Goal: Task Accomplishment & Management: Manage account settings

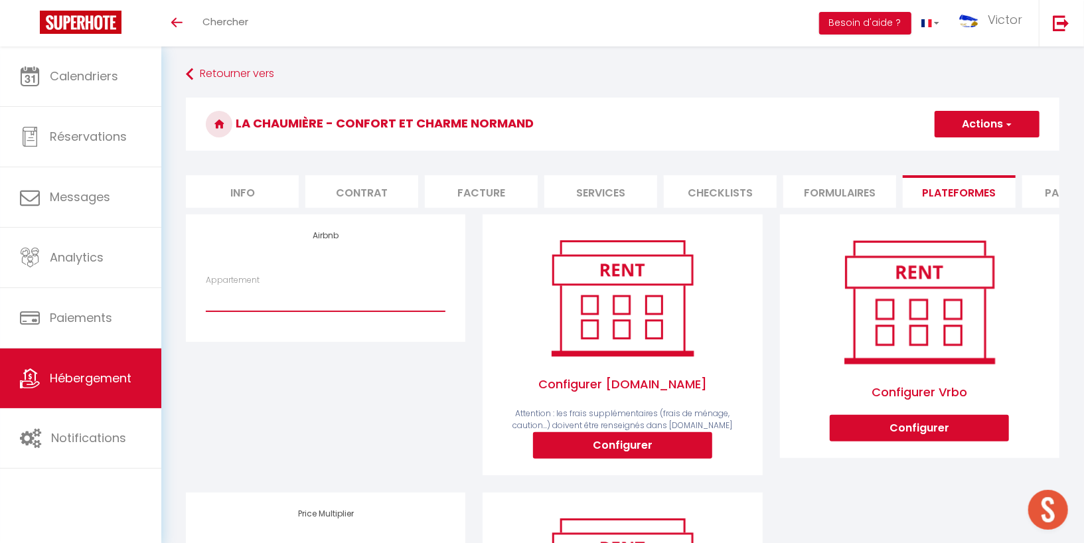
click at [331, 298] on select "Charmante Villa 10 min de la mer - a.vuillet.contact@gmail.com La Parenthèse No…" at bounding box center [326, 298] width 240 height 25
select select "4618-1523915805151641478"
click at [206, 286] on select "Charmante Villa 10 min de la mer - a.vuillet.contact@gmail.com La Parenthèse No…" at bounding box center [326, 298] width 240 height 25
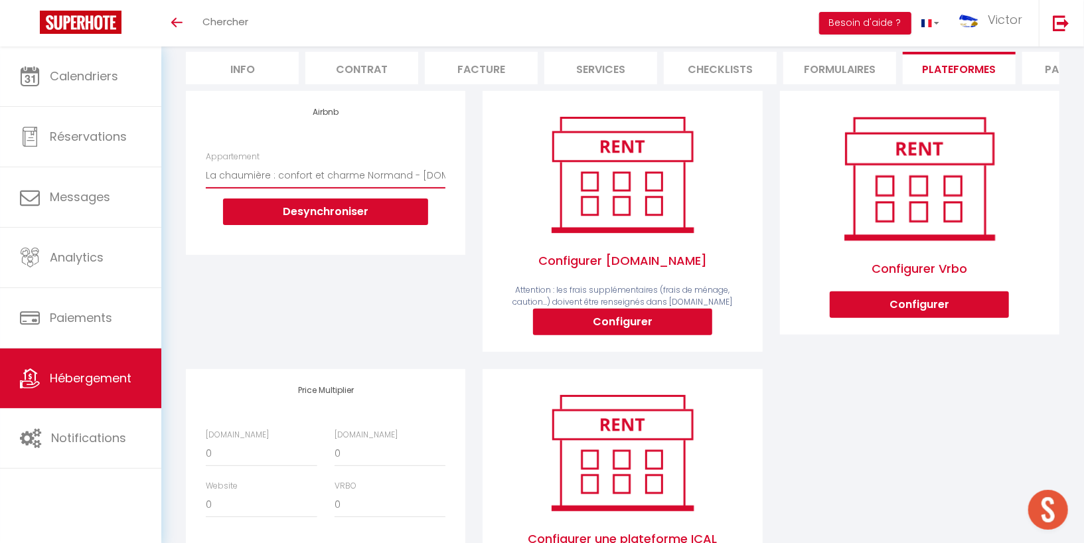
scroll to position [218, 0]
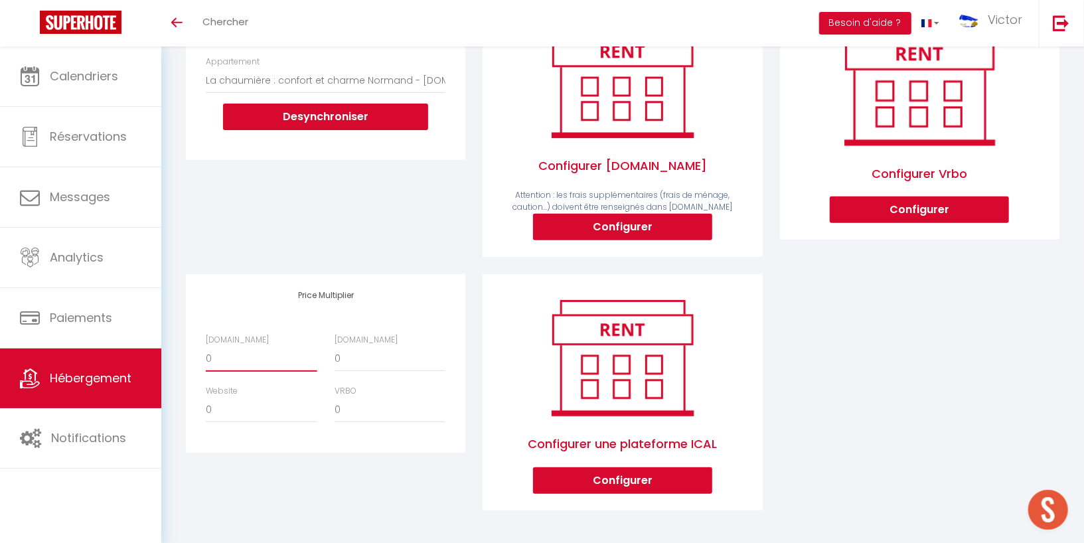
click at [256, 358] on select "0 + 1 % + 2 % + 3 % + 4 % + 5 % + 6 % + 7 % + 8 % + 9 %" at bounding box center [261, 358] width 111 height 25
select select "+ 18 %"
click at [206, 346] on select "0 + 1 % + 2 % + 3 % + 4 % + 5 % + 6 % + 7 % + 8 % + 9 %" at bounding box center [261, 358] width 111 height 25
click at [376, 275] on div "Price Multiplier Airbnb.com 0 + 1 % + 2 % + 3 % + 4 % + 5 % + 6 % + 7 %" at bounding box center [325, 363] width 279 height 178
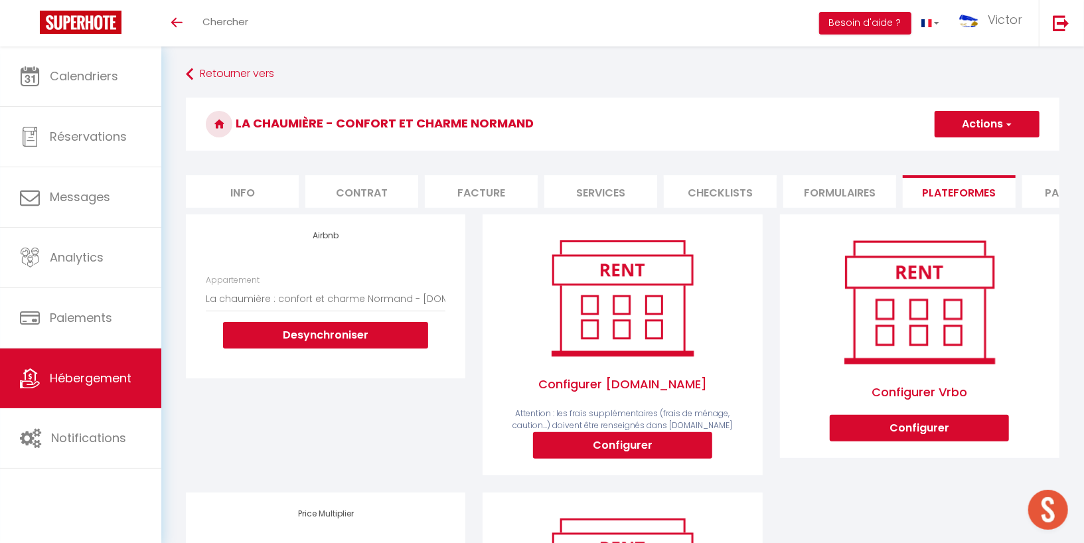
click at [968, 126] on button "Actions" at bounding box center [987, 124] width 105 height 27
click at [970, 147] on link "Enregistrer" at bounding box center [986, 153] width 105 height 17
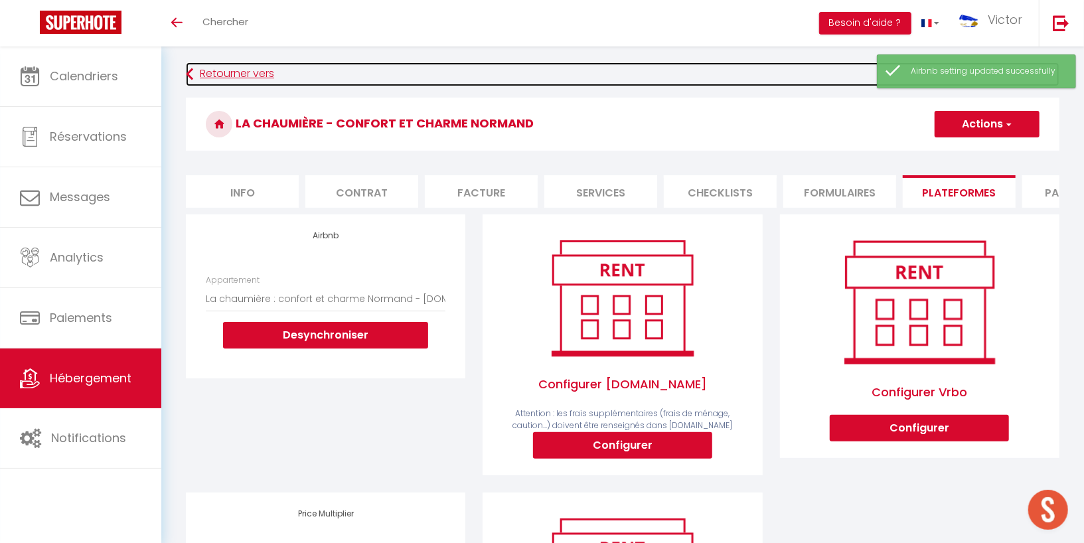
click at [212, 74] on link "Retourner vers" at bounding box center [623, 74] width 874 height 24
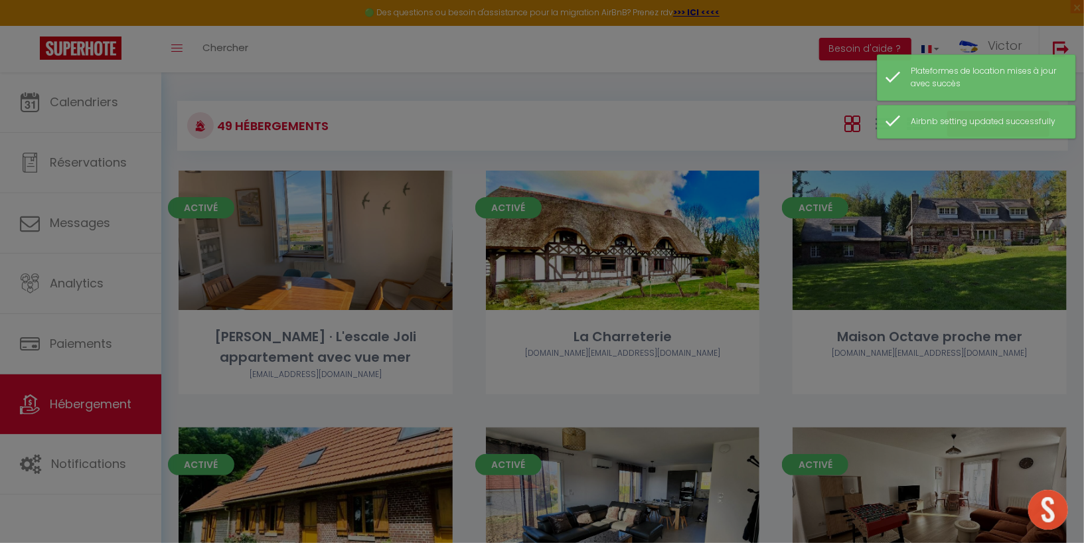
click at [615, 246] on div at bounding box center [542, 271] width 1084 height 543
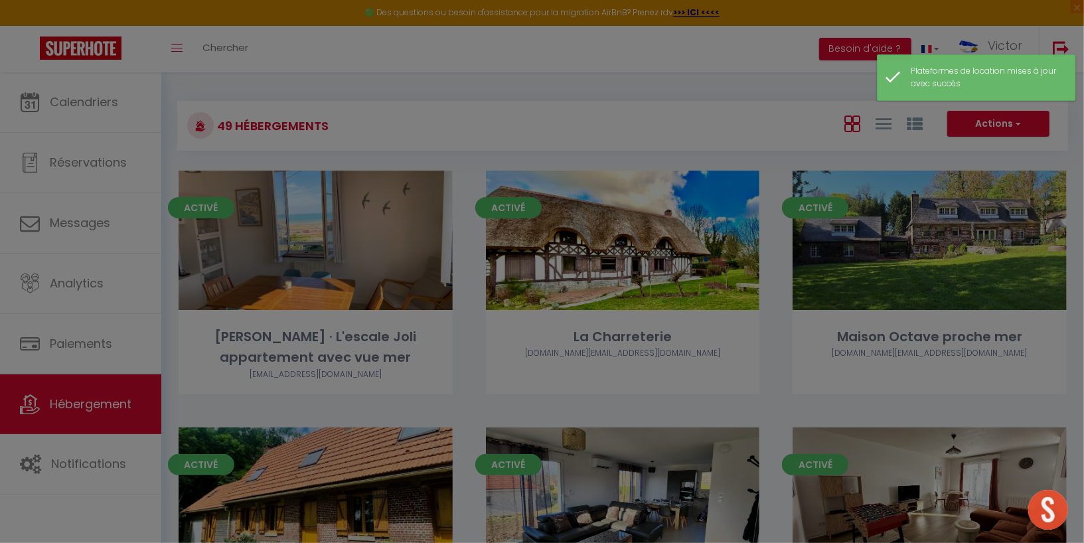
click at [688, 122] on div at bounding box center [542, 271] width 1084 height 543
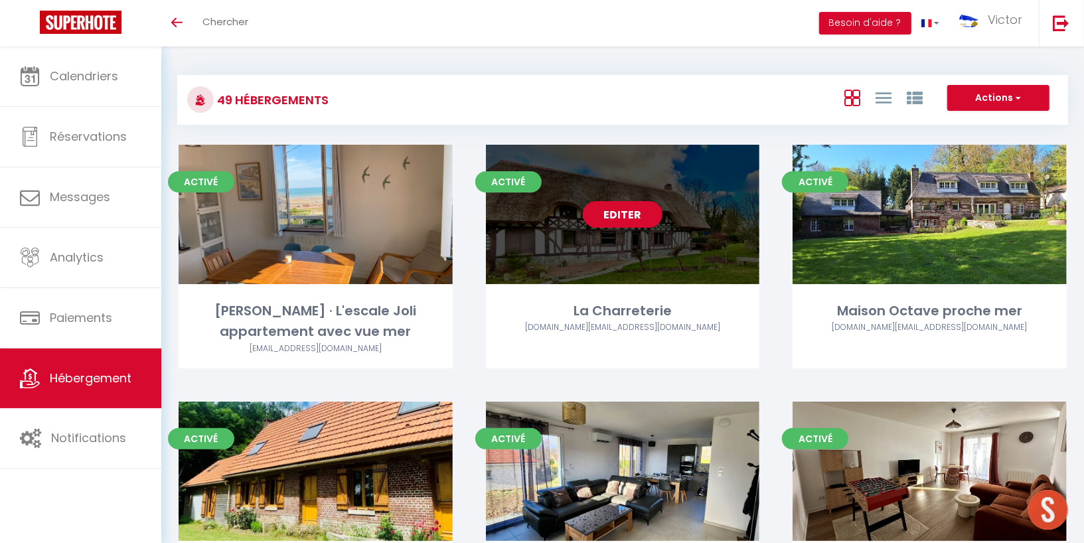
click at [612, 206] on link "Editer" at bounding box center [623, 214] width 80 height 27
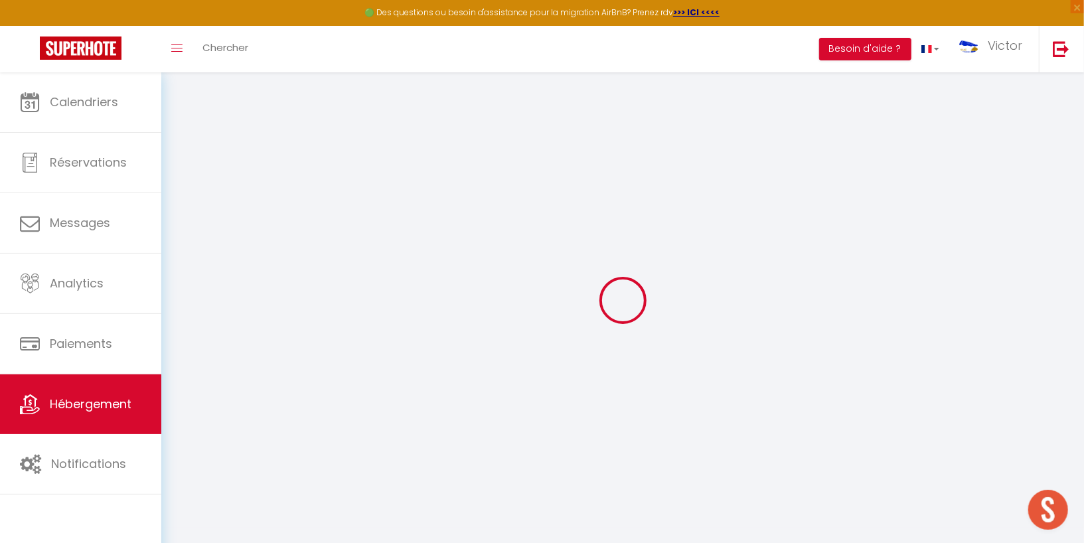
select select
checkbox input "false"
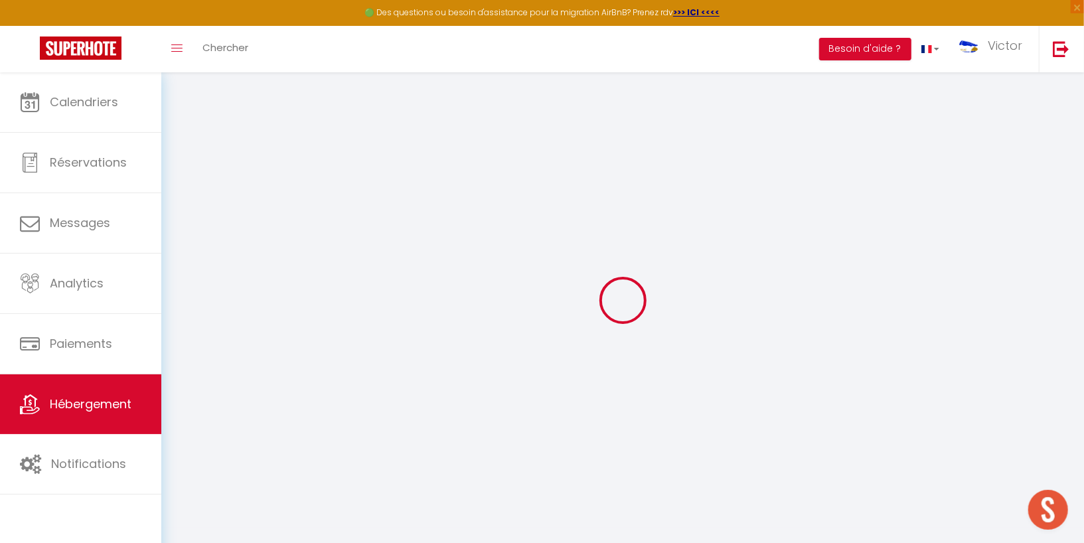
checkbox input "false"
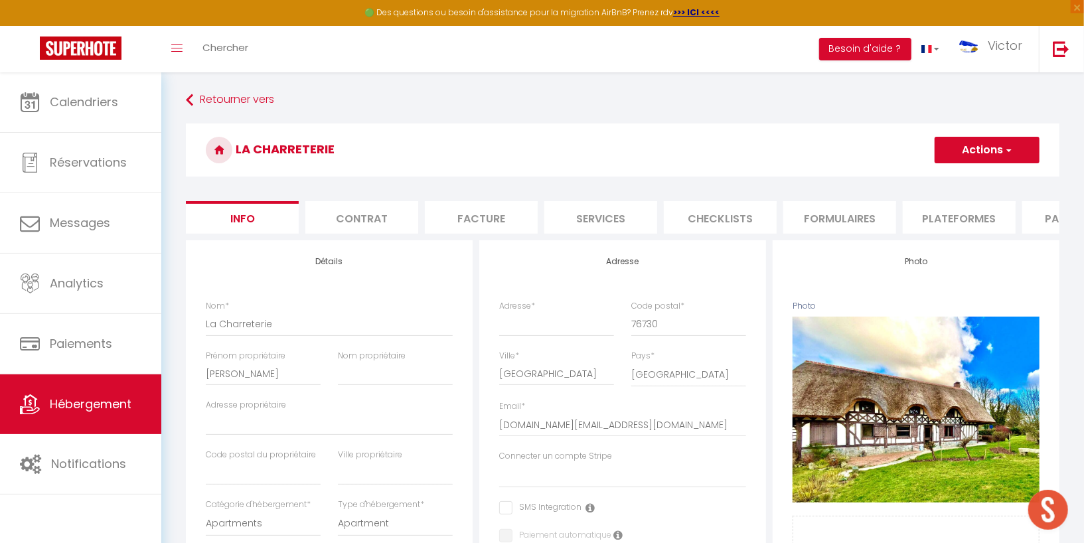
select select
checkbox input "false"
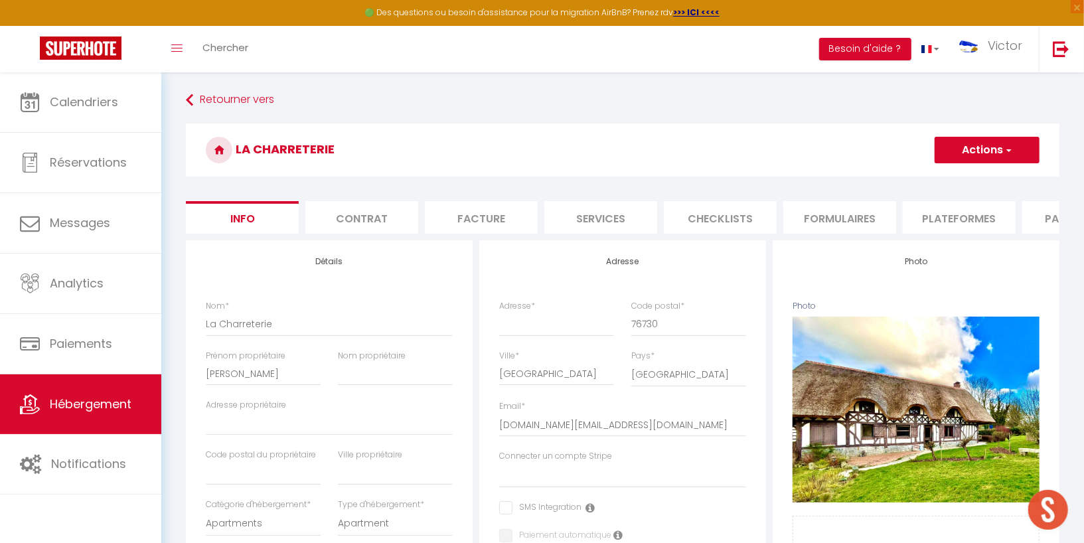
checkbox input "false"
click at [932, 218] on li "Plateformes" at bounding box center [959, 217] width 113 height 33
select select
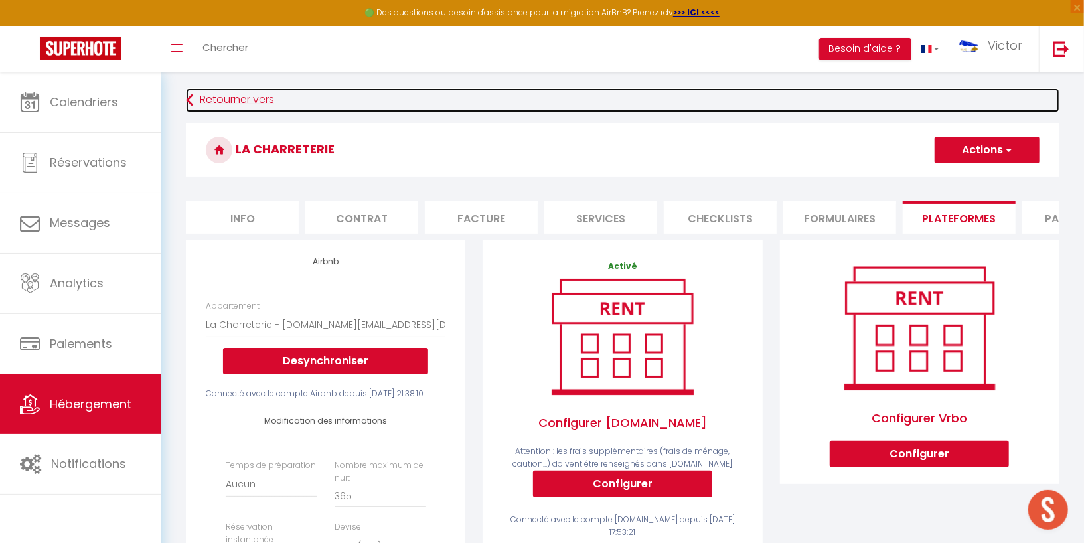
click at [208, 100] on link "Retourner vers" at bounding box center [623, 100] width 874 height 24
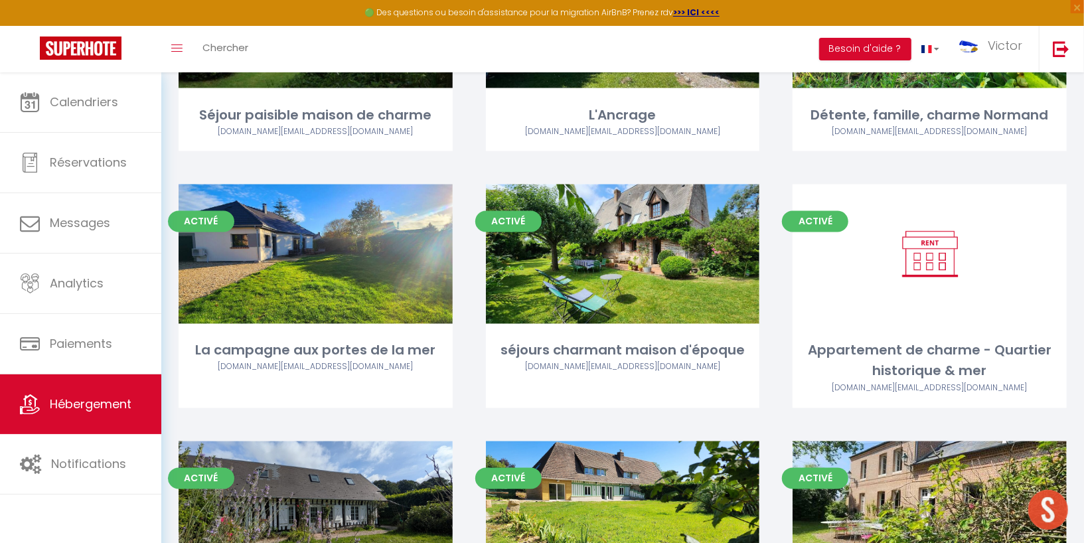
scroll to position [1429, 0]
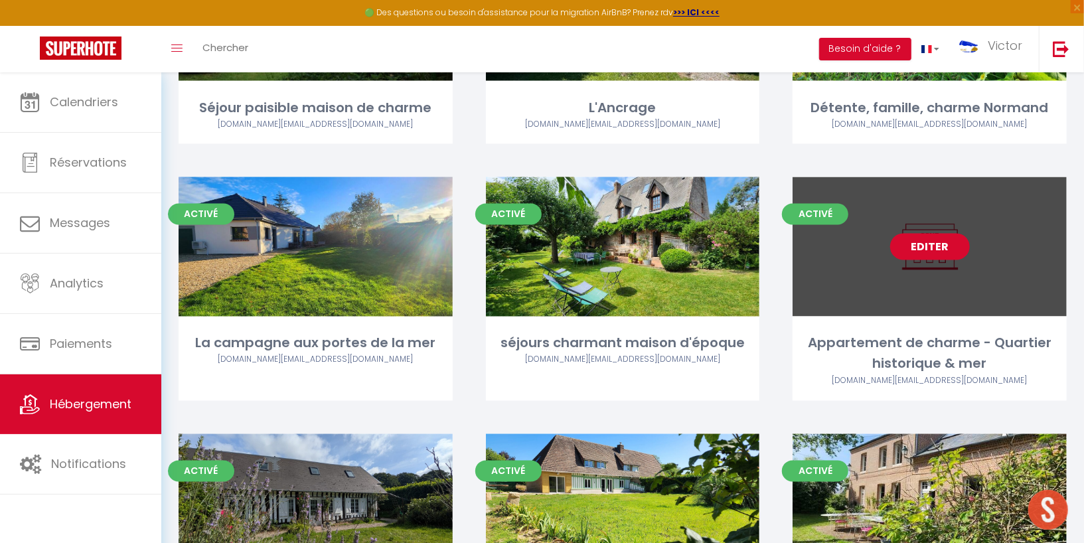
click at [936, 260] on link "Editer" at bounding box center [930, 247] width 80 height 27
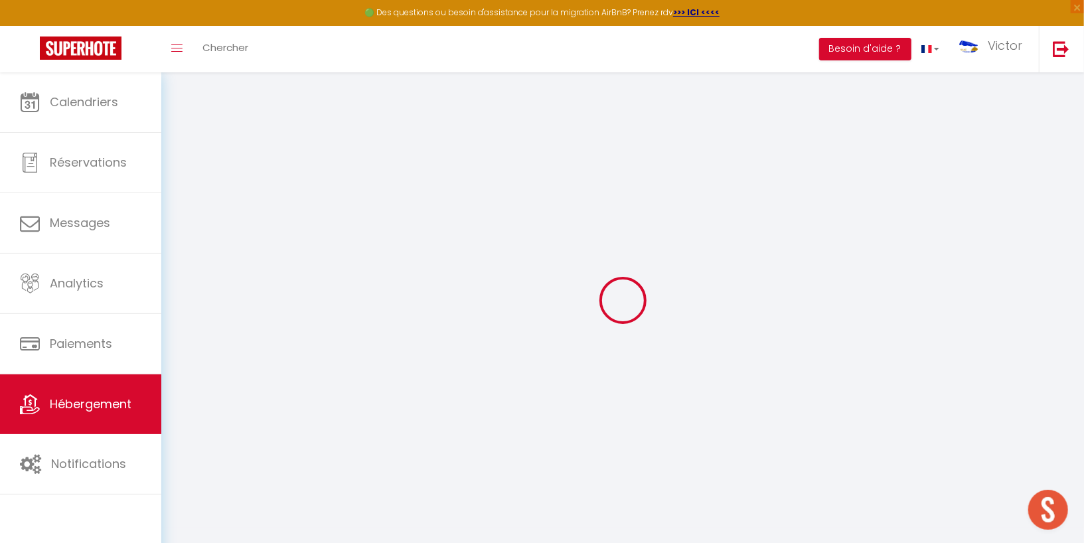
select select
checkbox input "false"
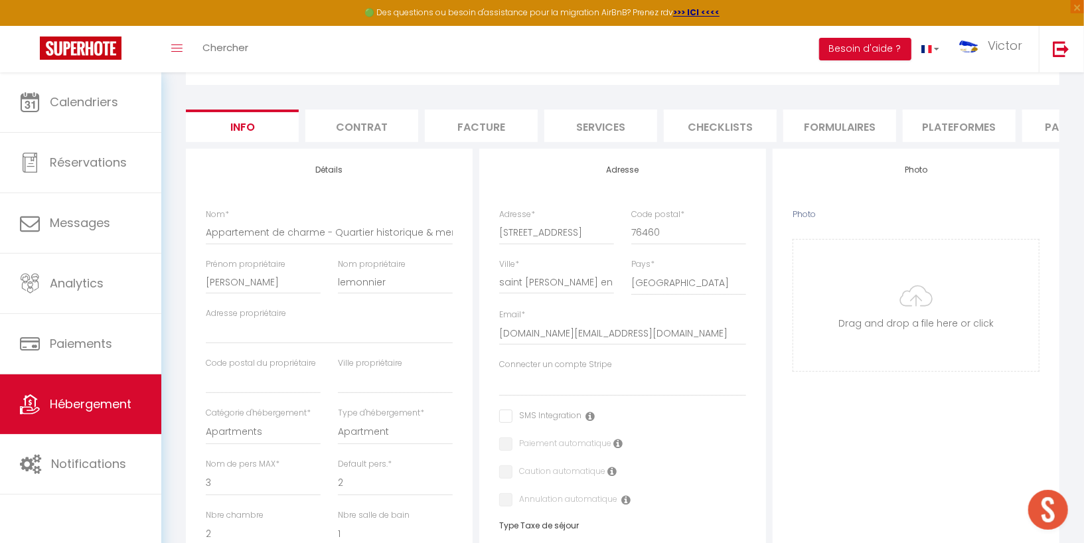
select select
checkbox input "false"
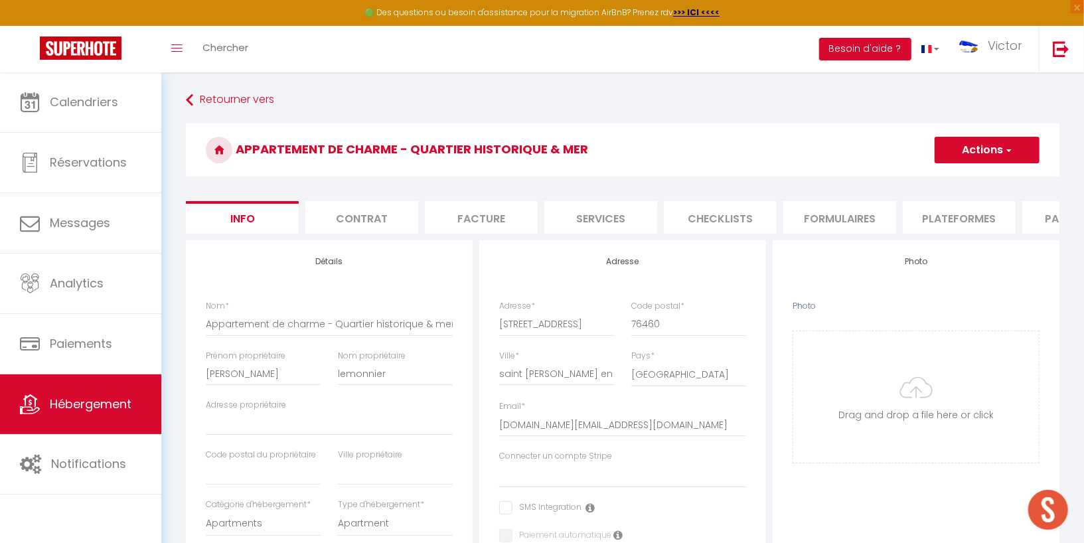
click at [925, 213] on li "Plateformes" at bounding box center [959, 217] width 113 height 33
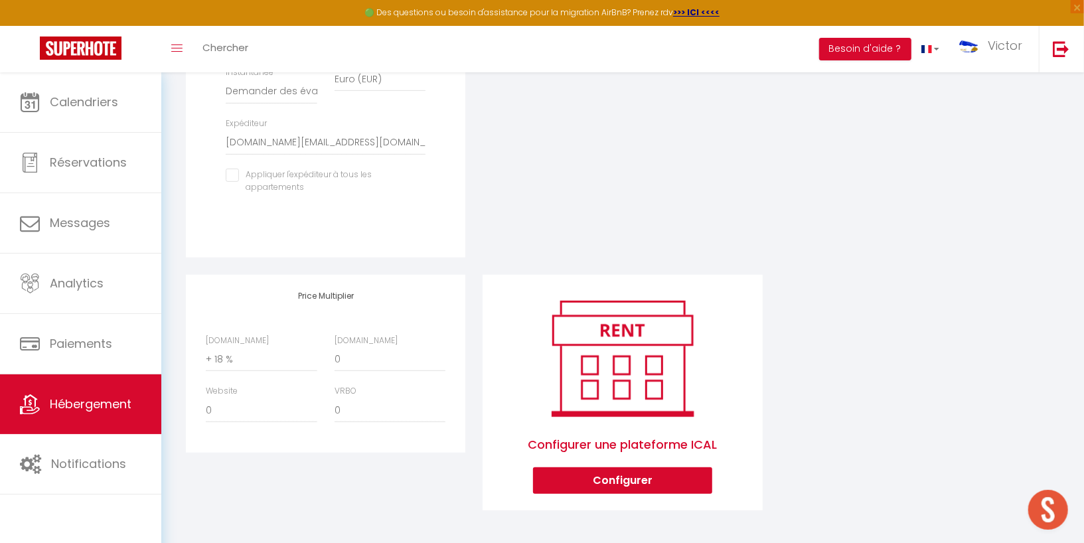
scroll to position [473, 0]
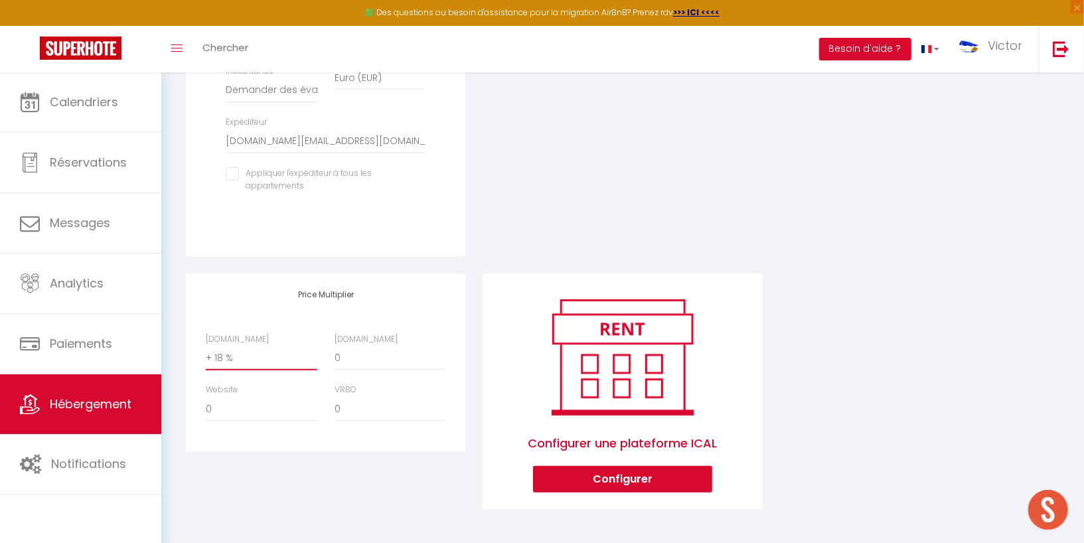
click at [247, 366] on select "0 + 1 % + 2 % + 3 % + 4 % + 5 % + 6 % + 7 % + 8 % + 9 %" at bounding box center [261, 357] width 111 height 25
select select "+ 20 %"
click at [206, 353] on select "0 + 1 % + 2 % + 3 % + 4 % + 5 % + 6 % + 7 % + 8 % + 9 %" at bounding box center [261, 357] width 111 height 25
click at [353, 359] on select "0 + 1 % + 2 % + 3 % + 4 % + 5 % + 6 % + 7 % + 8 % + 9 %" at bounding box center [390, 357] width 111 height 25
select select "+ 16 %"
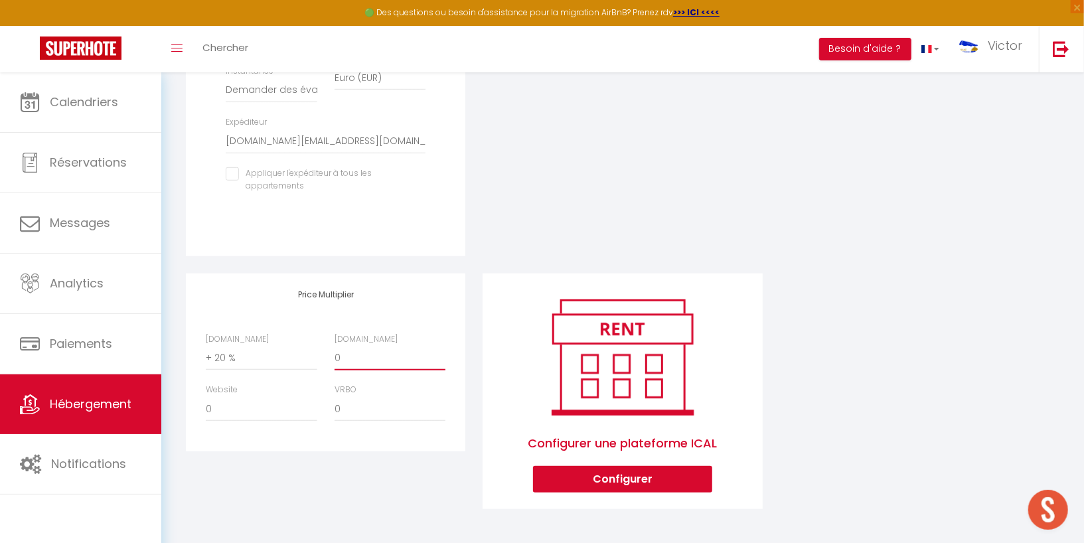
click at [335, 353] on select "0 + 1 % + 2 % + 3 % + 4 % + 5 % + 6 % + 7 % + 8 % + 9 %" at bounding box center [390, 357] width 111 height 25
click at [643, 166] on div "Configurer [DOMAIN_NAME] Attention : les frais supplémentaires (frais de ménage…" at bounding box center [622, 23] width 297 height 502
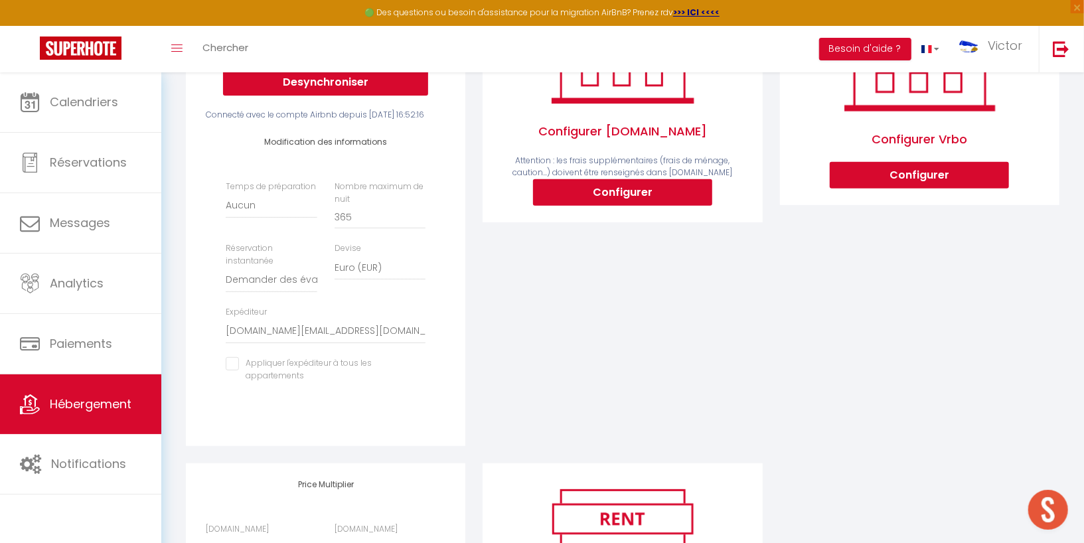
scroll to position [0, 0]
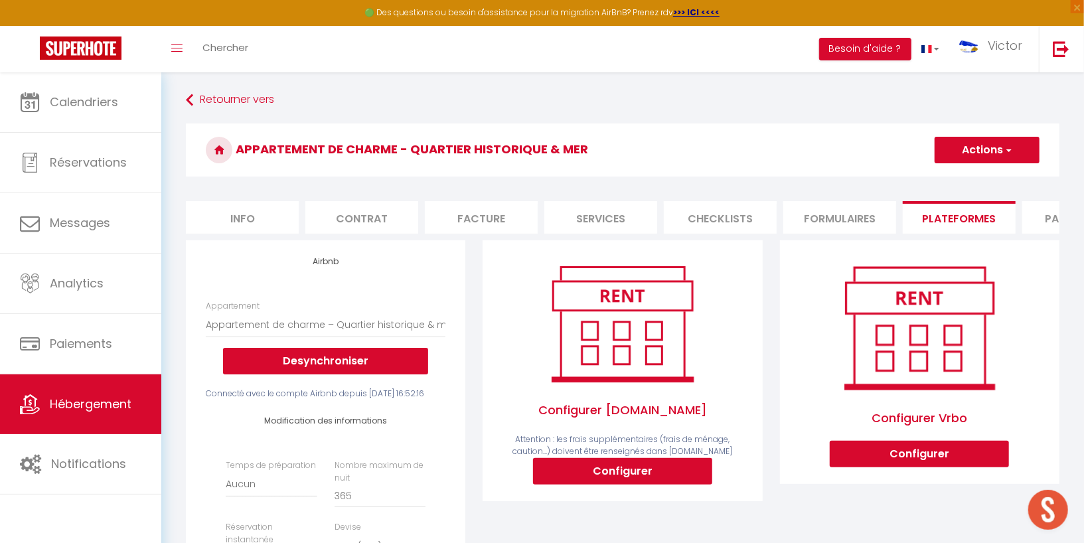
click at [980, 135] on h3 "Appartement de charme - Quartier historique & mer" at bounding box center [623, 149] width 874 height 53
click at [976, 150] on button "Actions" at bounding box center [987, 150] width 105 height 27
click at [971, 179] on link "Enregistrer" at bounding box center [986, 179] width 105 height 17
select select "well_reviewed_guests"
select select "EUR"
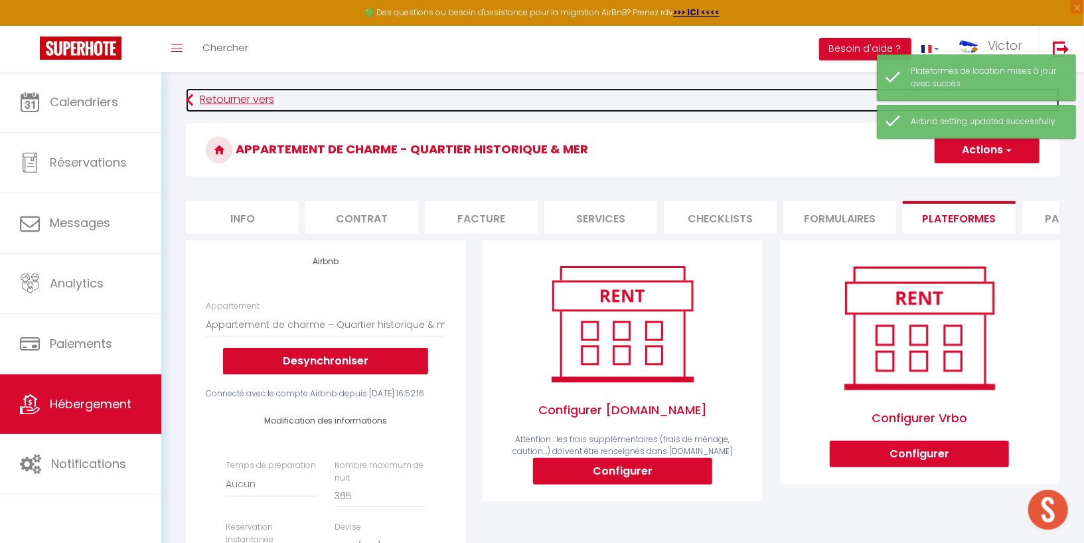
click at [244, 98] on link "Retourner vers" at bounding box center [623, 100] width 874 height 24
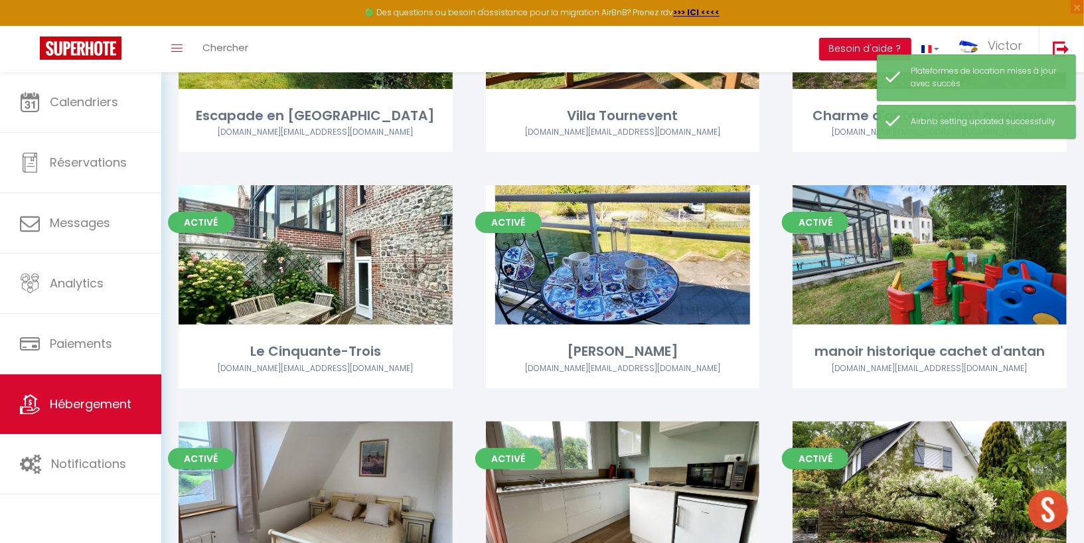
scroll to position [3778, 0]
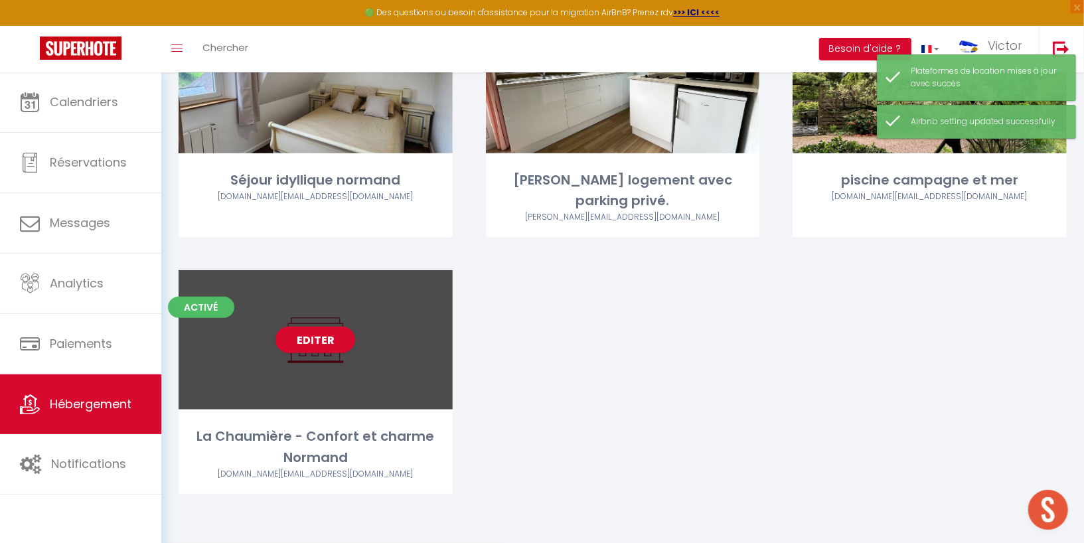
click at [306, 370] on div "Editer" at bounding box center [316, 339] width 274 height 139
select select "3"
select select "2"
select select "1"
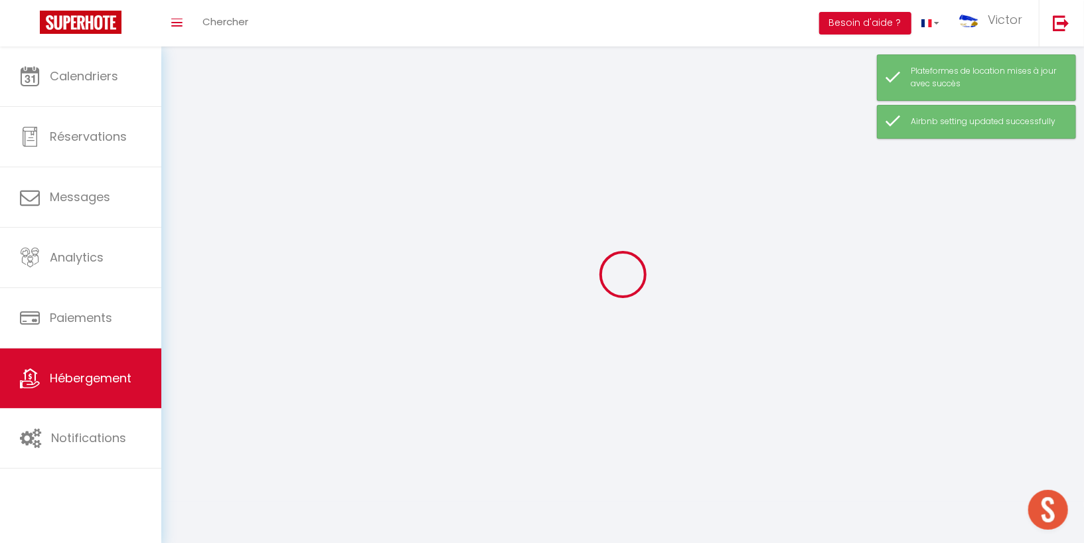
select select
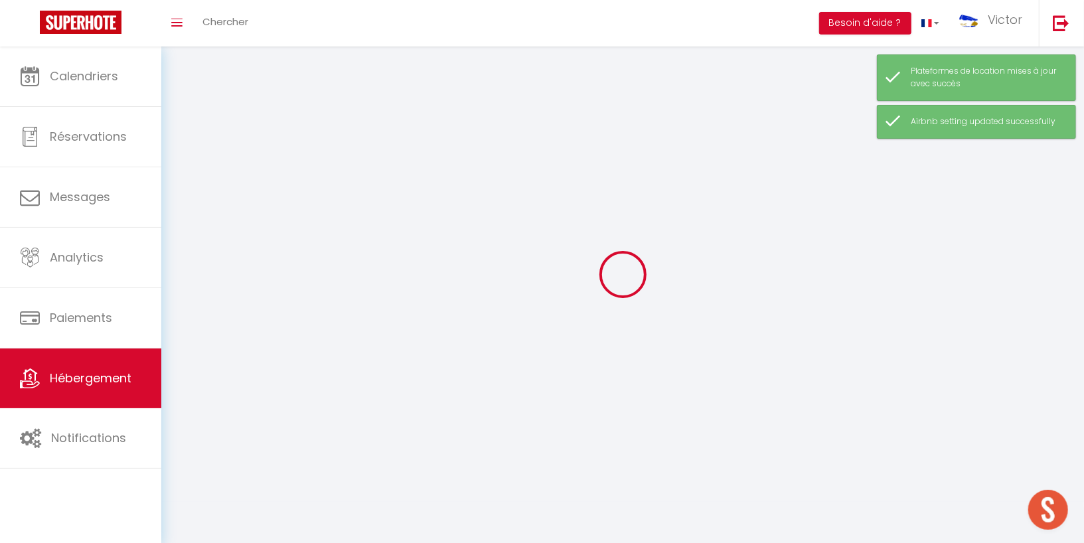
select select
checkbox input "false"
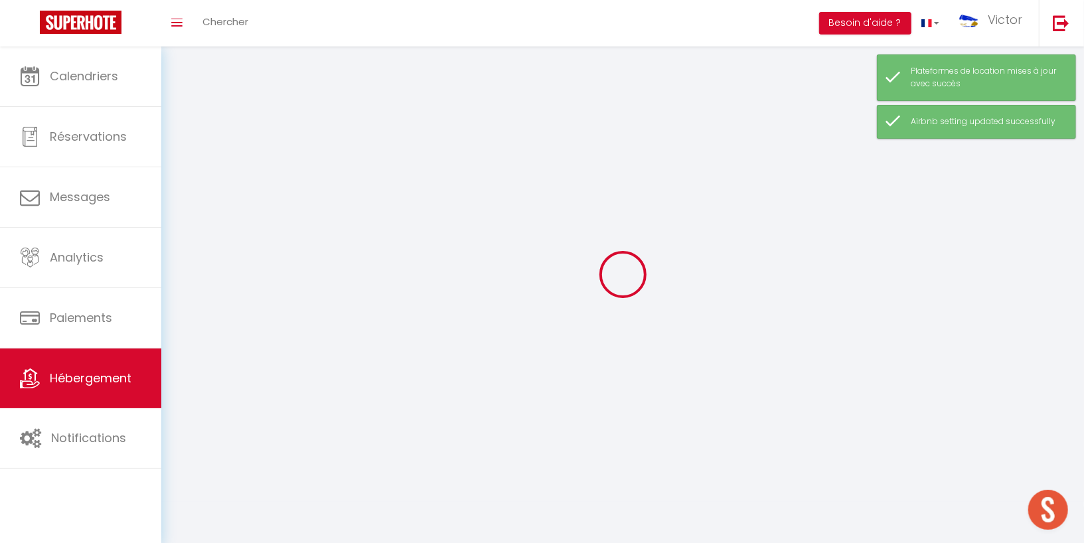
checkbox input "false"
select select
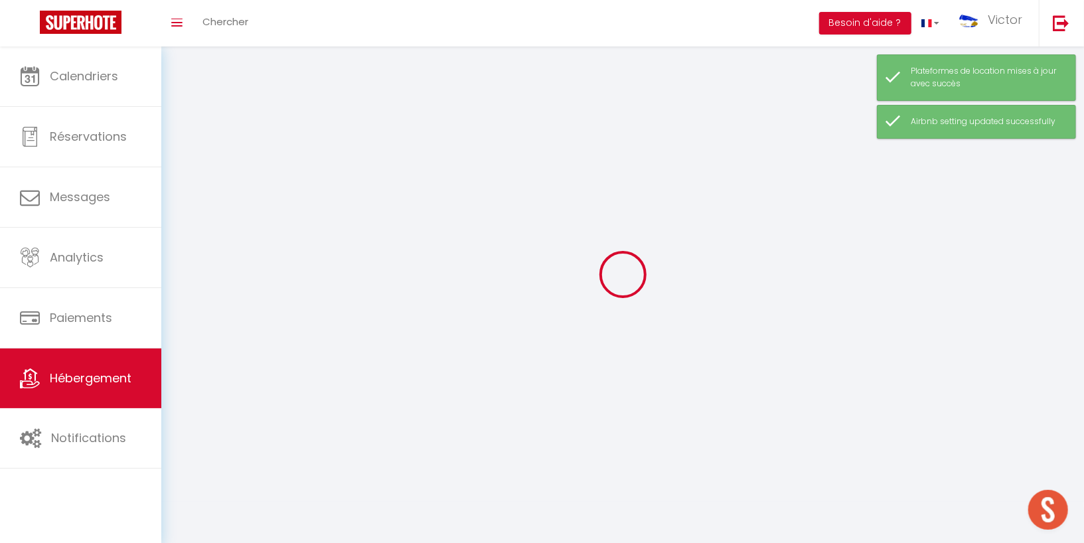
select select
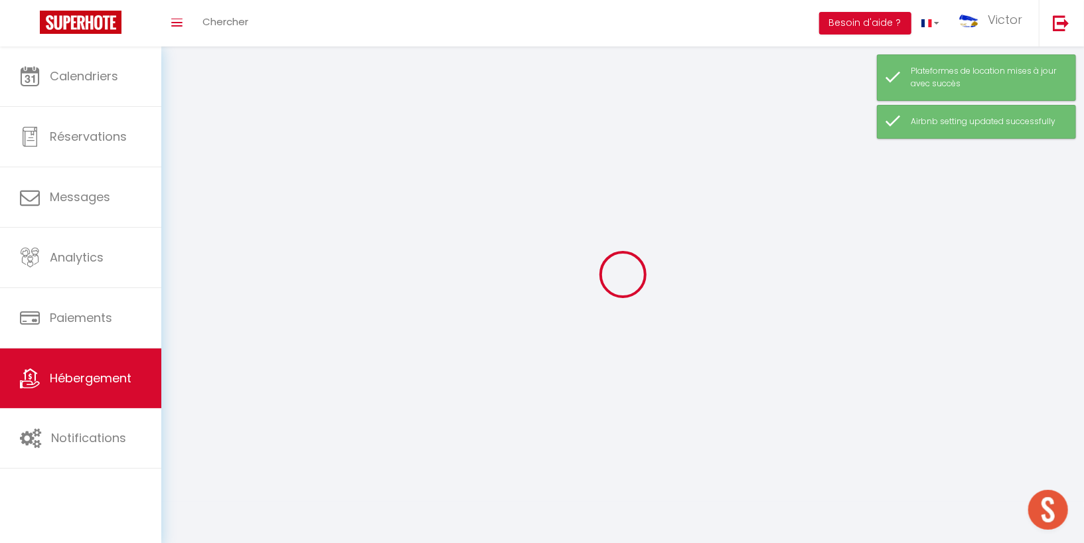
select select
checkbox input "false"
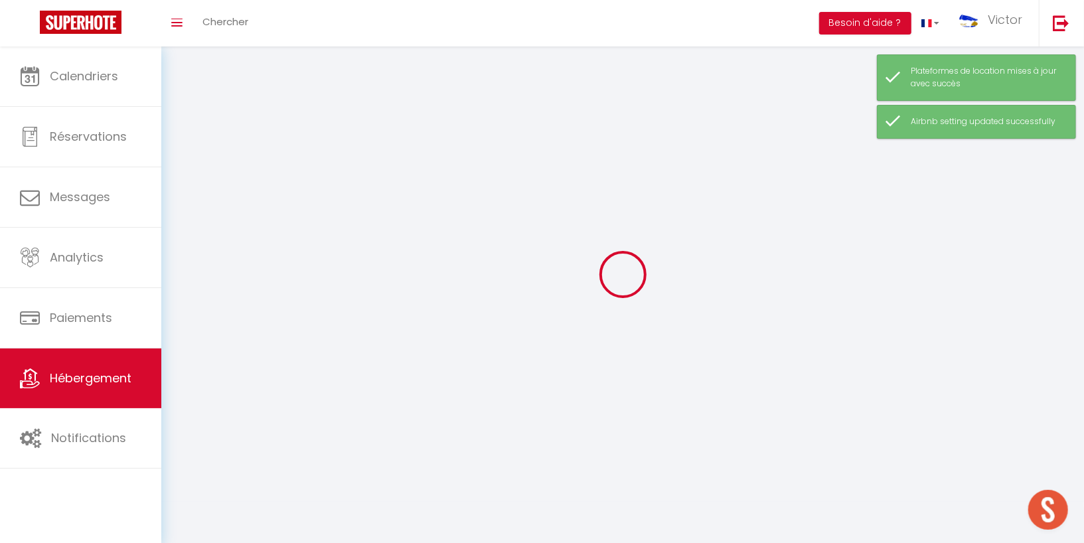
select select
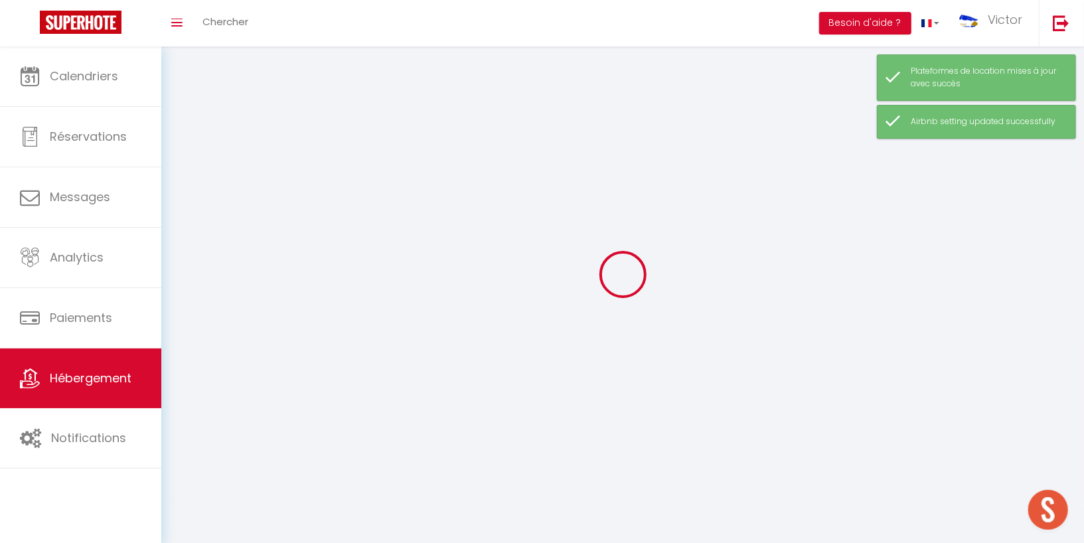
select select
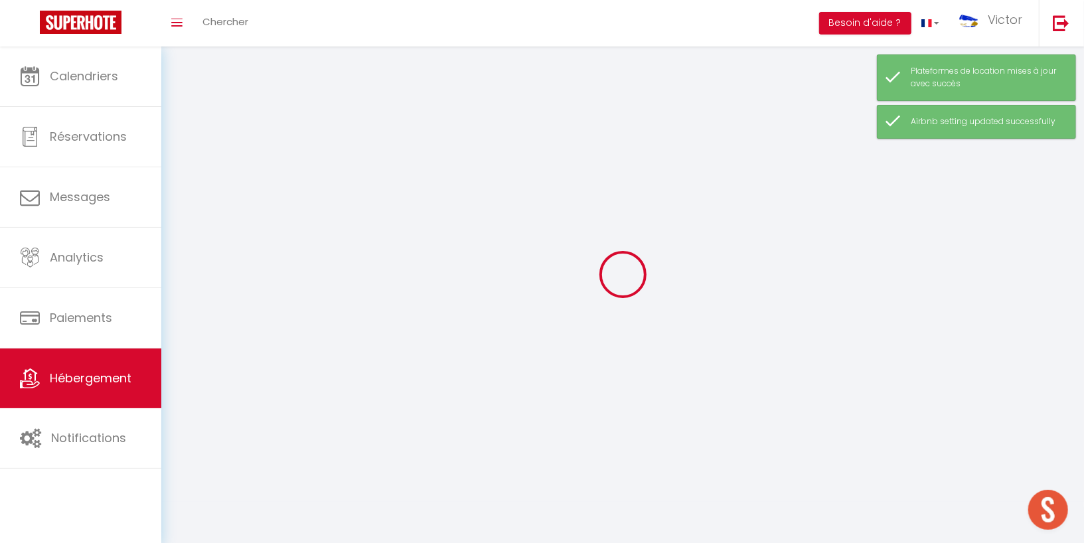
checkbox input "false"
select select
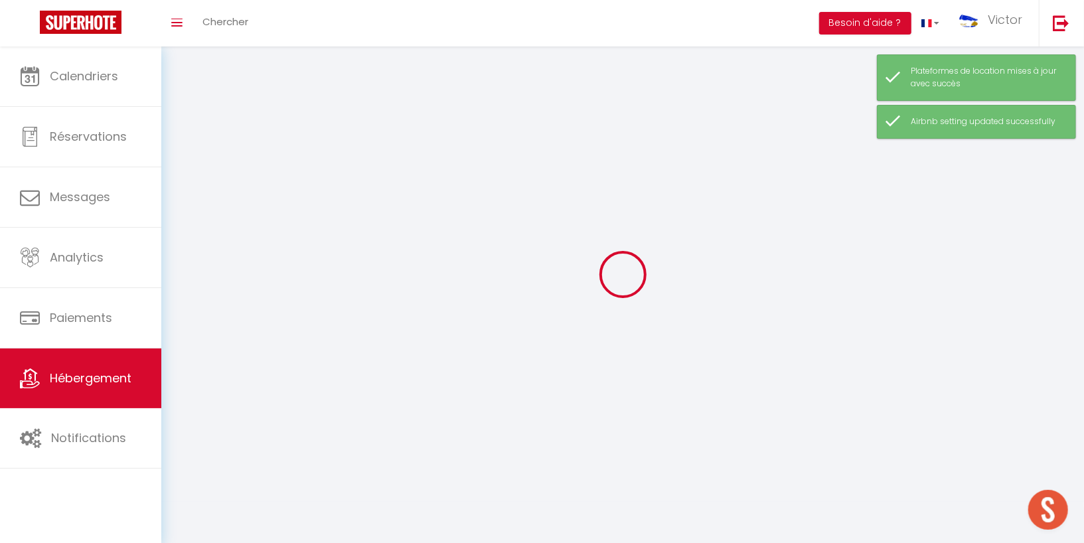
select select
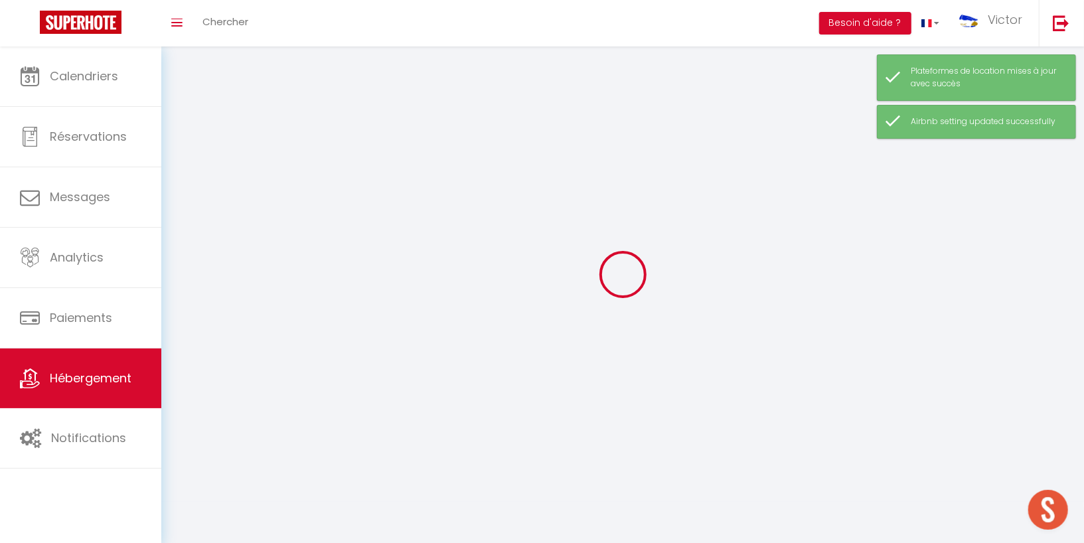
select select
checkbox input "false"
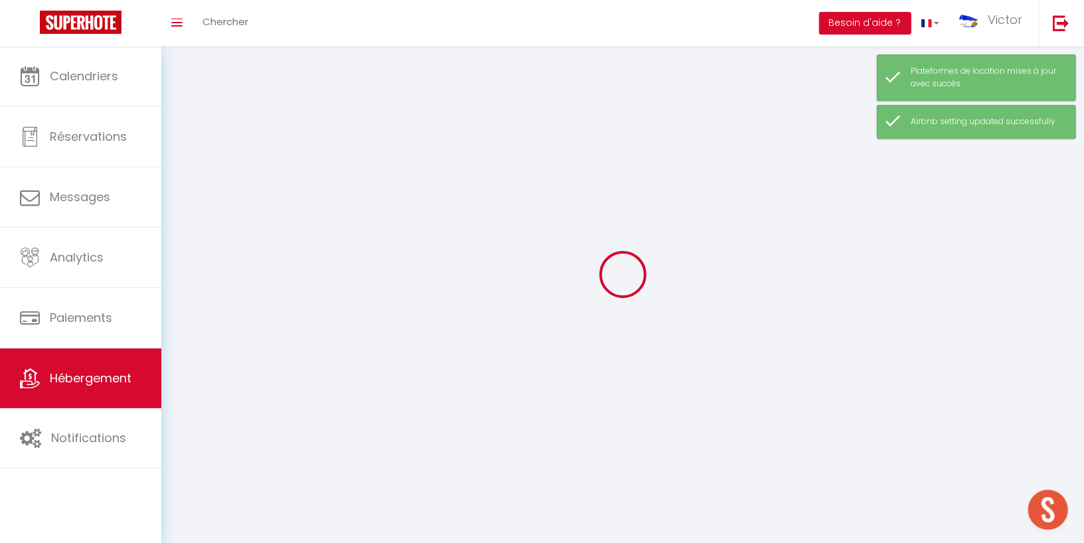
checkbox input "false"
select select
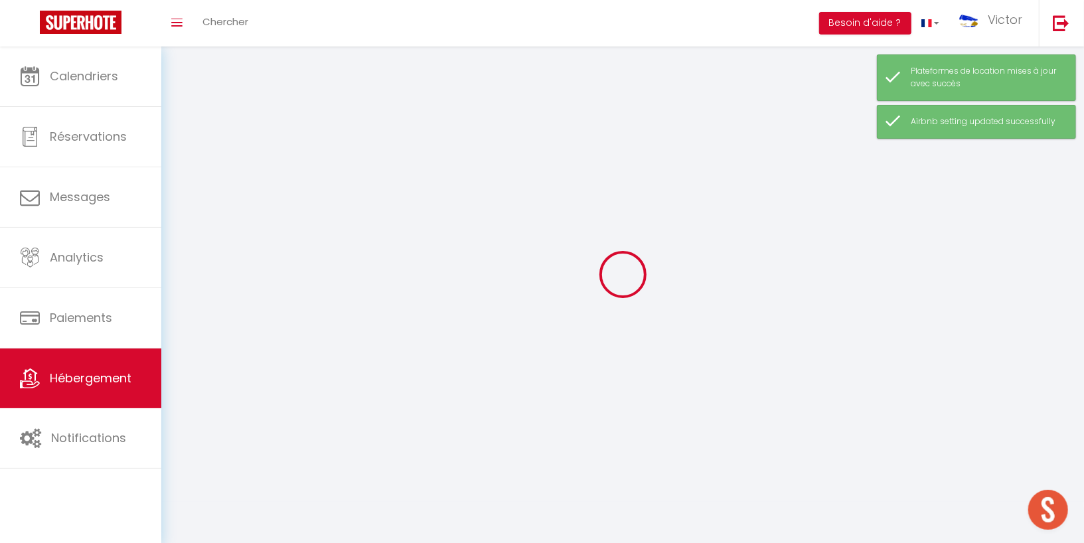
select select
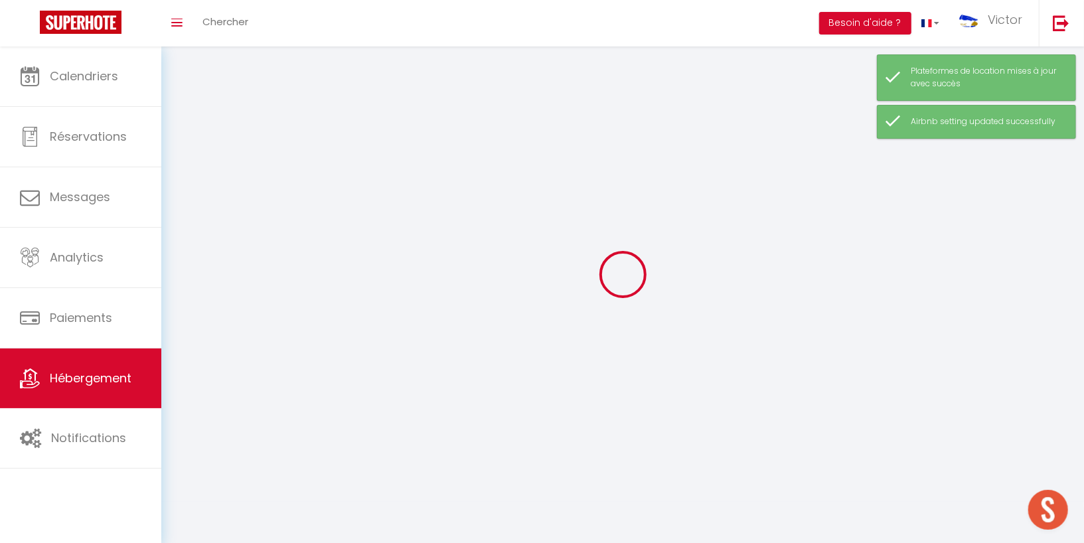
checkbox input "false"
select select
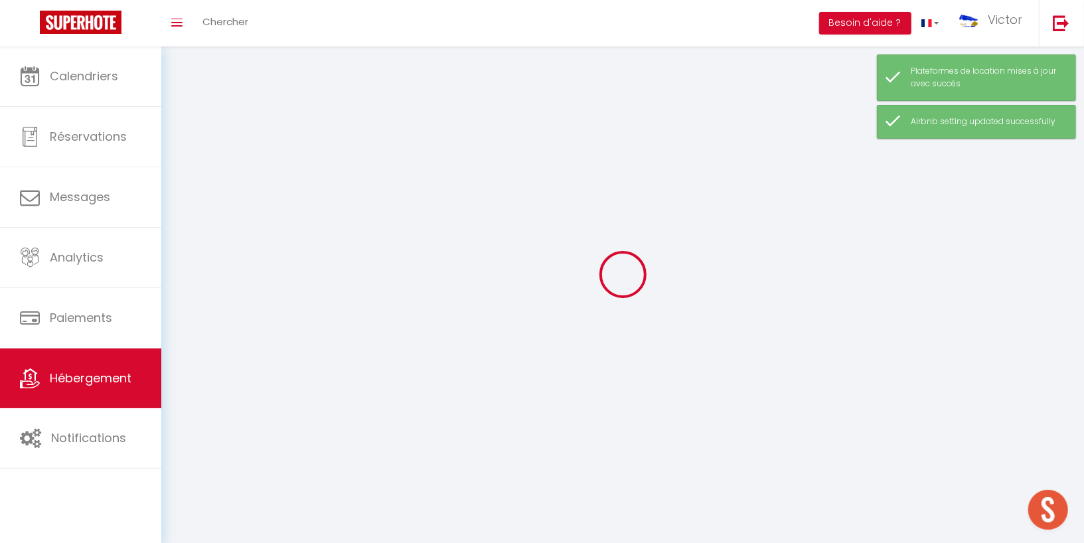
select select
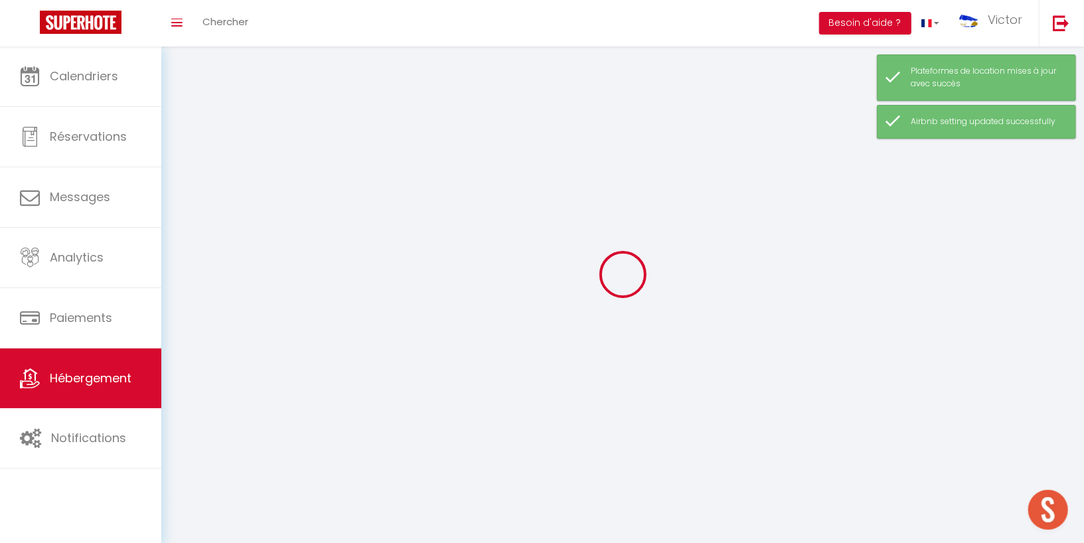
select select
checkbox input "false"
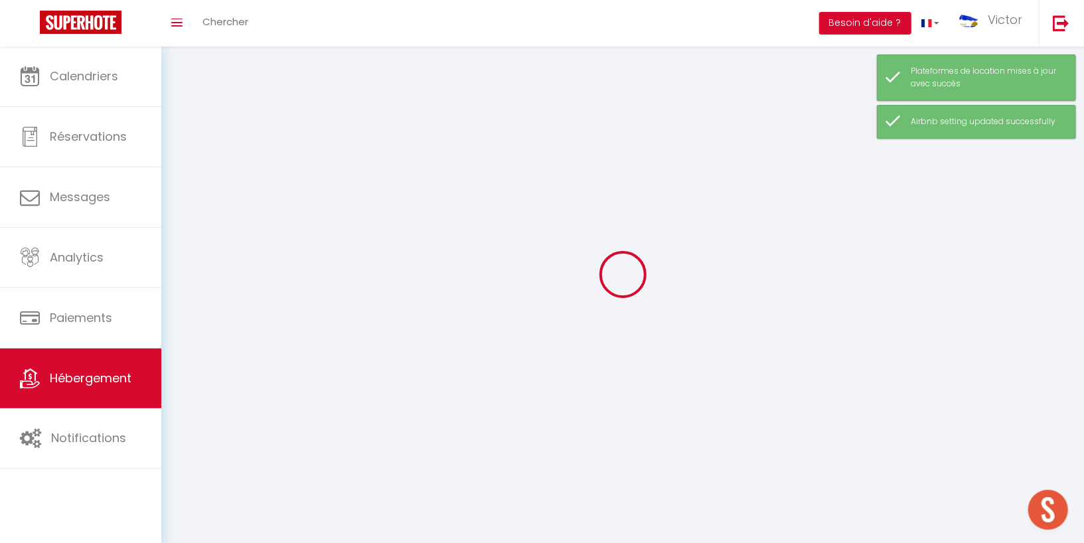
checkbox input "false"
select select
select select "28"
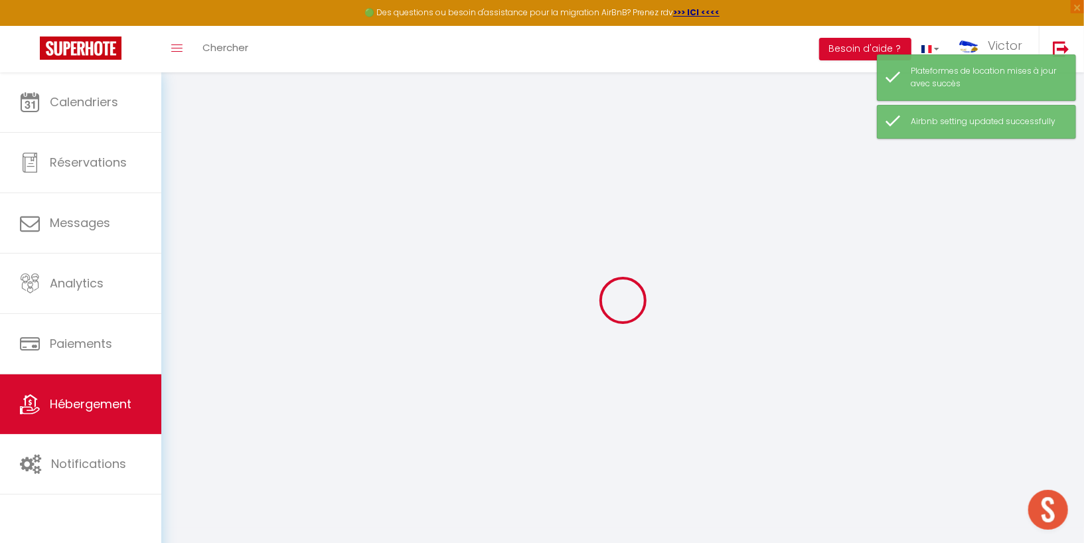
select select
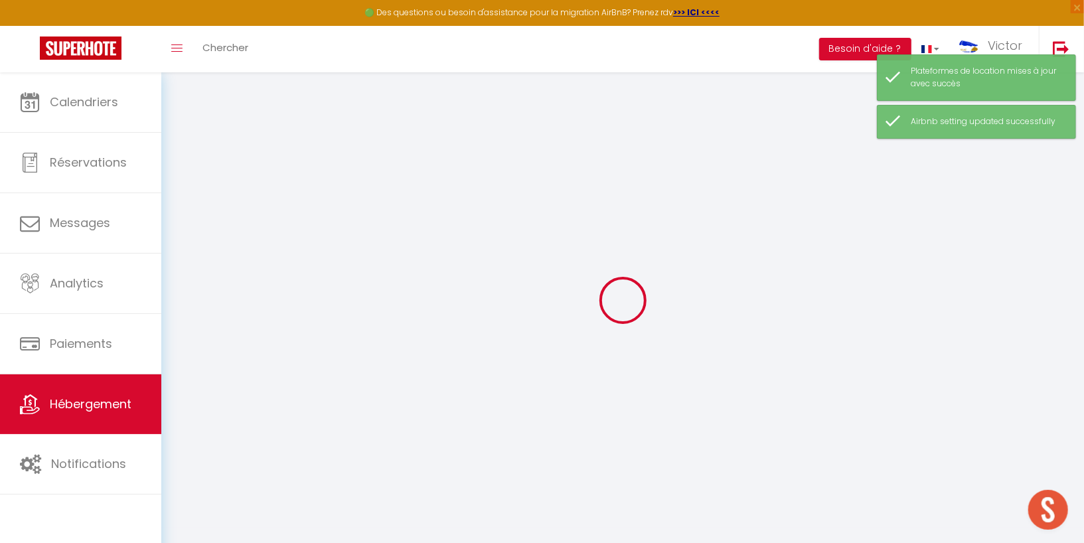
select select
checkbox input "false"
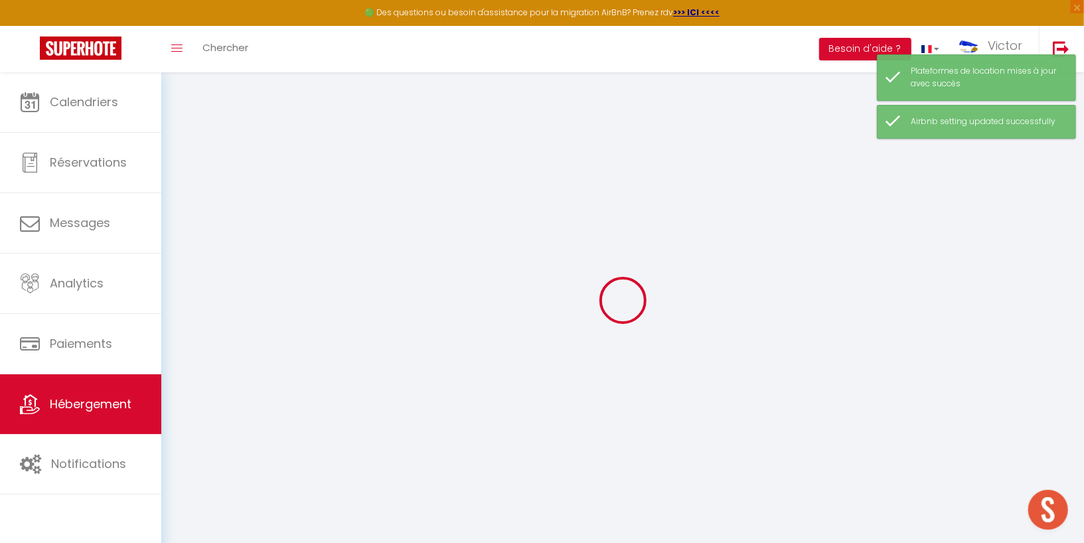
select select
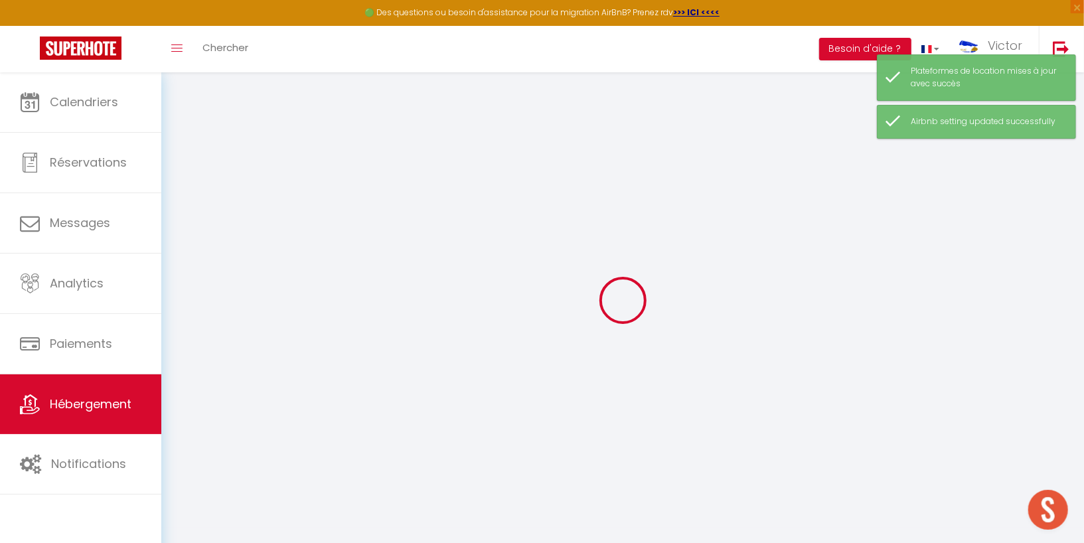
select select
checkbox input "false"
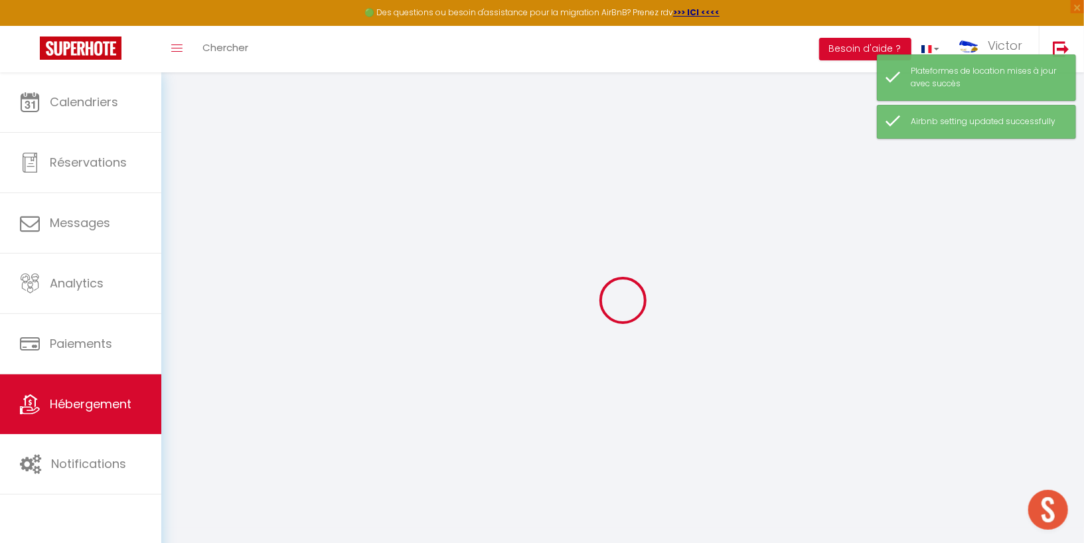
checkbox input "false"
select select
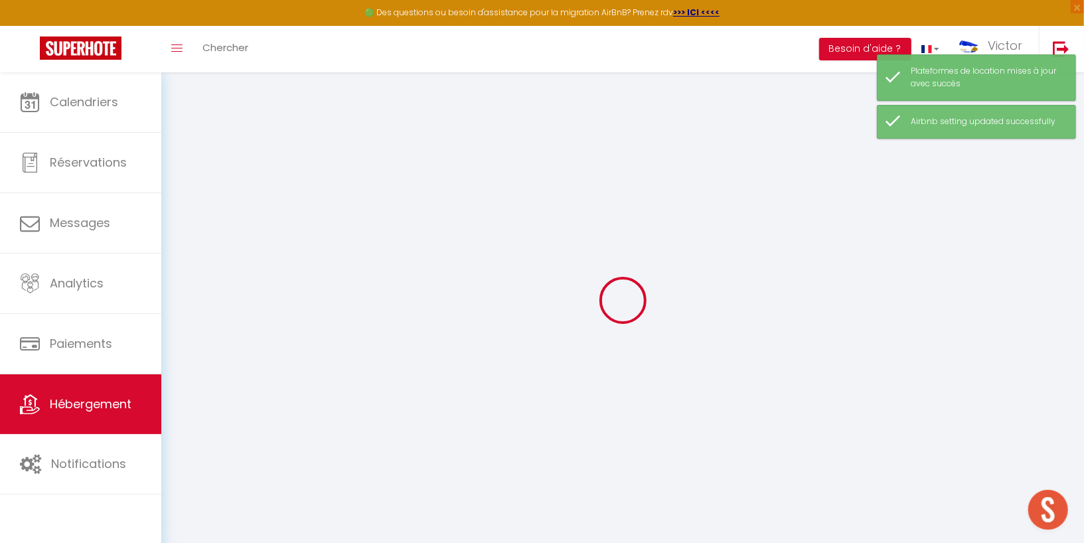
select select
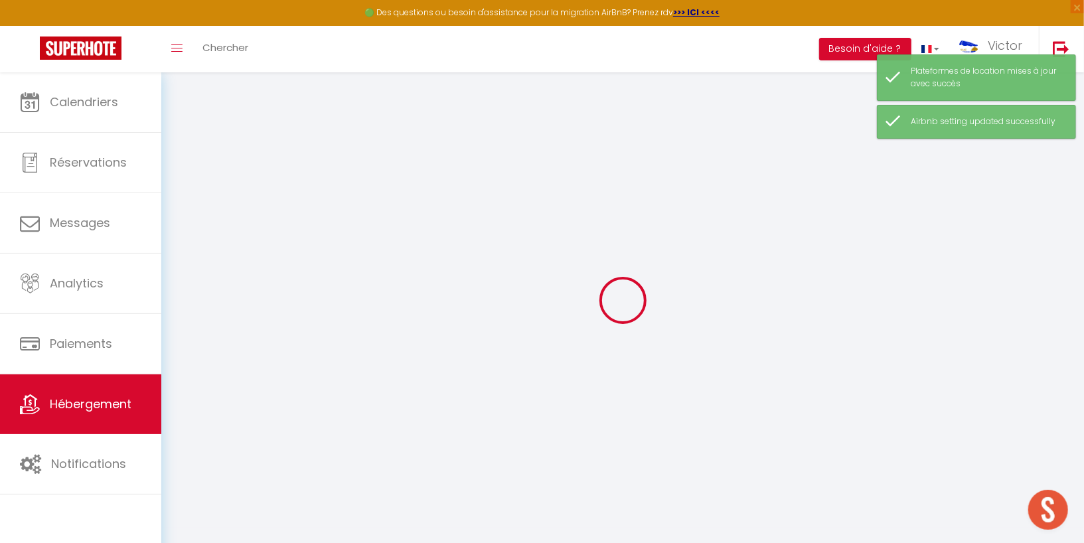
checkbox input "false"
select select
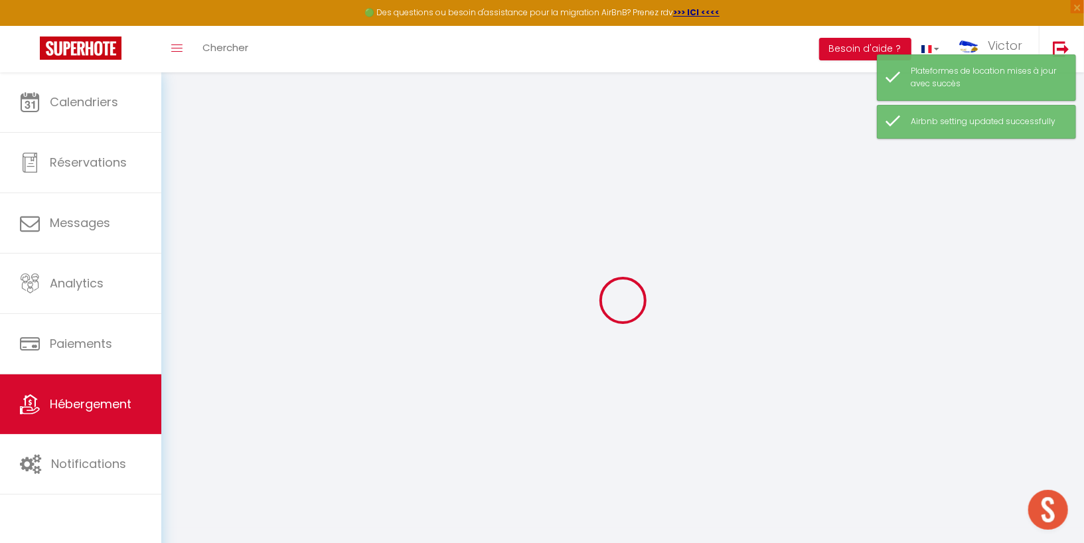
select select
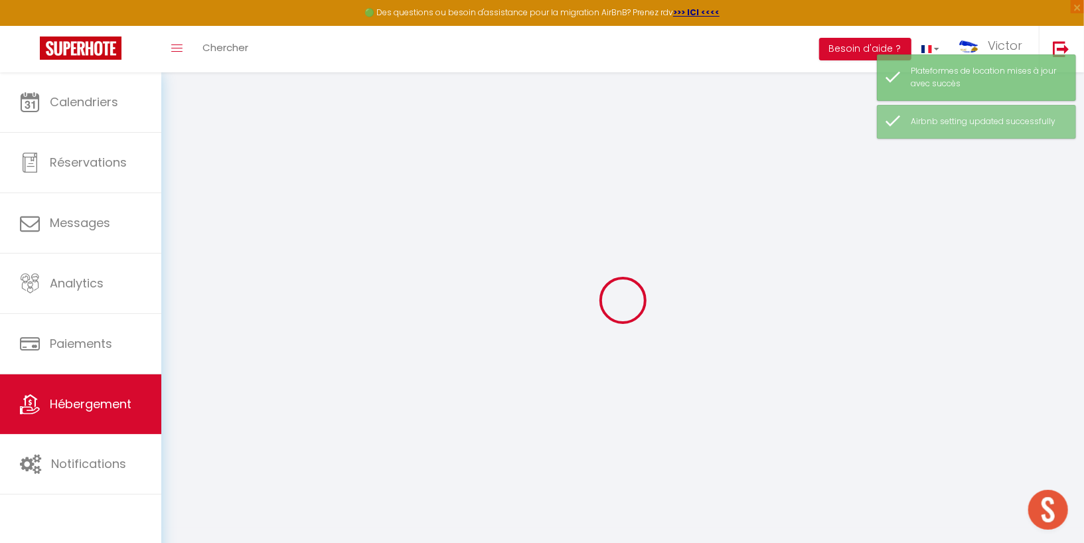
type input "La Chaumière - Confort et charme Normand"
type input "[STREET_ADDRESS]"
type input "76740"
type input "Saint Pierre le Vieux"
select select "houses"
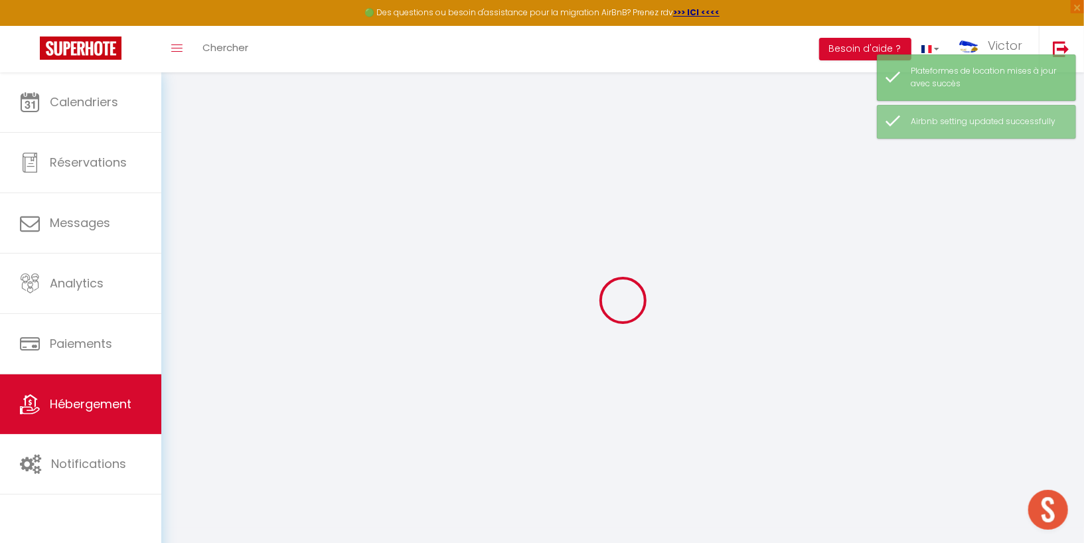
select select "5"
select select "3"
select select
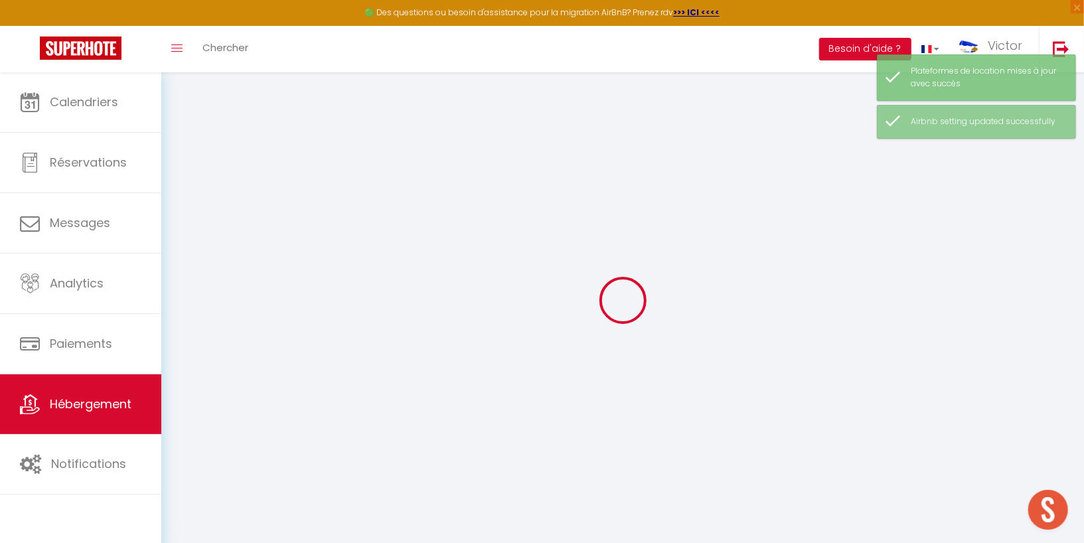
select select
type input "[STREET_ADDRESS]"
type input "76740"
type input "[GEOGRAPHIC_DATA][PERSON_NAME]"
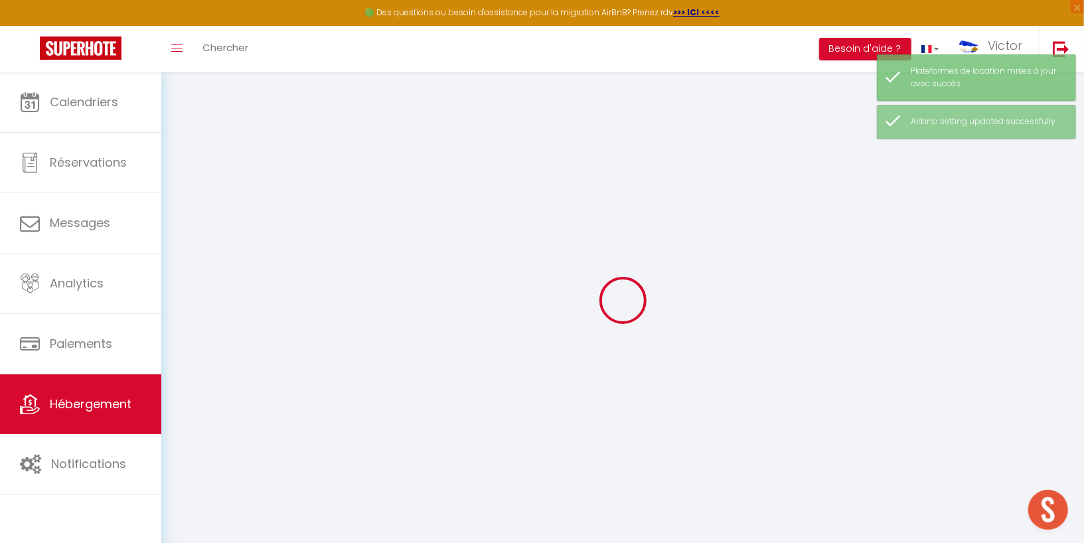
type input "[DOMAIN_NAME][EMAIL_ADDRESS][DOMAIN_NAME]"
select select
checkbox input "false"
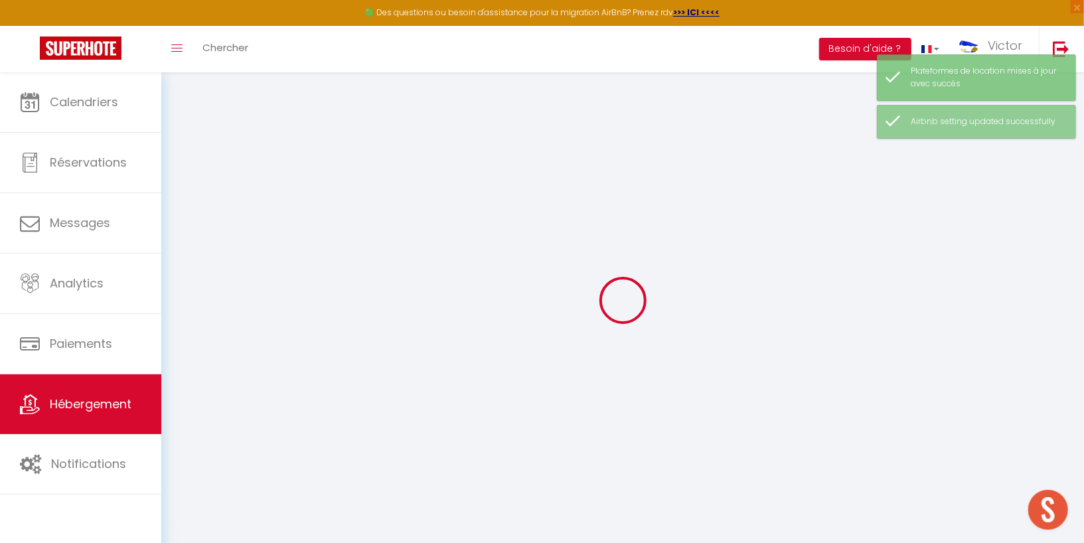
checkbox input "false"
type input "0"
select select
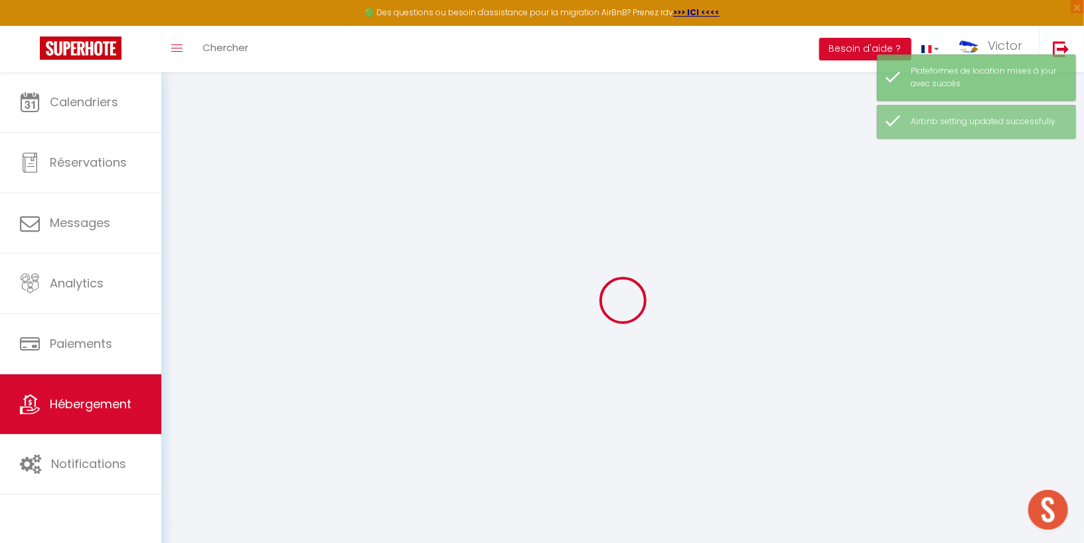
select select
checkbox input "false"
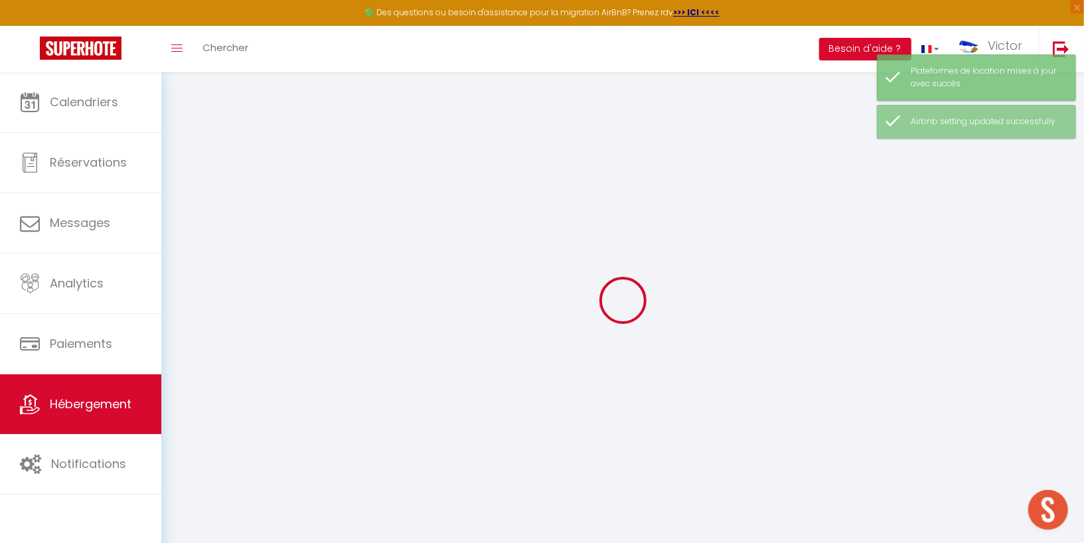
checkbox input "false"
select select
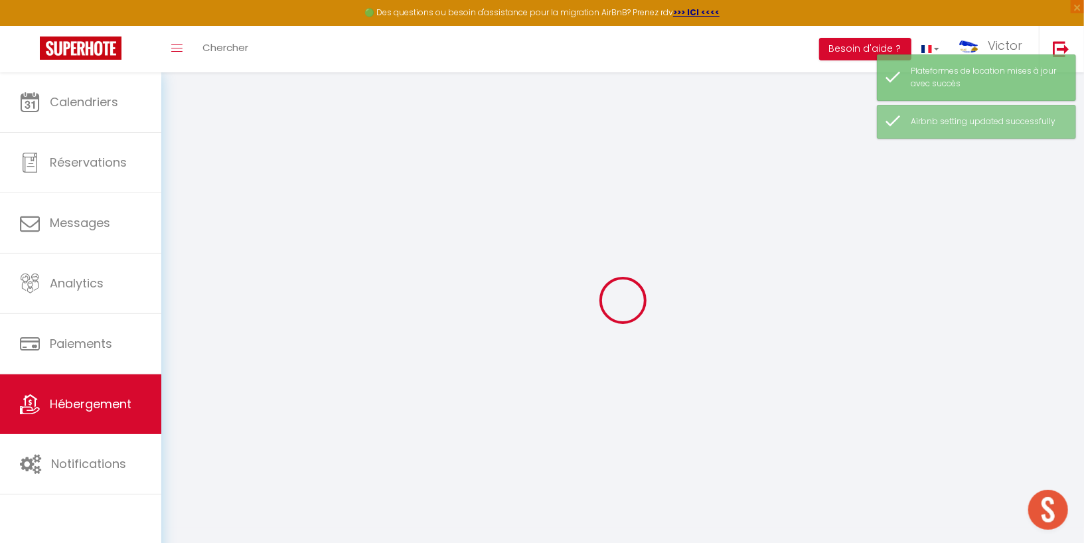
select select
checkbox input "false"
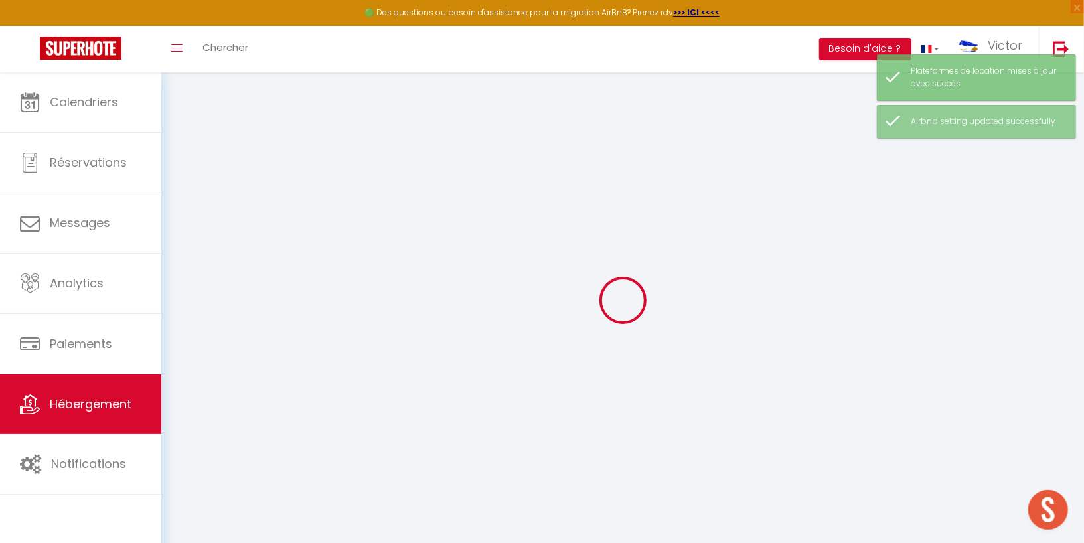
checkbox input "false"
select select
checkbox input "false"
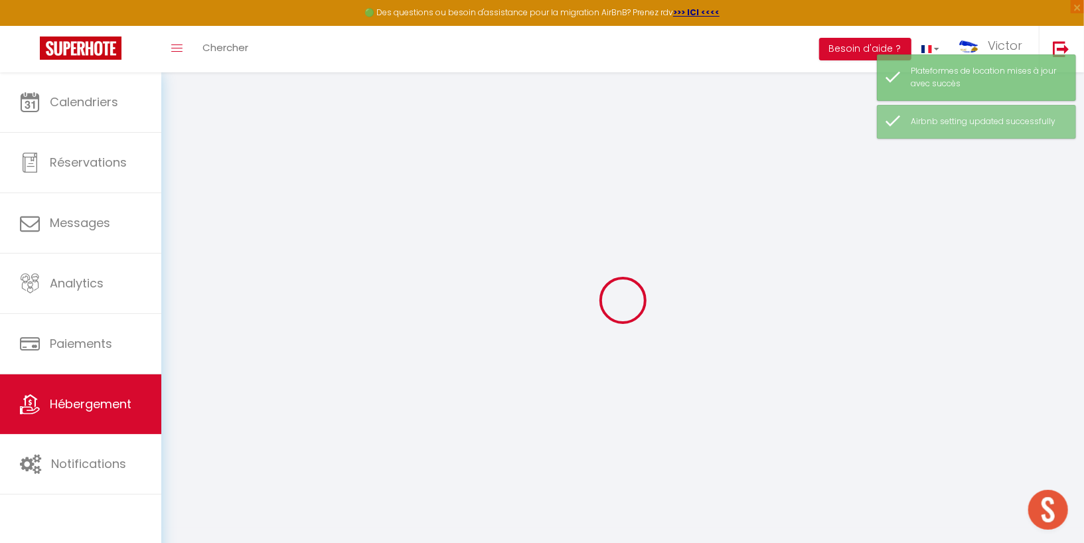
checkbox input "false"
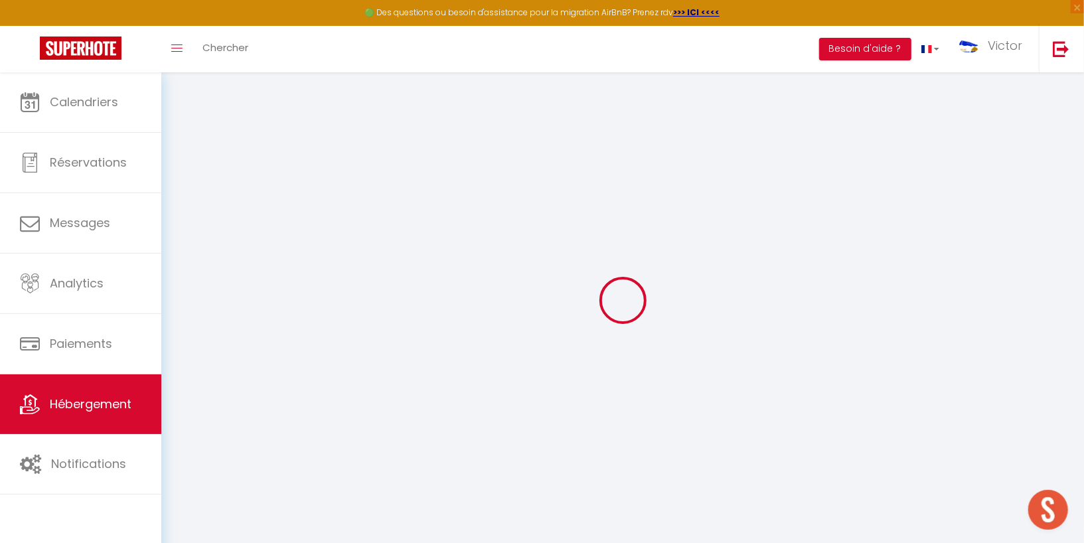
select select
checkbox input "false"
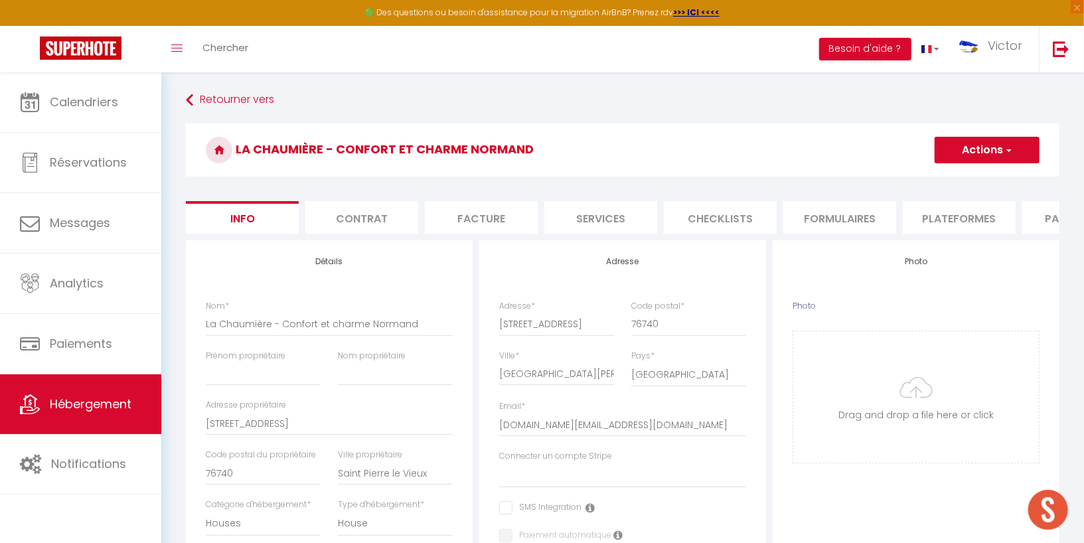
select select
click at [972, 220] on li "Plateformes" at bounding box center [959, 217] width 113 height 33
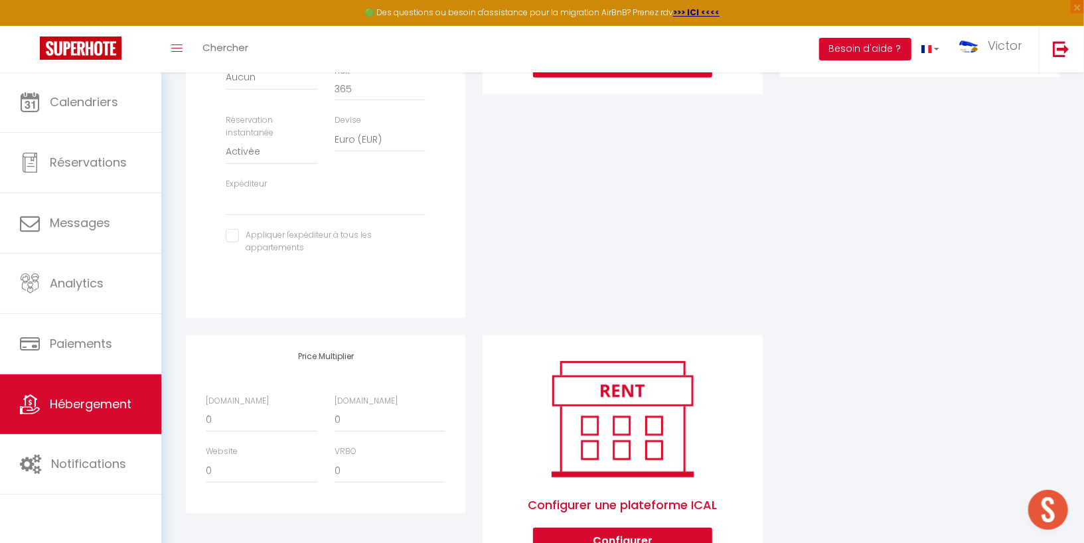
scroll to position [408, 0]
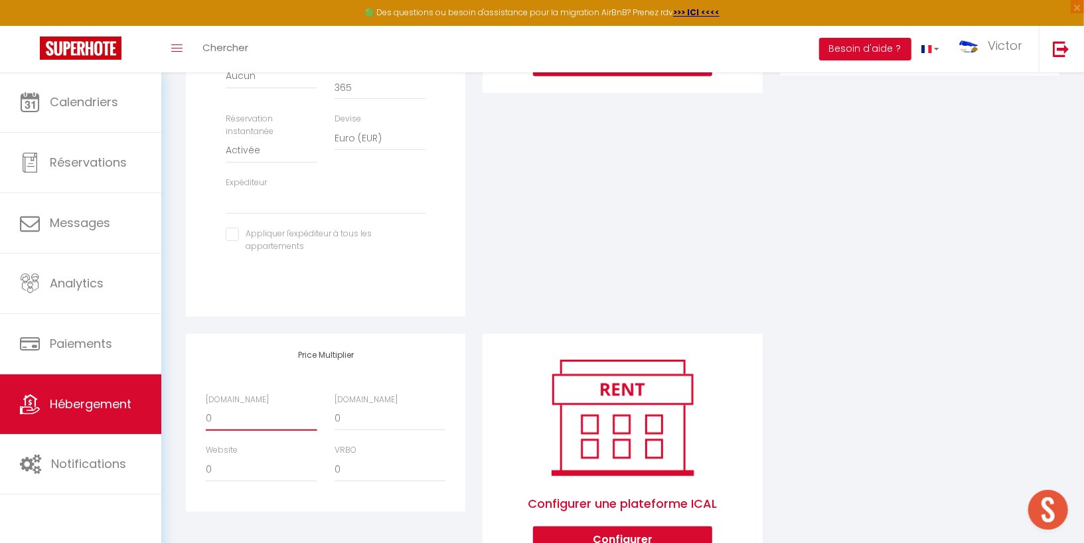
click at [238, 428] on select "0 + 1 % + 2 % + 3 % + 4 % + 5 % + 6 % + 7 % + 8 % + 9 %" at bounding box center [261, 418] width 111 height 25
click at [206, 418] on select "0 + 1 % + 2 % + 3 % + 4 % + 5 % + 6 % + 7 % + 8 % + 9 %" at bounding box center [261, 418] width 111 height 25
click at [364, 425] on select "0 + 1 % + 2 % + 3 % + 4 % + 5 % + 6 % + 7 % + 8 % + 9 %" at bounding box center [390, 418] width 111 height 25
click at [335, 418] on select "0 + 1 % + 2 % + 3 % + 4 % + 5 % + 6 % + 7 % + 8 % + 9 %" at bounding box center [390, 418] width 111 height 25
click at [587, 234] on div "Configurer [DOMAIN_NAME] Attention : les frais supplémentaires (frais de ménage…" at bounding box center [622, 83] width 297 height 502
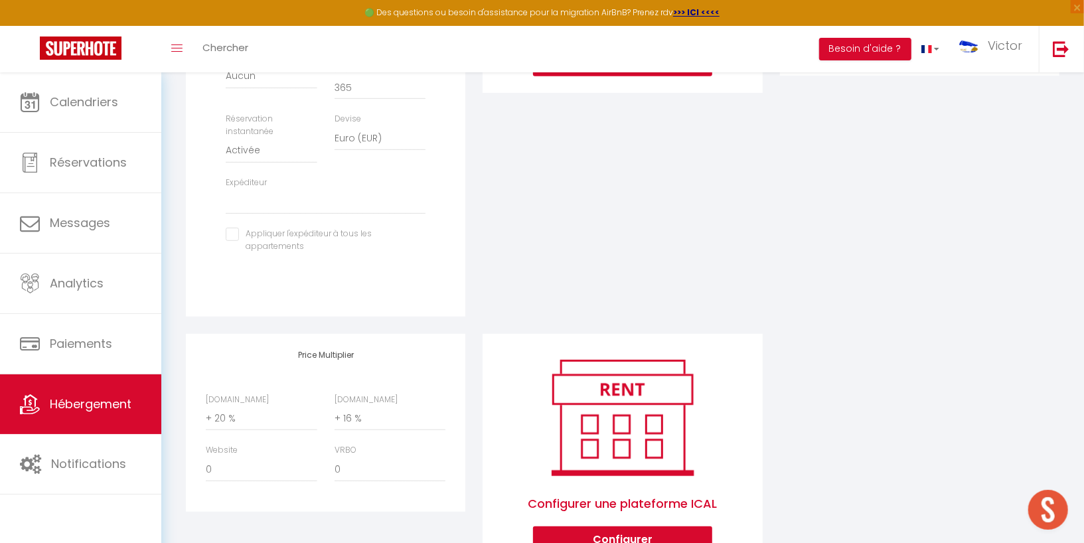
scroll to position [0, 0]
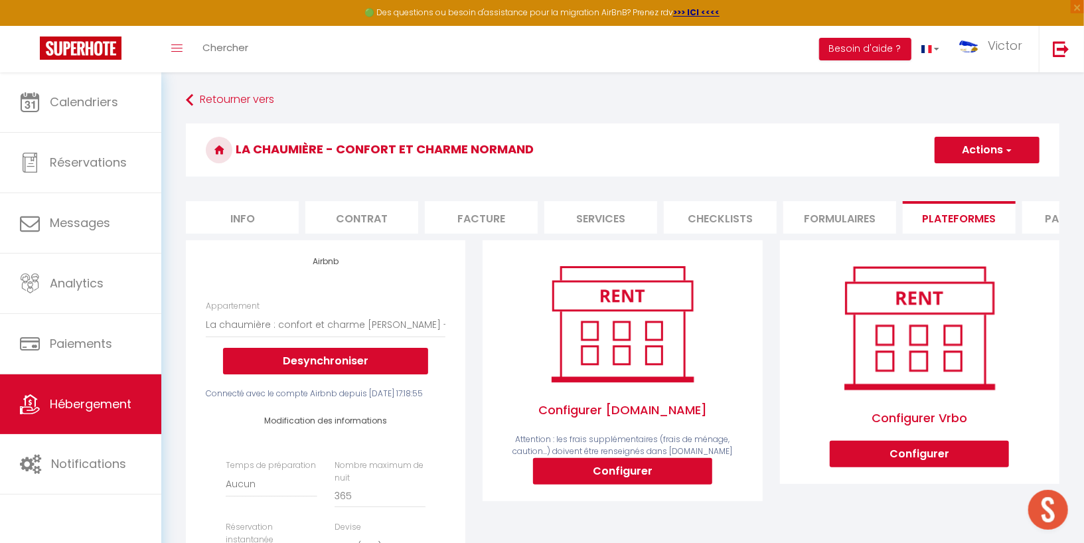
click at [961, 145] on button "Actions" at bounding box center [987, 150] width 105 height 27
click at [968, 179] on link "Enregistrer" at bounding box center [986, 179] width 105 height 17
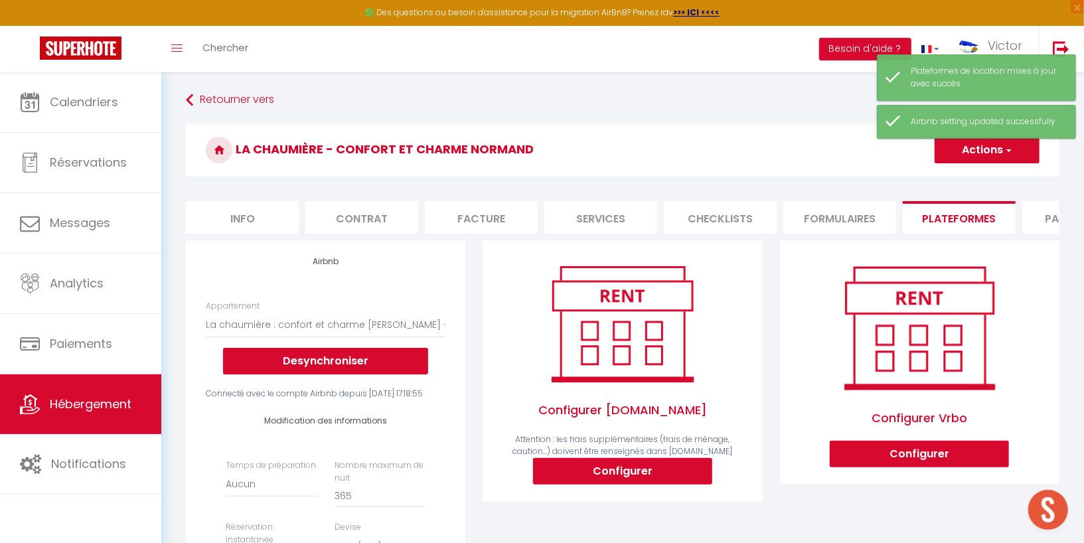
click at [781, 151] on h3 "La Chaumière - Confort et charme Normand" at bounding box center [623, 149] width 874 height 53
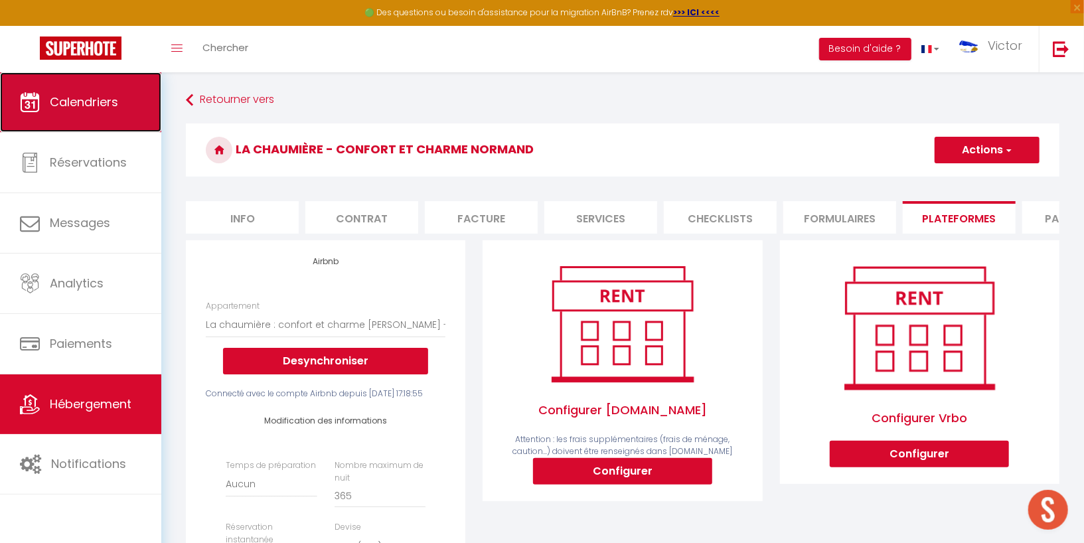
click at [89, 108] on span "Calendriers" at bounding box center [84, 102] width 68 height 17
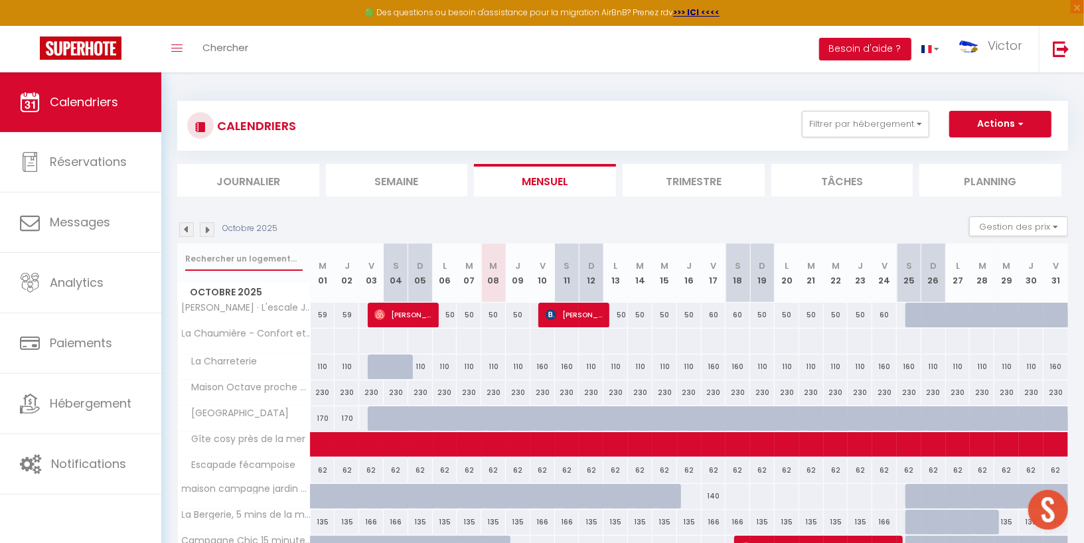
click at [263, 251] on input "text" at bounding box center [243, 259] width 117 height 24
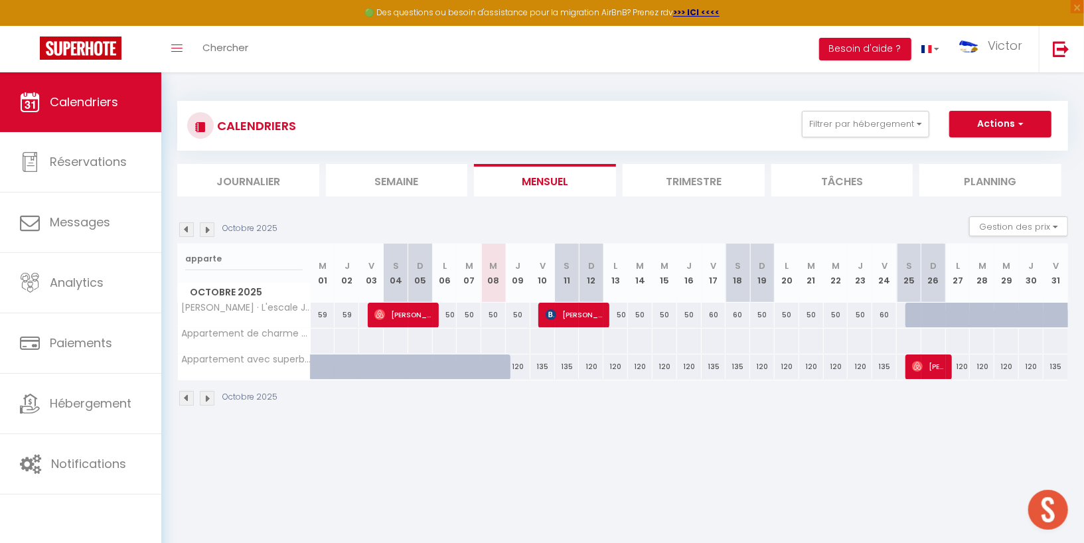
click at [324, 339] on div at bounding box center [322, 341] width 25 height 25
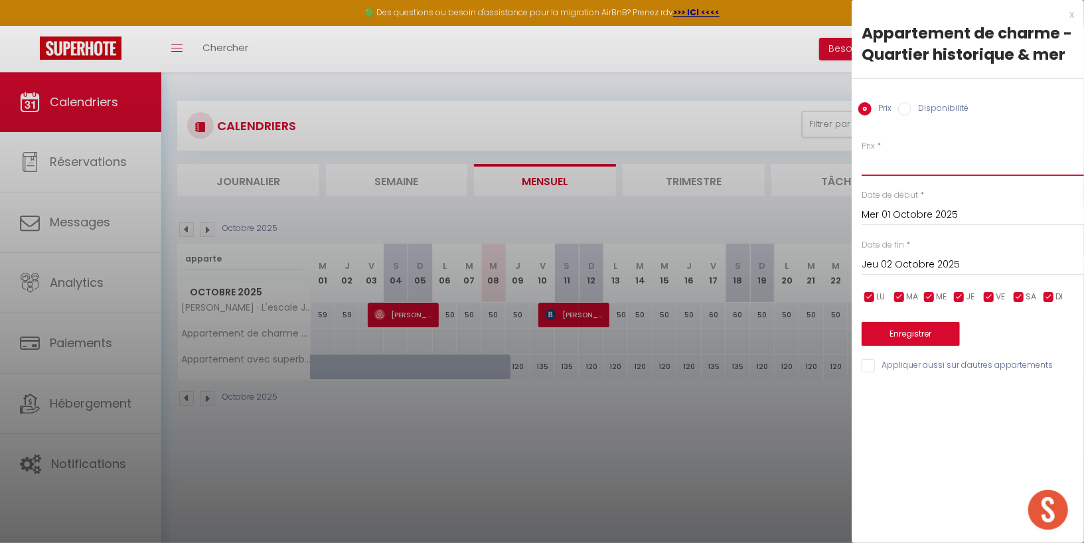
click at [896, 167] on input "Prix" at bounding box center [973, 164] width 222 height 24
click at [920, 260] on input "Jeu 02 Octobre 2025" at bounding box center [973, 264] width 222 height 17
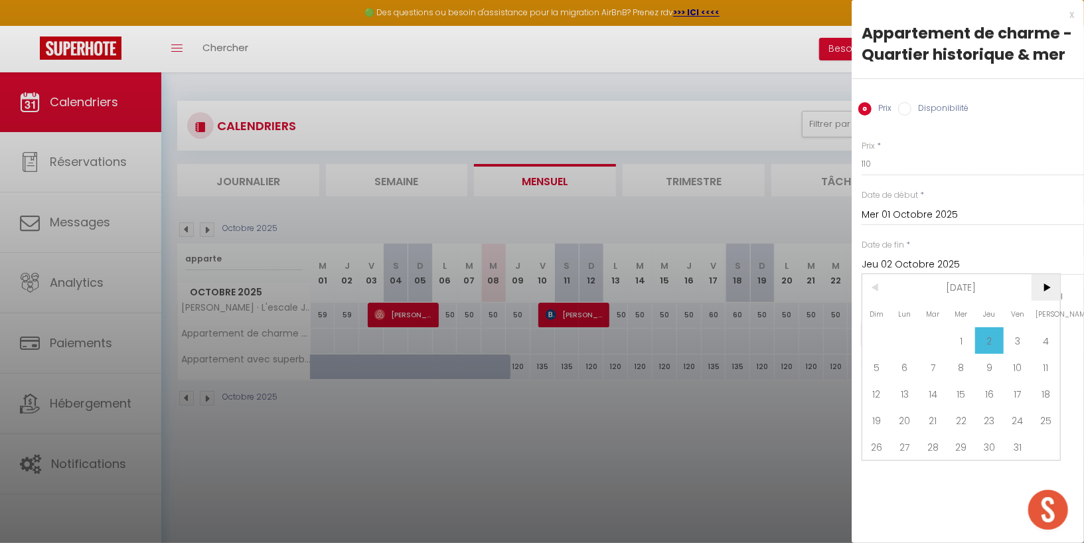
click at [1048, 287] on span ">" at bounding box center [1045, 287] width 29 height 27
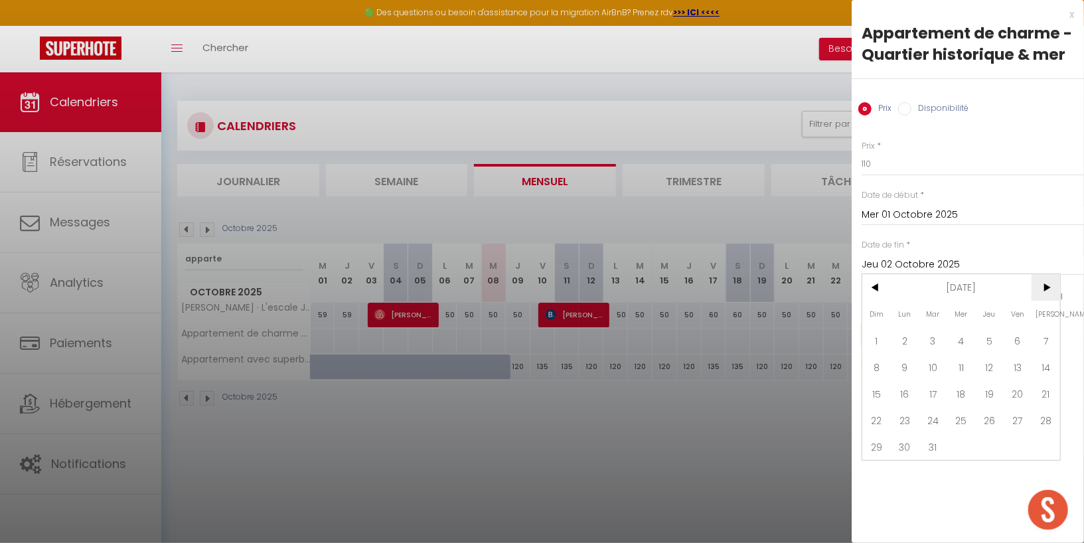
click at [1048, 287] on span ">" at bounding box center [1045, 287] width 29 height 27
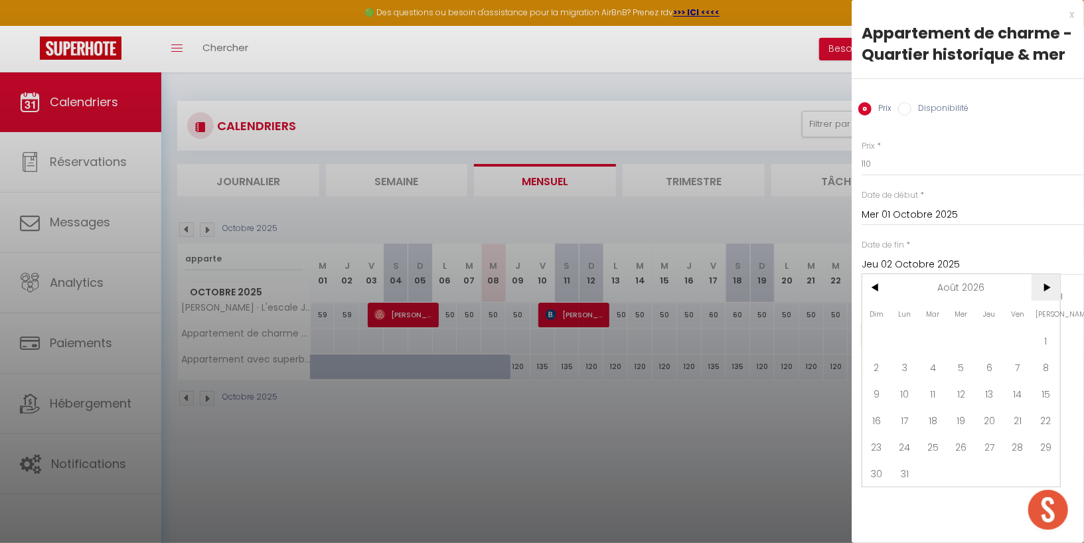
click at [1048, 287] on span ">" at bounding box center [1045, 287] width 29 height 27
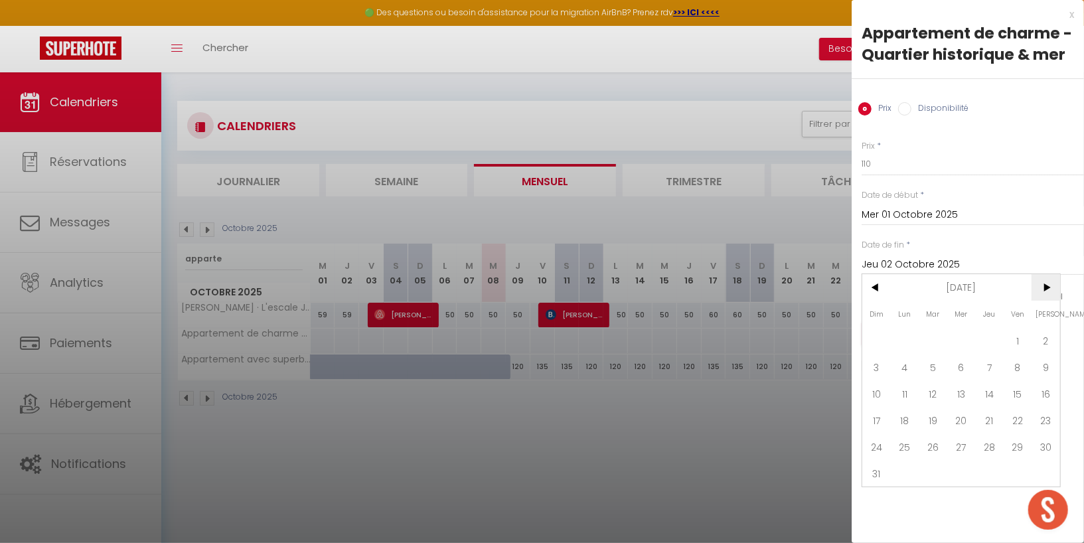
click at [1048, 287] on span ">" at bounding box center [1045, 287] width 29 height 27
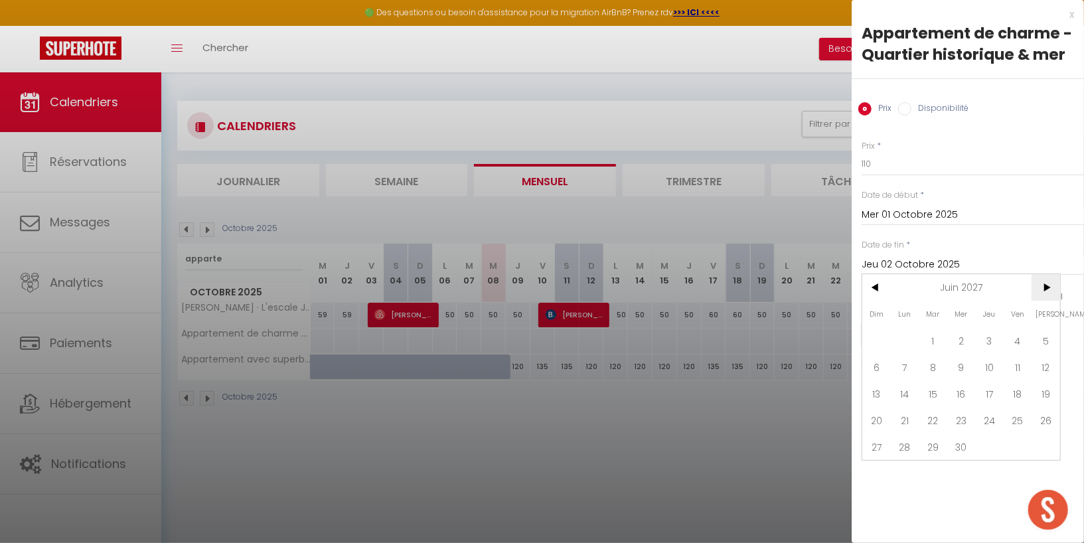
click at [1048, 287] on span ">" at bounding box center [1045, 287] width 29 height 27
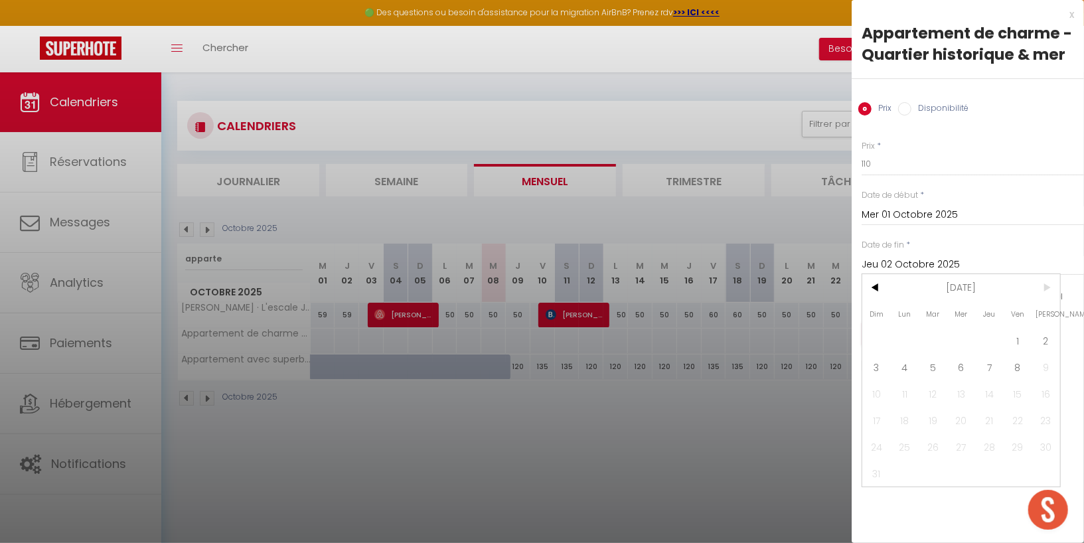
click at [1048, 287] on span ">" at bounding box center [1045, 287] width 29 height 27
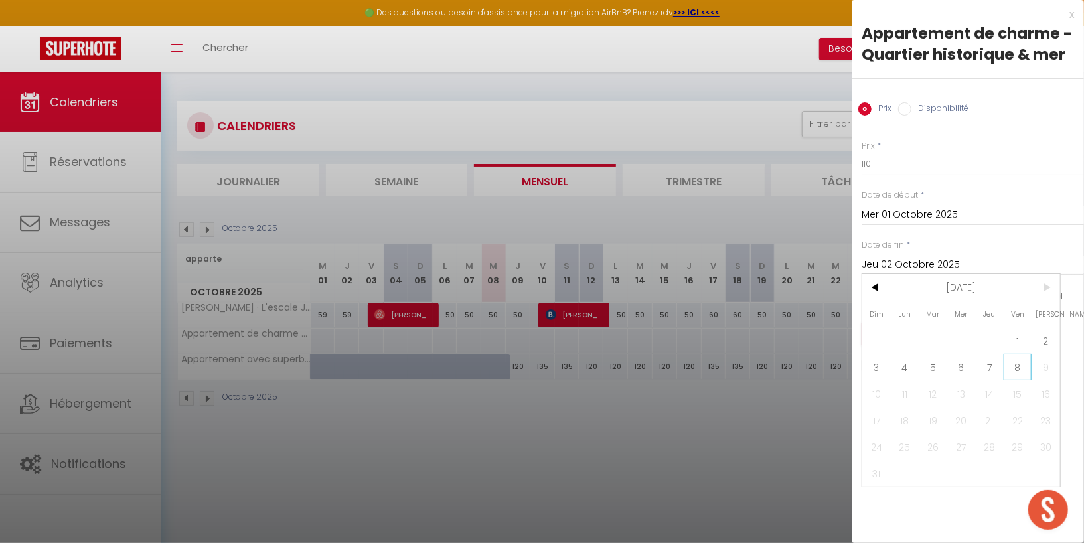
click at [1015, 370] on span "8" at bounding box center [1018, 367] width 29 height 27
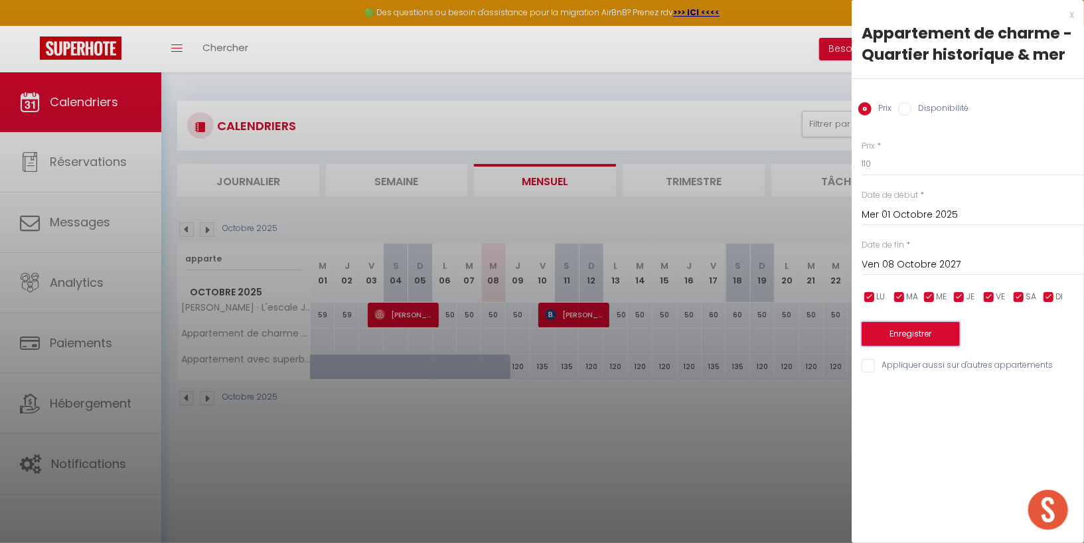
click at [934, 332] on button "Enregistrer" at bounding box center [911, 334] width 98 height 24
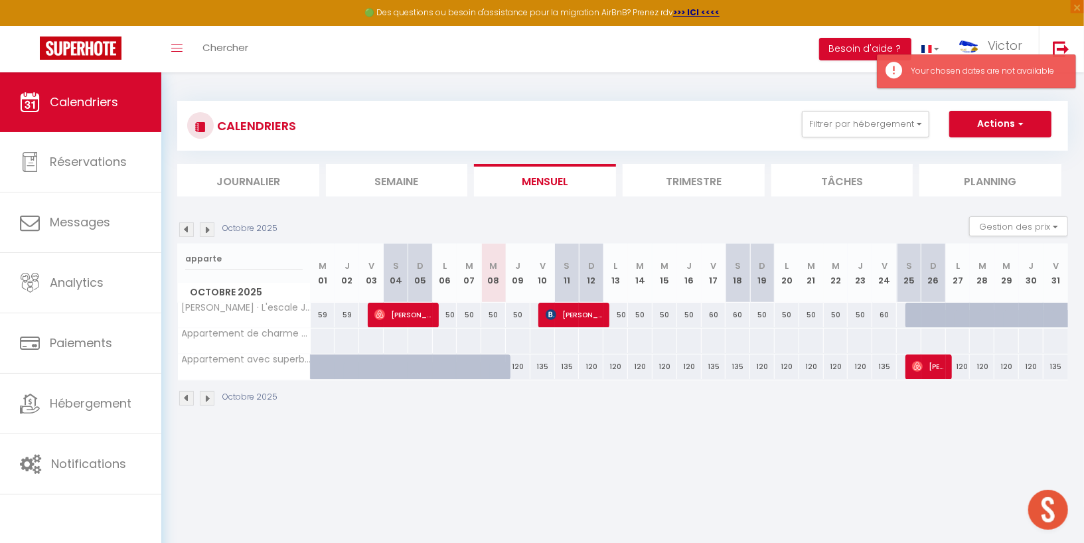
click at [495, 335] on div at bounding box center [493, 341] width 25 height 25
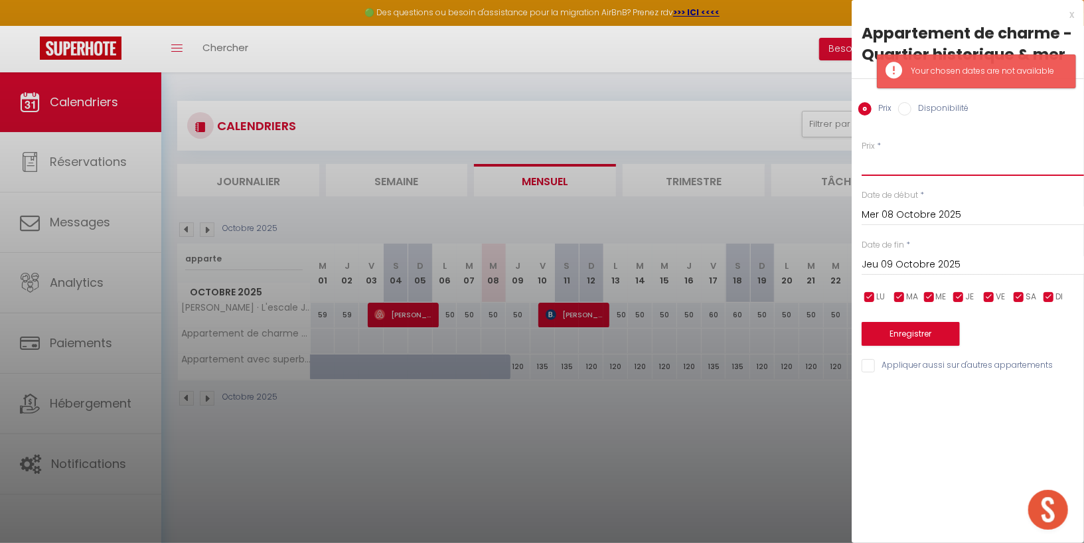
click at [894, 157] on input "Prix" at bounding box center [973, 164] width 222 height 24
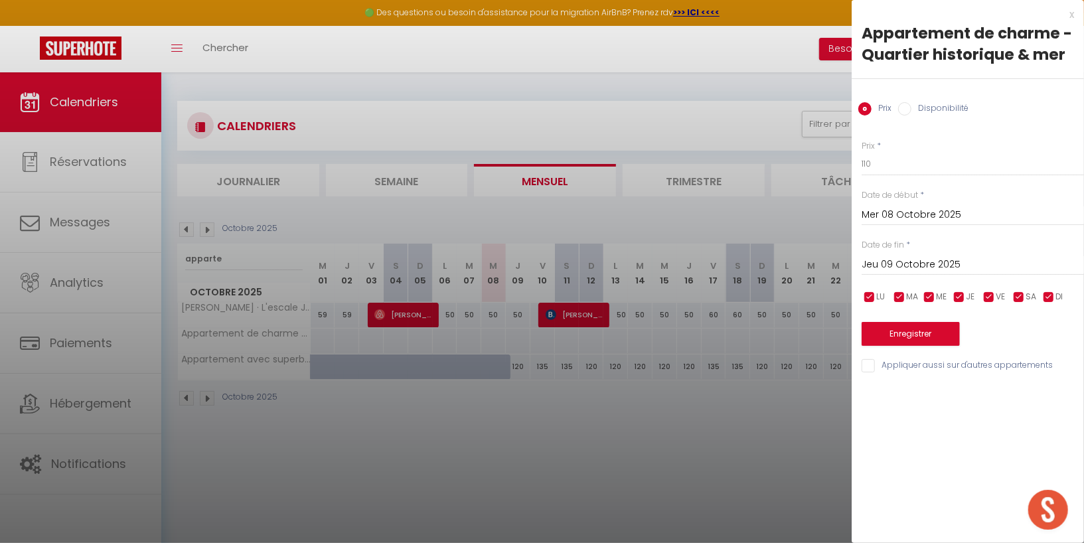
click at [933, 261] on input "Jeu 09 Octobre 2025" at bounding box center [973, 264] width 222 height 17
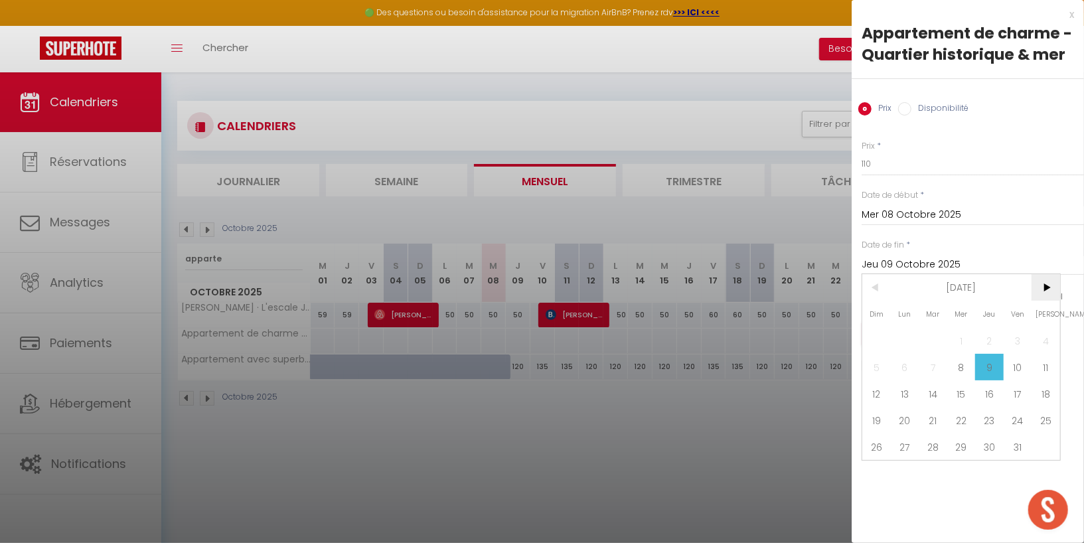
click at [1043, 291] on span ">" at bounding box center [1045, 287] width 29 height 27
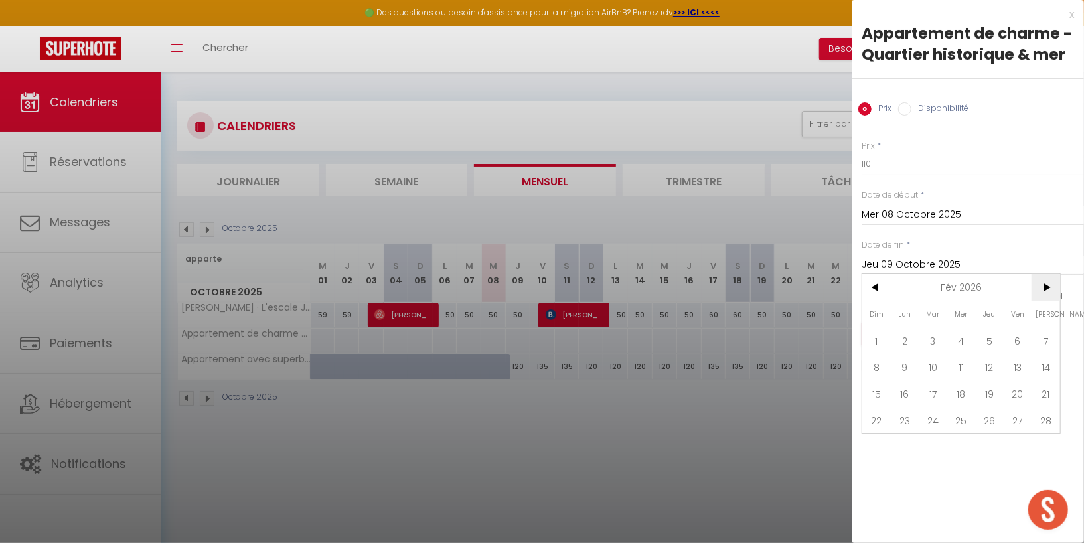
click at [1043, 291] on span ">" at bounding box center [1045, 287] width 29 height 27
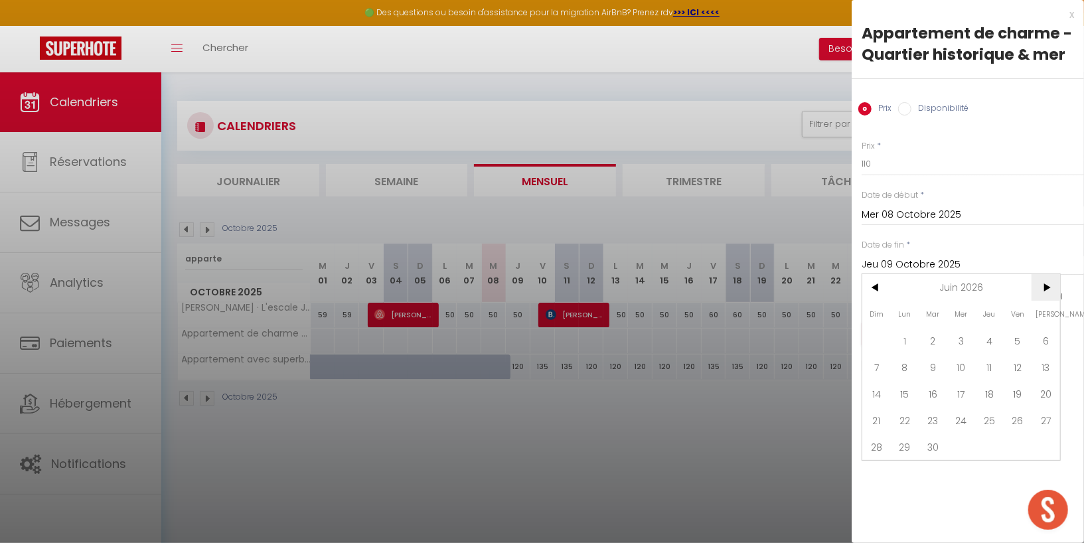
click at [1043, 291] on span ">" at bounding box center [1045, 287] width 29 height 27
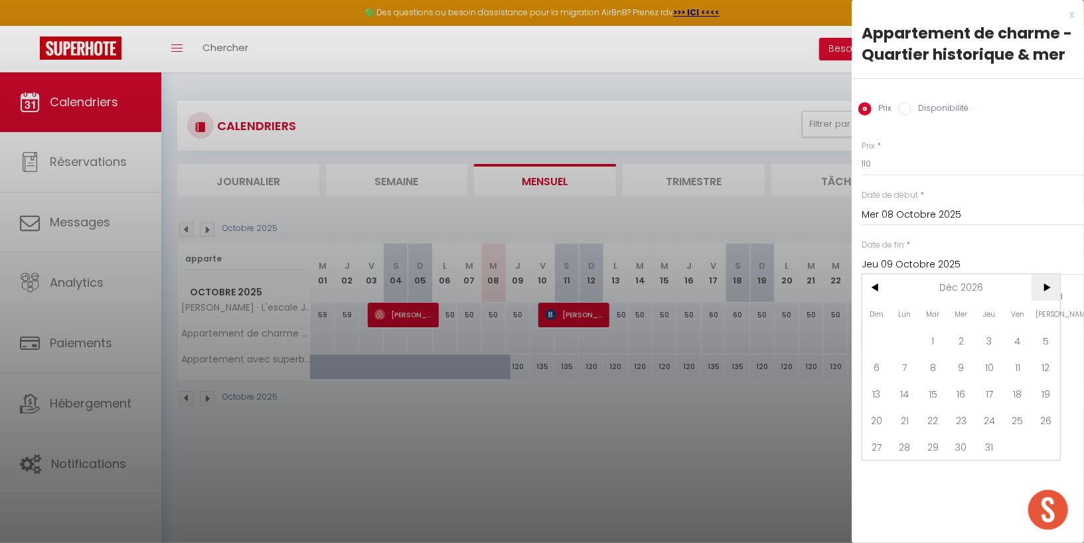
click at [1043, 291] on span ">" at bounding box center [1045, 287] width 29 height 27
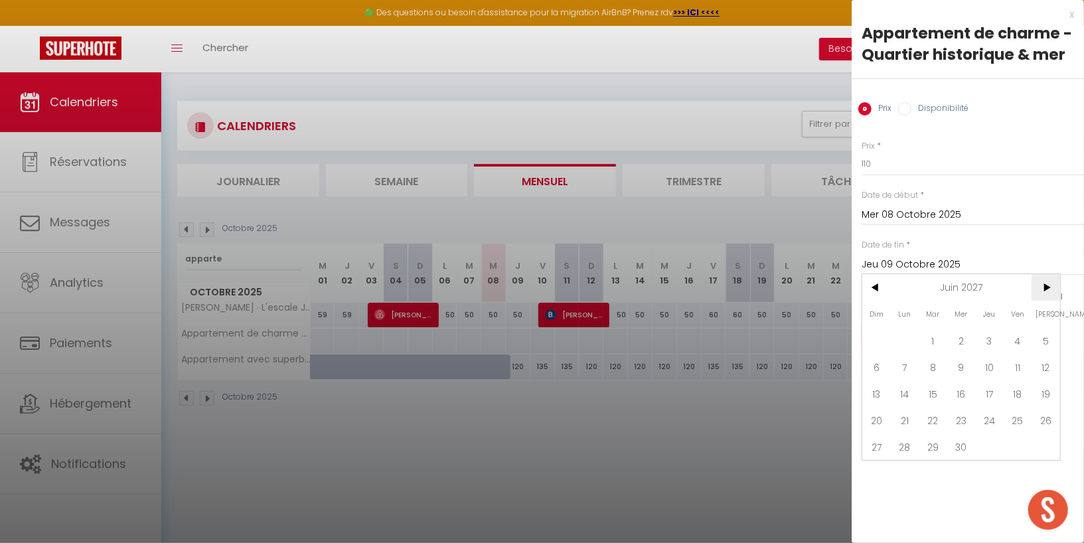
click at [1043, 291] on span ">" at bounding box center [1045, 287] width 29 height 27
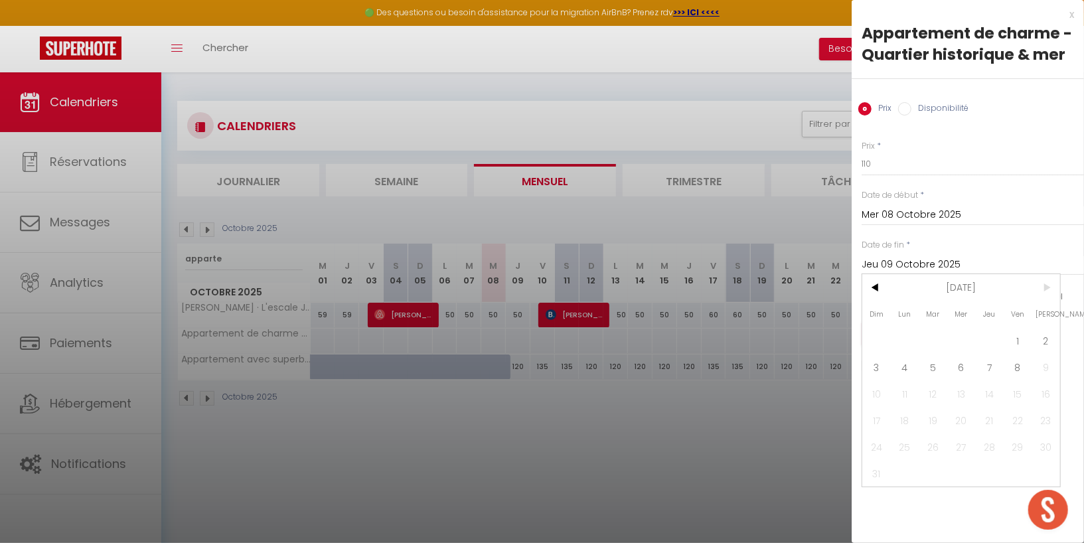
click at [1043, 291] on span ">" at bounding box center [1045, 287] width 29 height 27
click at [1020, 364] on span "8" at bounding box center [1018, 367] width 29 height 27
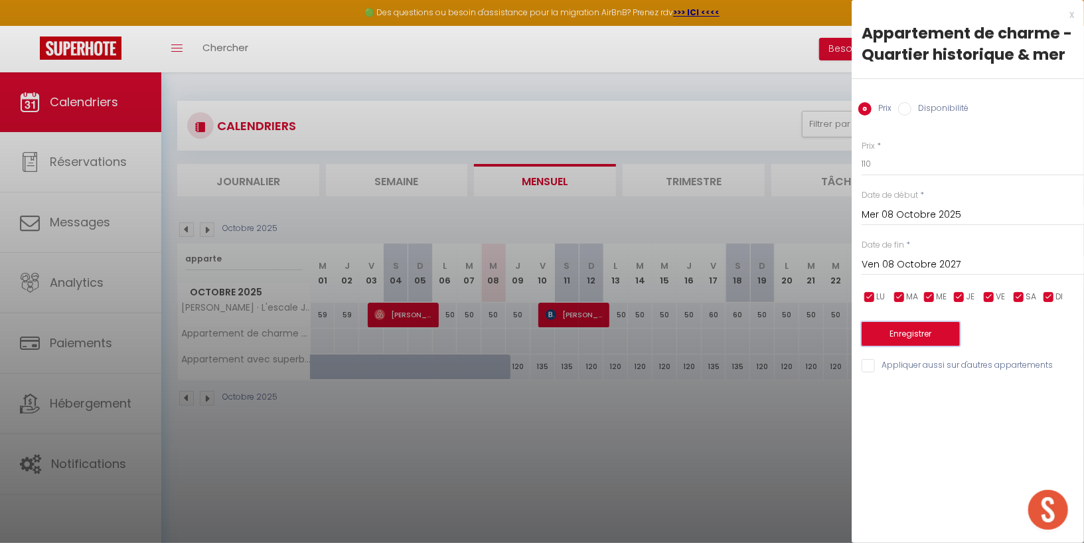
click at [919, 328] on button "Enregistrer" at bounding box center [911, 334] width 98 height 24
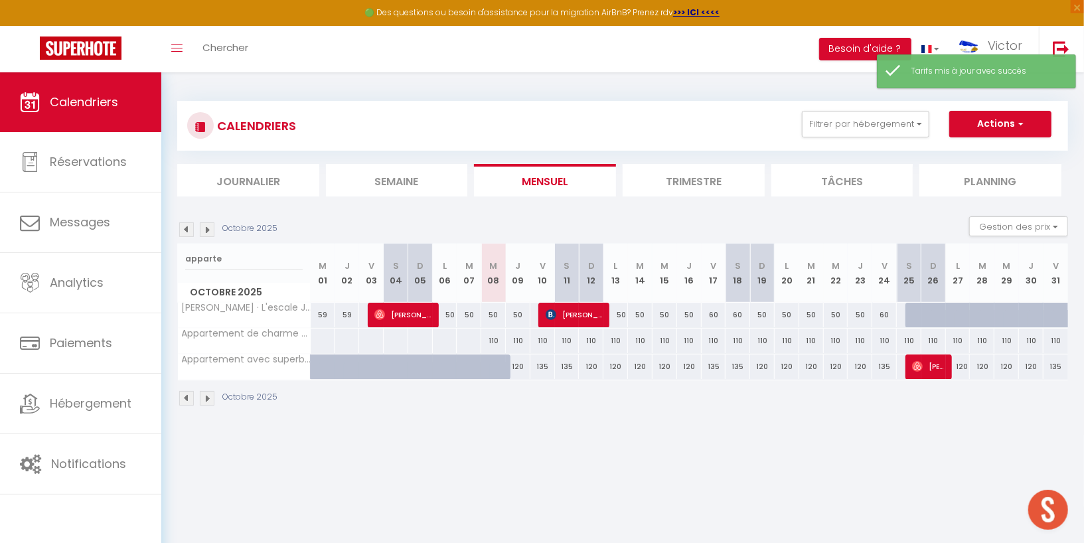
click at [495, 339] on div "110" at bounding box center [493, 341] width 25 height 25
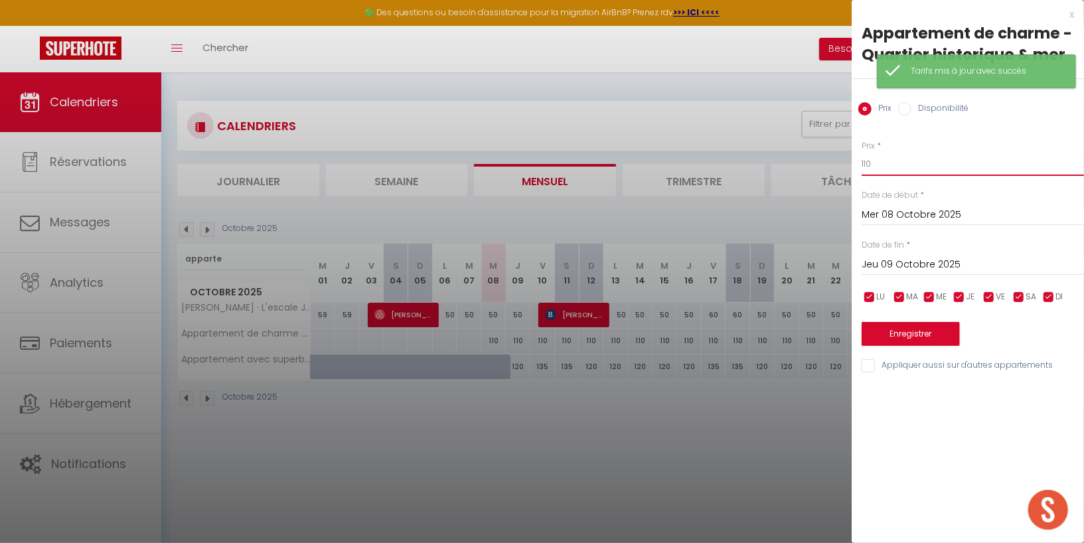
click at [908, 164] on input "110" at bounding box center [973, 164] width 222 height 24
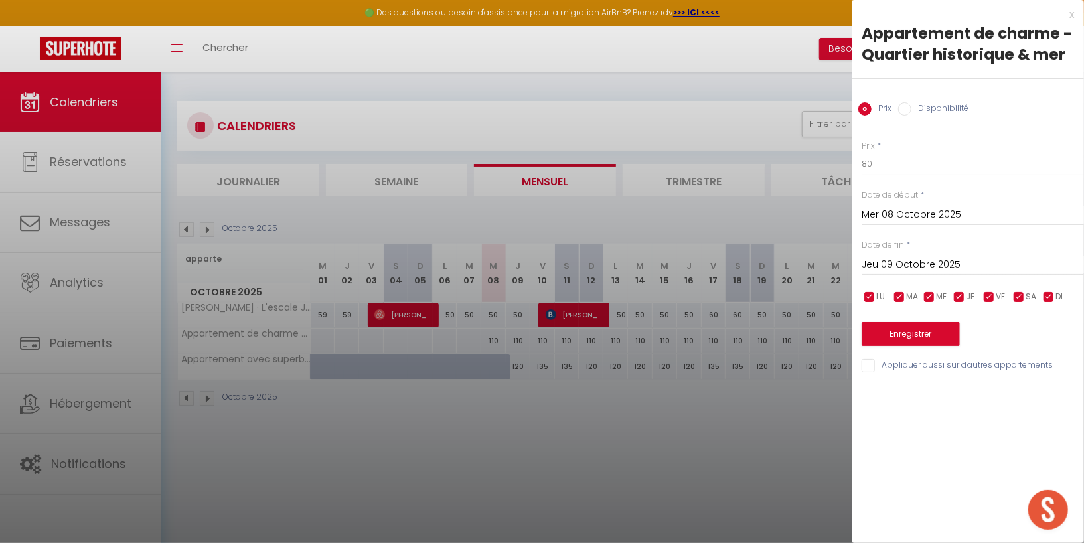
click at [988, 294] on input "checkbox" at bounding box center [988, 297] width 13 height 13
click at [1018, 299] on input "checkbox" at bounding box center [1018, 297] width 13 height 13
click at [988, 271] on input "Jeu 09 Octobre 2025" at bounding box center [973, 264] width 222 height 17
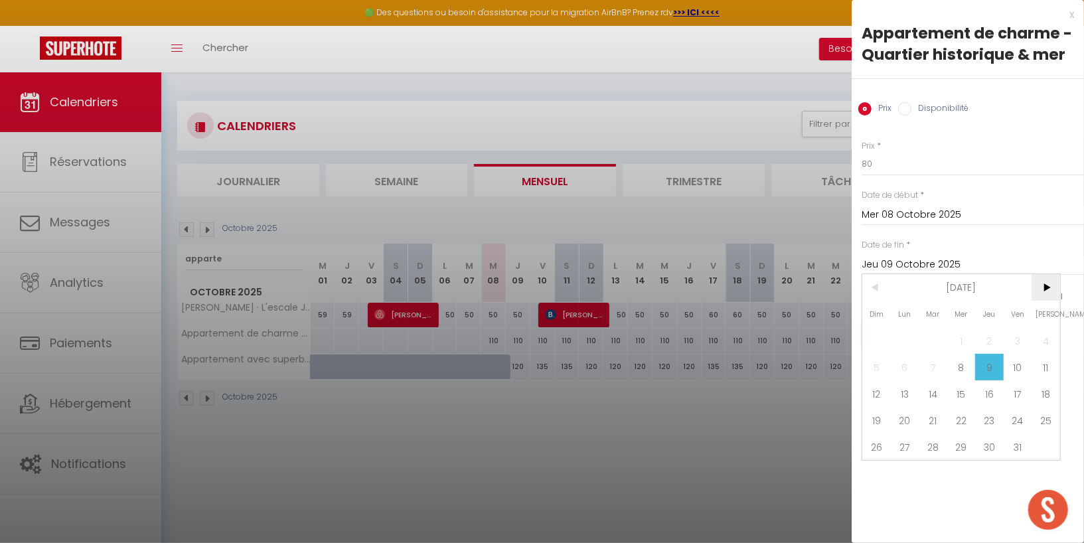
click at [1049, 285] on span ">" at bounding box center [1045, 287] width 29 height 27
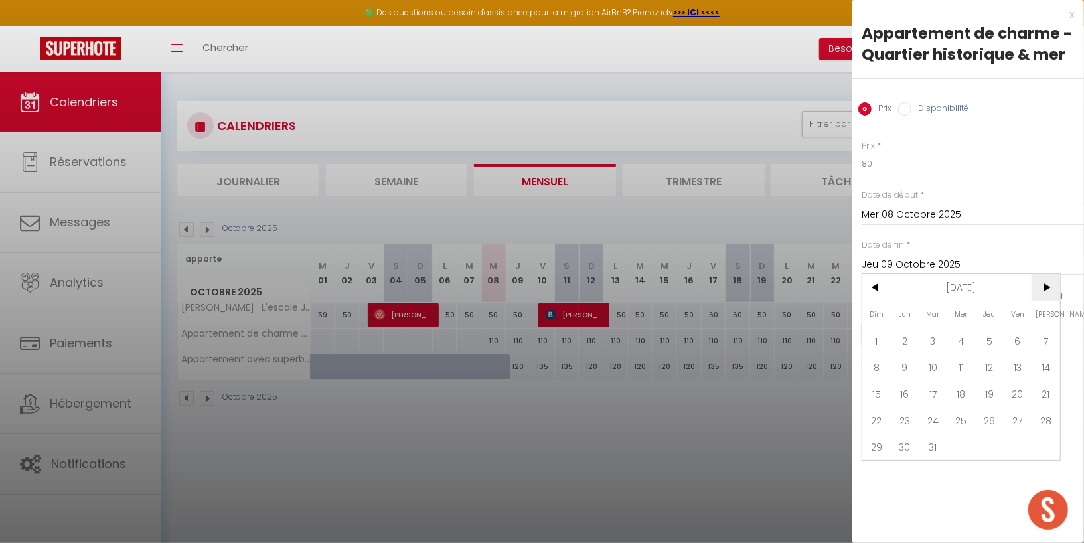
click at [1047, 291] on span ">" at bounding box center [1045, 287] width 29 height 27
click at [1016, 334] on span "3" at bounding box center [1018, 340] width 29 height 27
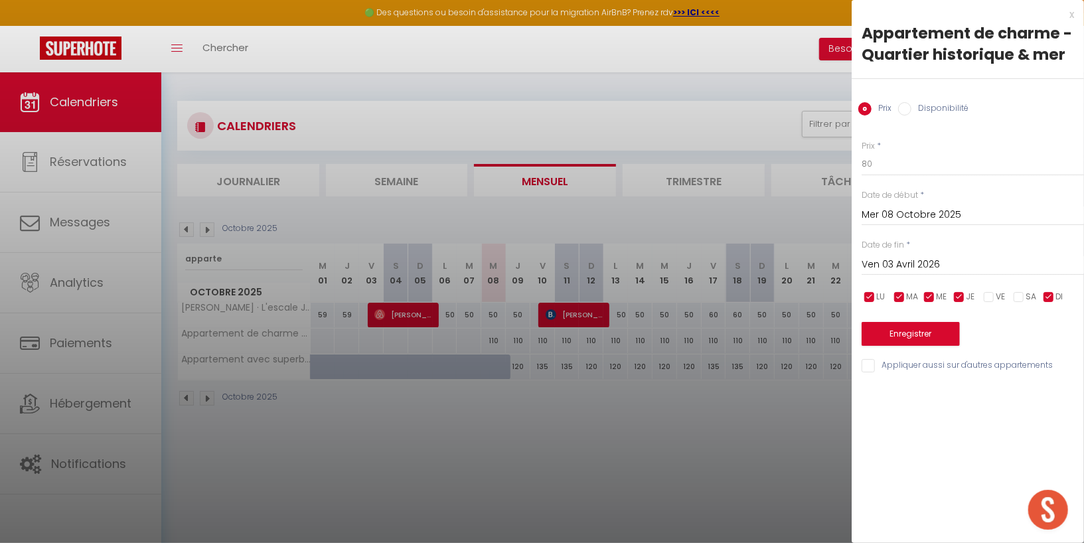
click at [984, 265] on input "Ven 03 Avril 2026" at bounding box center [973, 264] width 222 height 17
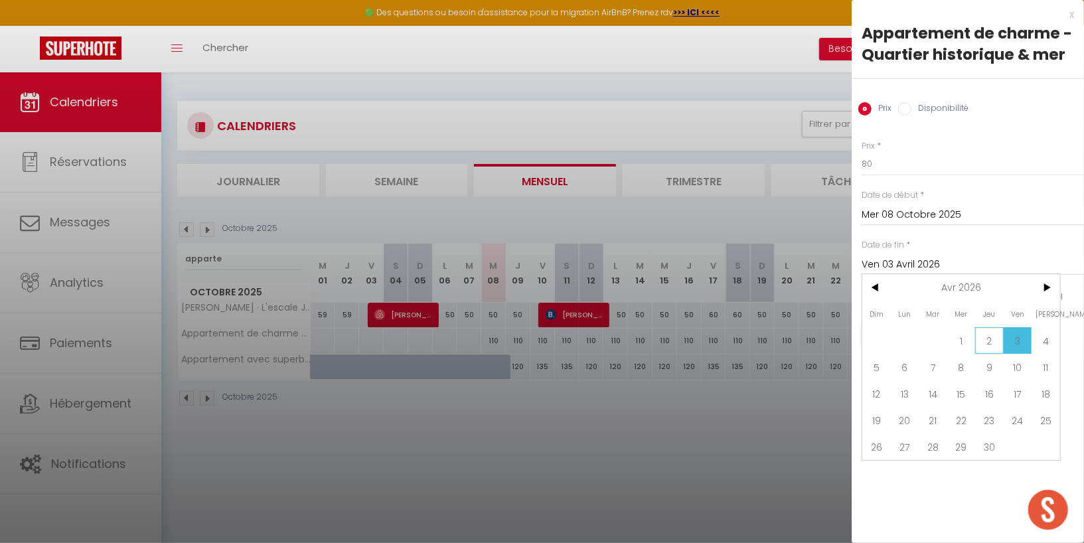
click at [990, 339] on span "2" at bounding box center [989, 340] width 29 height 27
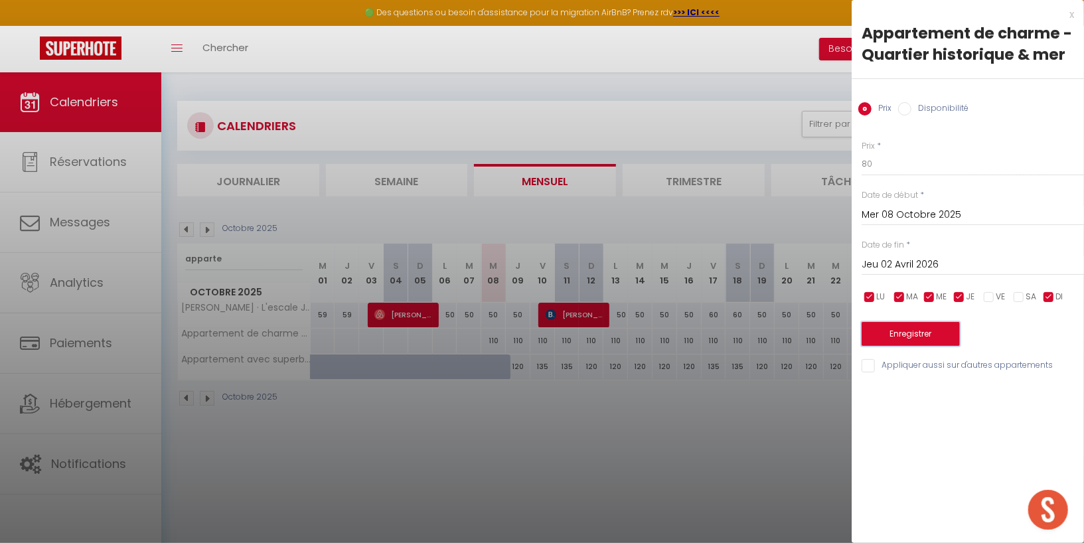
click at [921, 329] on button "Enregistrer" at bounding box center [911, 334] width 98 height 24
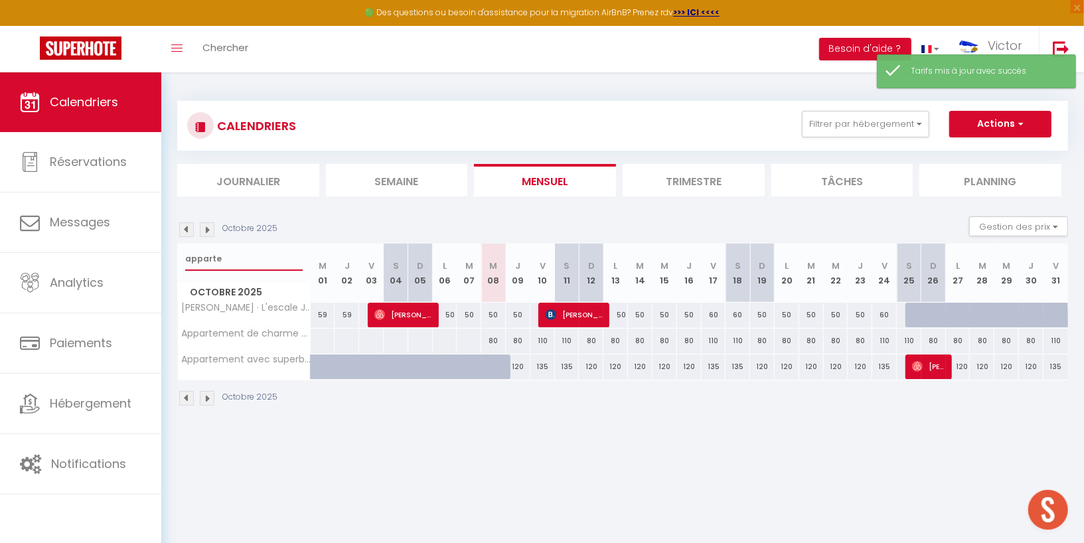
click at [235, 262] on input "apparte" at bounding box center [243, 259] width 117 height 24
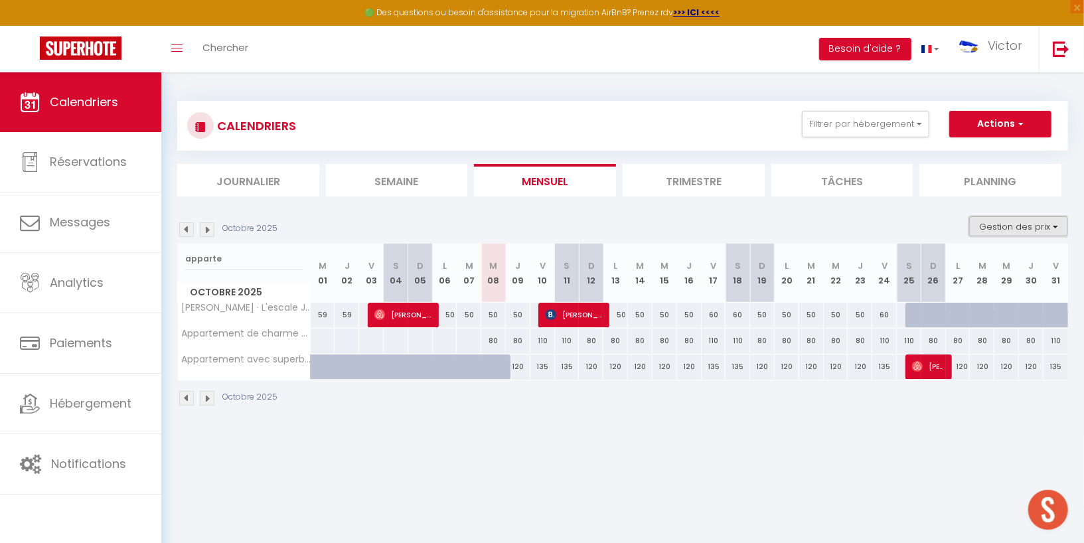
click at [1029, 222] on button "Gestion des prix" at bounding box center [1018, 226] width 99 height 20
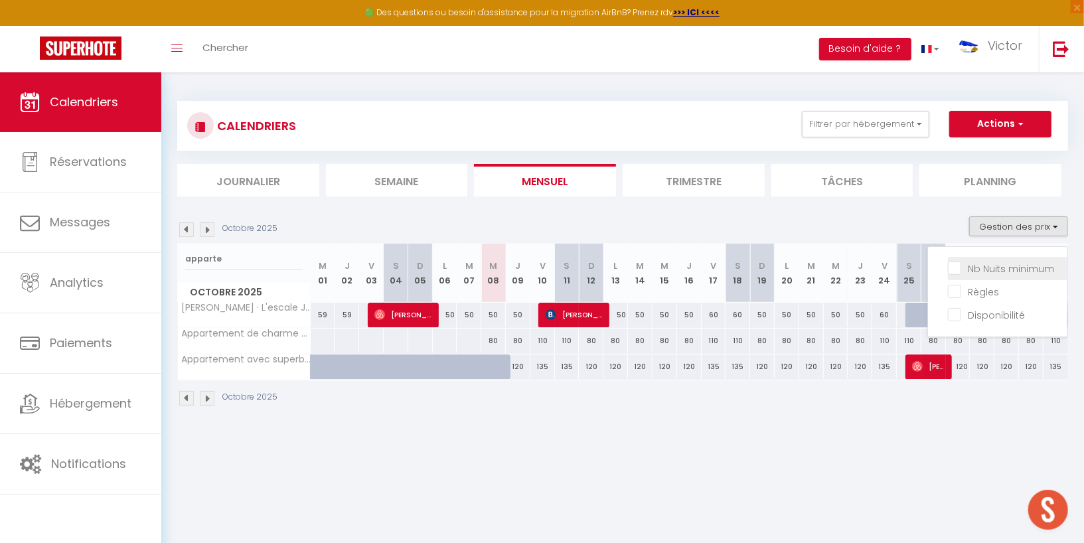
click at [1007, 267] on input "Nb Nuits minimum" at bounding box center [1007, 267] width 119 height 13
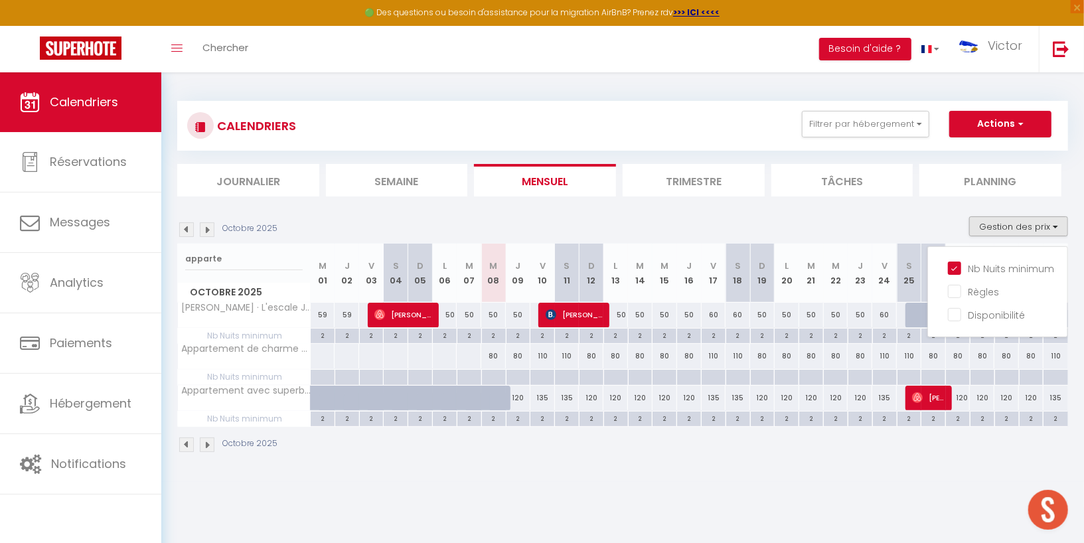
click at [491, 373] on div at bounding box center [493, 377] width 25 height 15
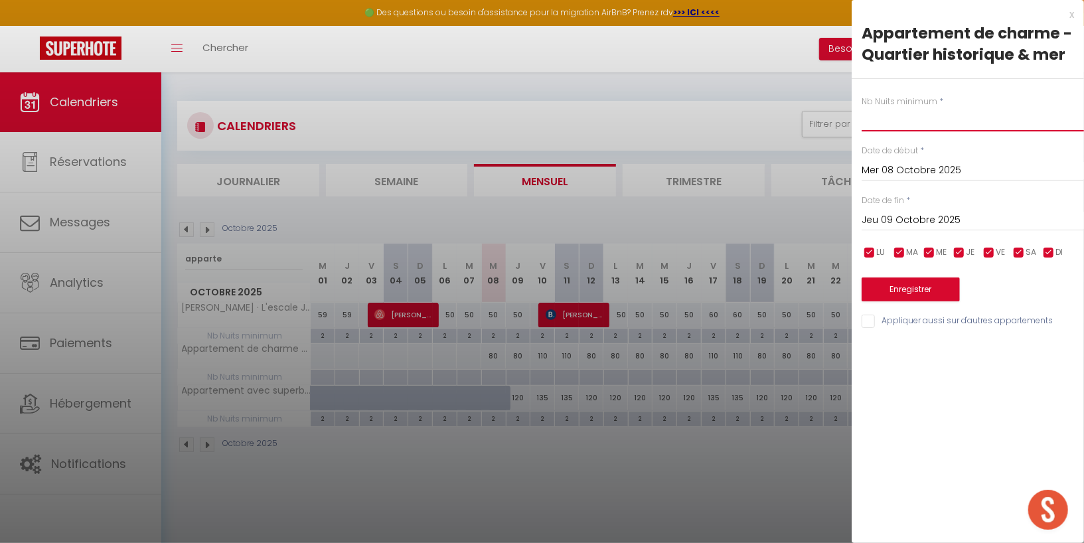
click at [885, 119] on input "text" at bounding box center [973, 120] width 222 height 24
click at [953, 220] on input "Jeu 09 Octobre 2025" at bounding box center [973, 220] width 222 height 17
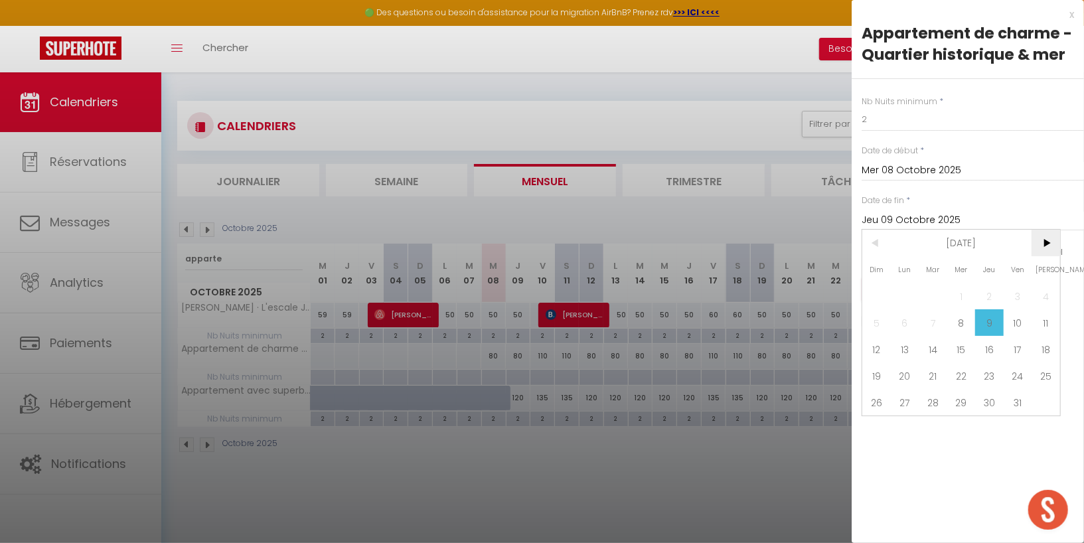
click at [1053, 249] on span ">" at bounding box center [1045, 243] width 29 height 27
click at [1051, 249] on span ">" at bounding box center [1045, 243] width 29 height 27
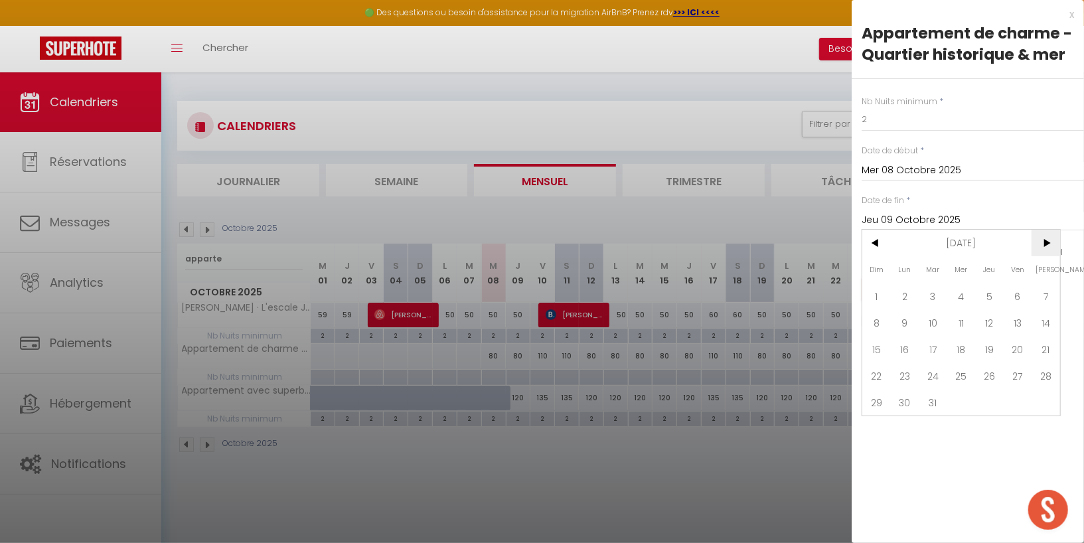
click at [1051, 249] on span ">" at bounding box center [1045, 243] width 29 height 27
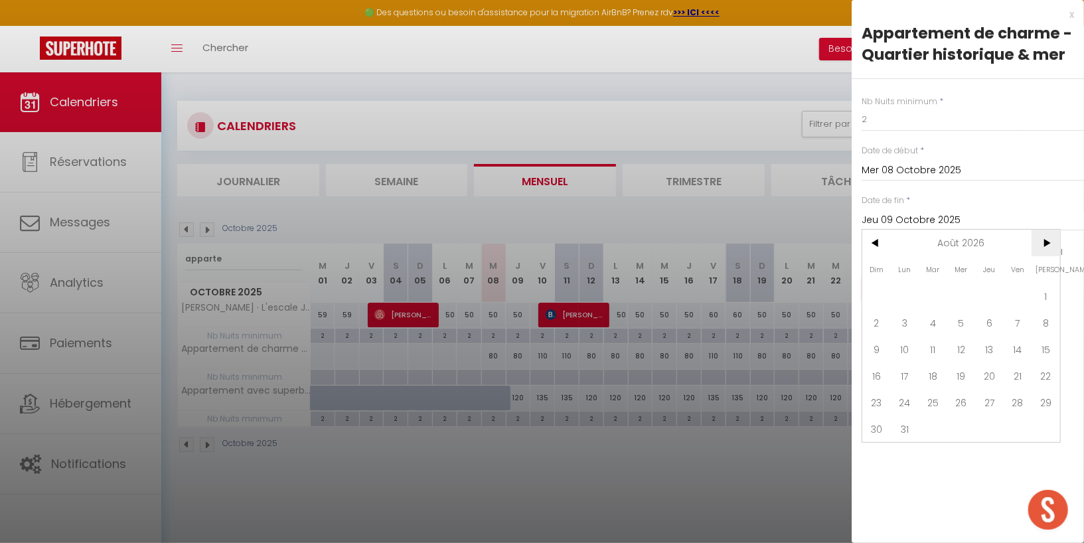
click at [1051, 249] on span ">" at bounding box center [1045, 243] width 29 height 27
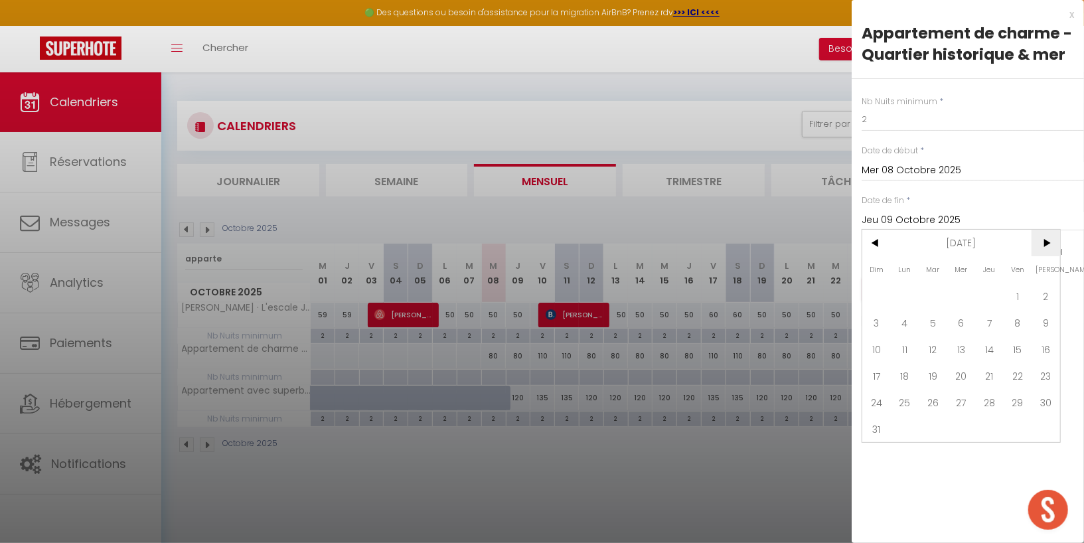
click at [1051, 249] on span ">" at bounding box center [1045, 243] width 29 height 27
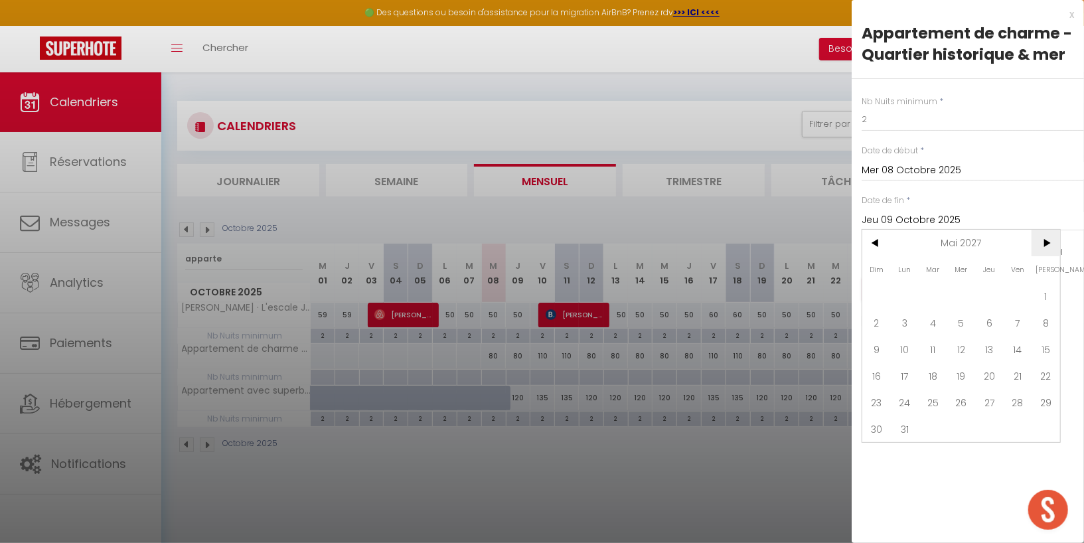
click at [1051, 249] on span ">" at bounding box center [1045, 243] width 29 height 27
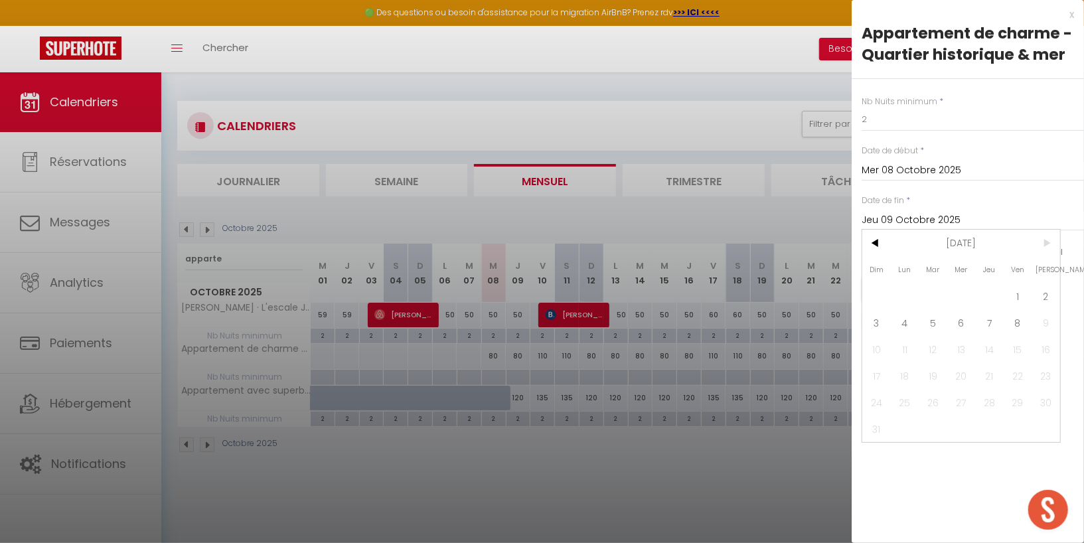
click at [1051, 249] on span ">" at bounding box center [1045, 243] width 29 height 27
click at [1022, 317] on span "8" at bounding box center [1018, 322] width 29 height 27
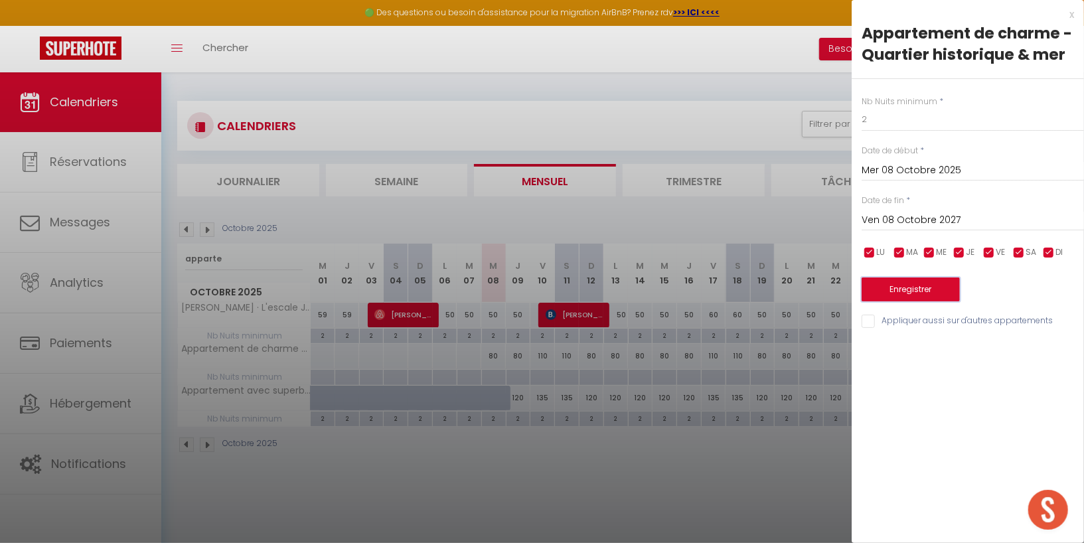
click at [931, 284] on button "Enregistrer" at bounding box center [911, 289] width 98 height 24
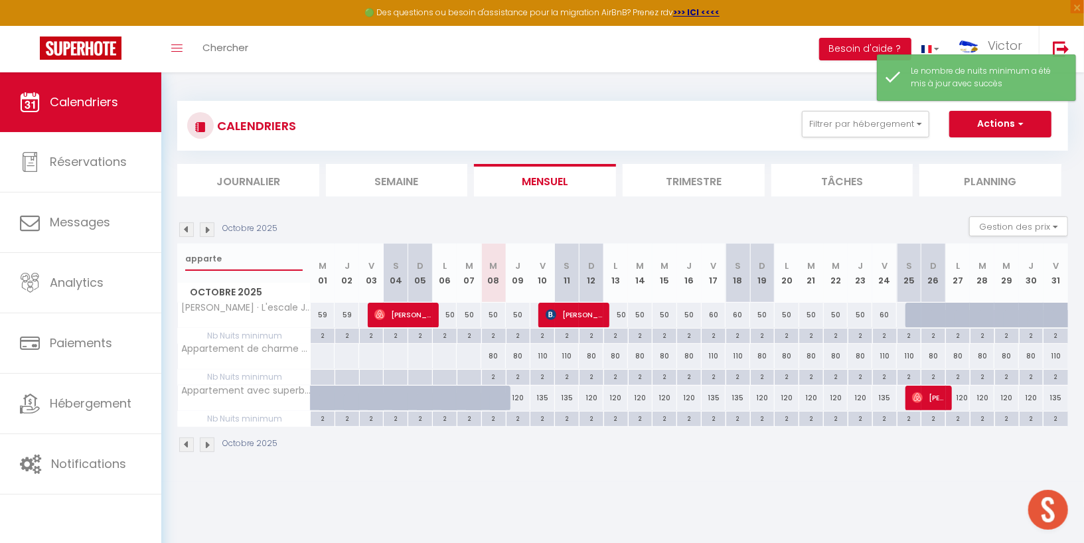
click at [240, 260] on input "apparte" at bounding box center [243, 259] width 117 height 24
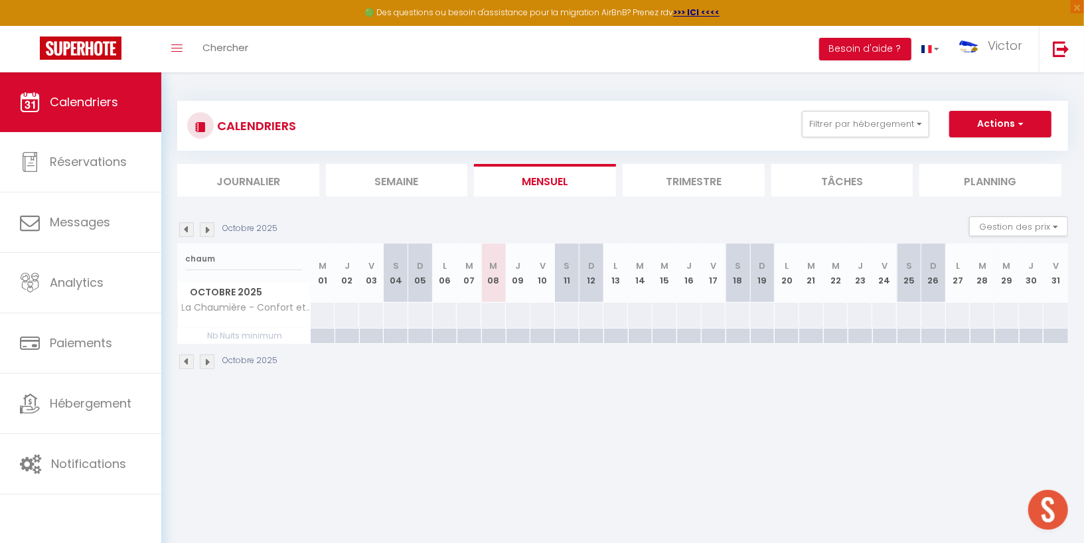
click at [498, 316] on div at bounding box center [493, 315] width 25 height 25
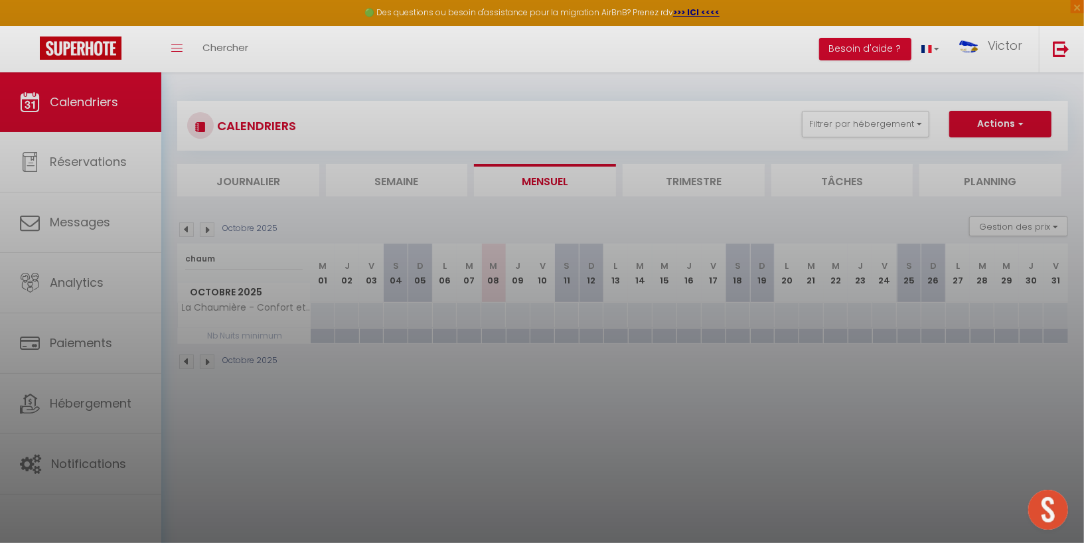
click at [499, 405] on div at bounding box center [542, 271] width 1084 height 543
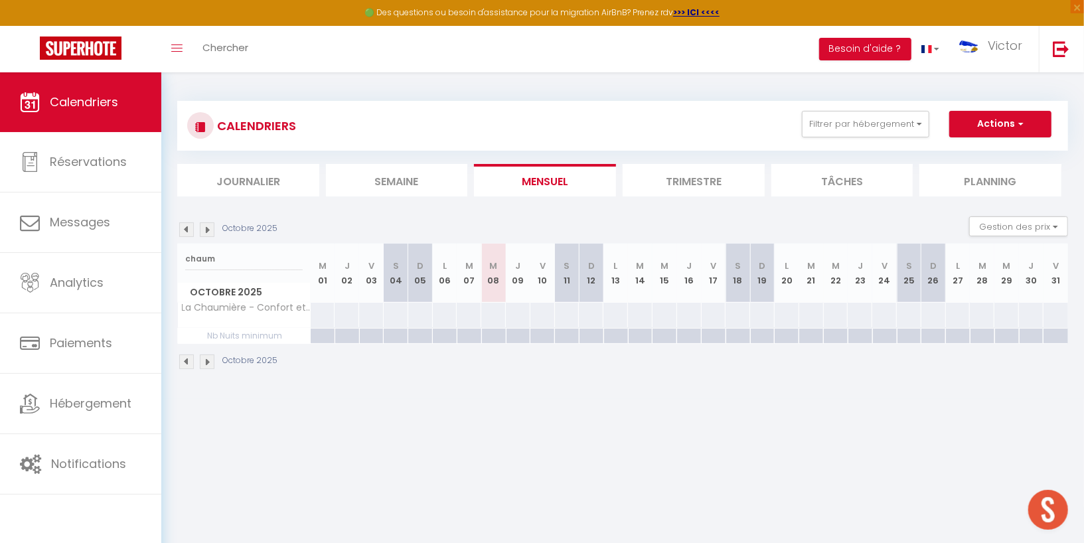
click at [493, 317] on div at bounding box center [493, 315] width 25 height 25
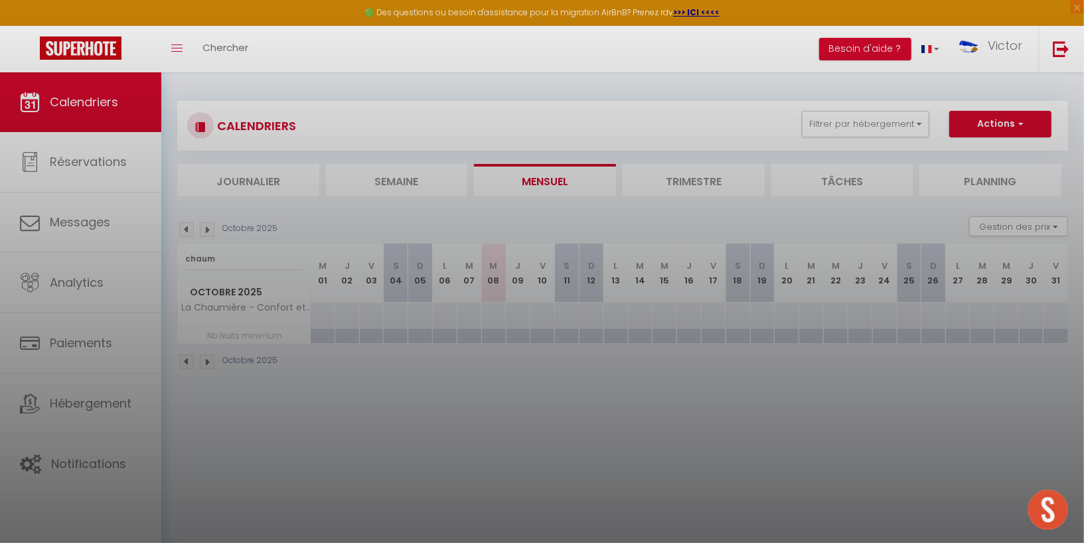
click at [493, 338] on div at bounding box center [542, 271] width 1084 height 543
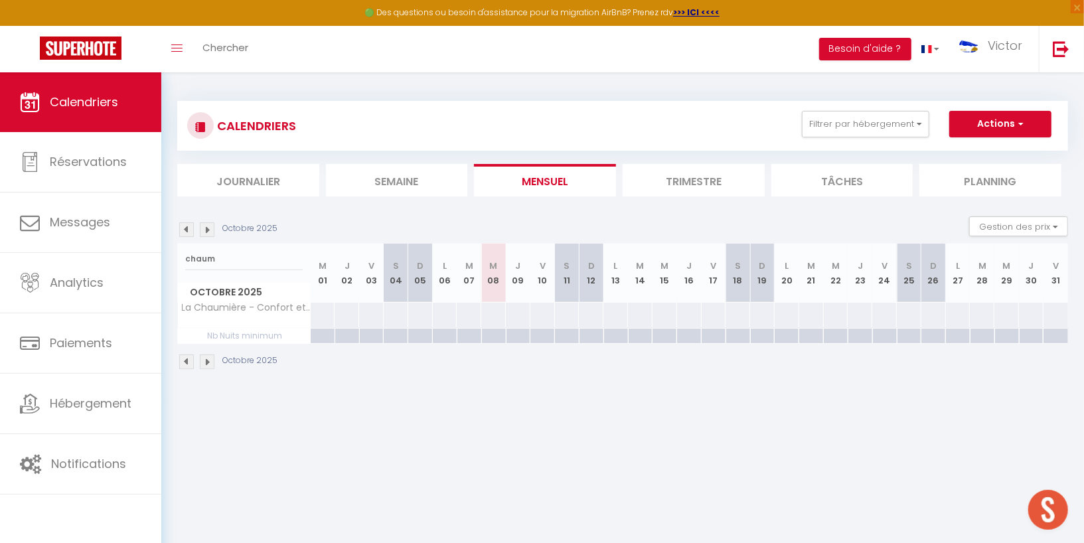
click at [494, 332] on div at bounding box center [493, 336] width 25 height 15
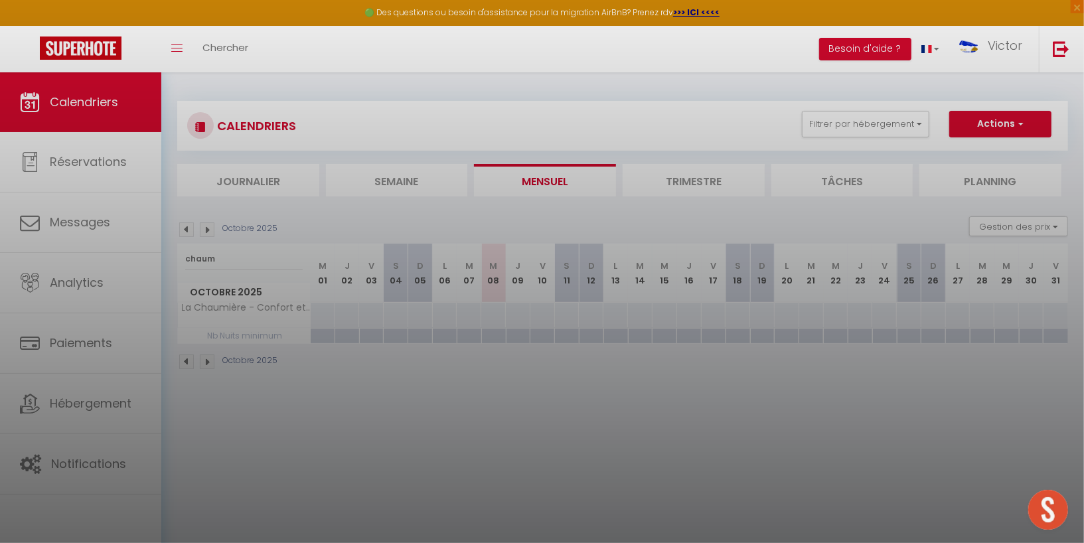
click at [493, 382] on div at bounding box center [542, 271] width 1084 height 543
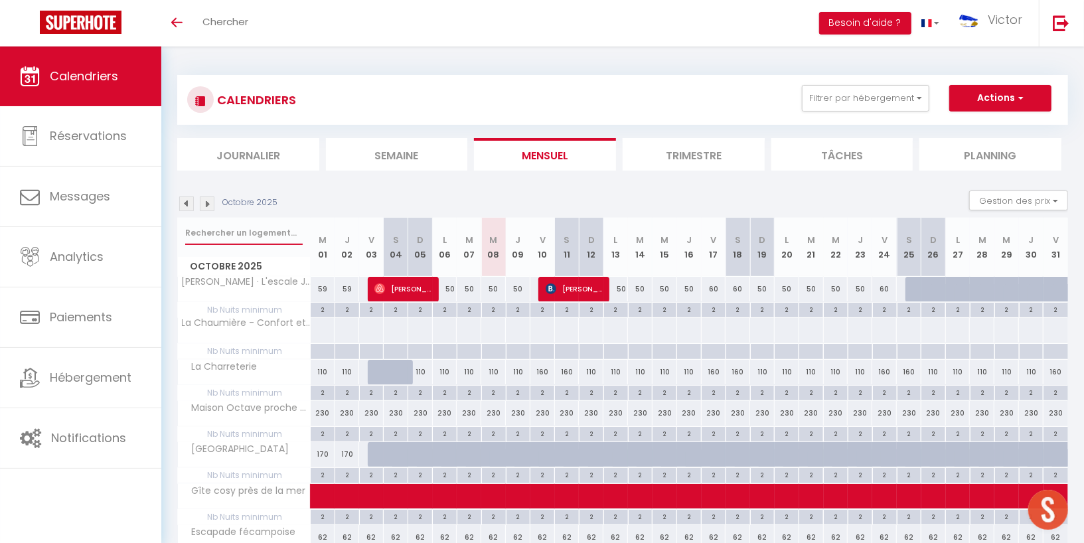
click at [270, 230] on input "text" at bounding box center [243, 233] width 117 height 24
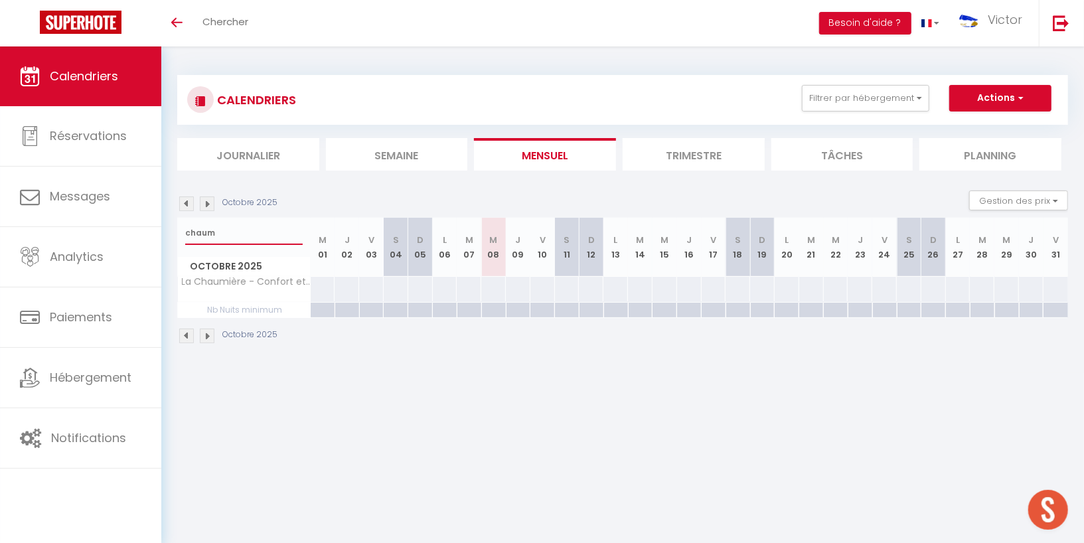
type input "chaum"
click at [502, 287] on div at bounding box center [493, 289] width 25 height 25
type input "Mer 08 Octobre 2025"
type input "Jeu 09 Octobre 2025"
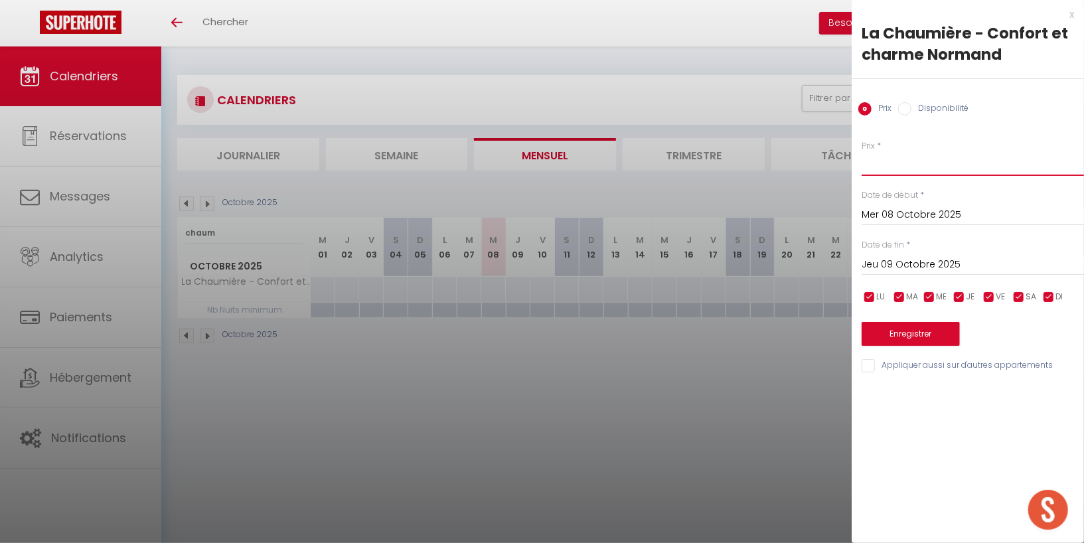
click at [913, 163] on input "Prix" at bounding box center [973, 164] width 222 height 24
type input "140"
click at [885, 266] on input "Jeu 09 Octobre 2025" at bounding box center [973, 264] width 222 height 17
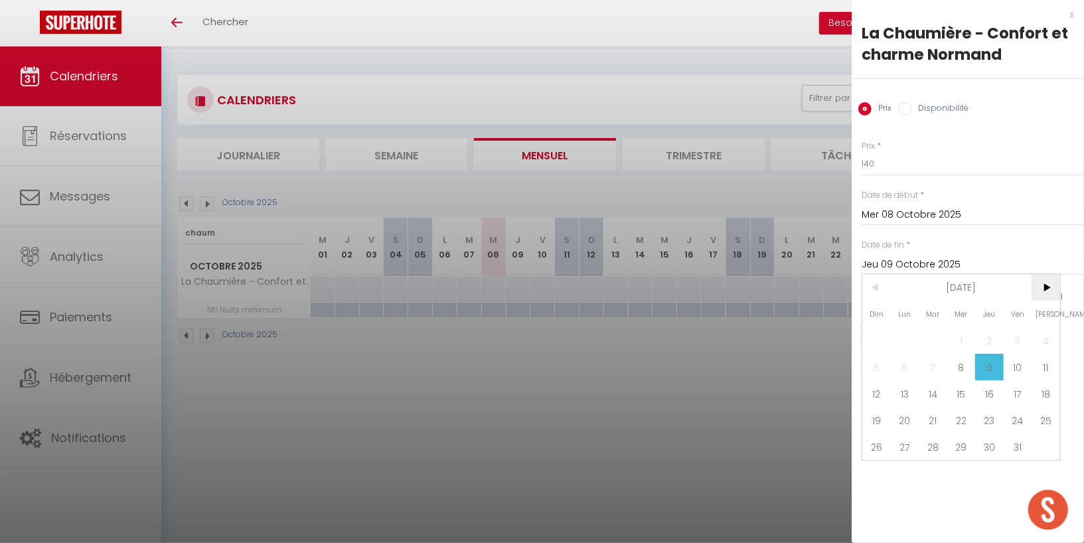
click at [1047, 288] on span ">" at bounding box center [1045, 287] width 29 height 27
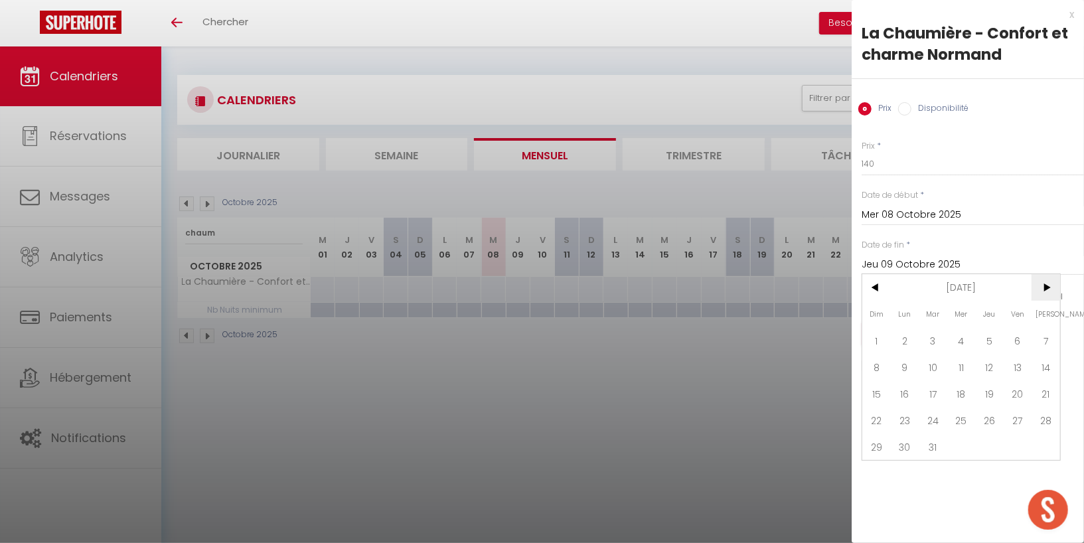
click at [1047, 288] on span ">" at bounding box center [1045, 287] width 29 height 27
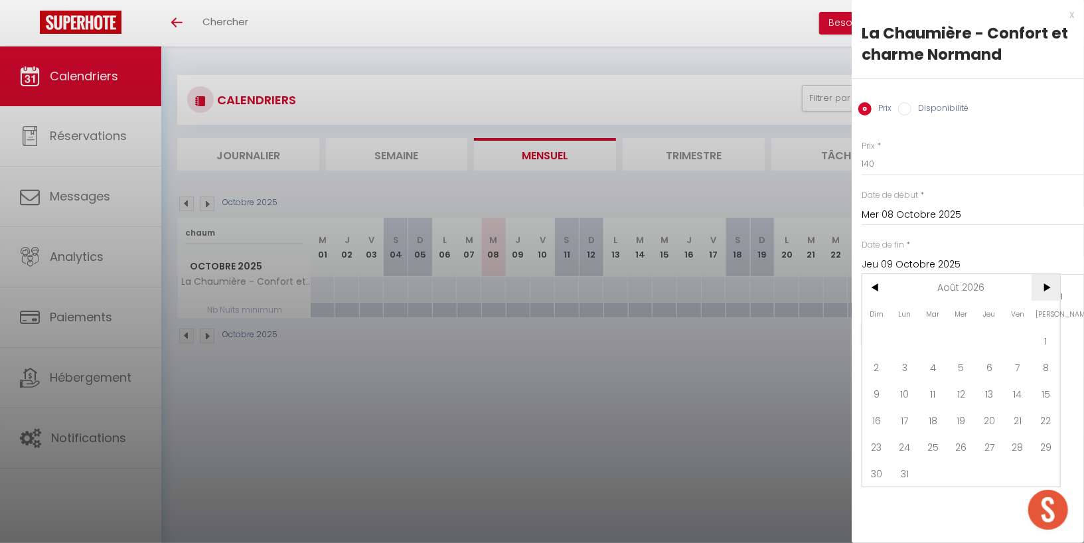
click at [1047, 288] on span ">" at bounding box center [1045, 287] width 29 height 27
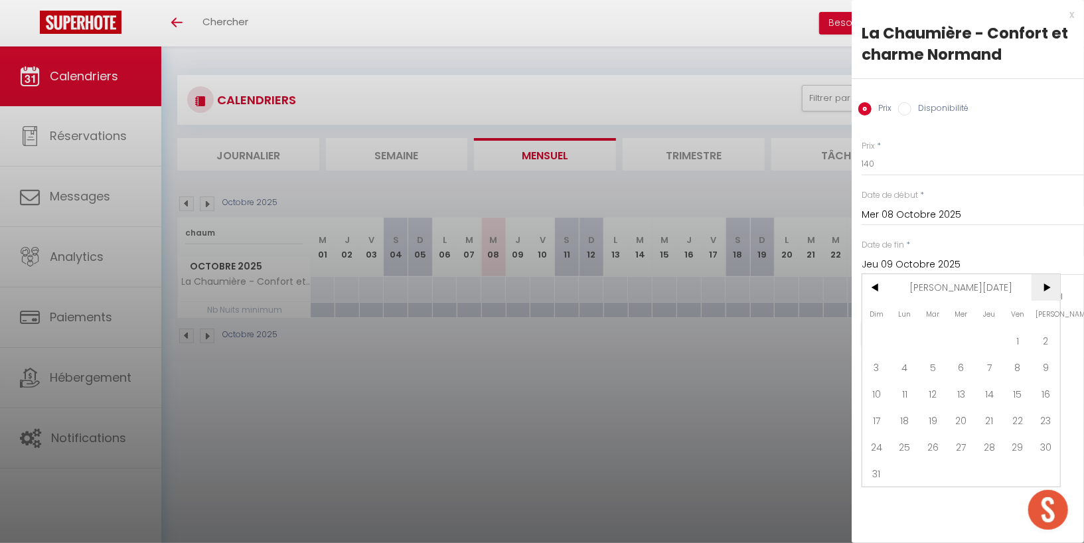
click at [1047, 288] on span ">" at bounding box center [1045, 287] width 29 height 27
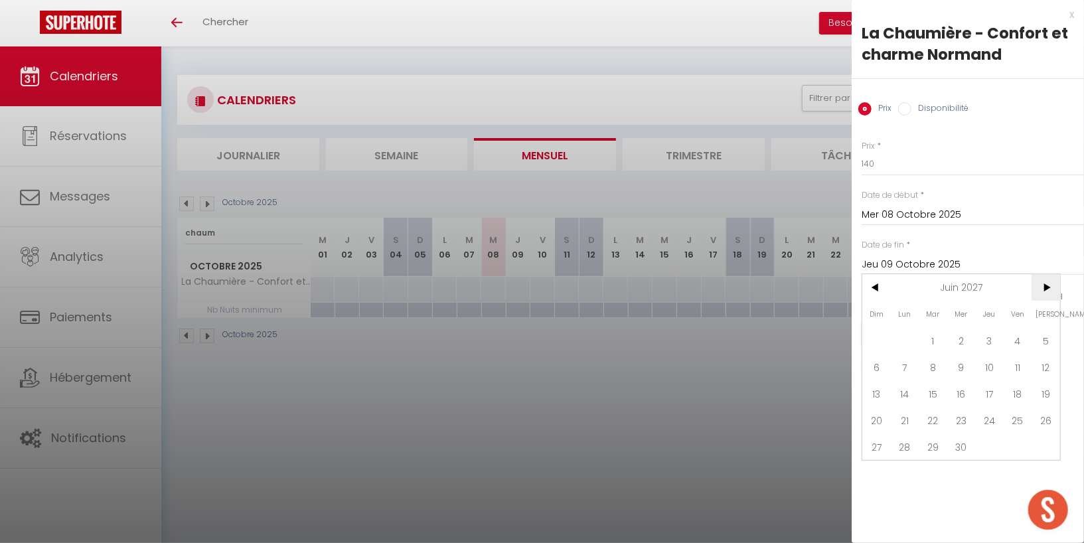
click at [1047, 288] on span ">" at bounding box center [1045, 287] width 29 height 27
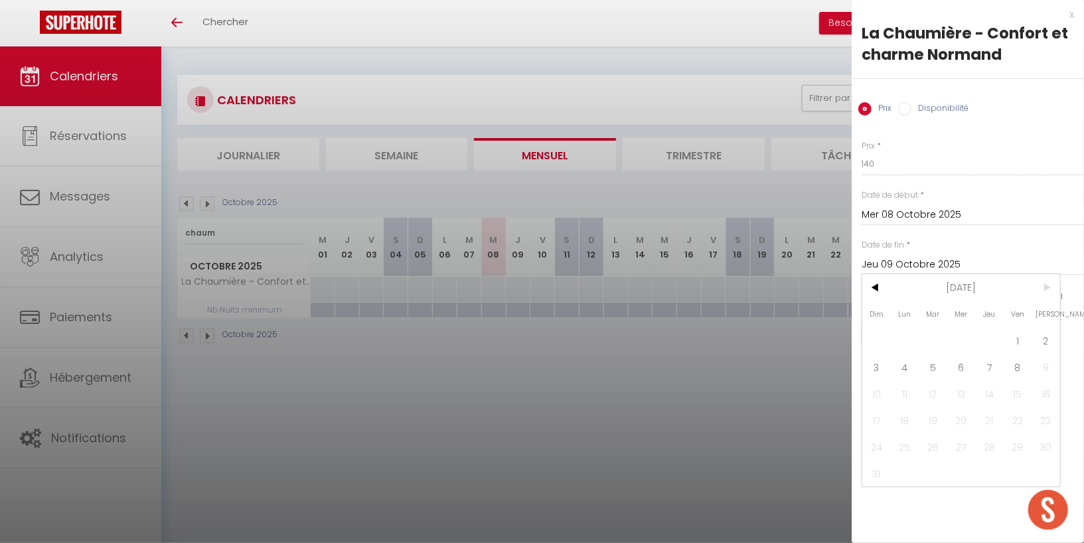
click at [1047, 288] on span ">" at bounding box center [1045, 287] width 29 height 27
click at [1024, 372] on span "8" at bounding box center [1018, 367] width 29 height 27
type input "Ven 08 Octobre 2027"
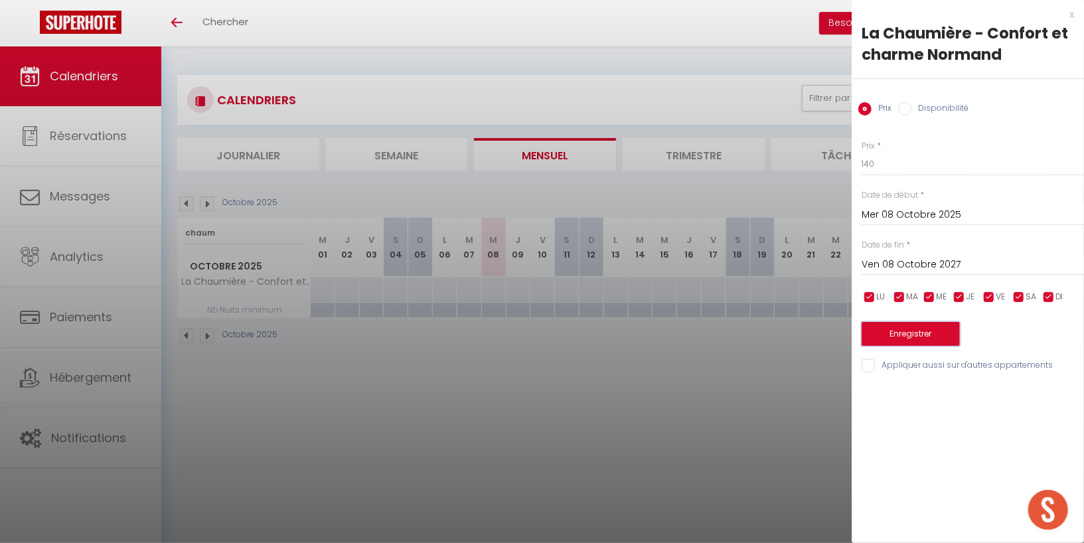
click at [925, 331] on button "Enregistrer" at bounding box center [911, 334] width 98 height 24
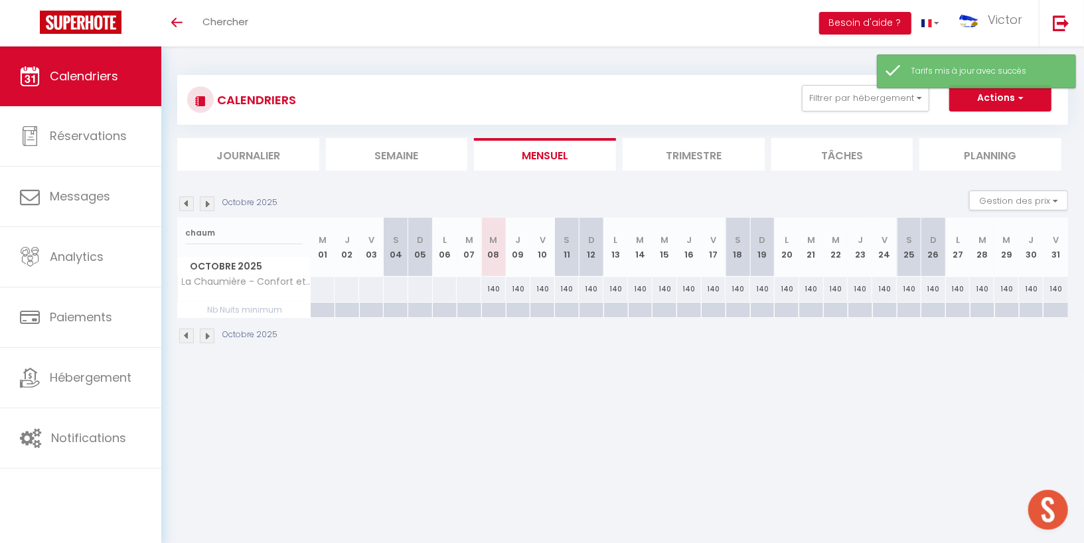
click at [494, 312] on div at bounding box center [493, 310] width 25 height 15
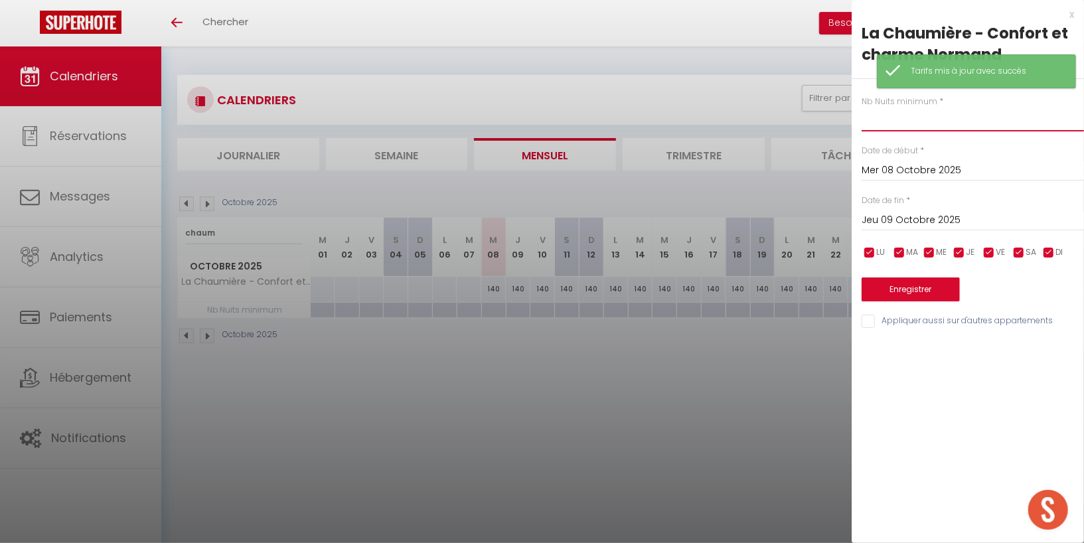
click at [920, 124] on input "text" at bounding box center [973, 120] width 222 height 24
type input "2"
click at [954, 219] on input "Jeu 09 Octobre 2025" at bounding box center [973, 220] width 222 height 17
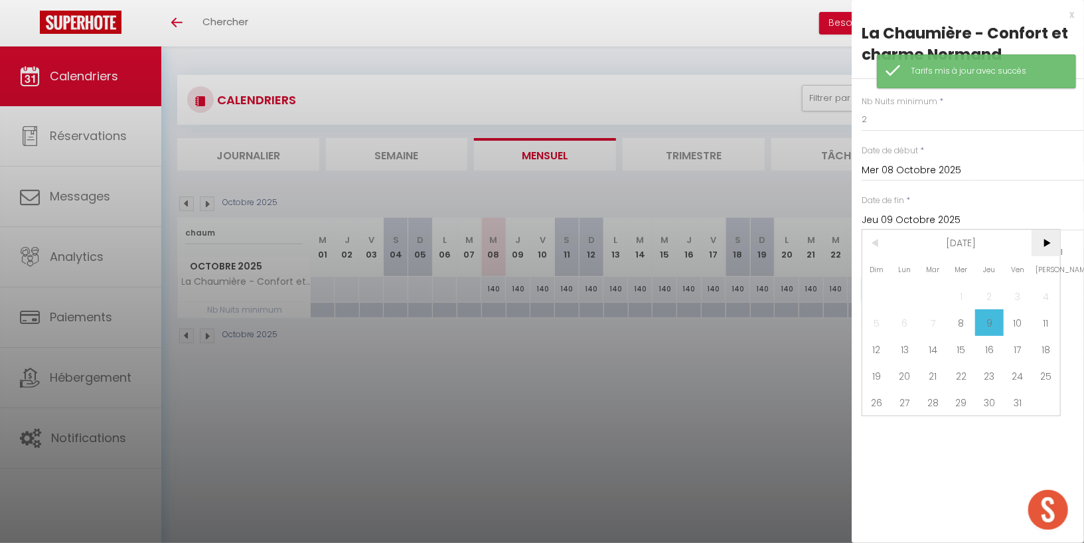
click at [1045, 242] on span ">" at bounding box center [1045, 243] width 29 height 27
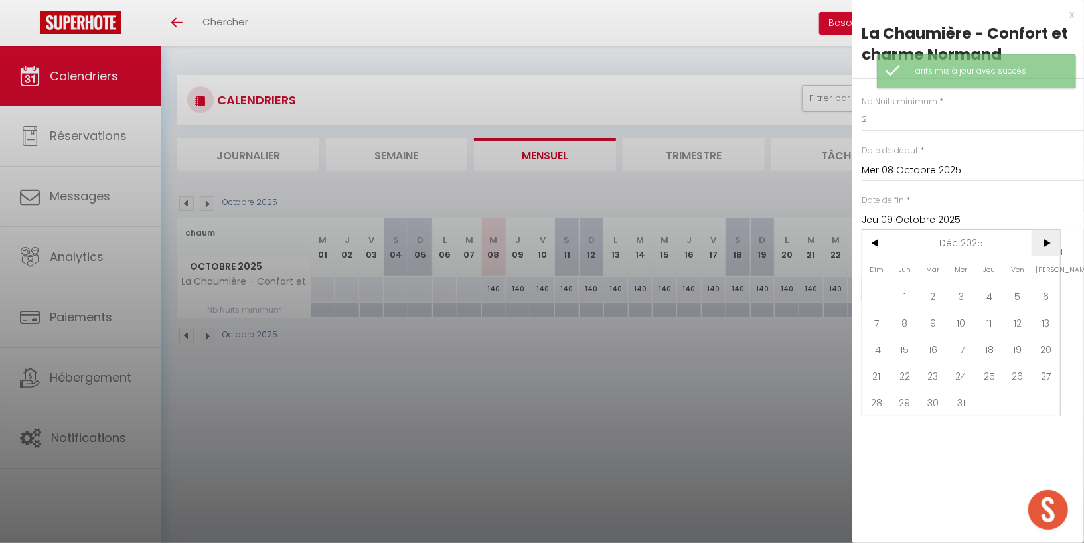
click at [1045, 242] on span ">" at bounding box center [1045, 243] width 29 height 27
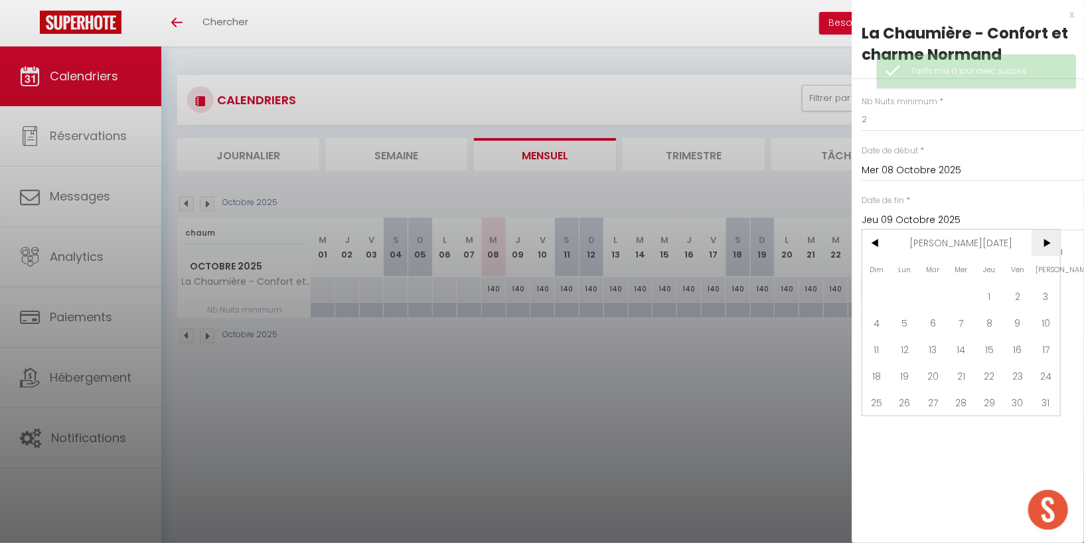
click at [1045, 242] on span ">" at bounding box center [1045, 243] width 29 height 27
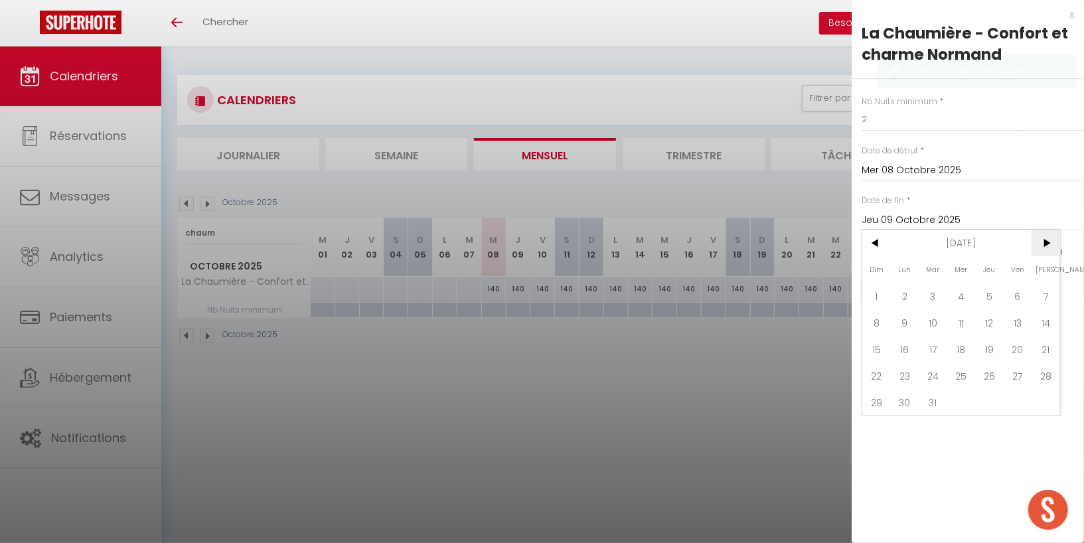
click at [1045, 242] on span ">" at bounding box center [1045, 243] width 29 height 27
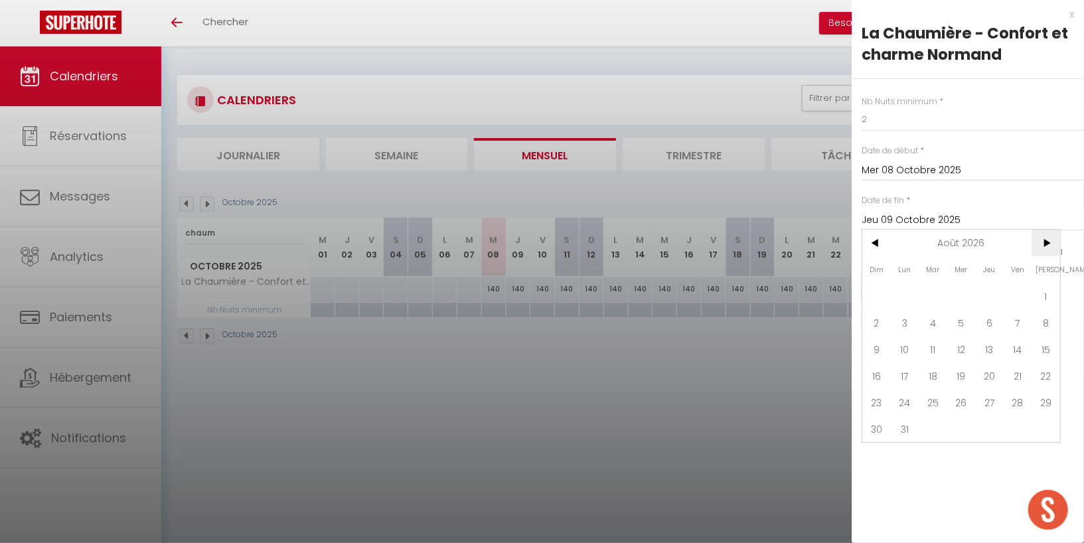
click at [1045, 242] on span ">" at bounding box center [1045, 243] width 29 height 27
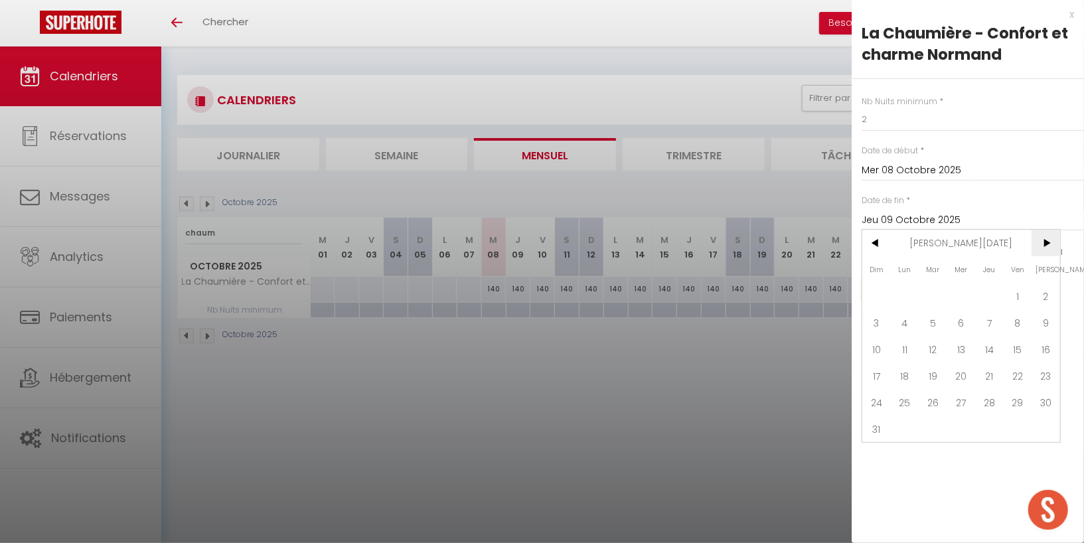
click at [1045, 242] on span ">" at bounding box center [1045, 243] width 29 height 27
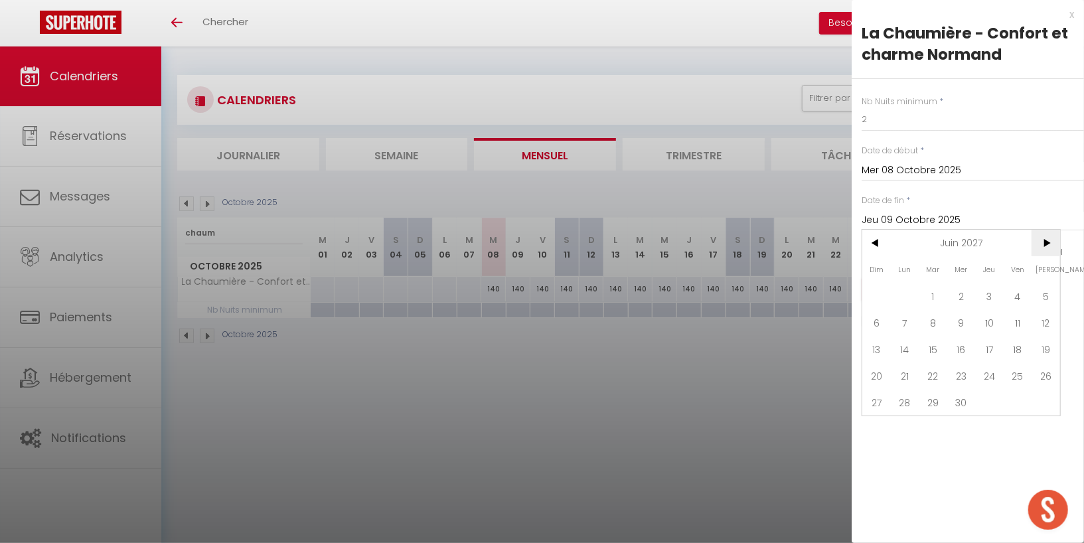
click at [1045, 242] on span ">" at bounding box center [1045, 243] width 29 height 27
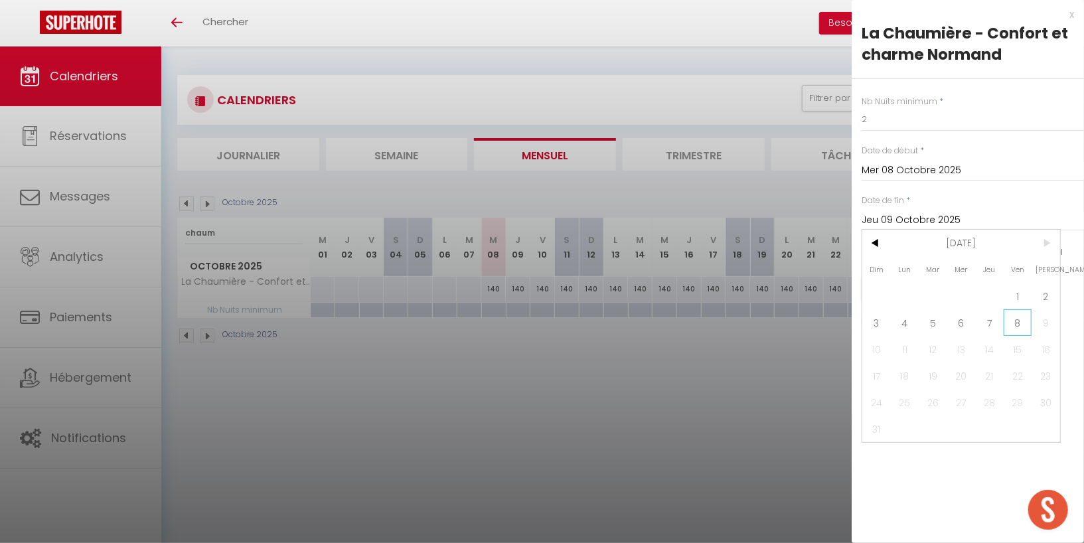
click at [1019, 323] on span "8" at bounding box center [1018, 322] width 29 height 27
type input "Ven 08 Octobre 2027"
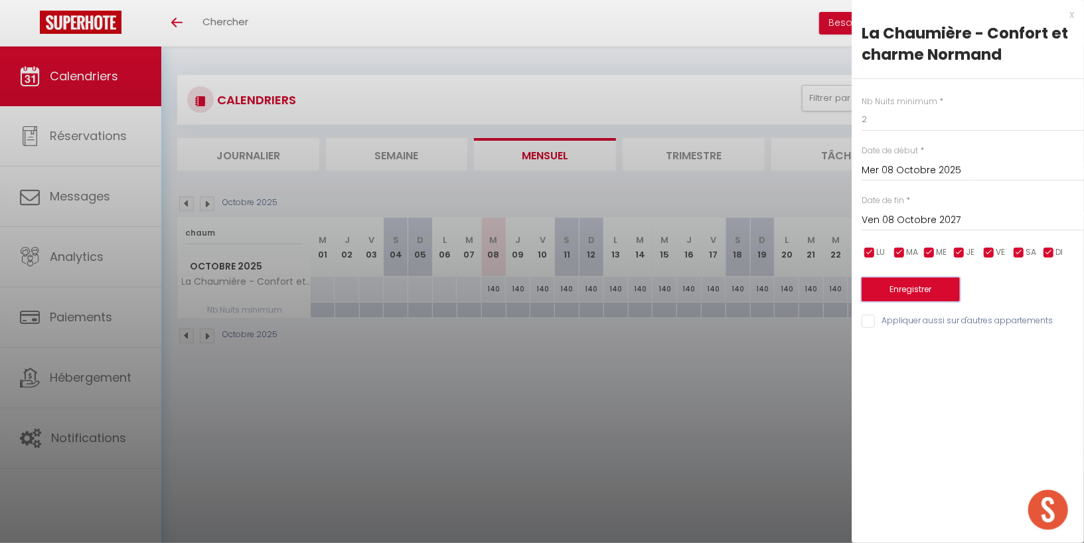
click at [940, 299] on button "Enregistrer" at bounding box center [911, 289] width 98 height 24
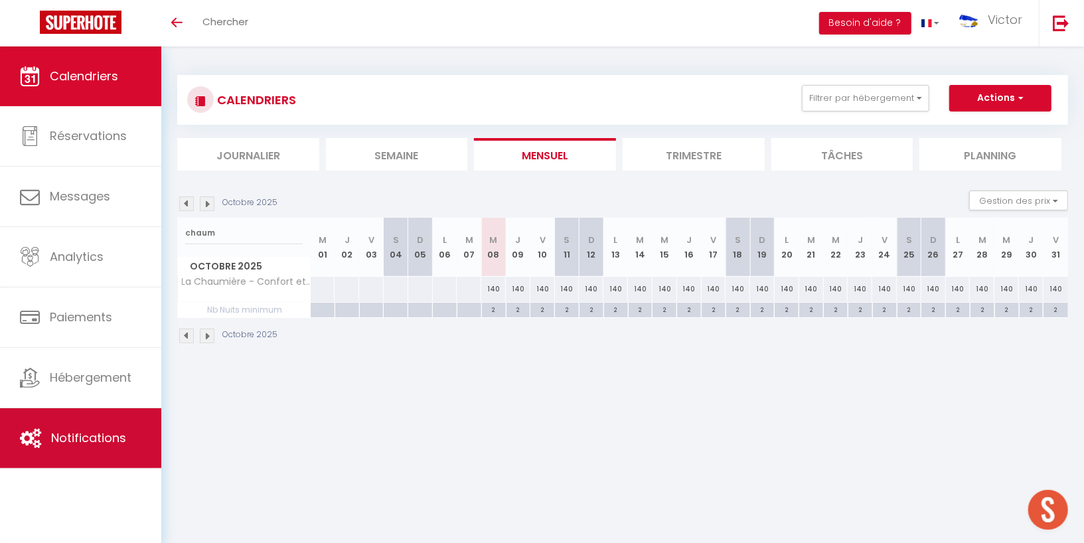
click at [80, 447] on link "Notifications" at bounding box center [80, 438] width 161 height 60
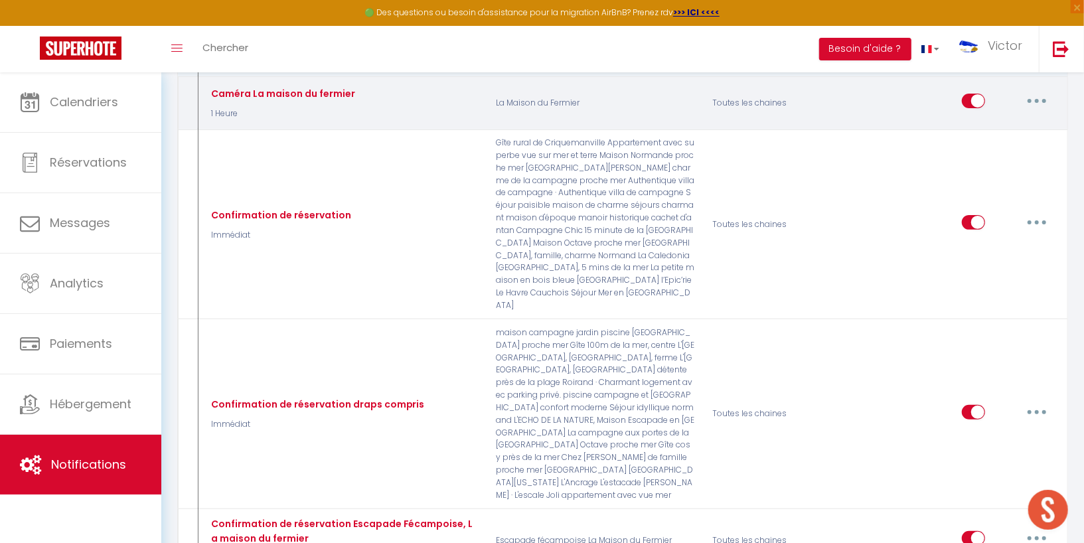
scroll to position [182, 0]
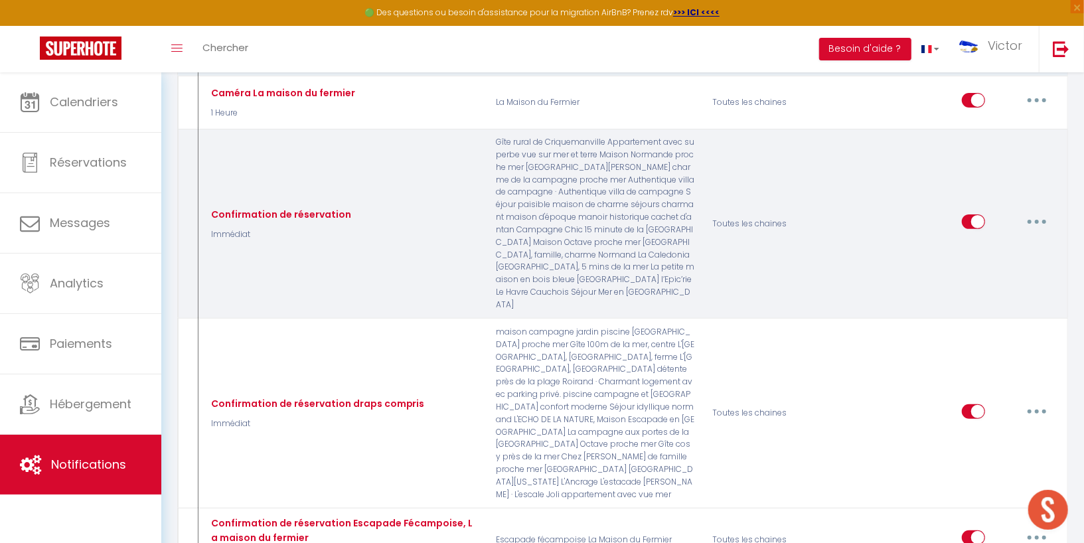
click at [1045, 212] on button "button" at bounding box center [1036, 221] width 37 height 21
click at [1017, 242] on link "Editer" at bounding box center [1002, 252] width 98 height 23
type input "Confirmation de réservation"
select select "Immédiat"
select select "if_booking_is_paid"
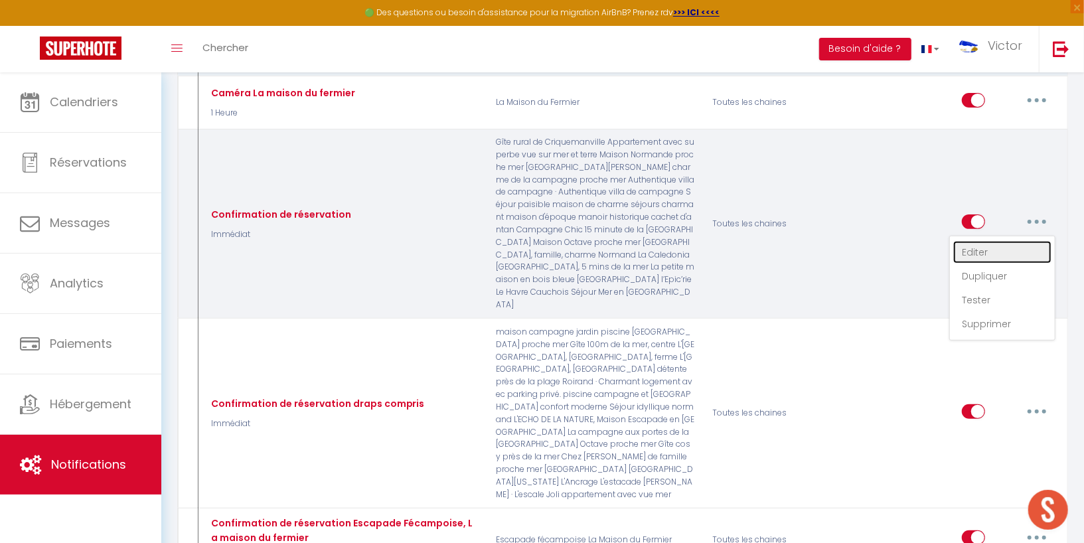
checkbox input "true"
checkbox input "false"
radio input "true"
type input "Location draps, serviettes, tapis de bain et torchon"
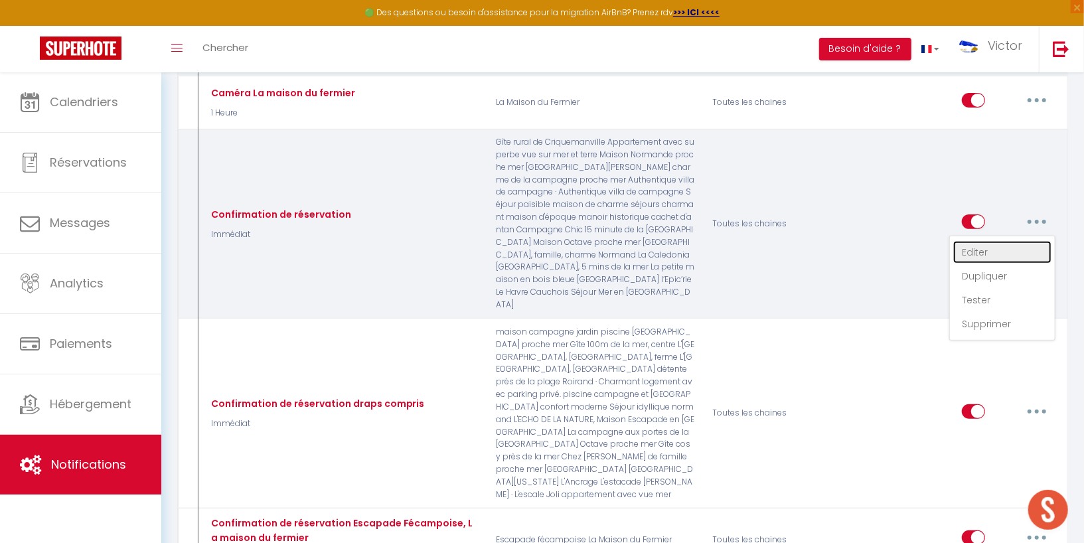
checkbox input "false"
checkbox input "true"
checkbox input "false"
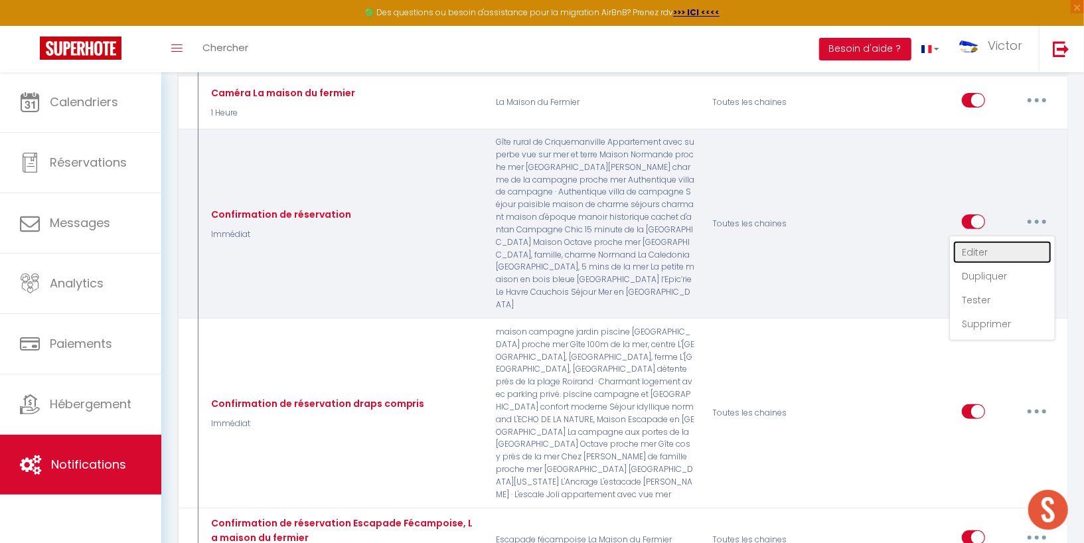
checkbox input "false"
checkbox input "true"
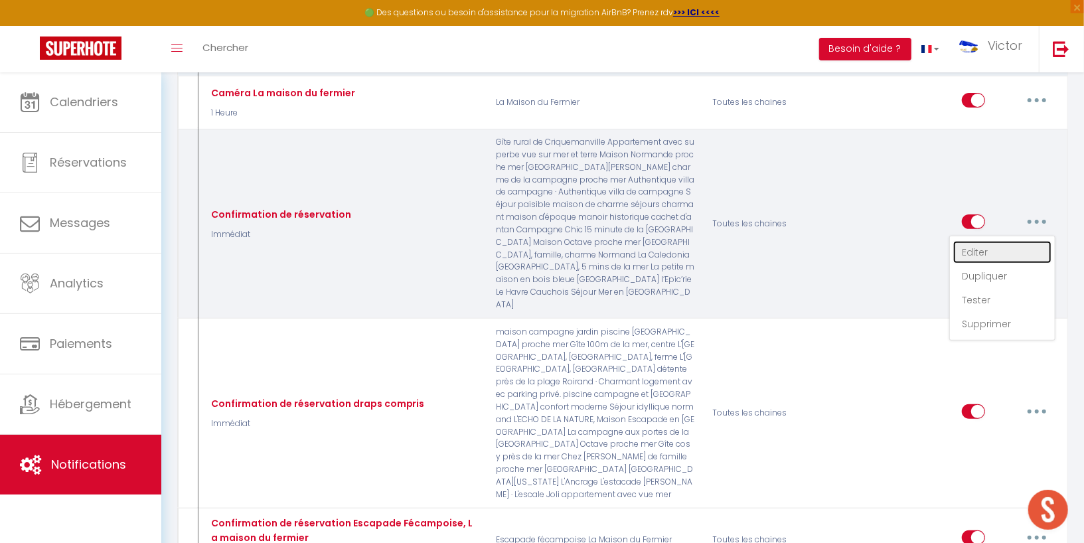
checkbox input "false"
checkbox input "true"
checkbox input "false"
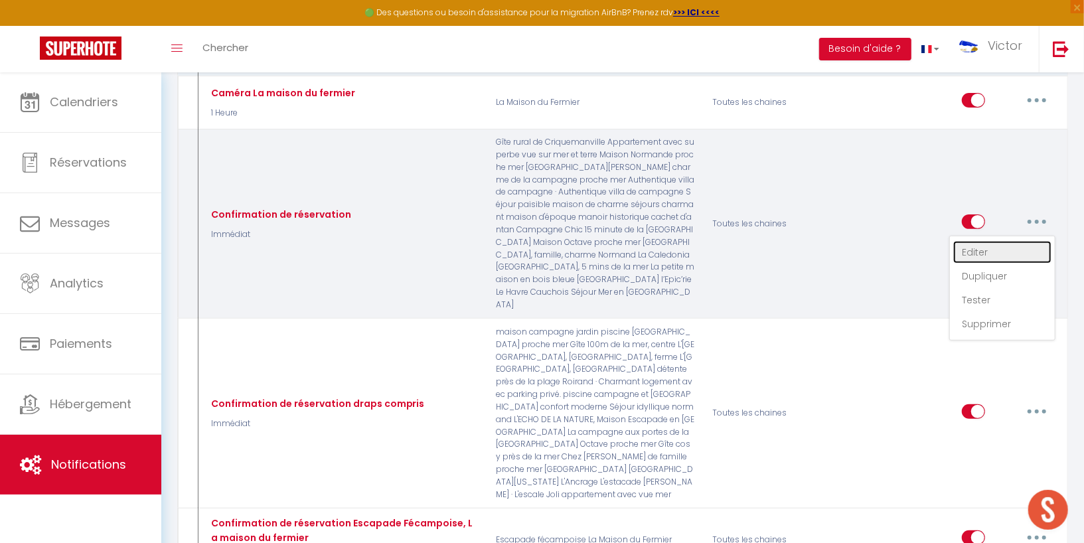
checkbox input "true"
checkbox input "false"
checkbox input "true"
checkbox input "false"
checkbox input "true"
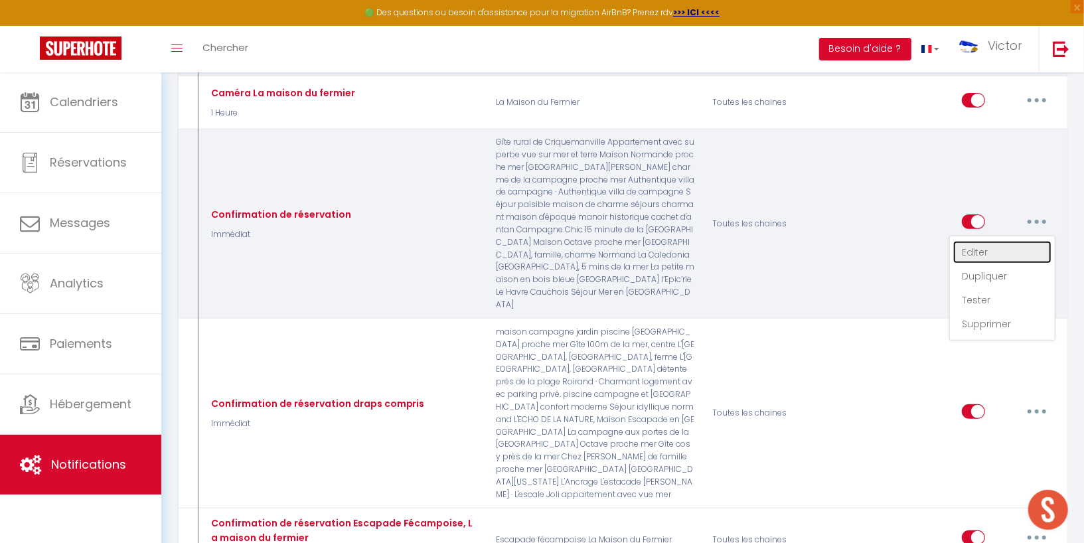
checkbox input "false"
checkbox input "true"
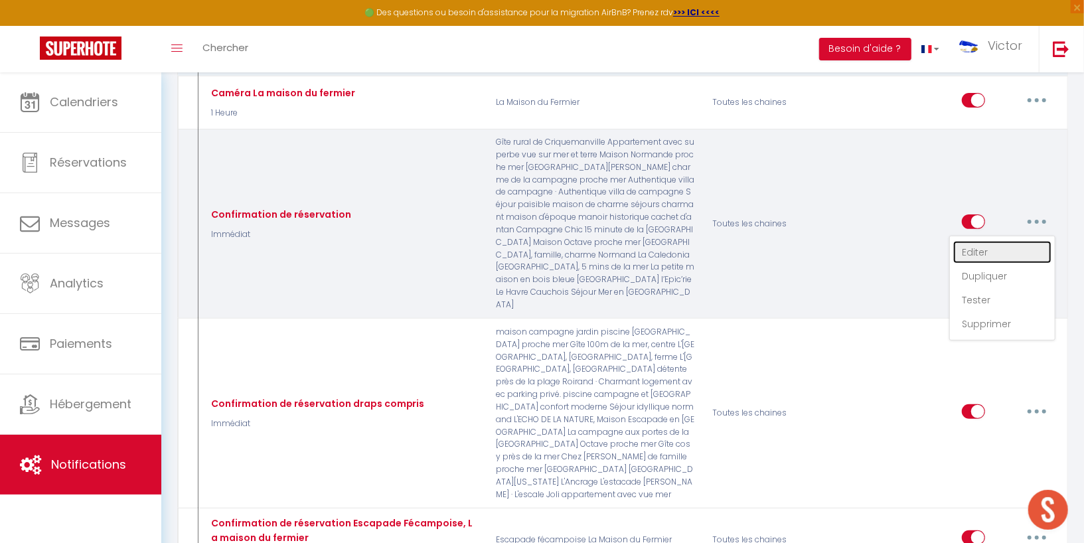
checkbox input "false"
checkbox input "true"
checkbox input "false"
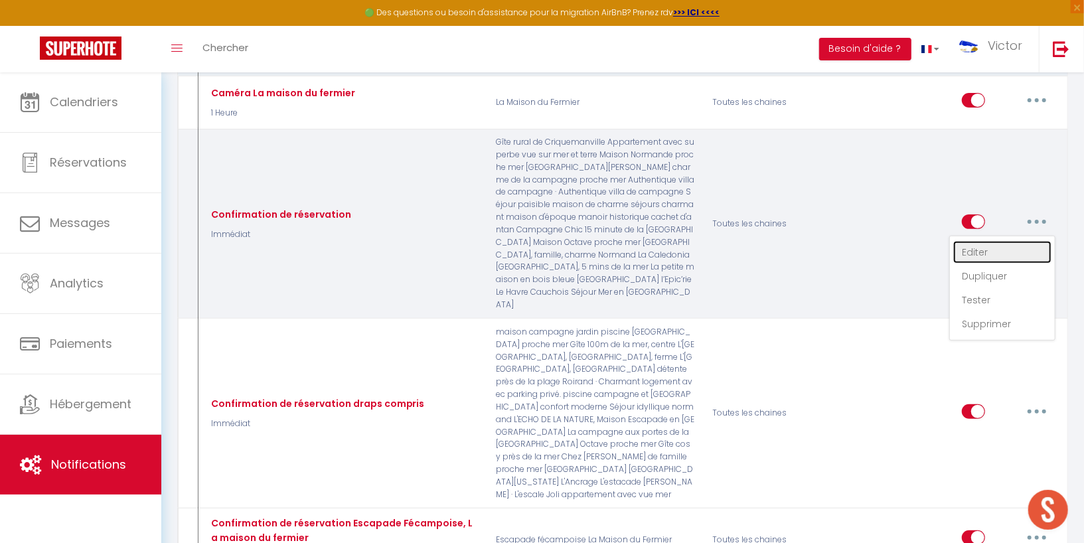
checkbox input "false"
checkbox input "true"
checkbox input "false"
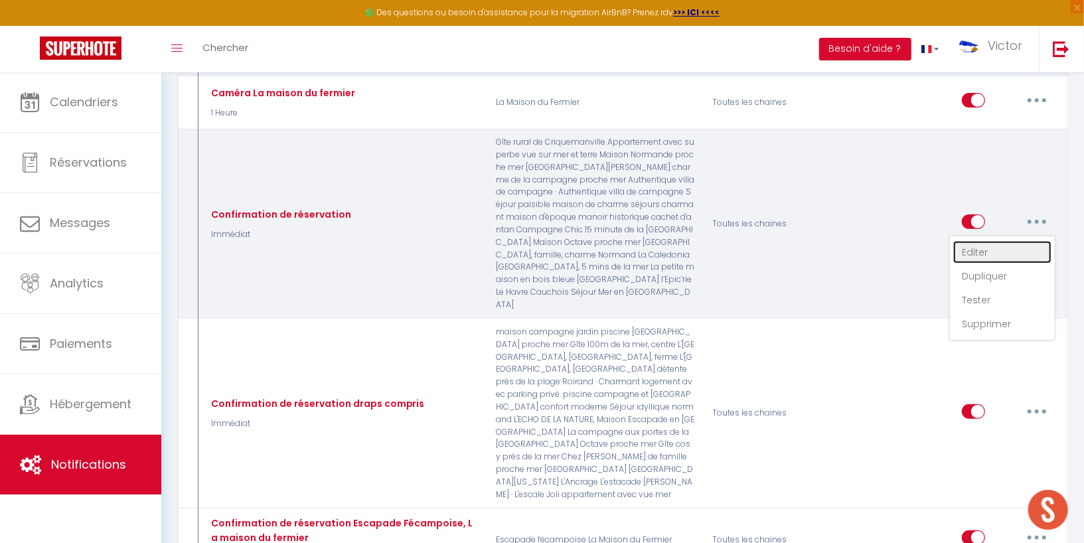
checkbox input "true"
checkbox input "false"
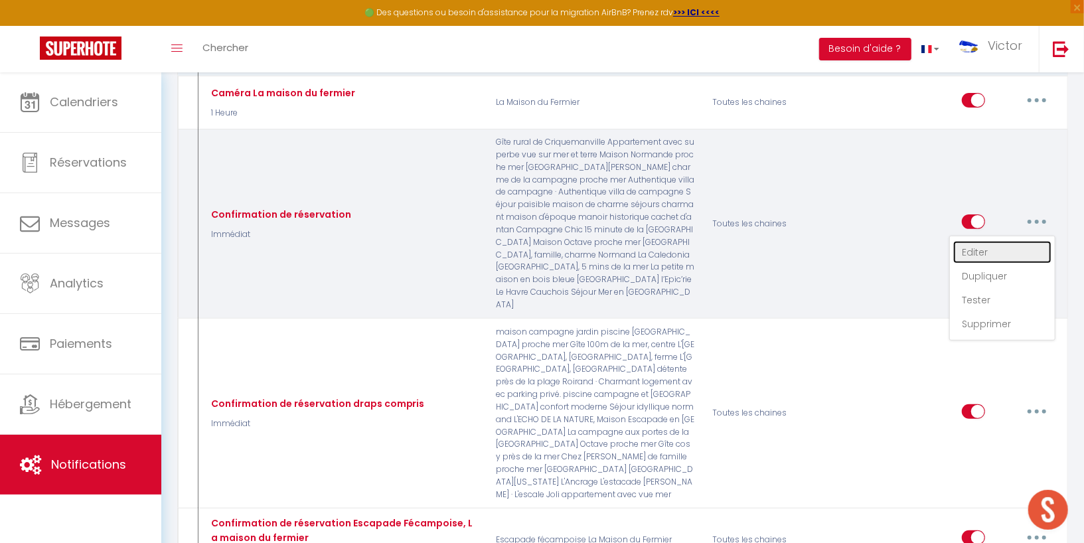
checkbox input "true"
checkbox input "false"
checkbox input "true"
checkbox input "false"
checkbox input "true"
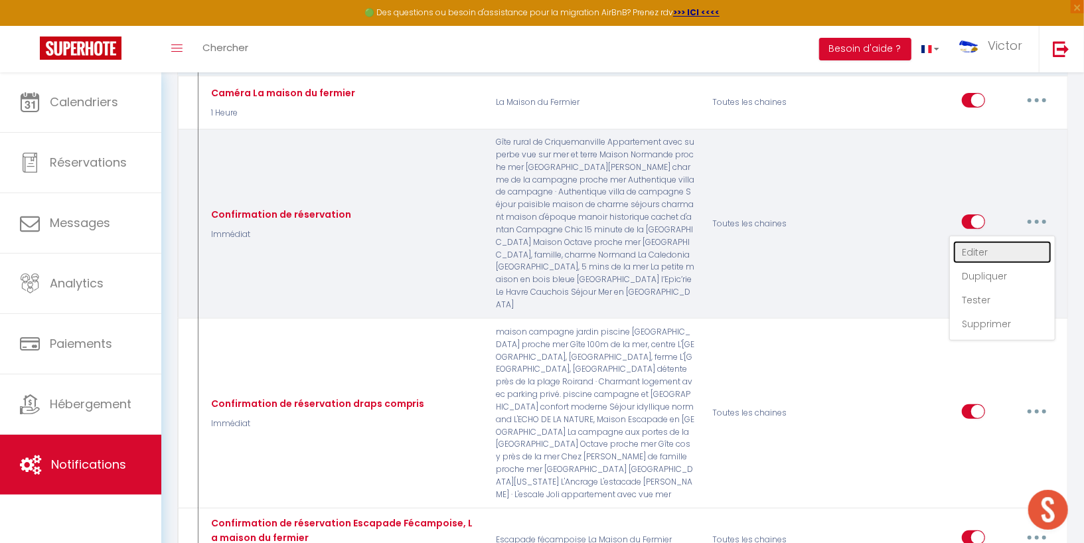
checkbox input "false"
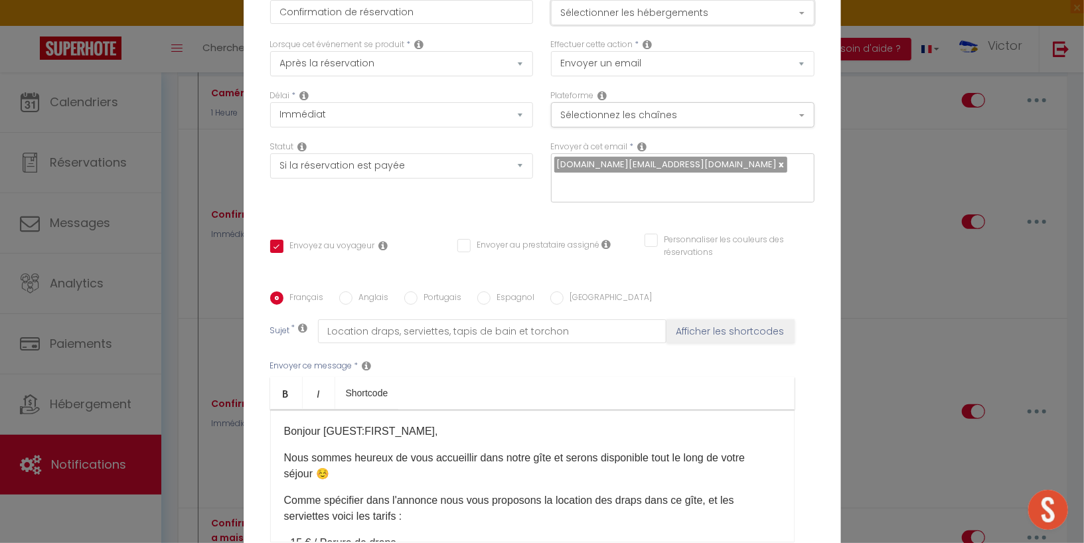
click at [712, 24] on button "Sélectionner les hébergements" at bounding box center [683, 12] width 264 height 25
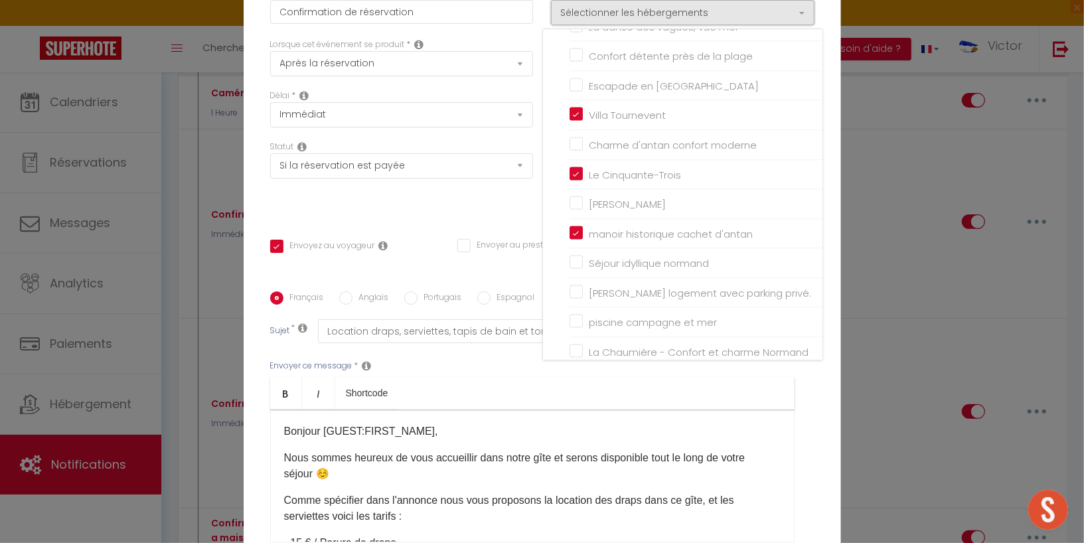
scroll to position [1239, 0]
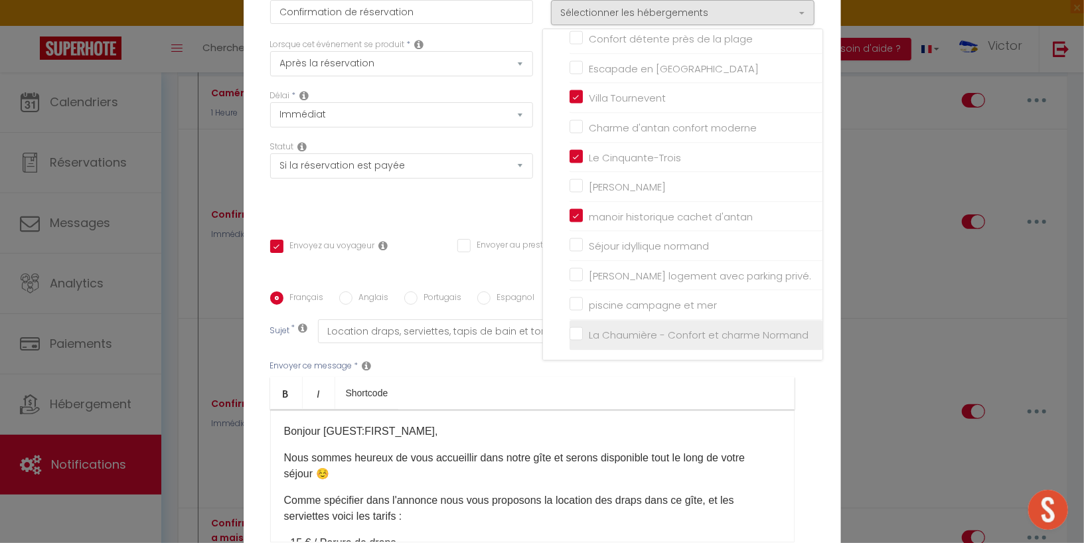
click at [611, 342] on input "La Chaumière - Confort et charme Normand" at bounding box center [696, 335] width 253 height 13
checkbox input "true"
checkbox input "false"
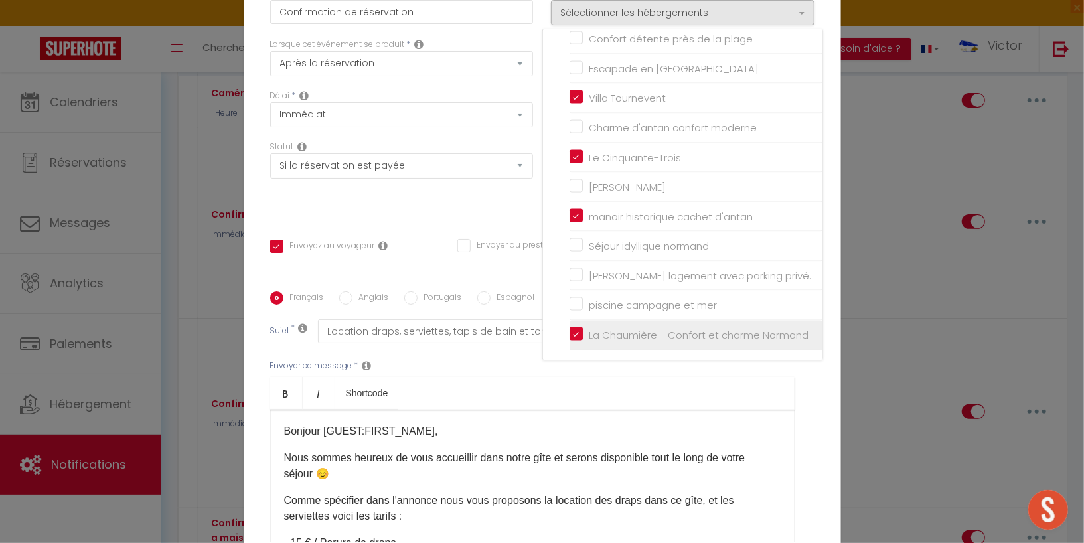
checkbox input "false"
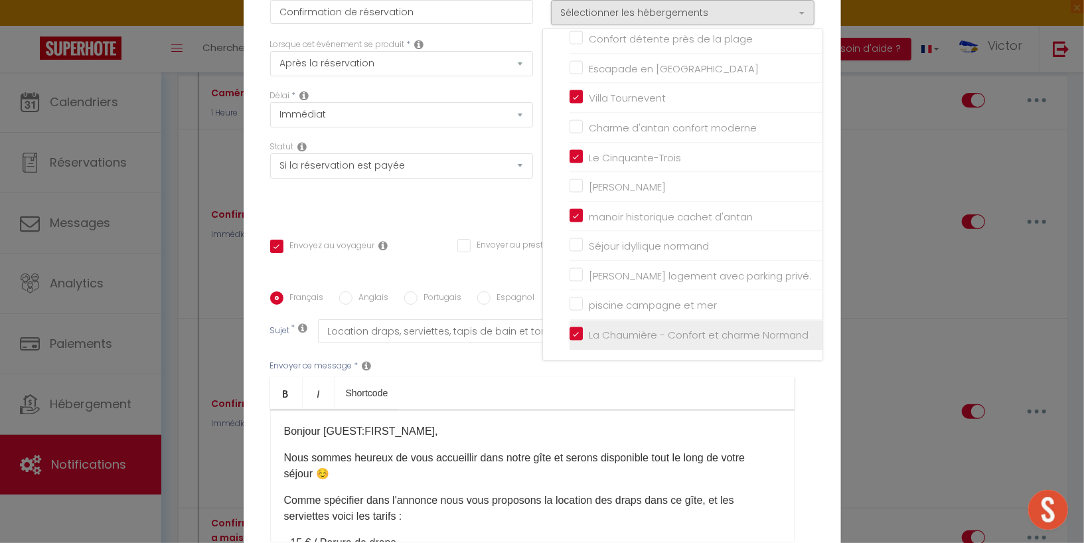
checkbox input "false"
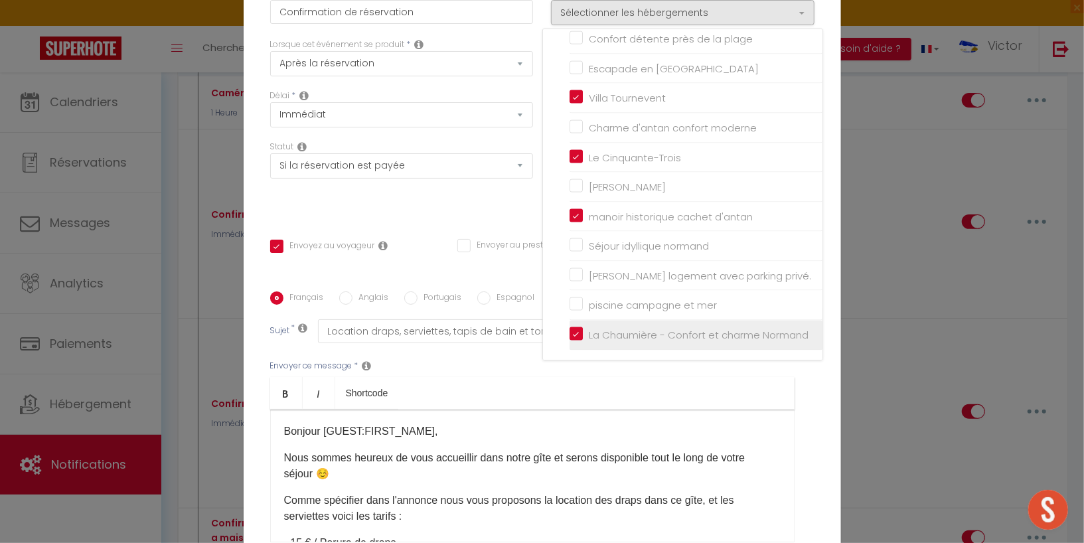
checkbox input "false"
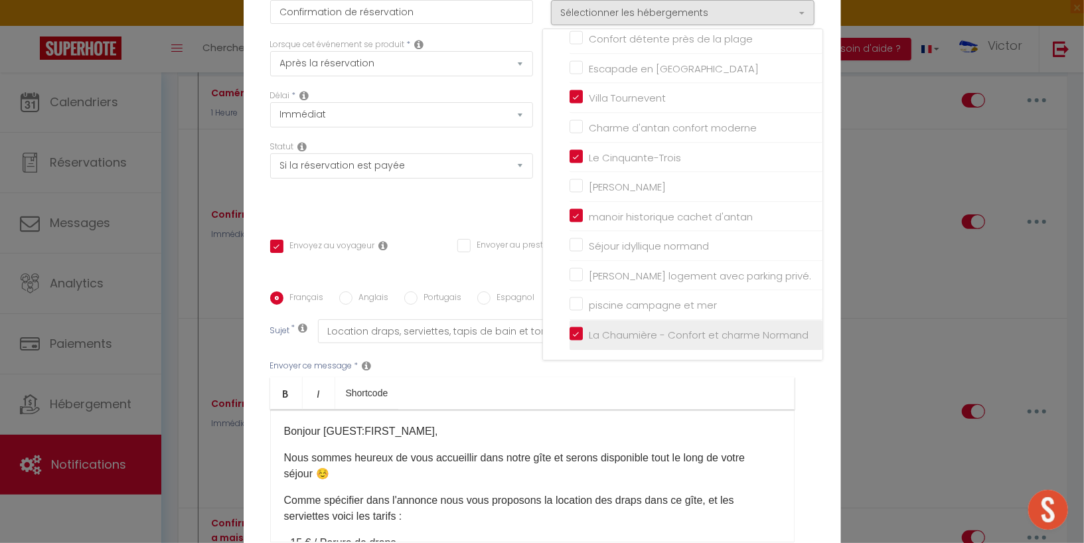
checkbox input "false"
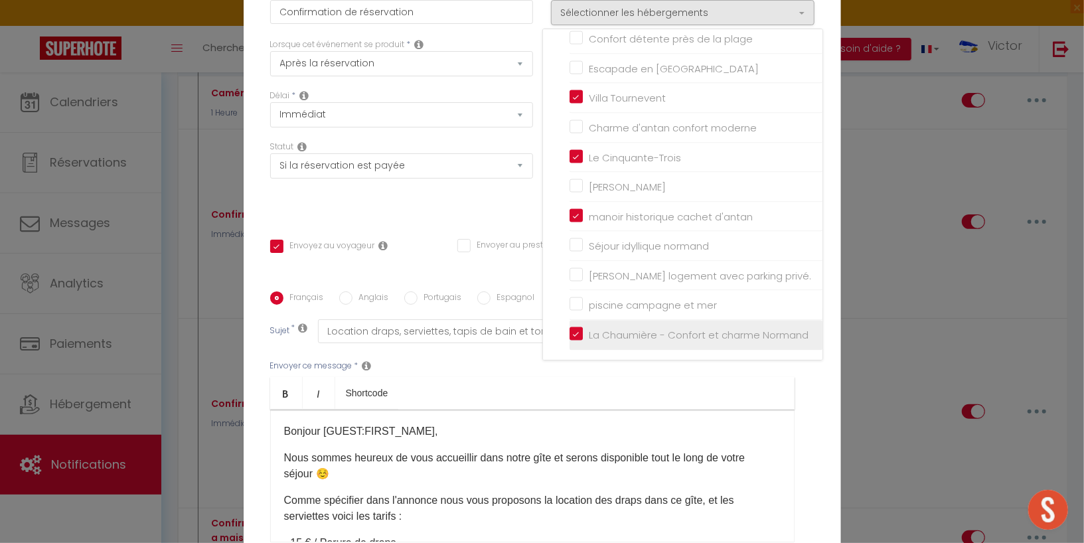
checkbox input "false"
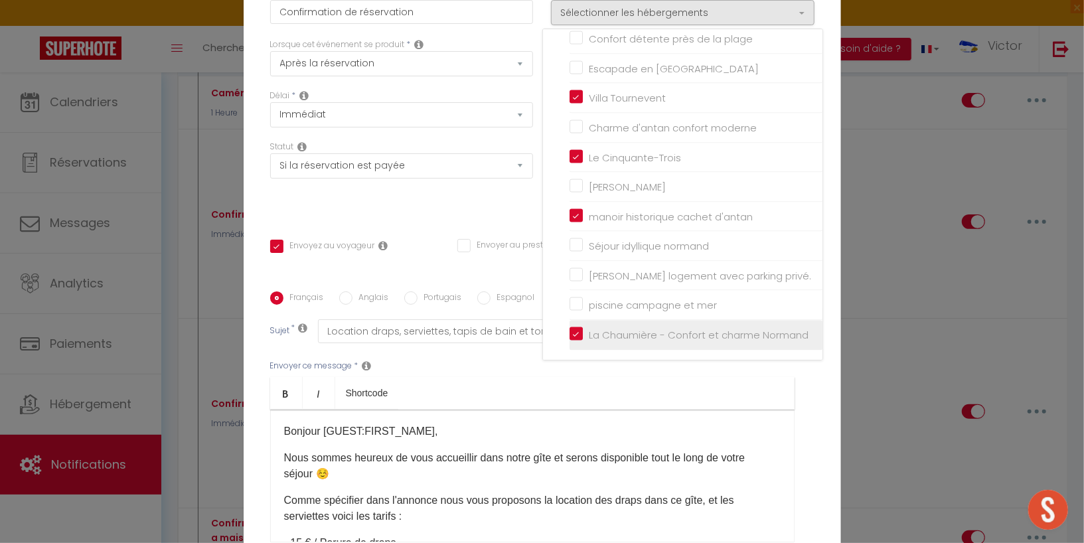
checkbox input "false"
click at [513, 211] on div "Titre * Confirmation de réservation Pour cet hébergement Sélectionner les héber…" at bounding box center [542, 292] width 597 height 635
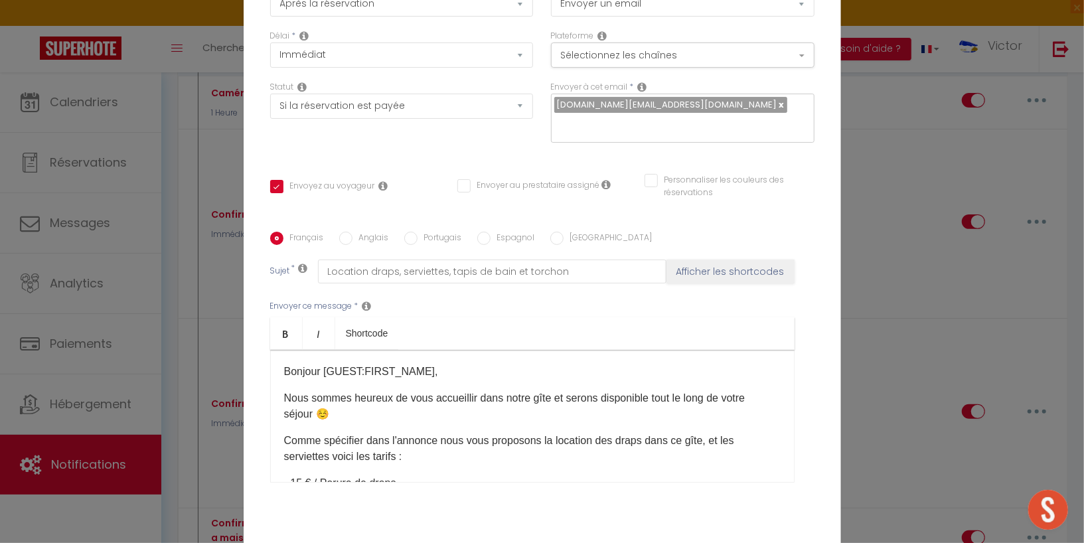
scroll to position [130, 0]
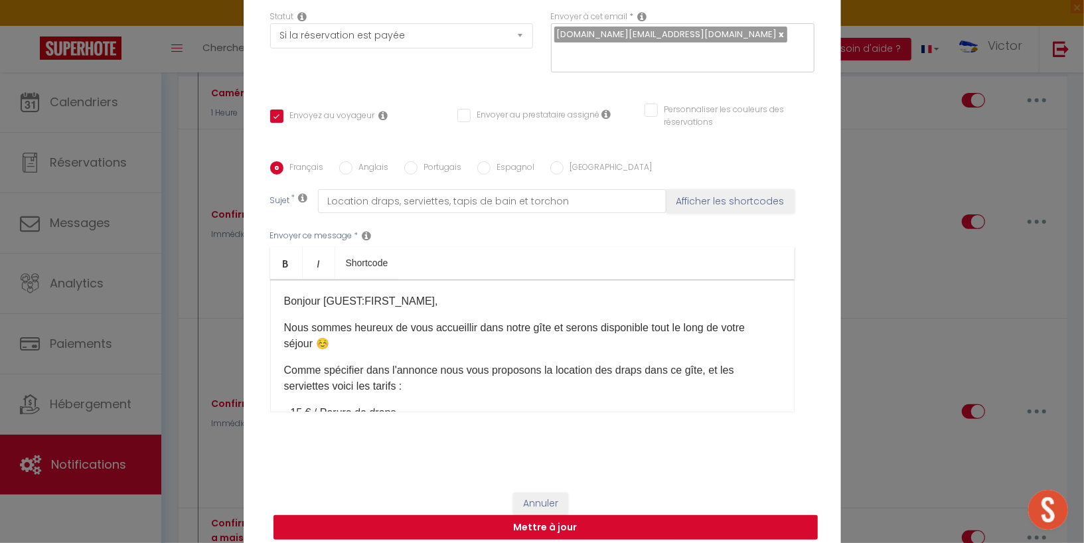
click at [548, 515] on button "Mettre à jour" at bounding box center [545, 527] width 544 height 25
checkbox input "true"
checkbox input "false"
select select
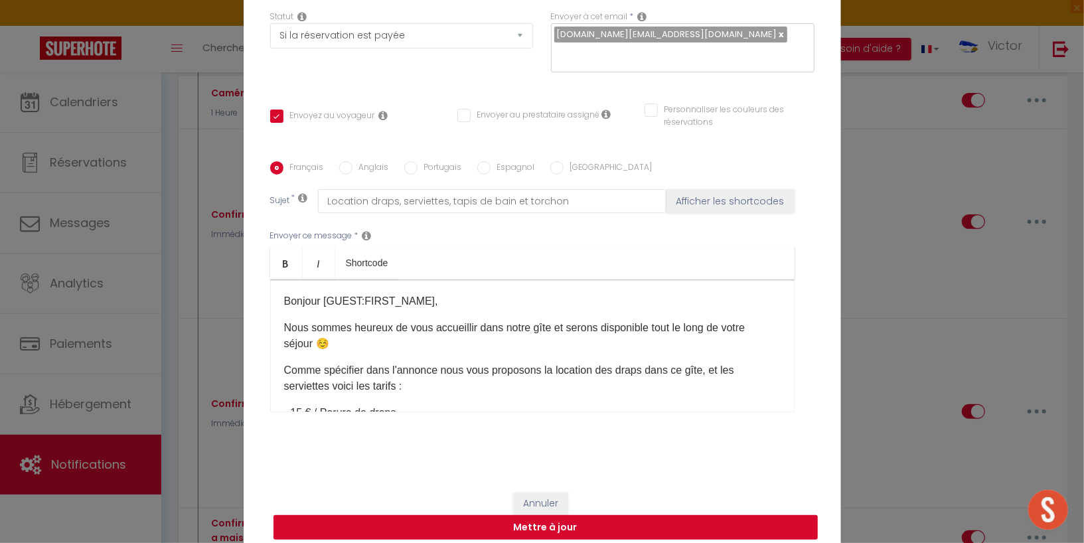
select select
checkbox input "false"
radio input "false"
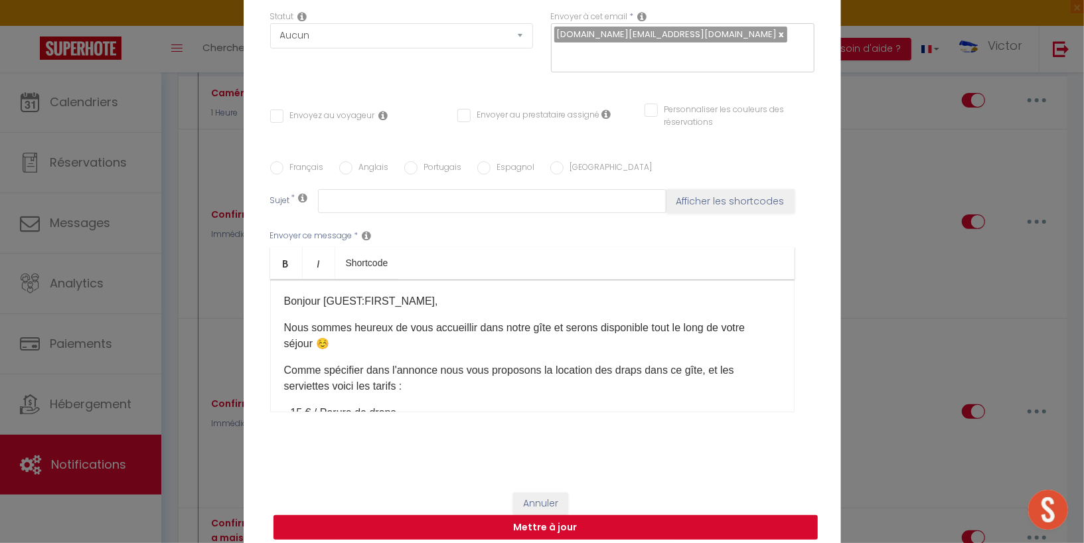
scroll to position [0, 0]
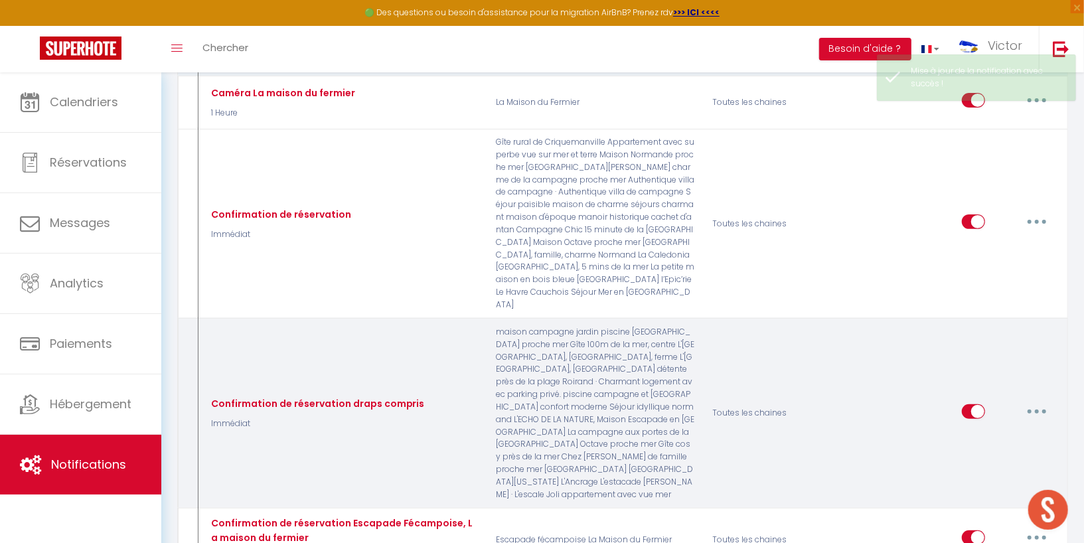
select select
checkbox input "false"
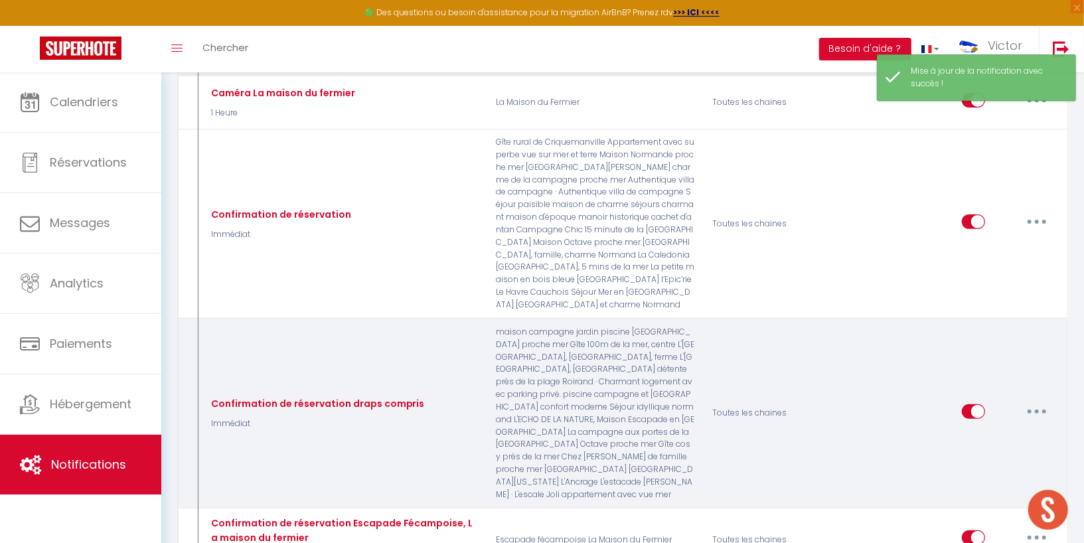
click at [1026, 406] on button "button" at bounding box center [1036, 411] width 37 height 21
click at [1002, 430] on link "Editer" at bounding box center [1002, 441] width 98 height 23
type input "Confirmation de réservation draps compris"
select select "Immédiat"
select select "if_booking_is_paid"
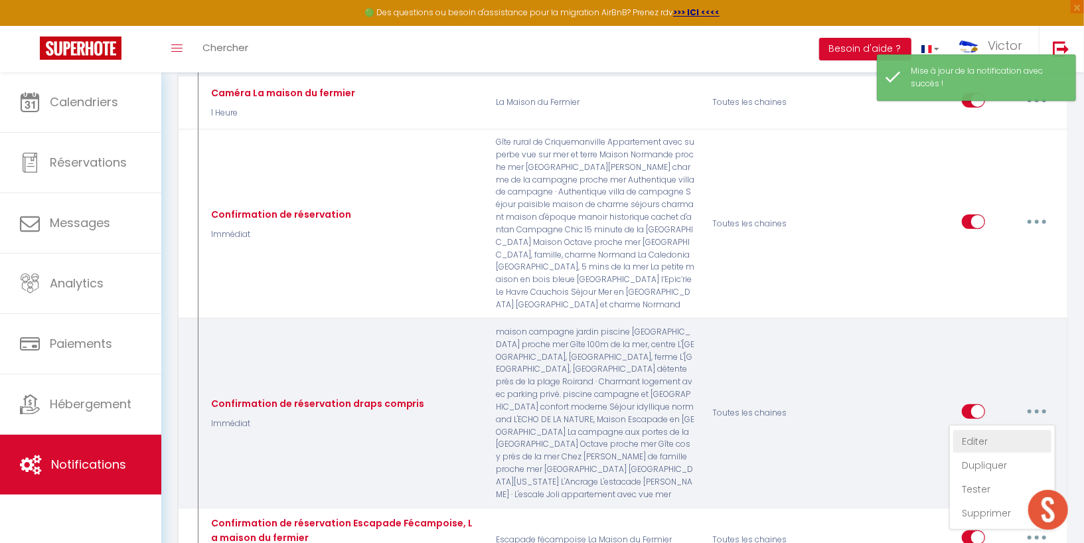
checkbox input "true"
checkbox input "false"
radio input "true"
type input "Merci pour votre réservation – Nous avons hâte de vous accueillir !"
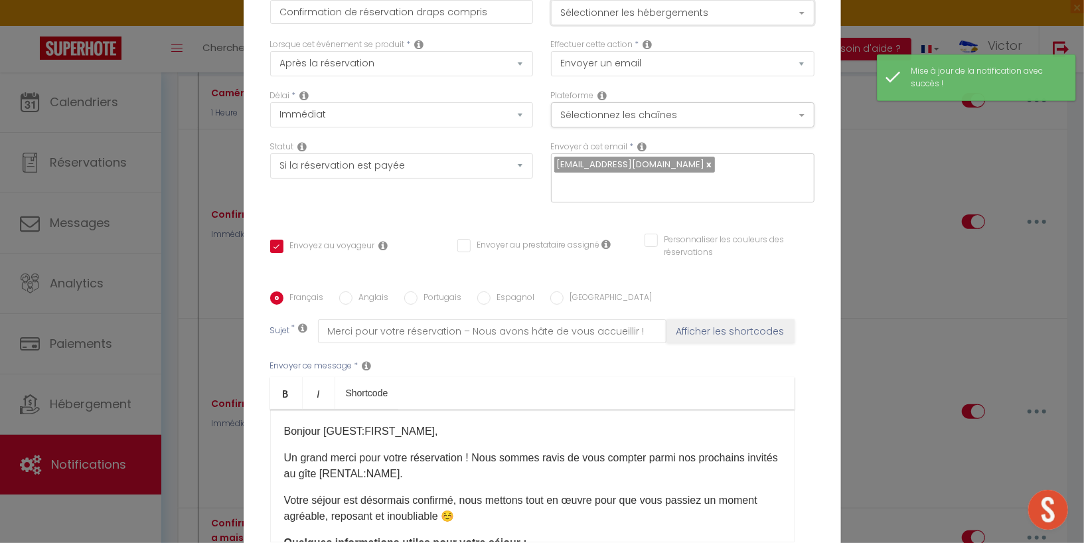
click at [761, 17] on button "Sélectionner les hébergements" at bounding box center [683, 12] width 264 height 25
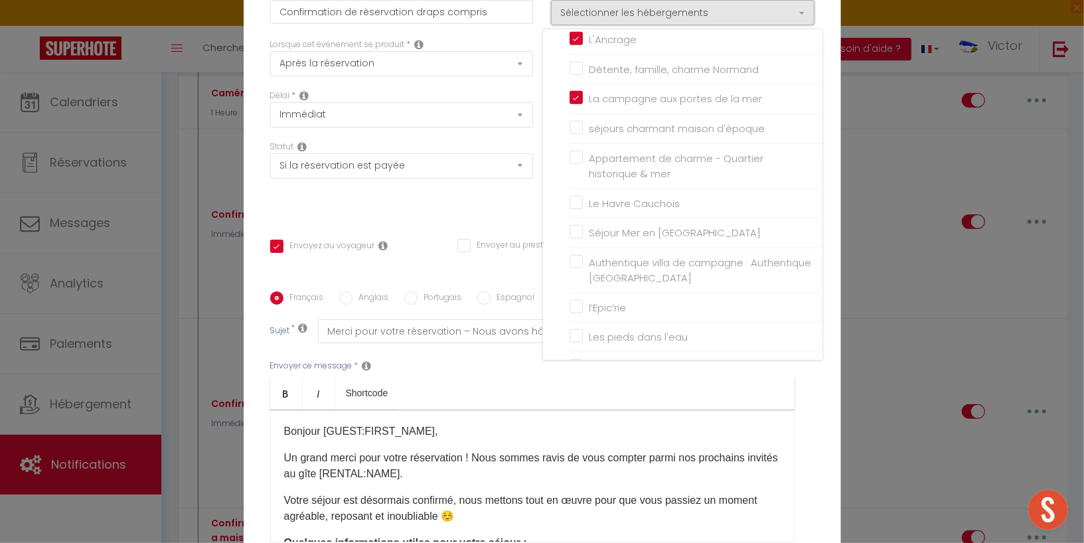
scroll to position [548, 0]
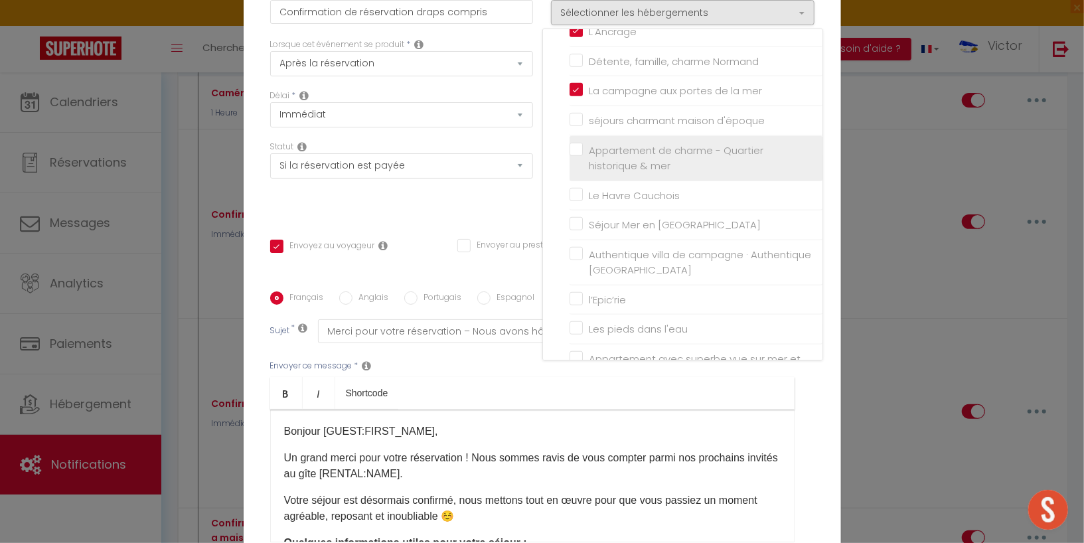
click at [668, 158] on input "Appartement de charme - Quartier historique & mer" at bounding box center [696, 157] width 253 height 13
checkbox input "true"
checkbox input "false"
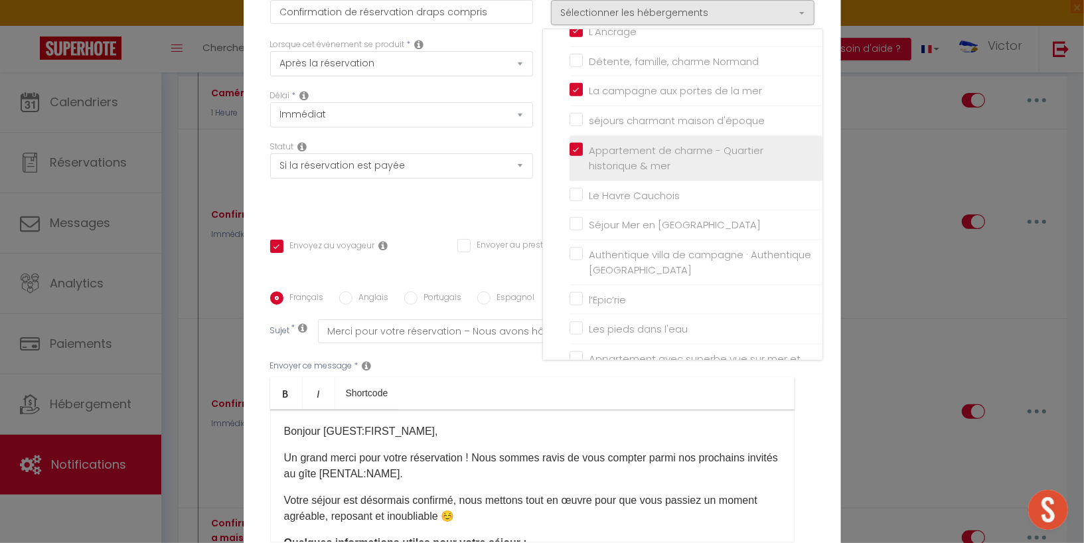
checkbox input "false"
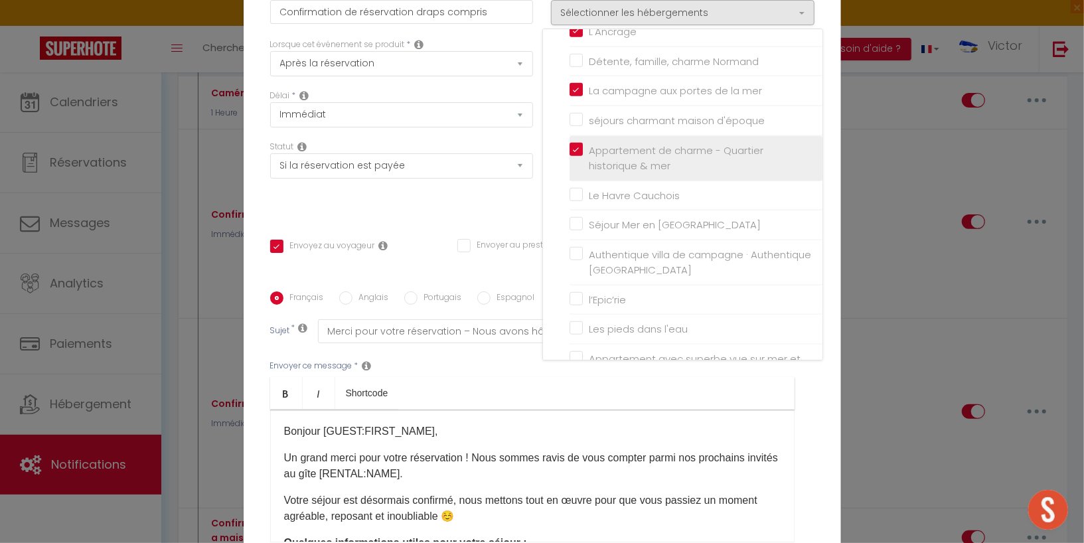
checkbox input "false"
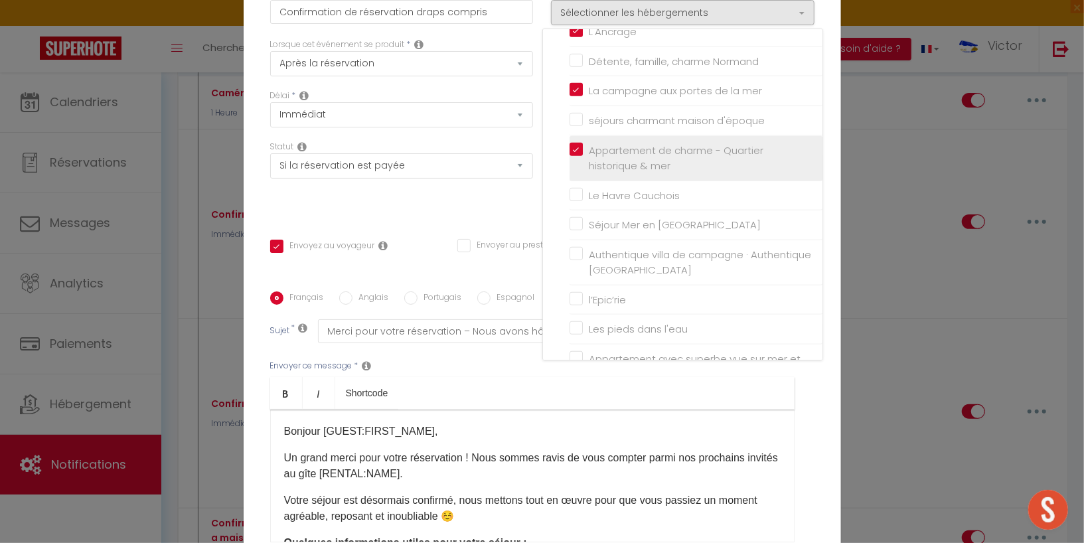
checkbox input "false"
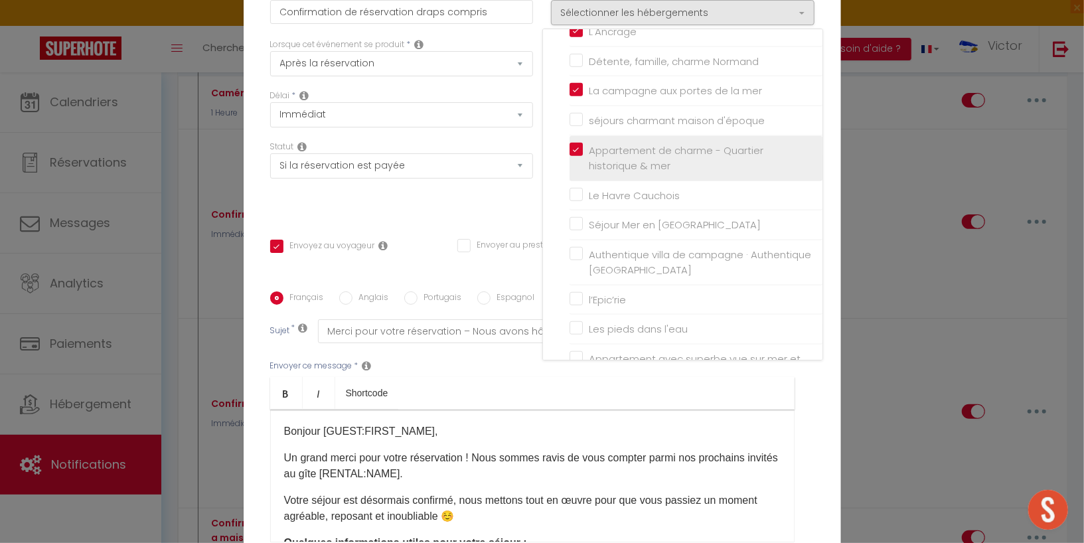
checkbox input "false"
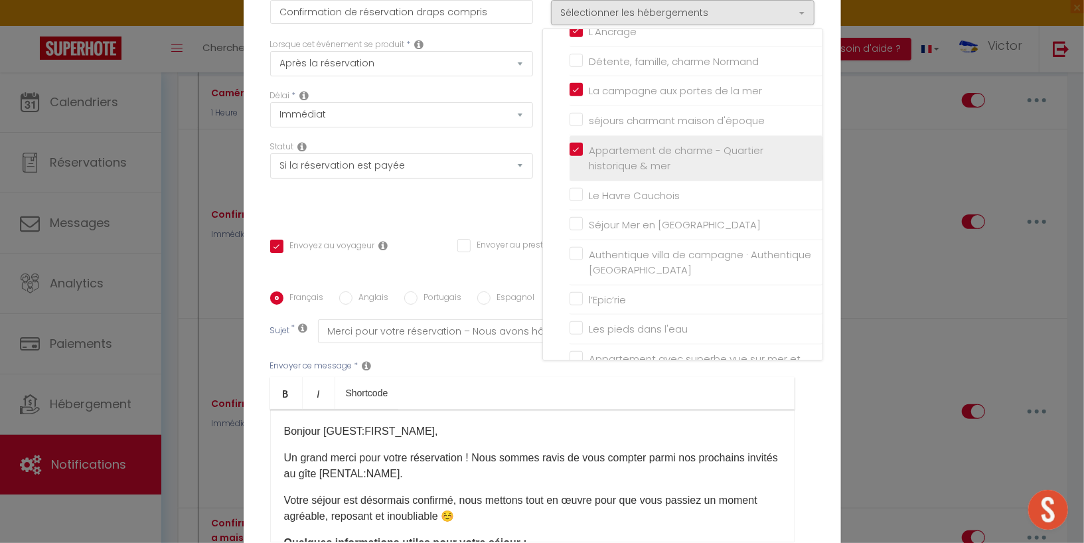
checkbox input "false"
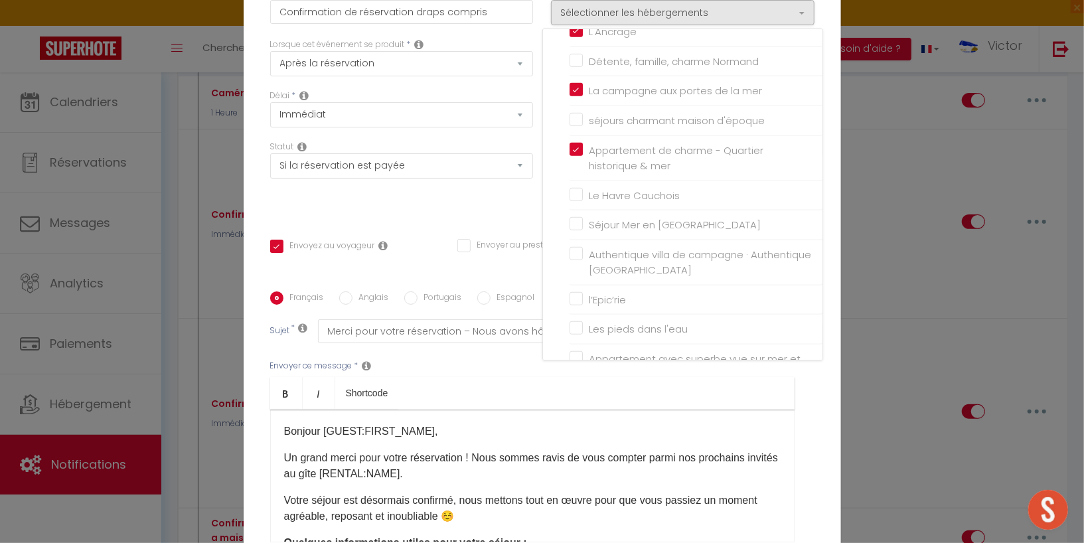
click at [519, 153] on div "Statut Aucun Si la réservation est payée Si réservation non payée Si la caution…" at bounding box center [402, 160] width 264 height 38
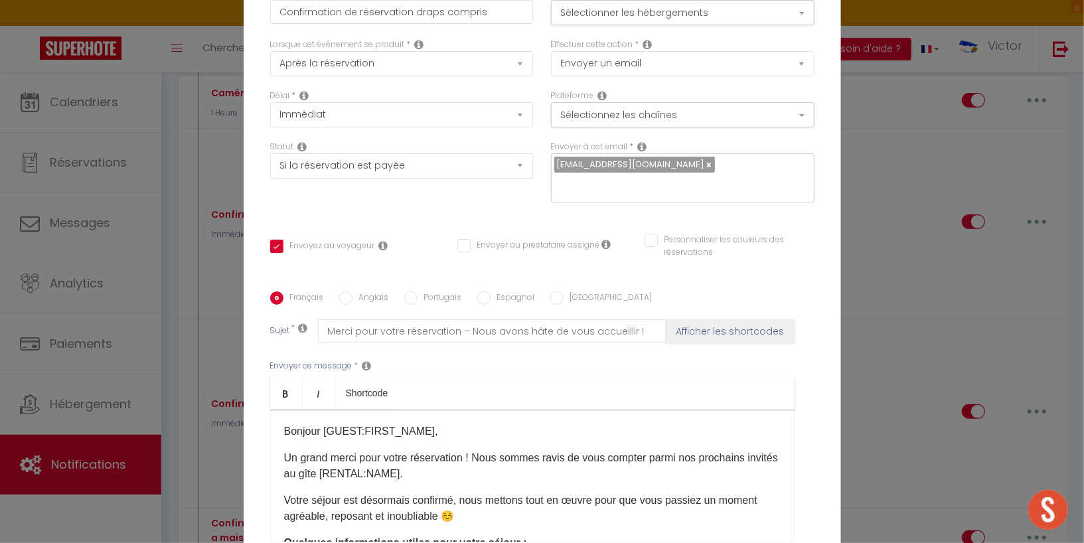
scroll to position [130, 0]
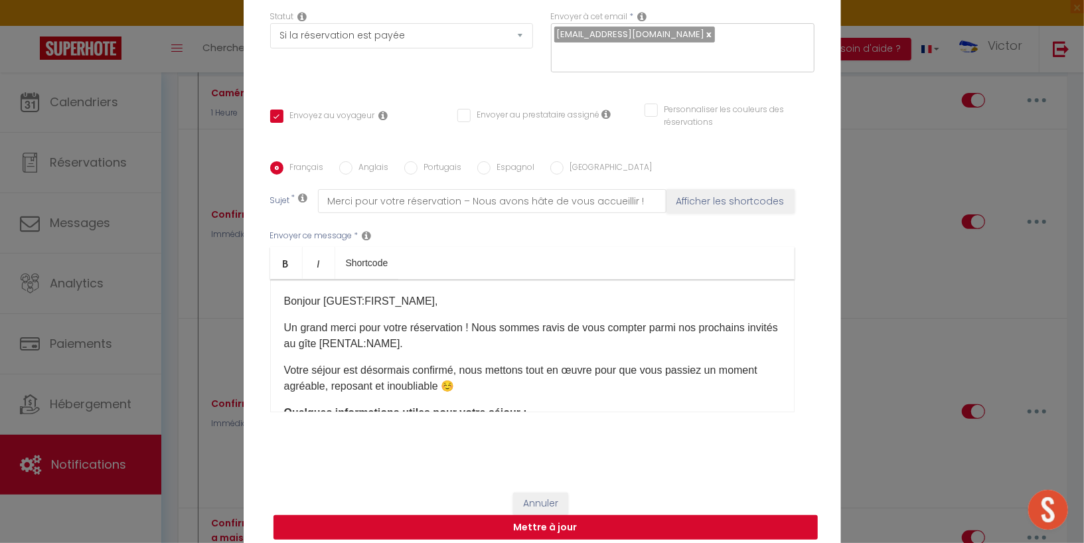
click at [521, 518] on button "Mettre à jour" at bounding box center [545, 527] width 544 height 25
checkbox input "true"
checkbox input "false"
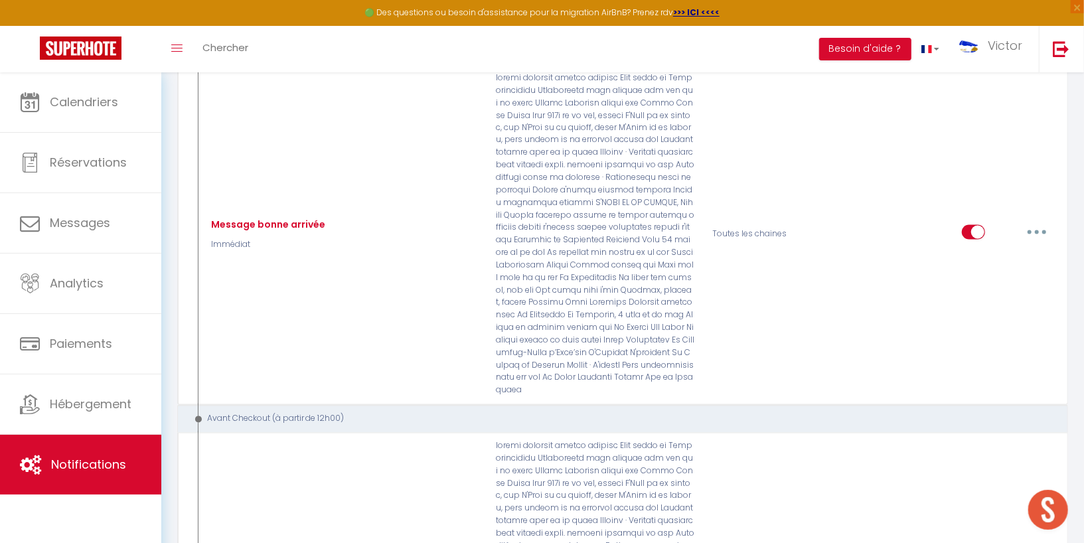
scroll to position [1515, 0]
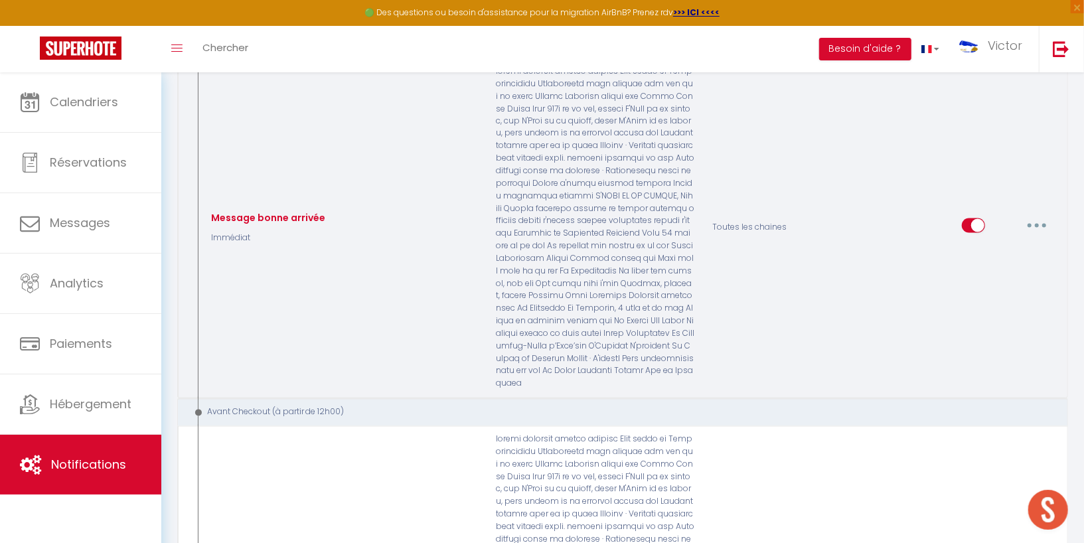
click at [1035, 215] on button "button" at bounding box center [1036, 225] width 37 height 21
click at [1028, 245] on link "Editer" at bounding box center [1002, 256] width 98 height 23
type input "Message bonne arrivée"
select select "3"
select select "Immédiat"
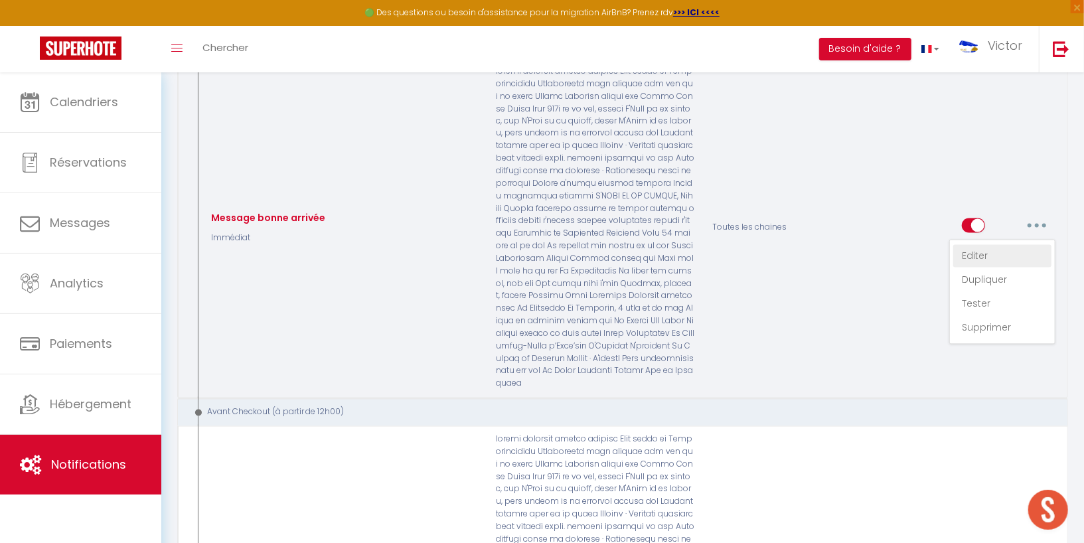
select select "if_booking_is_paid"
checkbox input "true"
checkbox input "false"
radio input "true"
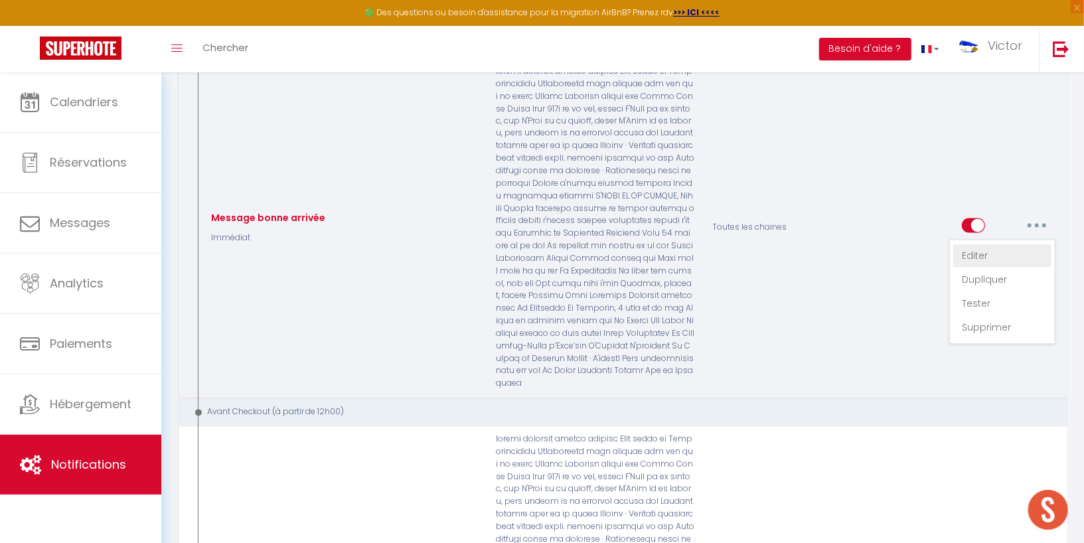
type input "Votre arrivée chez nous ce soir !"
checkbox input "true"
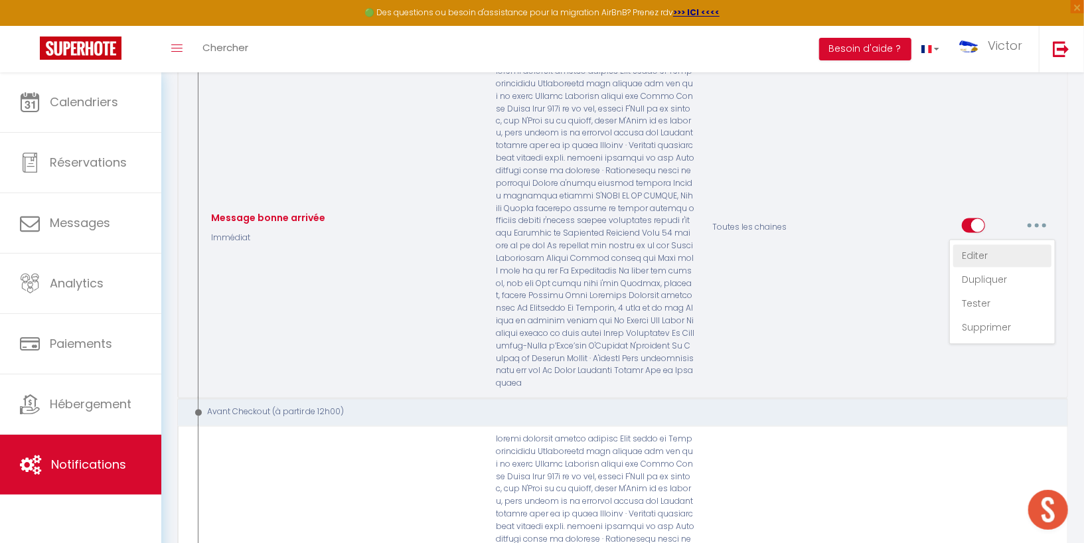
checkbox input "true"
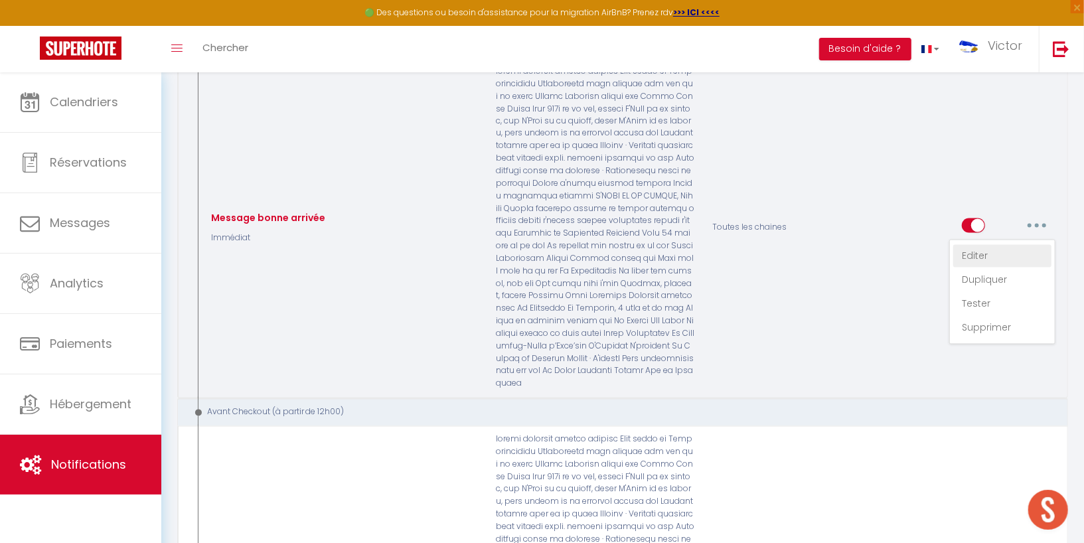
checkbox input "true"
checkbox input "false"
checkbox input "true"
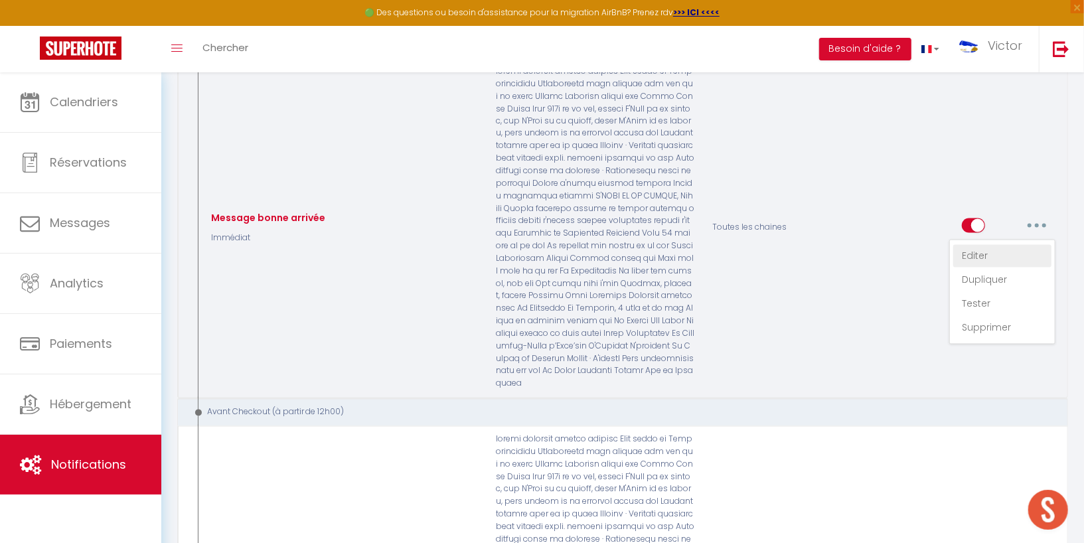
checkbox input "true"
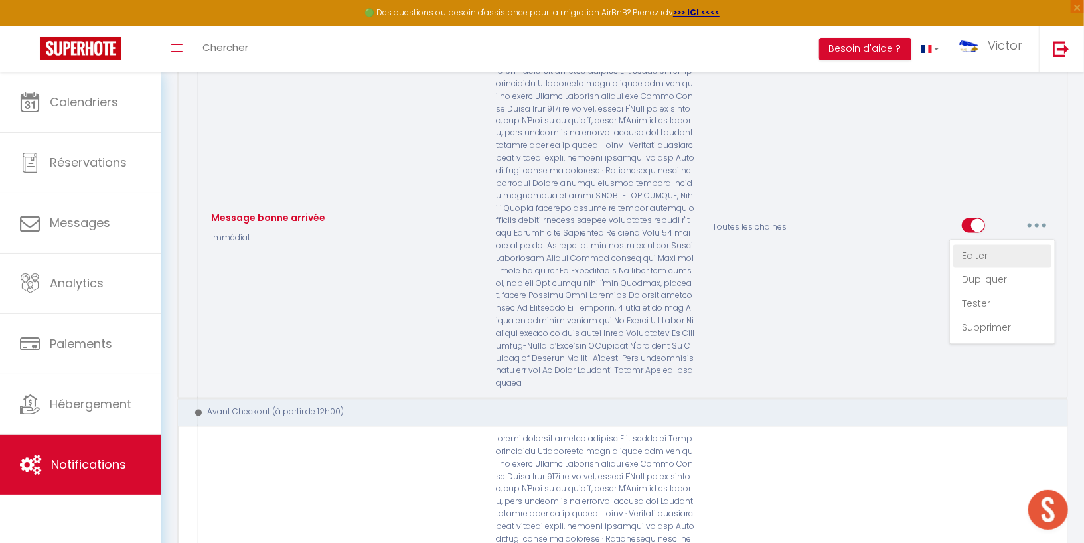
checkbox input "true"
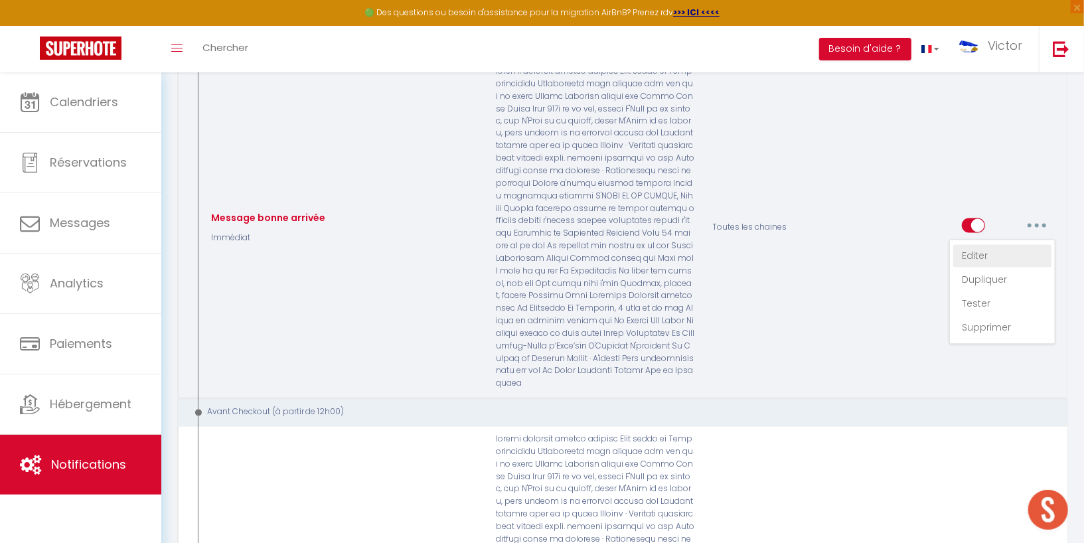
checkbox input "false"
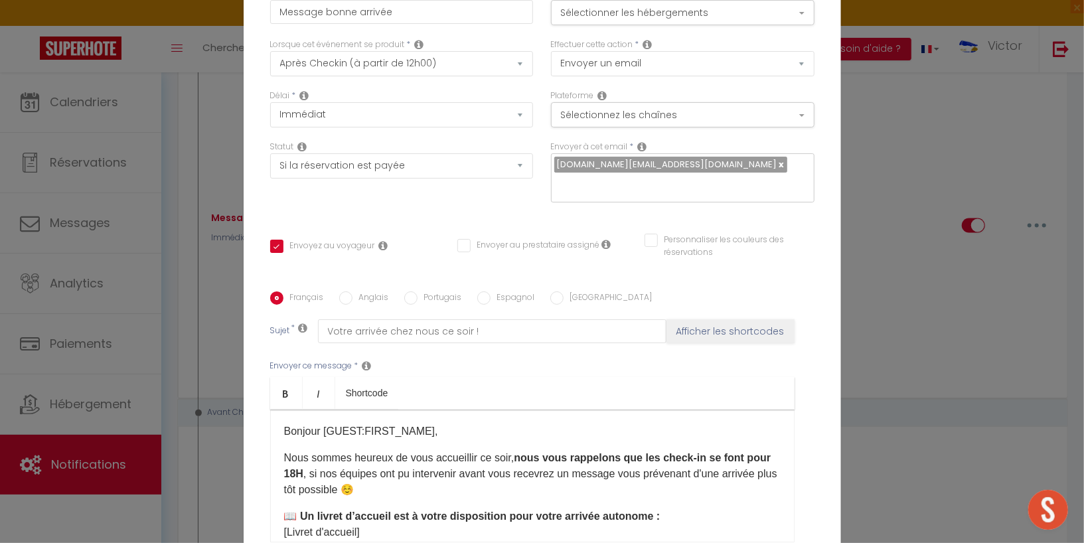
scroll to position [0, 0]
click at [791, 21] on button "Sélectionner les hébergements" at bounding box center [683, 12] width 264 height 25
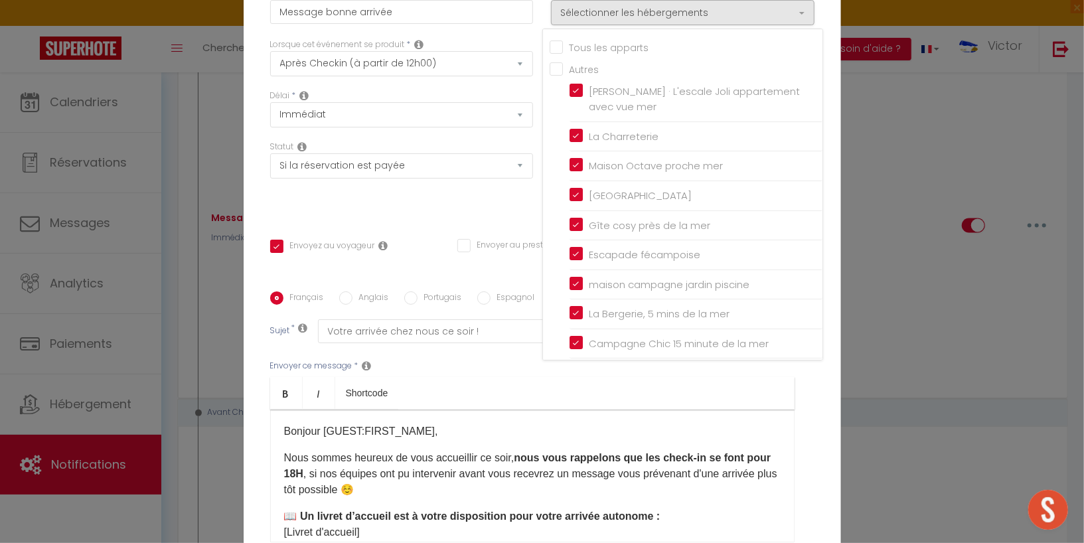
click at [559, 52] on input "Tous les apparts" at bounding box center [686, 45] width 273 height 13
checkbox input "true"
checkbox input "false"
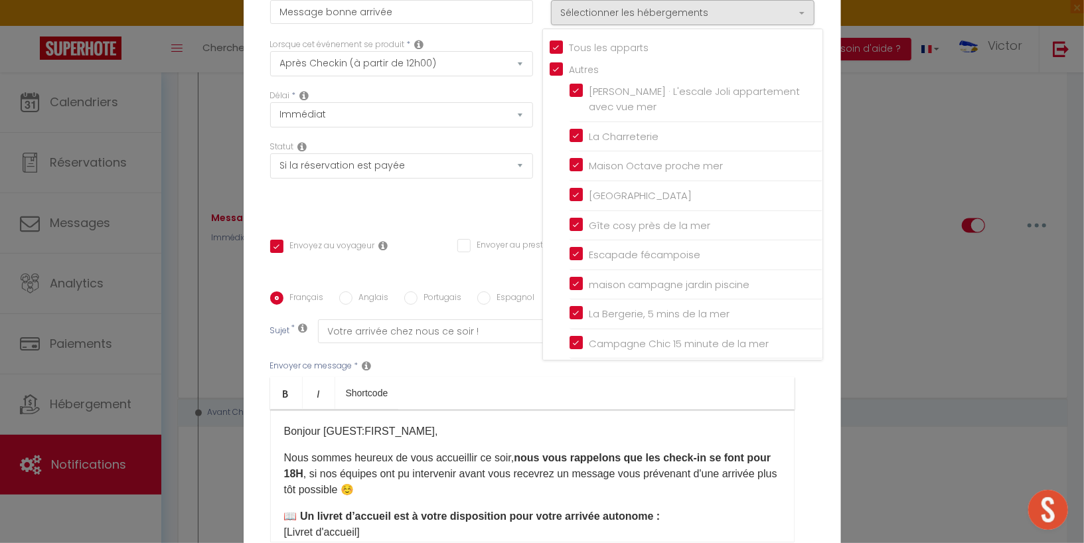
checkbox input "true"
click at [498, 104] on div "Délai * Immédiat + 10 Minutes + 1 Heure + 2 Heures + 3 Heures + 4 Heures + 5 He…" at bounding box center [402, 109] width 264 height 38
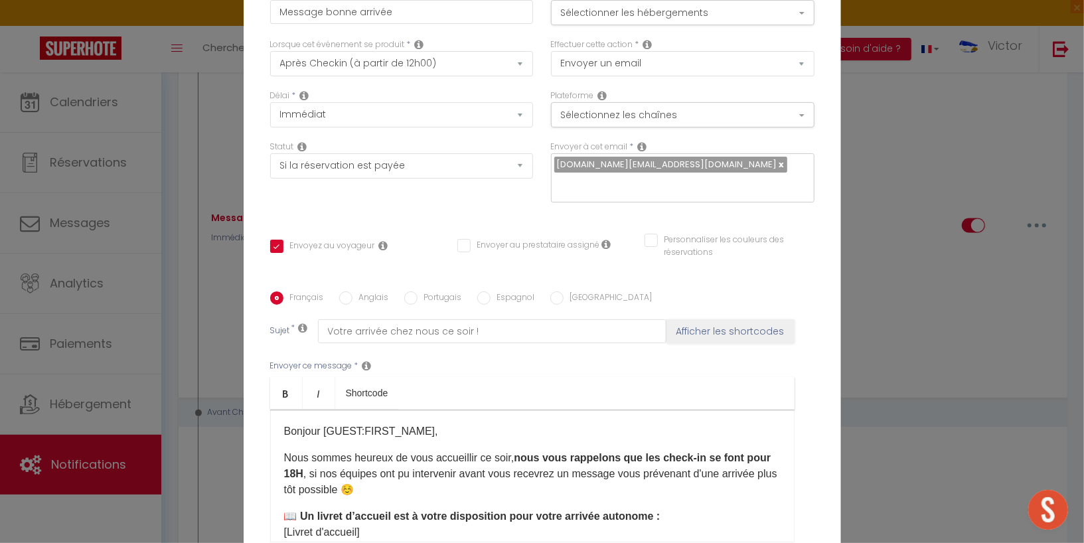
scroll to position [130, 0]
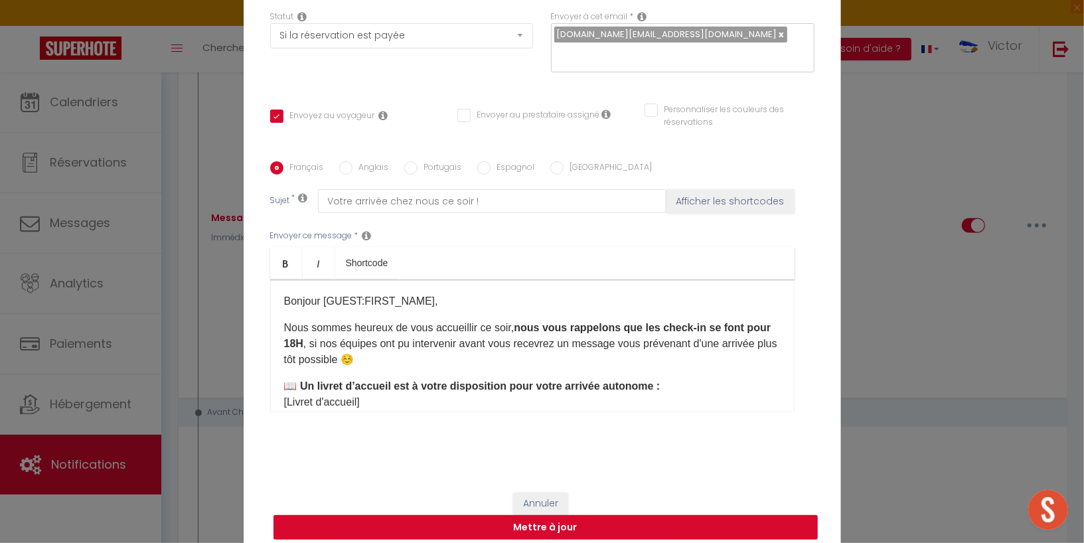
click at [540, 516] on button "Mettre à jour" at bounding box center [545, 527] width 544 height 25
checkbox input "true"
checkbox input "false"
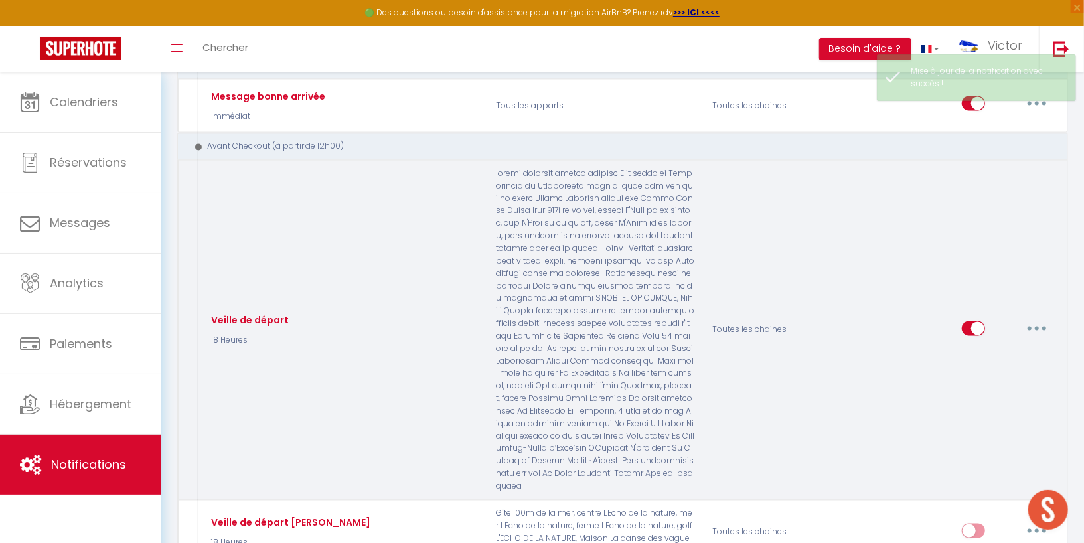
scroll to position [1489, 0]
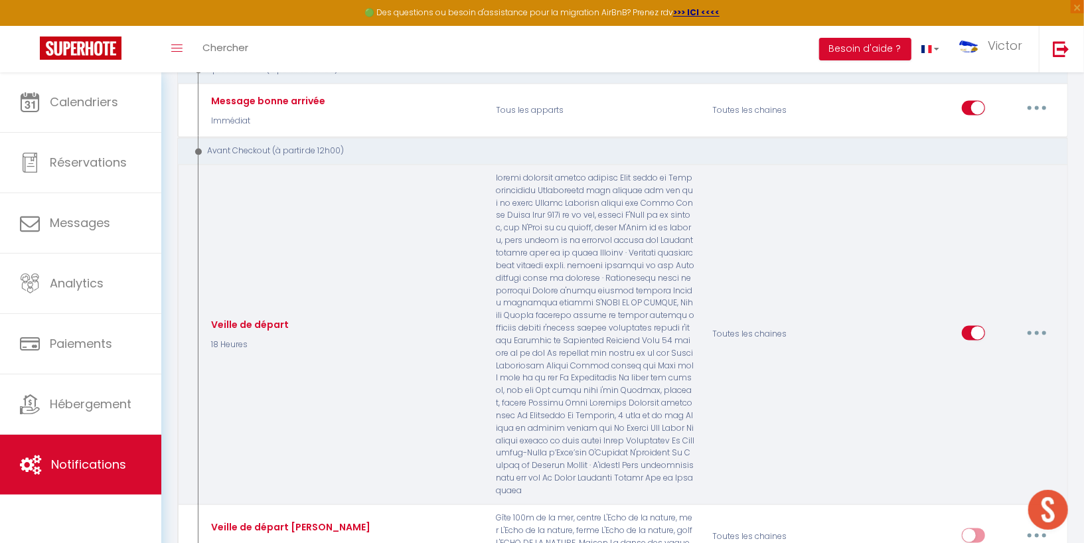
click at [1043, 323] on button "button" at bounding box center [1036, 333] width 37 height 21
click at [1007, 352] on link "Editer" at bounding box center [1002, 363] width 98 height 23
type input "Veille de départ"
select select "4"
select select "18 Heures"
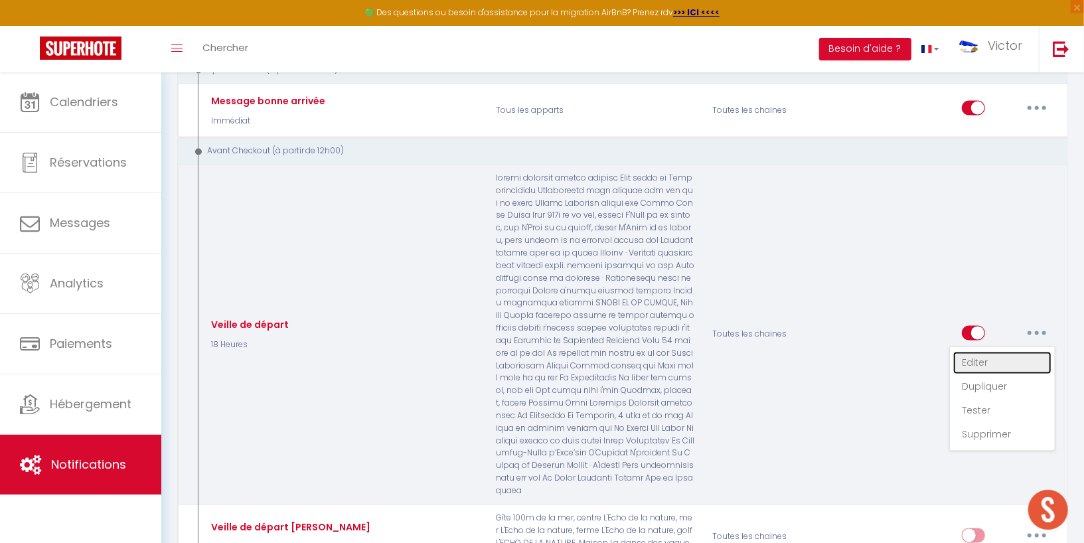
select select "if_booking_is_paid"
checkbox input "true"
checkbox input "false"
radio input "true"
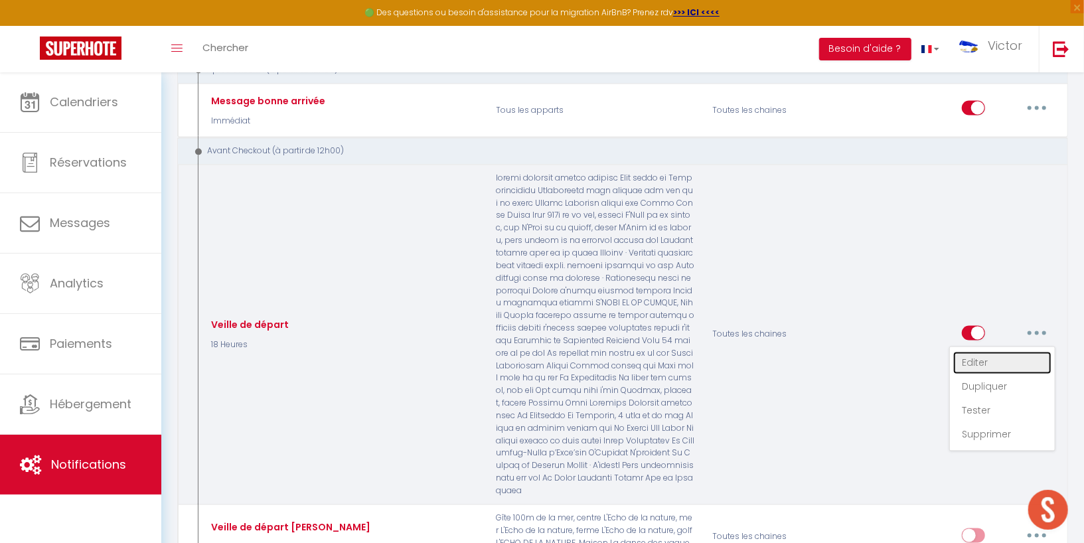
type input "Instruction de départ"
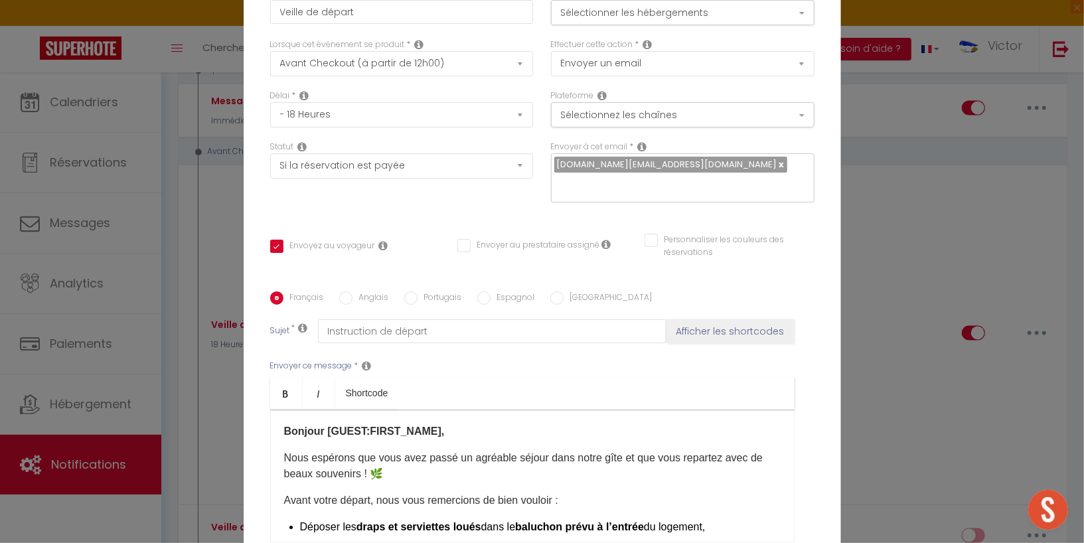
scroll to position [0, 0]
click at [771, 22] on button "Sélectionner les hébergements" at bounding box center [683, 12] width 264 height 25
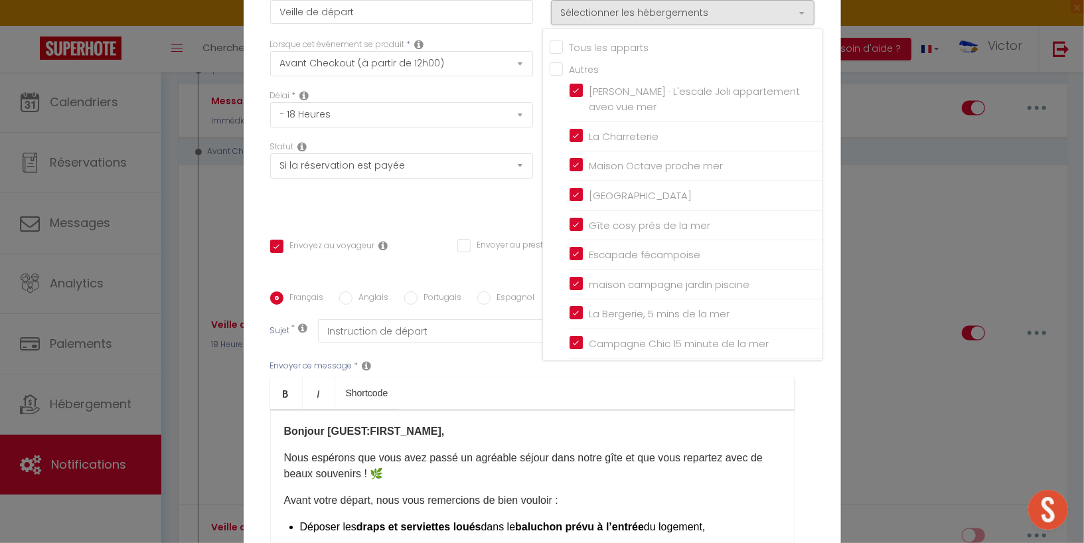
click at [556, 52] on input "Tous les apparts" at bounding box center [686, 45] width 273 height 13
click at [516, 39] on div "Titre * Veille de départ" at bounding box center [401, 13] width 281 height 51
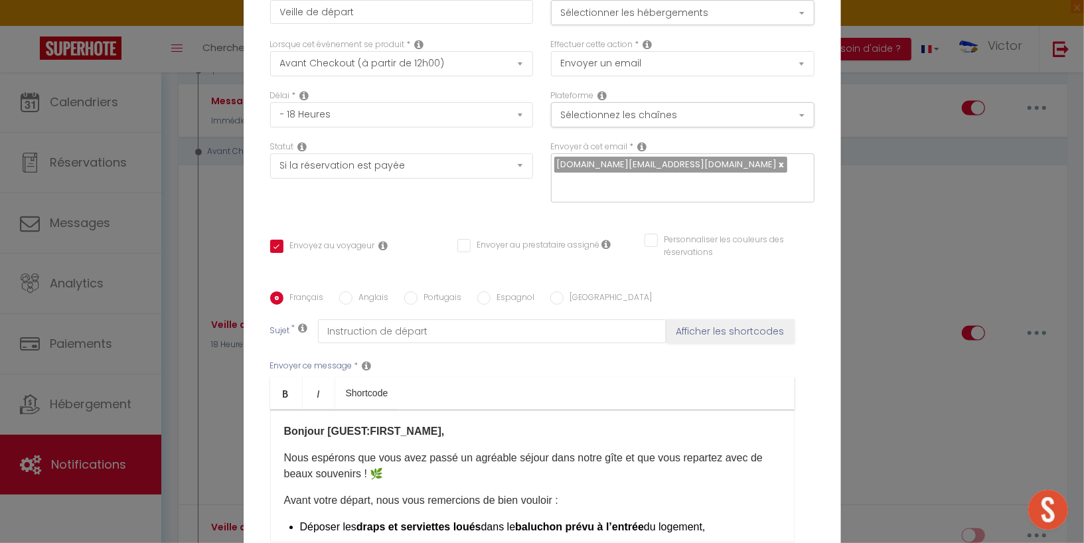
scroll to position [130, 0]
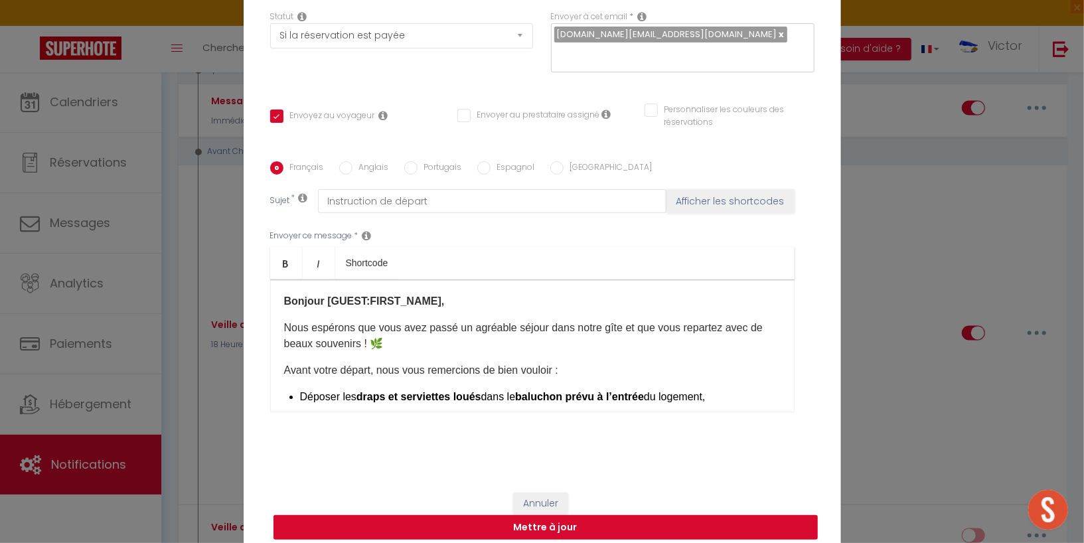
click at [490, 515] on button "Mettre à jour" at bounding box center [545, 527] width 544 height 25
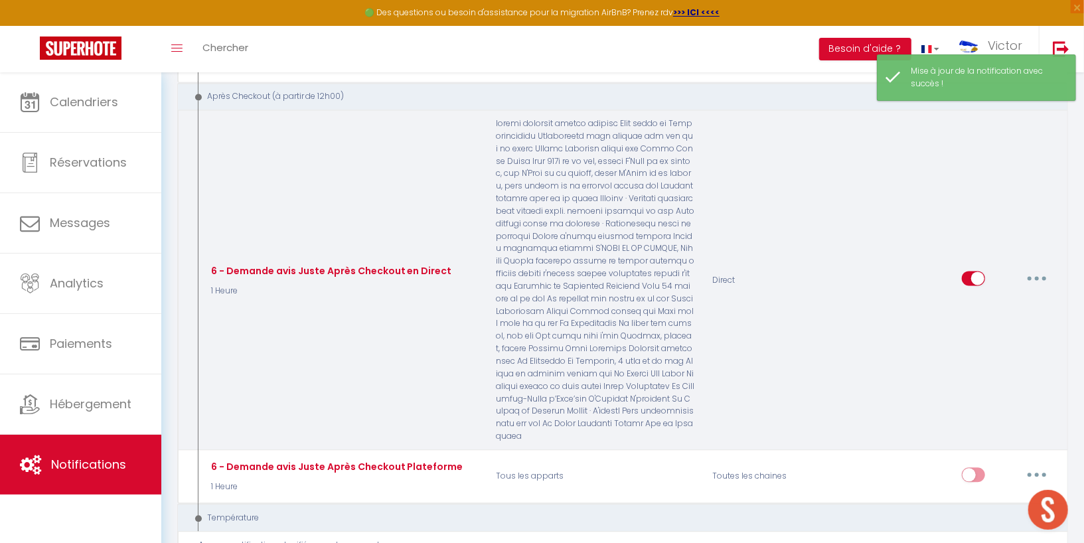
scroll to position [1687, 0]
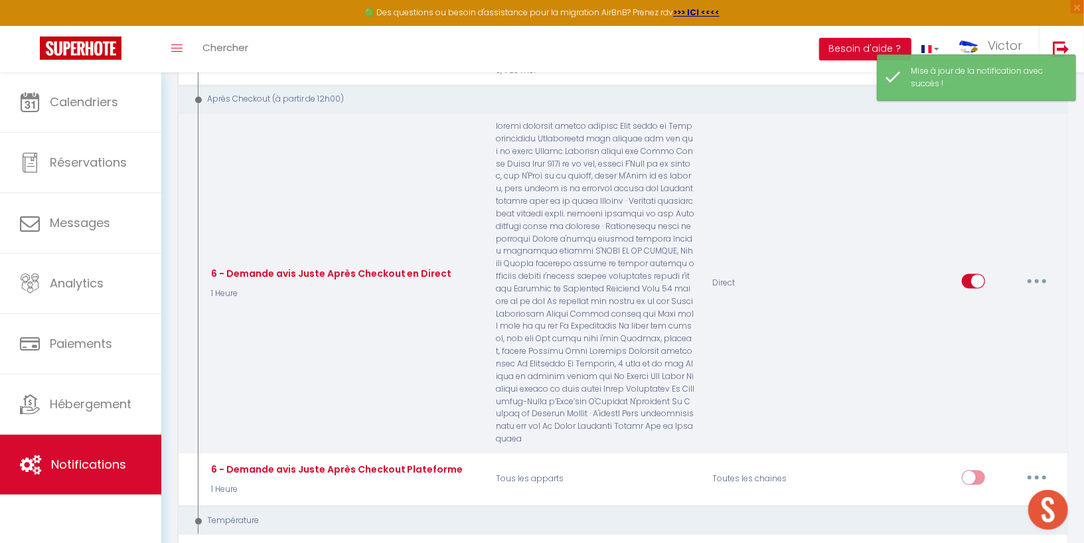
click at [1046, 270] on button "button" at bounding box center [1036, 280] width 37 height 21
click at [1002, 300] on link "Editer" at bounding box center [1002, 311] width 98 height 23
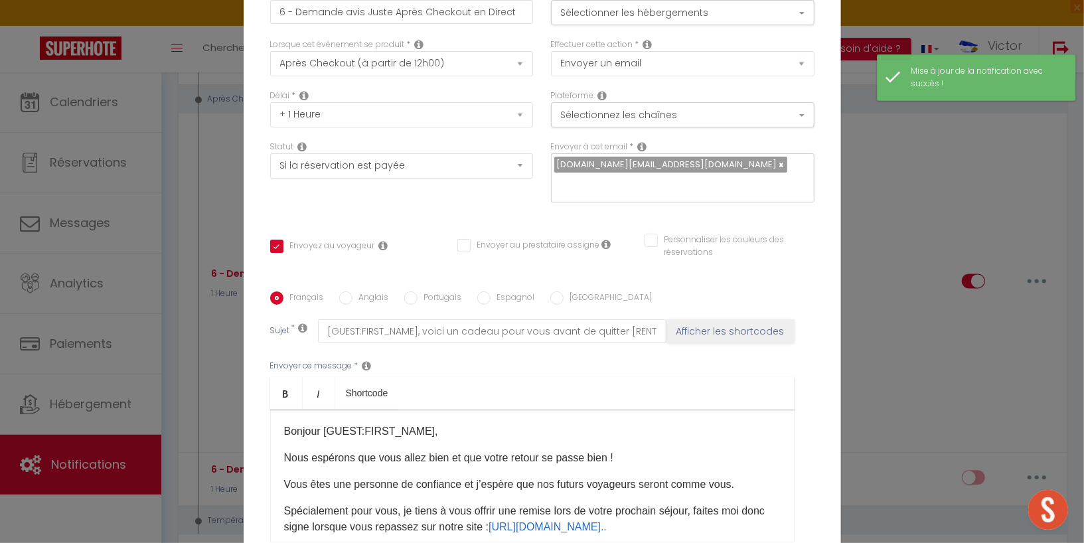
scroll to position [0, 0]
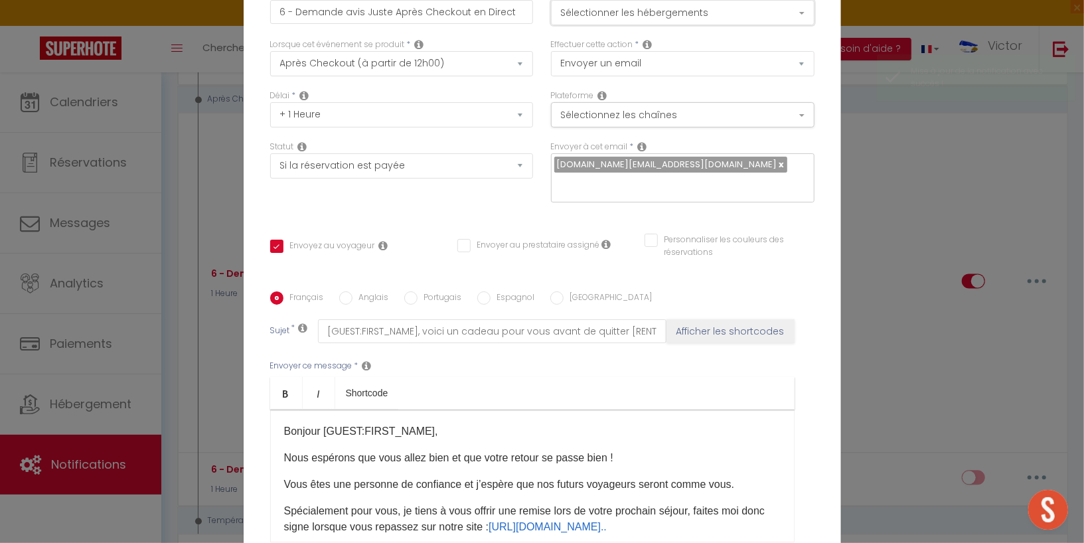
click at [724, 25] on button "Sélectionner les hébergements" at bounding box center [683, 12] width 264 height 25
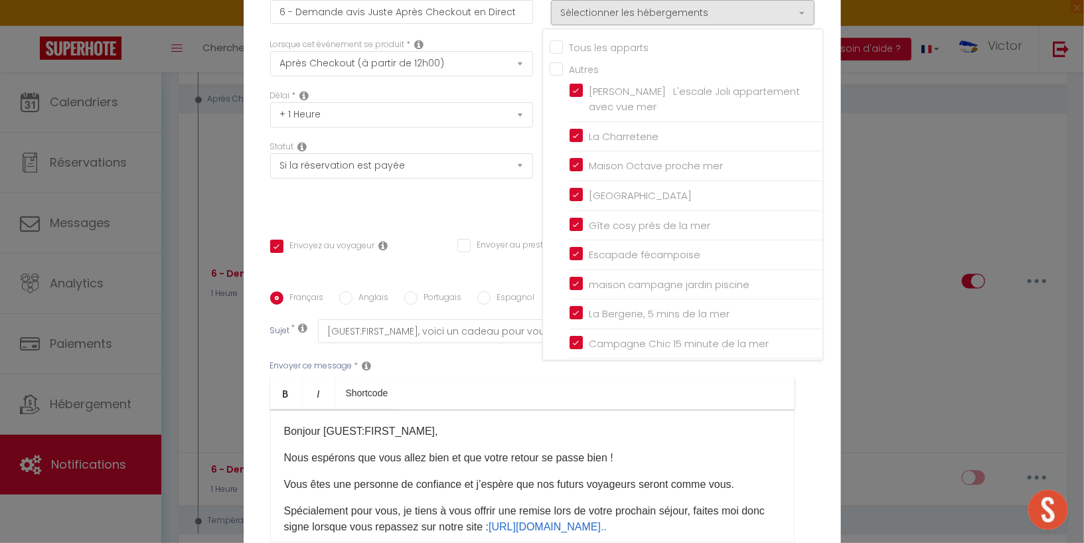
click at [558, 50] on input "Tous les apparts" at bounding box center [686, 45] width 273 height 13
click at [505, 39] on div "Titre * 6 - Demande avis Juste Après Checkout en Direct" at bounding box center [401, 13] width 281 height 51
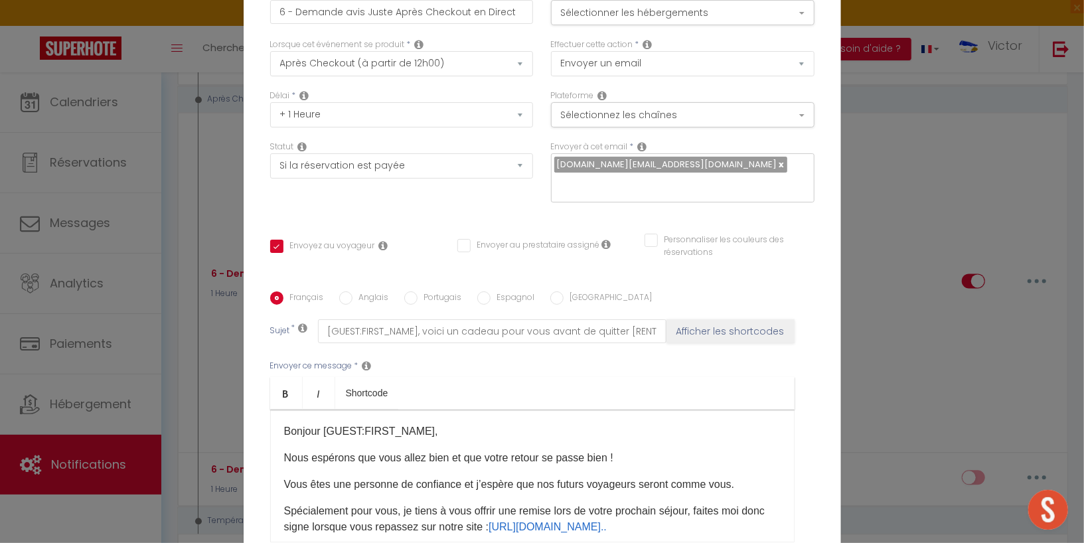
scroll to position [130, 0]
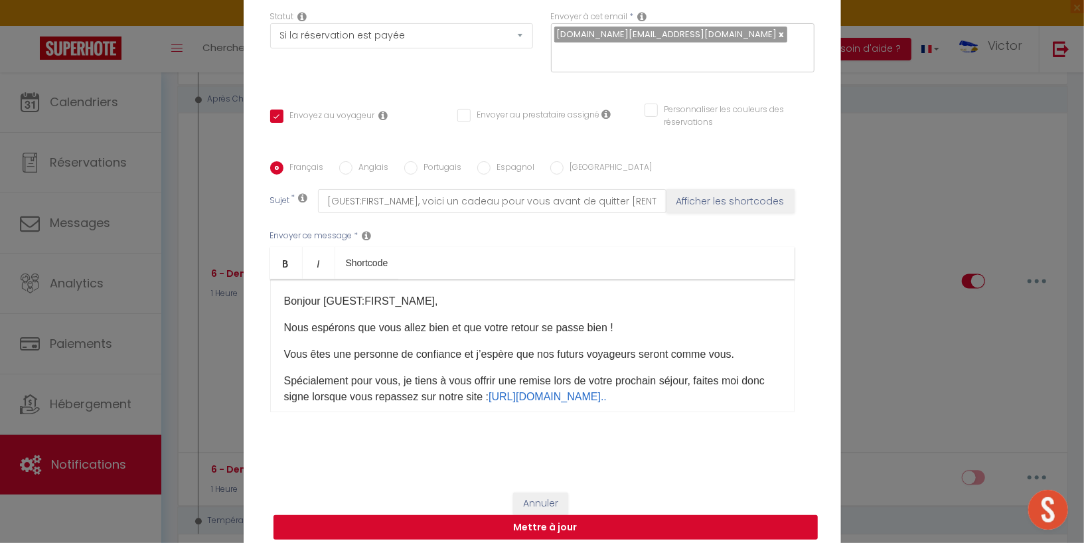
click at [550, 520] on button "Mettre à jour" at bounding box center [545, 527] width 544 height 25
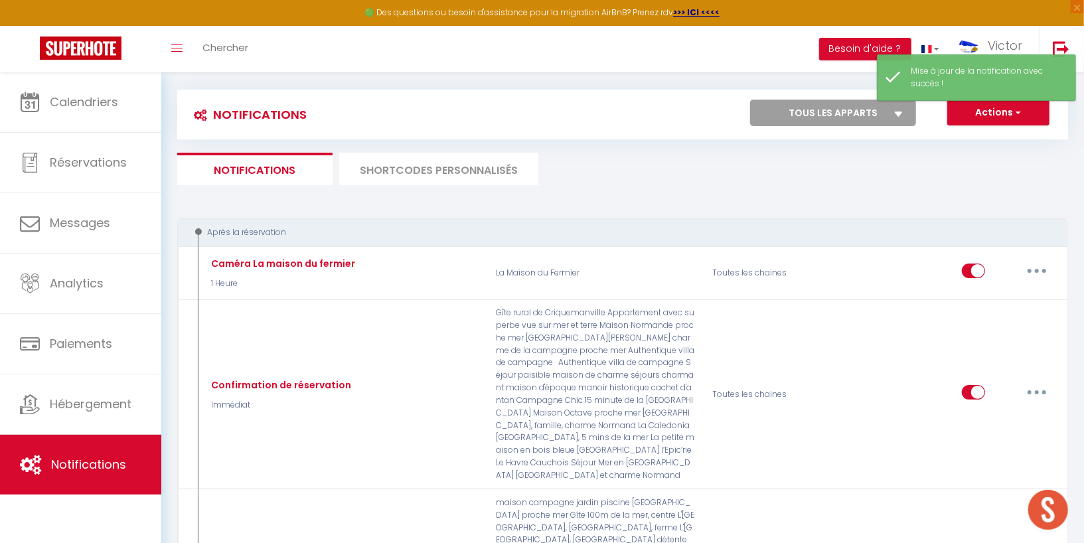
scroll to position [0, 0]
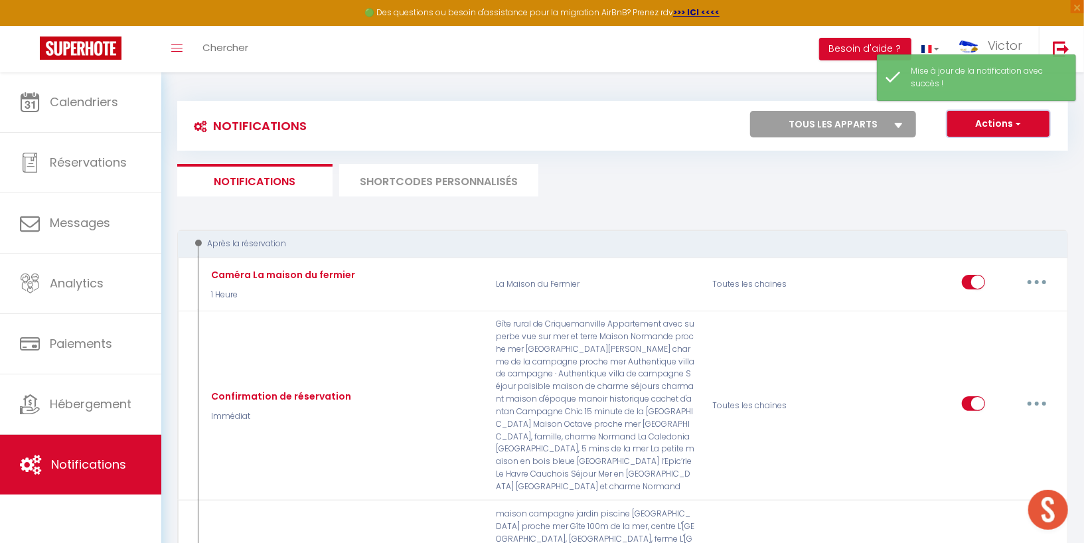
click at [1000, 132] on button "Actions" at bounding box center [998, 124] width 102 height 27
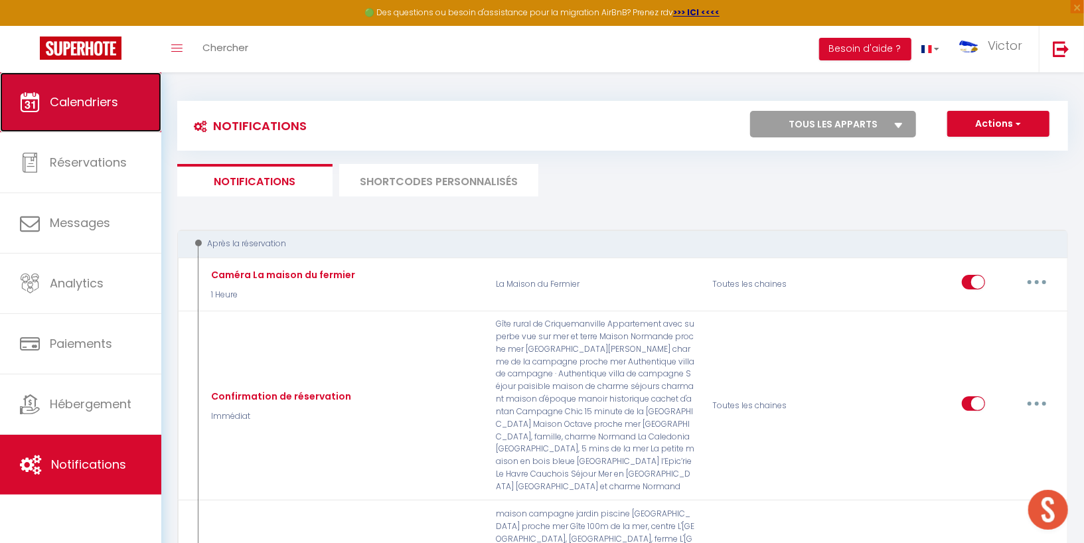
click at [117, 112] on link "Calendriers" at bounding box center [80, 102] width 161 height 60
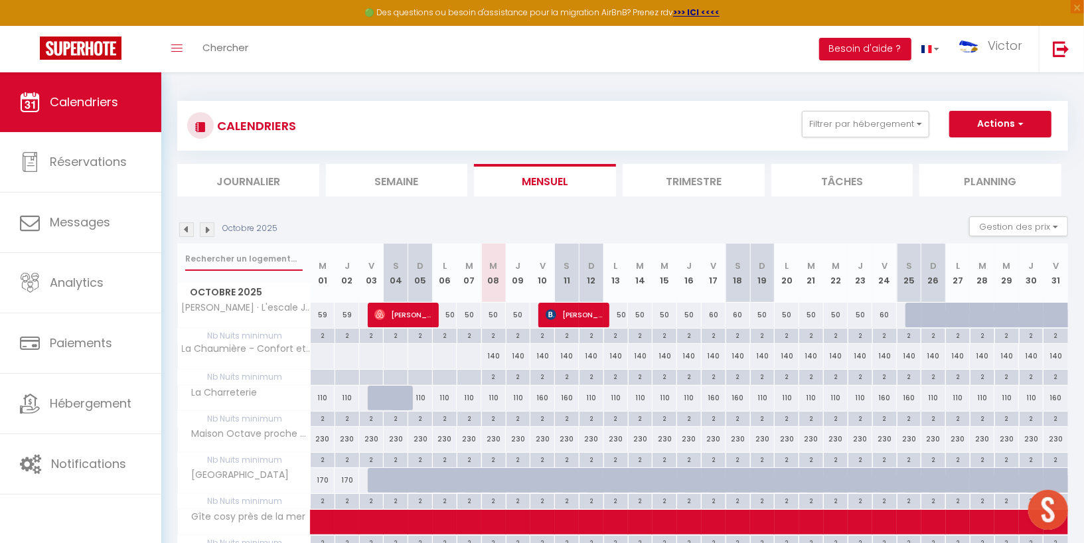
click at [251, 252] on input "text" at bounding box center [243, 259] width 117 height 24
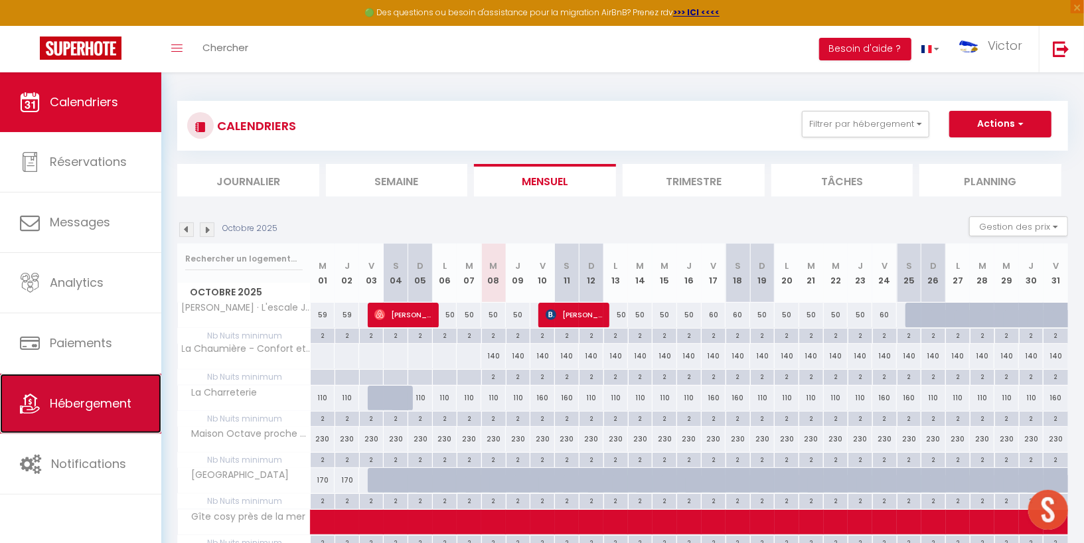
click at [74, 400] on span "Hébergement" at bounding box center [91, 403] width 82 height 17
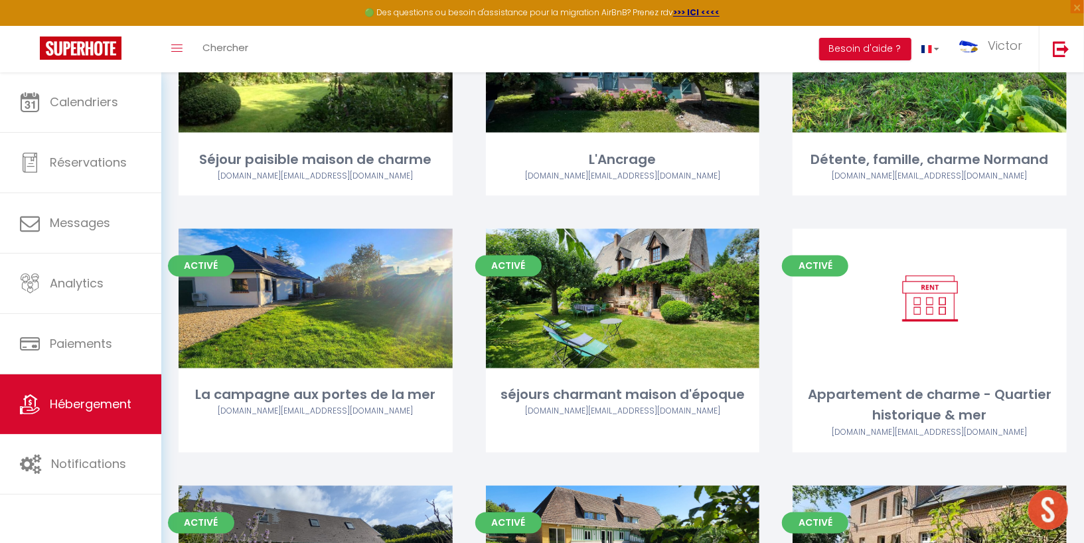
scroll to position [1386, 0]
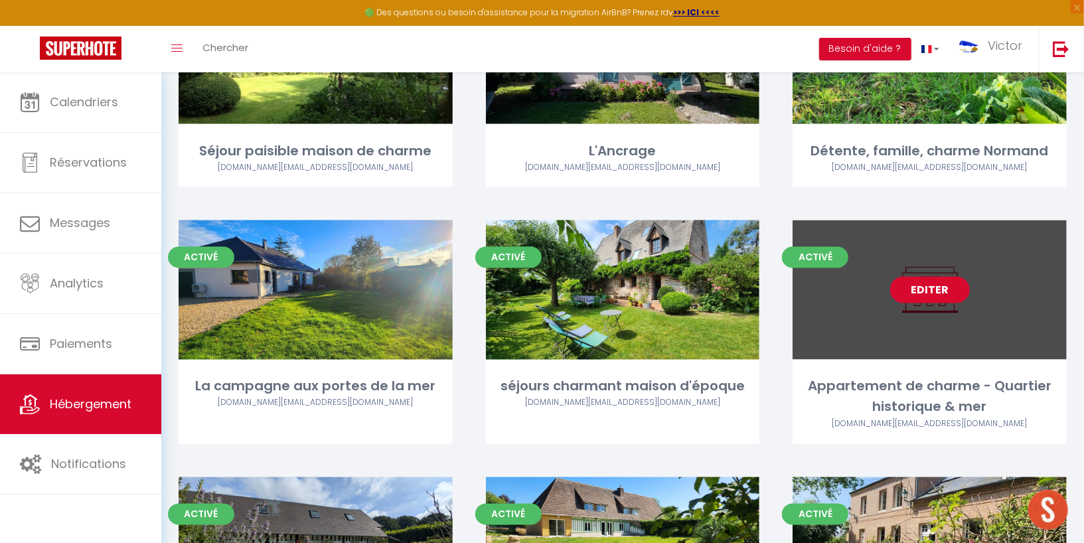
click at [917, 294] on link "Editer" at bounding box center [930, 290] width 80 height 27
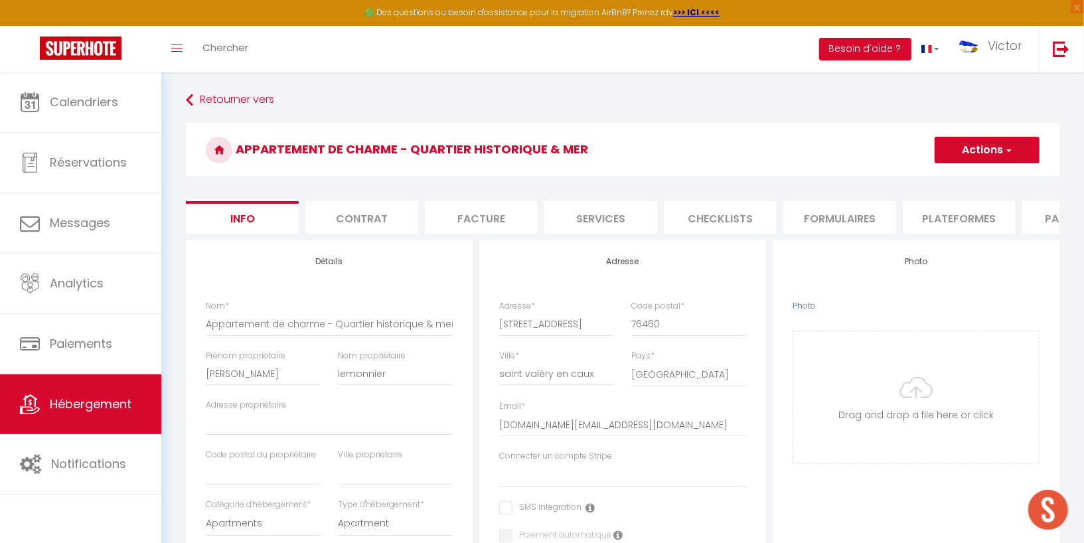
click at [964, 222] on li "Plateformes" at bounding box center [959, 217] width 113 height 33
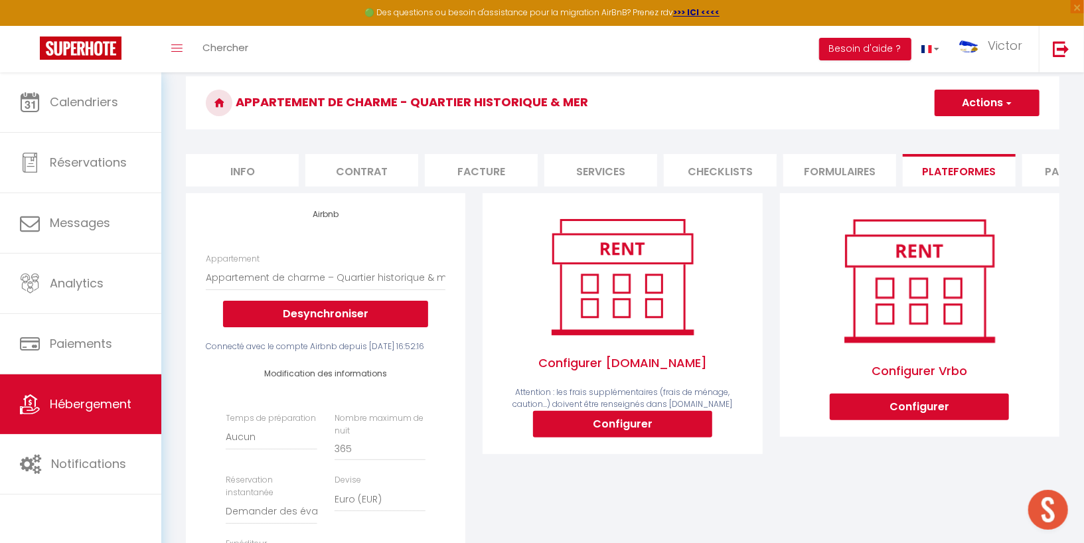
scroll to position [62, 0]
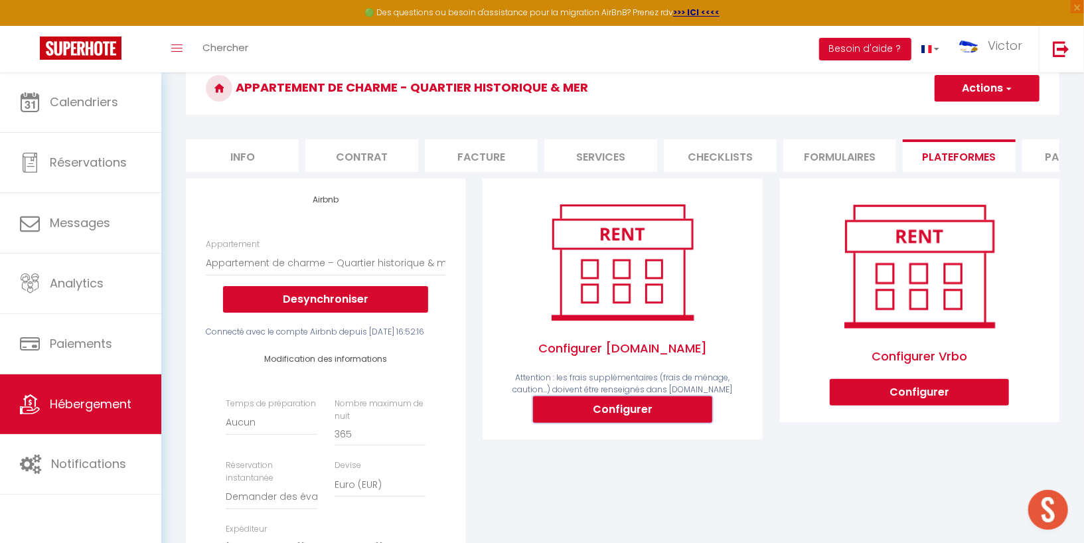
click at [552, 421] on button "Configurer" at bounding box center [622, 409] width 179 height 27
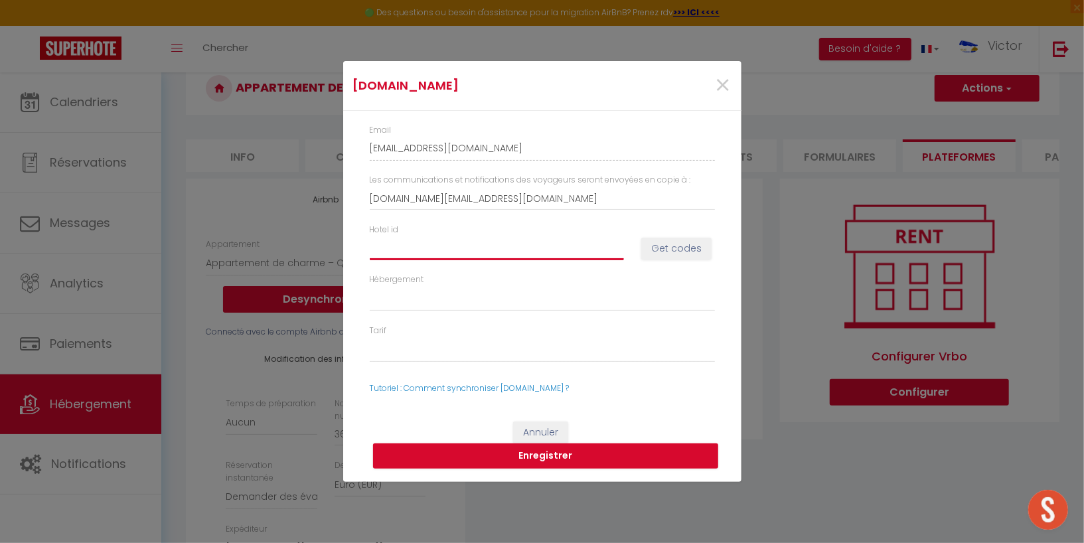
click at [440, 249] on input "Hotel id" at bounding box center [497, 248] width 254 height 24
paste input "15068251"
click at [676, 250] on button "Get codes" at bounding box center [676, 249] width 70 height 23
click at [693, 250] on button "Get codes" at bounding box center [676, 249] width 70 height 23
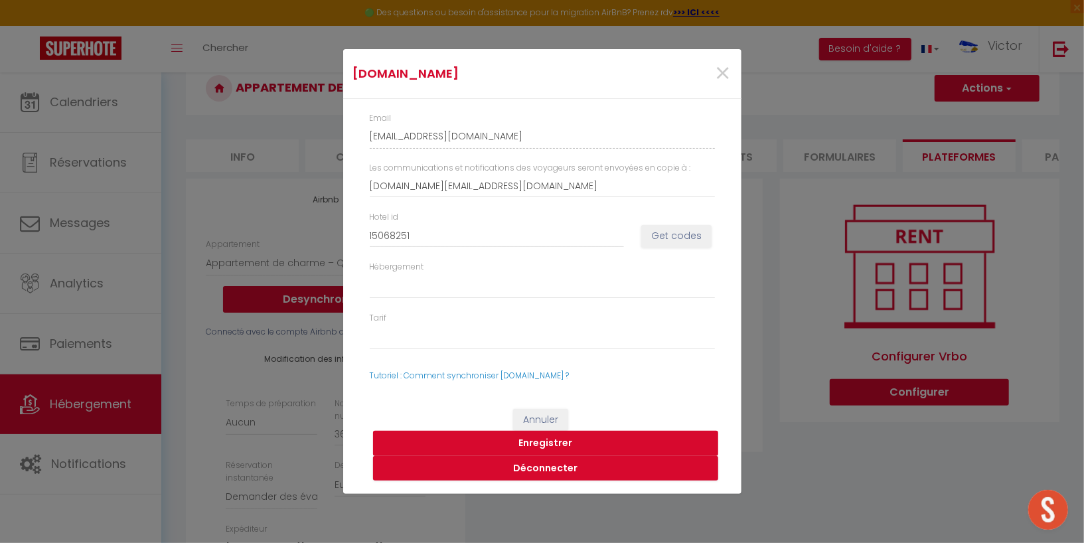
click at [562, 441] on button "Enregistrer" at bounding box center [545, 443] width 345 height 25
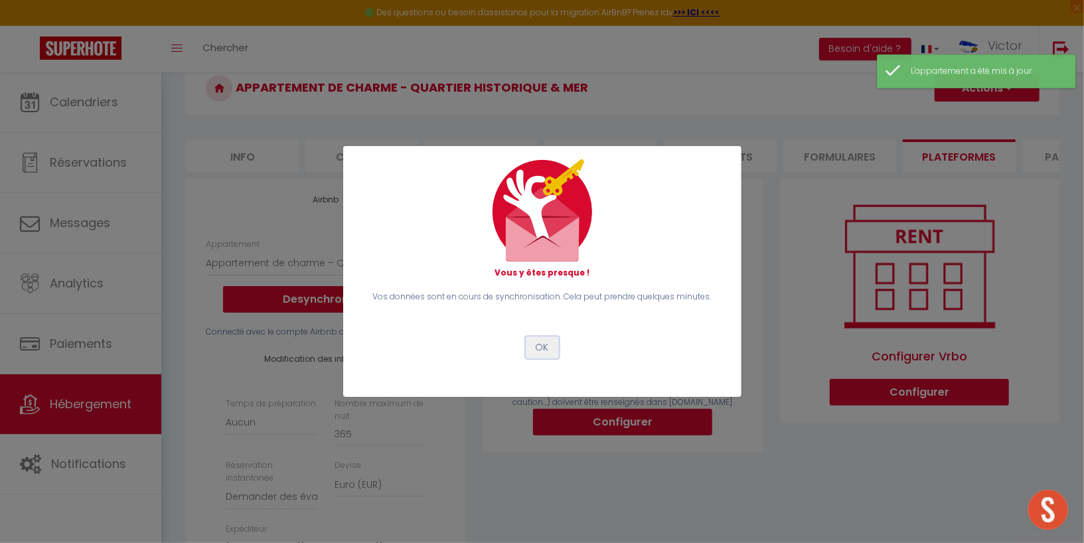
click at [542, 345] on button "OK" at bounding box center [542, 348] width 33 height 23
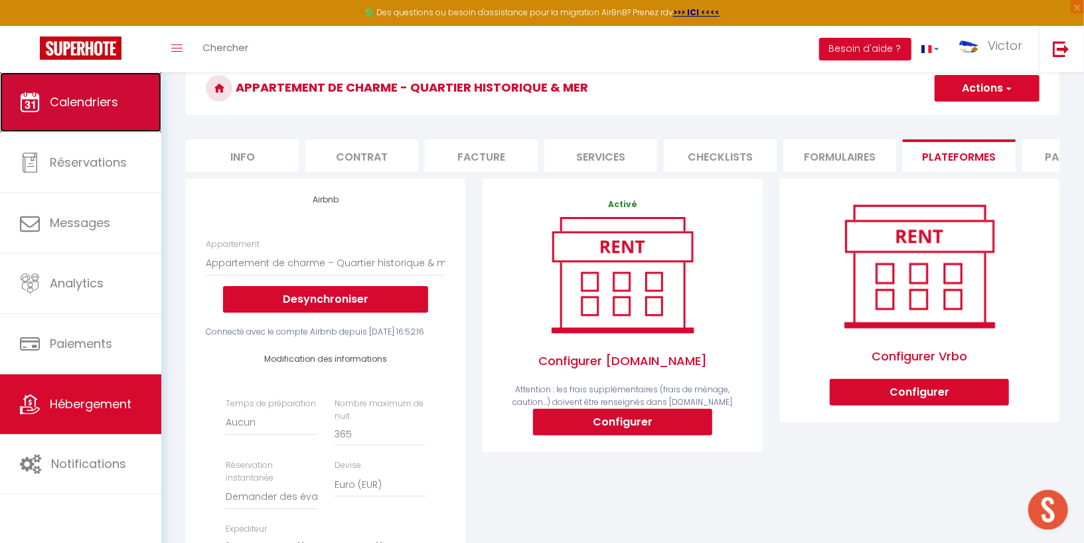
click at [124, 92] on link "Calendriers" at bounding box center [80, 102] width 161 height 60
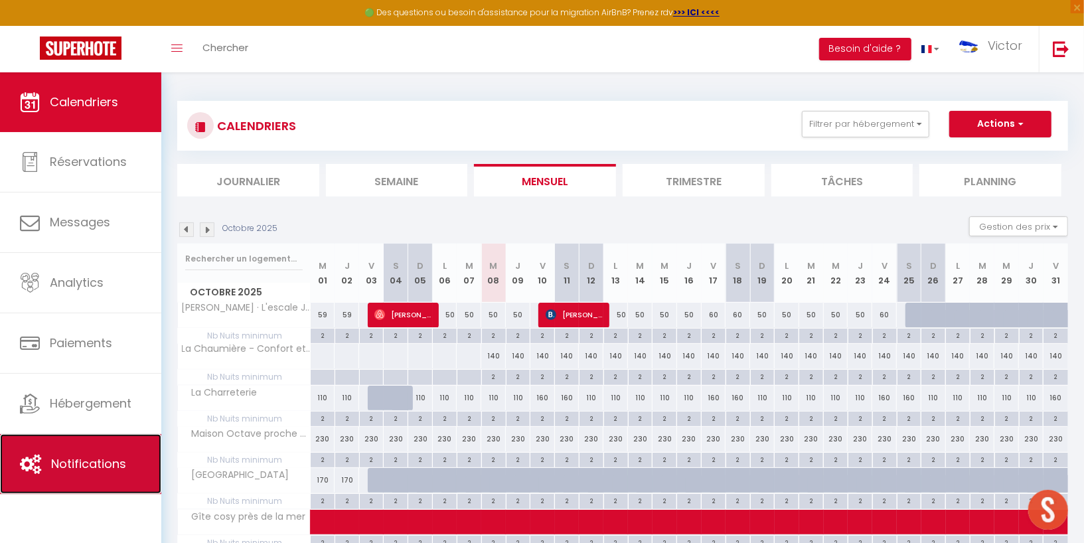
click at [105, 447] on link "Notifications" at bounding box center [80, 464] width 161 height 60
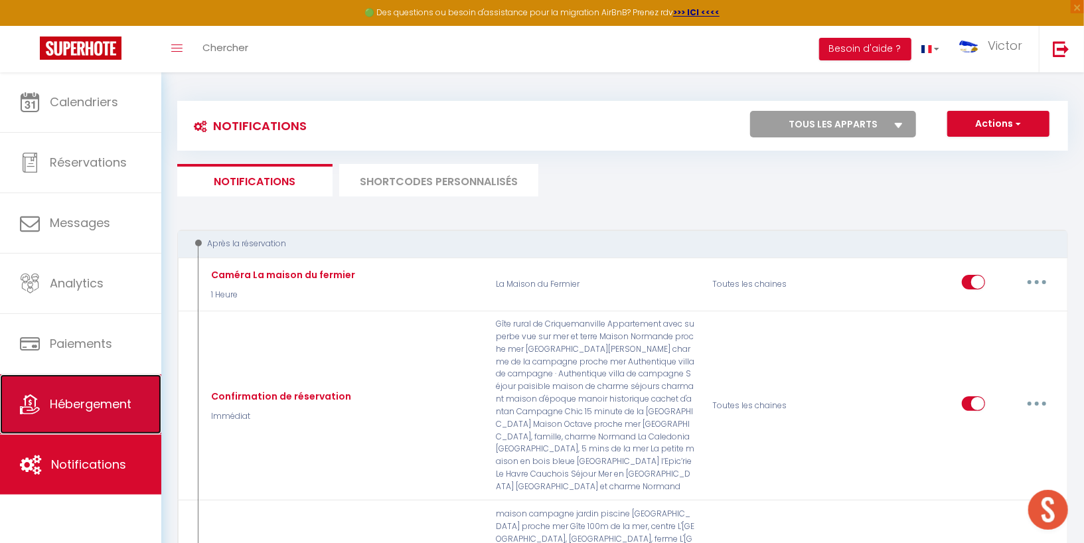
click at [112, 408] on span "Hébergement" at bounding box center [91, 404] width 82 height 17
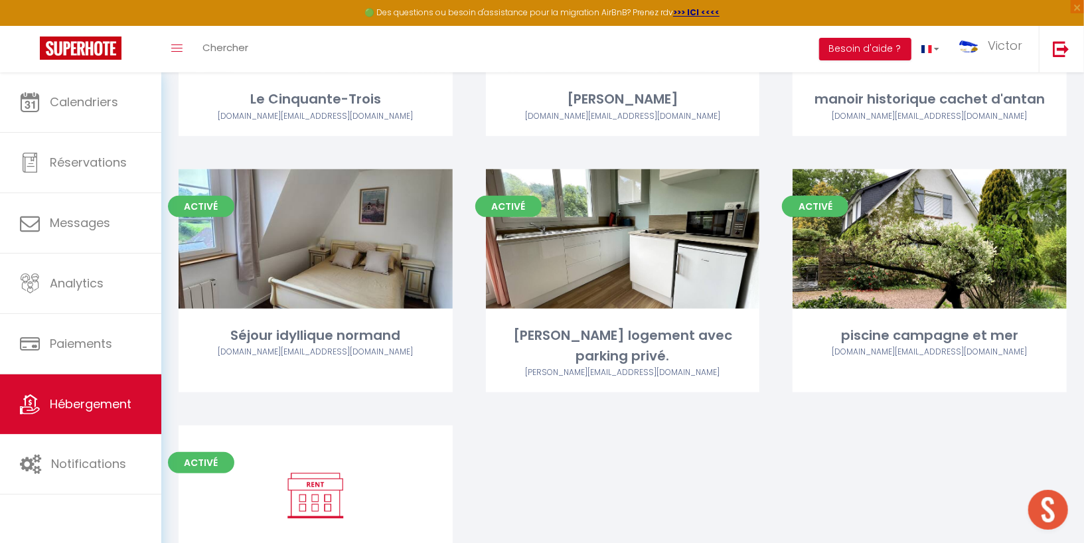
scroll to position [3778, 0]
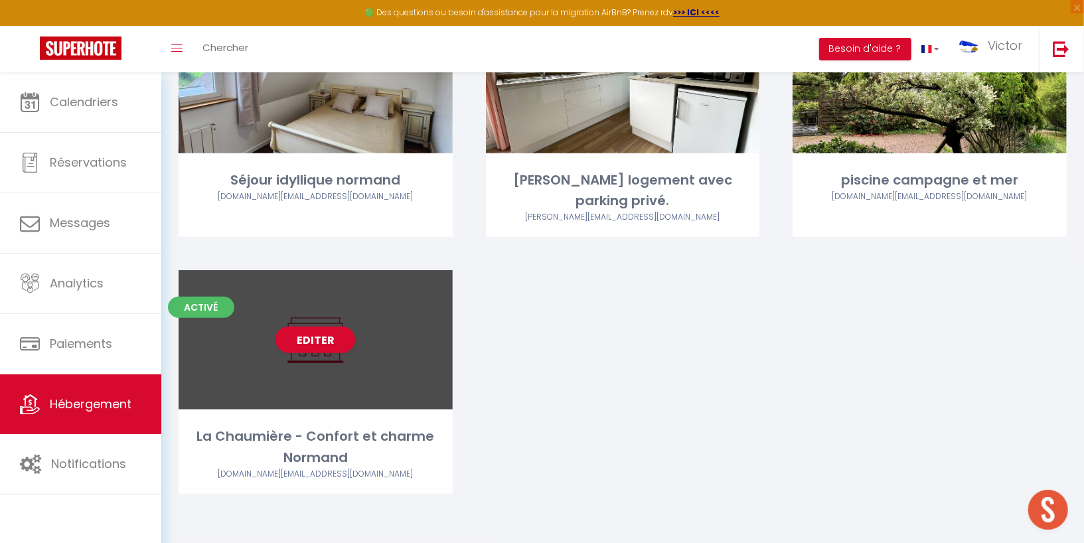
click at [319, 356] on div "Editer" at bounding box center [316, 339] width 274 height 139
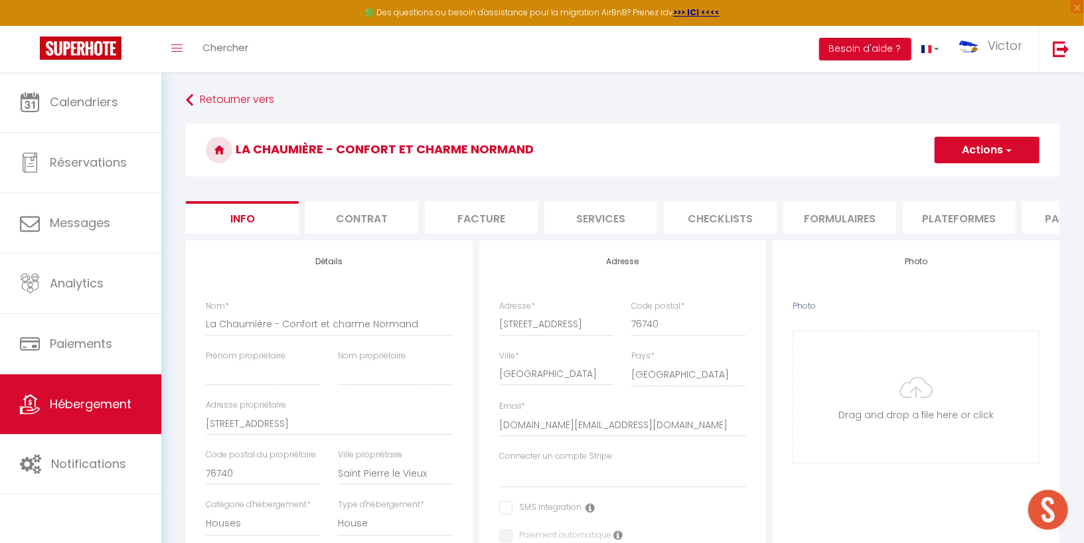
click at [956, 226] on li "Plateformes" at bounding box center [959, 217] width 113 height 33
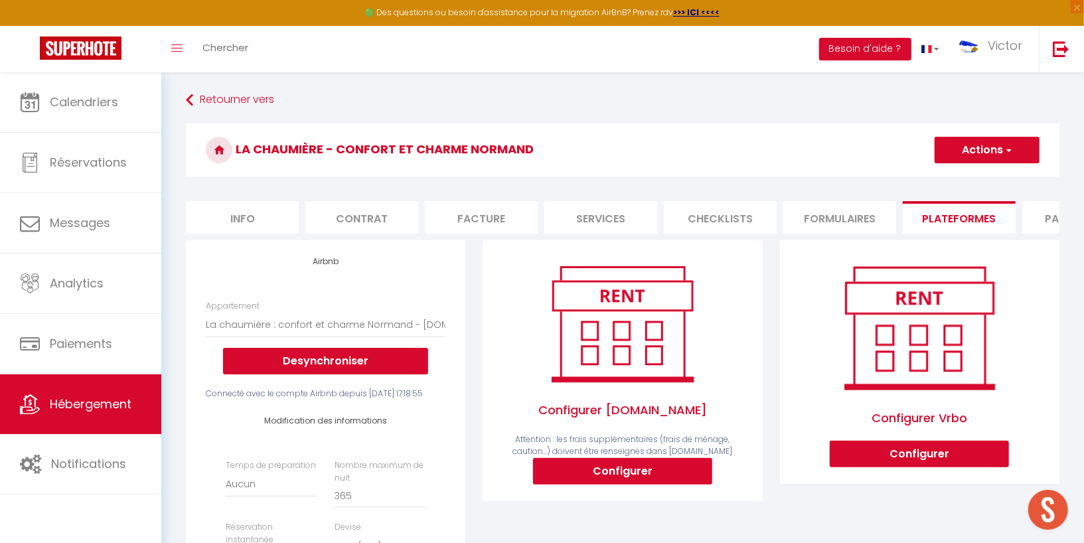
scroll to position [67, 0]
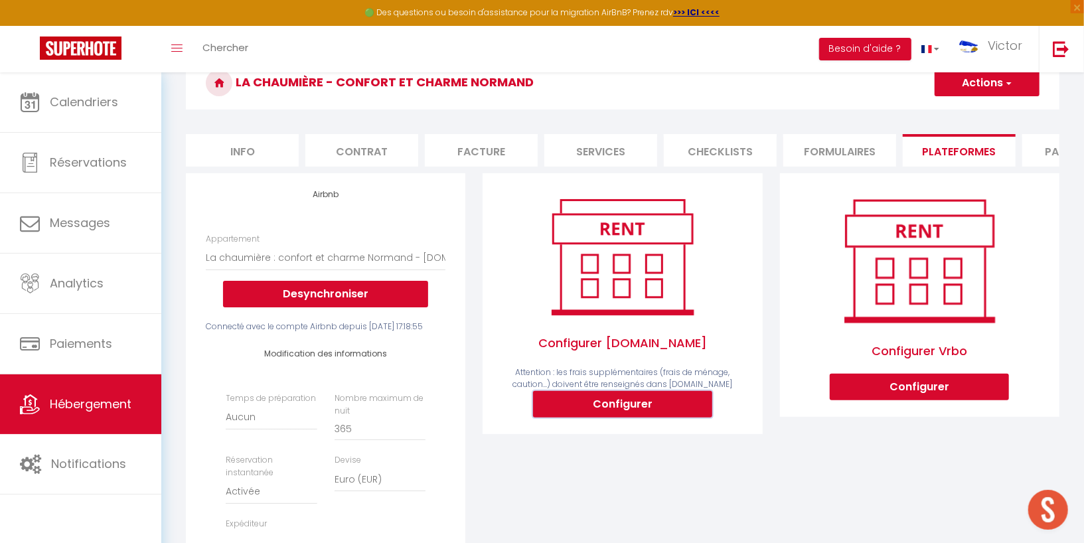
click at [560, 400] on button "Configurer" at bounding box center [622, 404] width 179 height 27
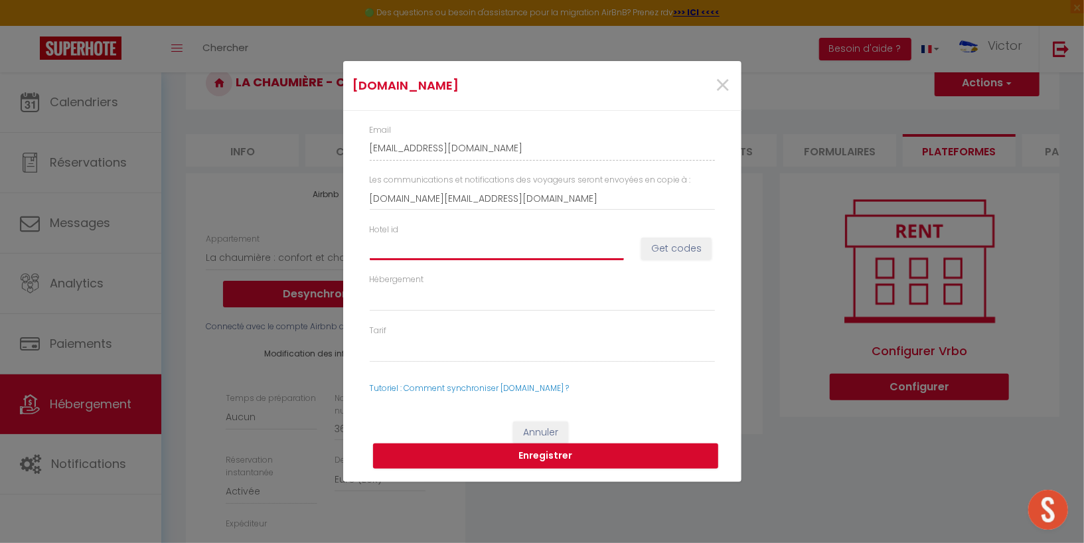
click at [452, 260] on input "Hotel id" at bounding box center [497, 248] width 254 height 24
paste input "15068376"
click at [687, 243] on button "Get codes" at bounding box center [676, 249] width 70 height 23
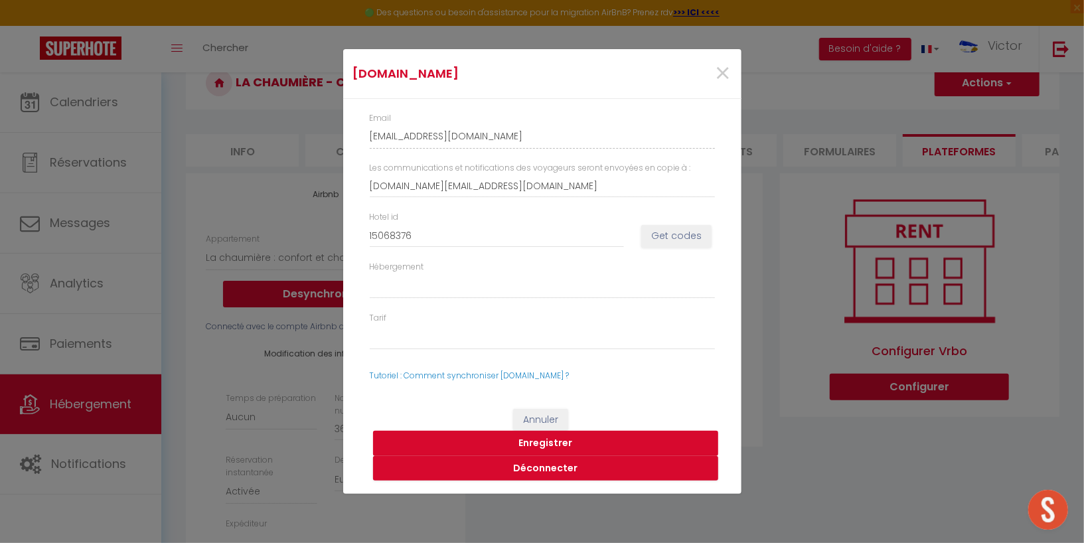
click at [548, 444] on button "Enregistrer" at bounding box center [545, 443] width 345 height 25
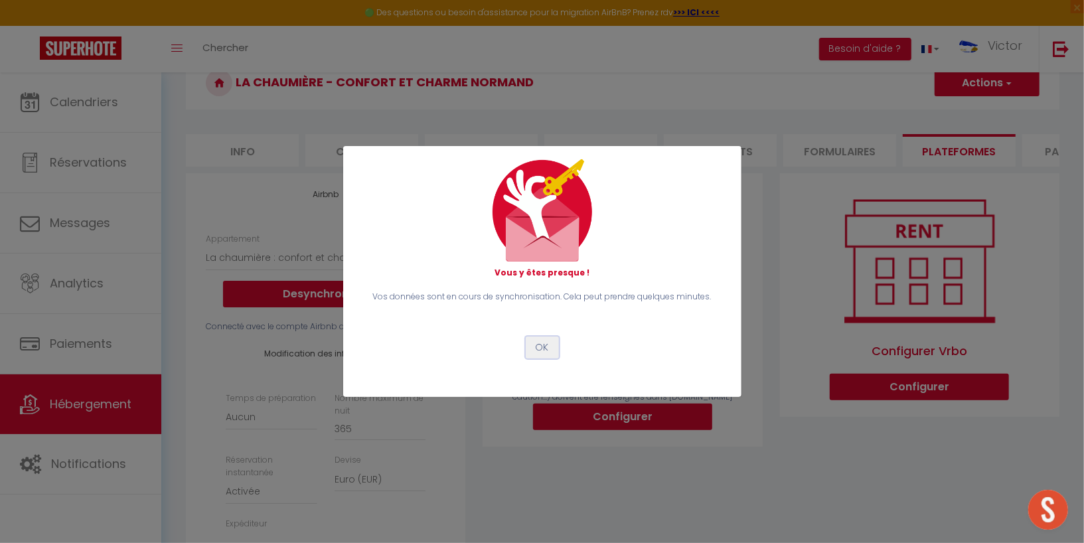
click at [535, 345] on button "OK" at bounding box center [542, 348] width 33 height 23
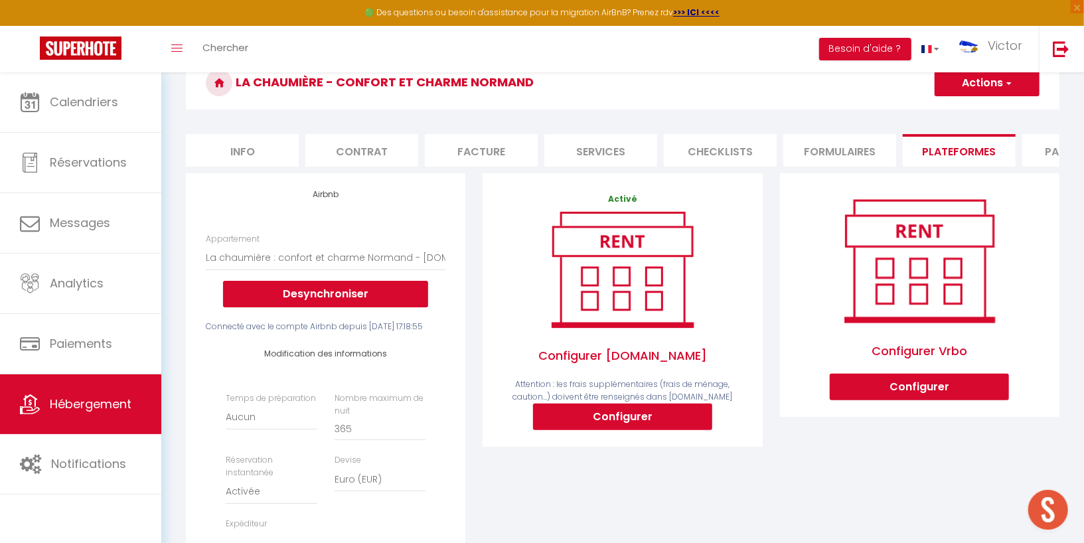
click at [1008, 85] on span "button" at bounding box center [1008, 82] width 9 height 13
click at [986, 108] on link "Enregistrer" at bounding box center [986, 112] width 105 height 17
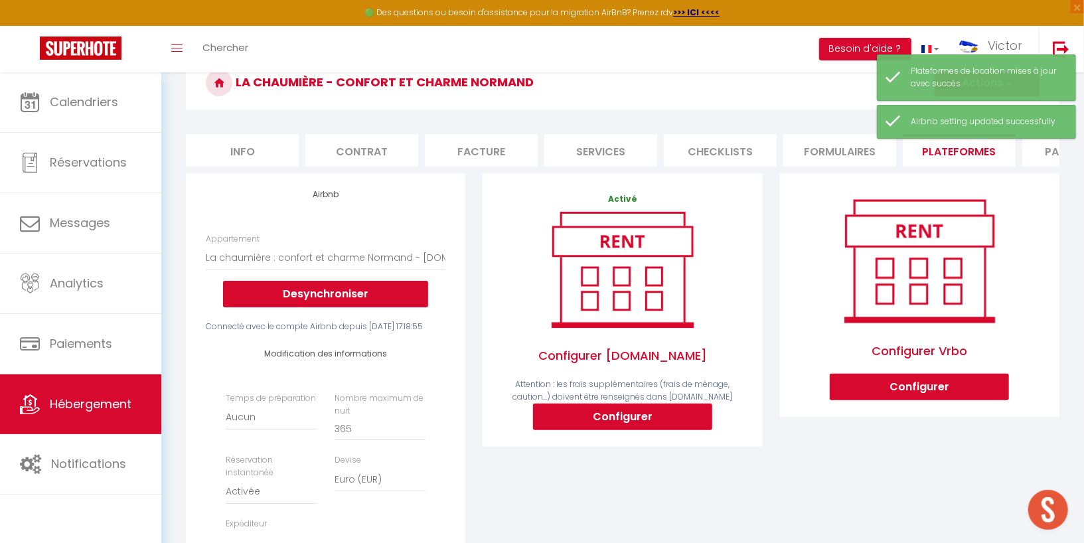
click at [772, 103] on h3 "La Chaumière - Confort et charme Normand" at bounding box center [623, 82] width 874 height 53
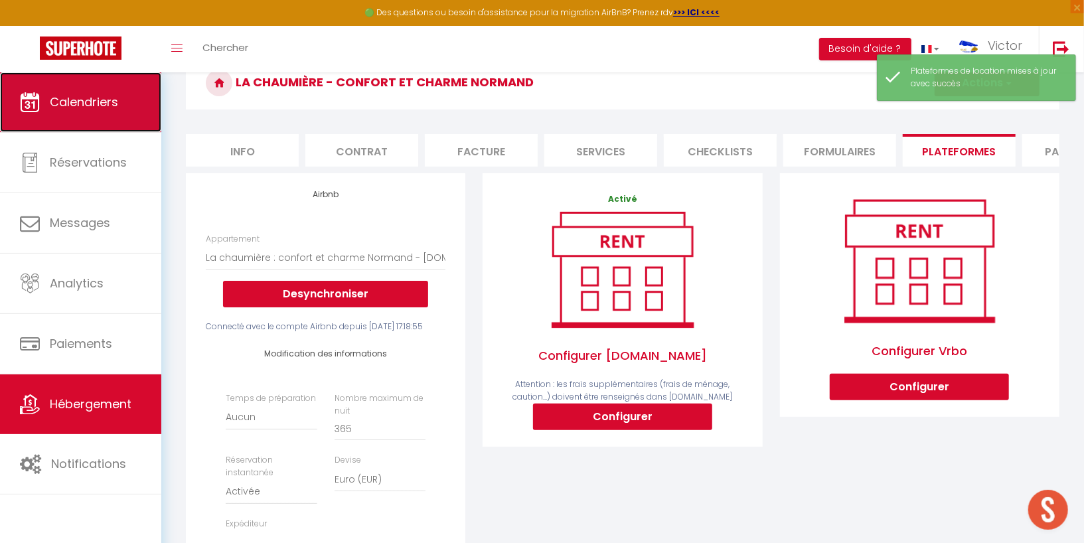
click at [77, 88] on link "Calendriers" at bounding box center [80, 102] width 161 height 60
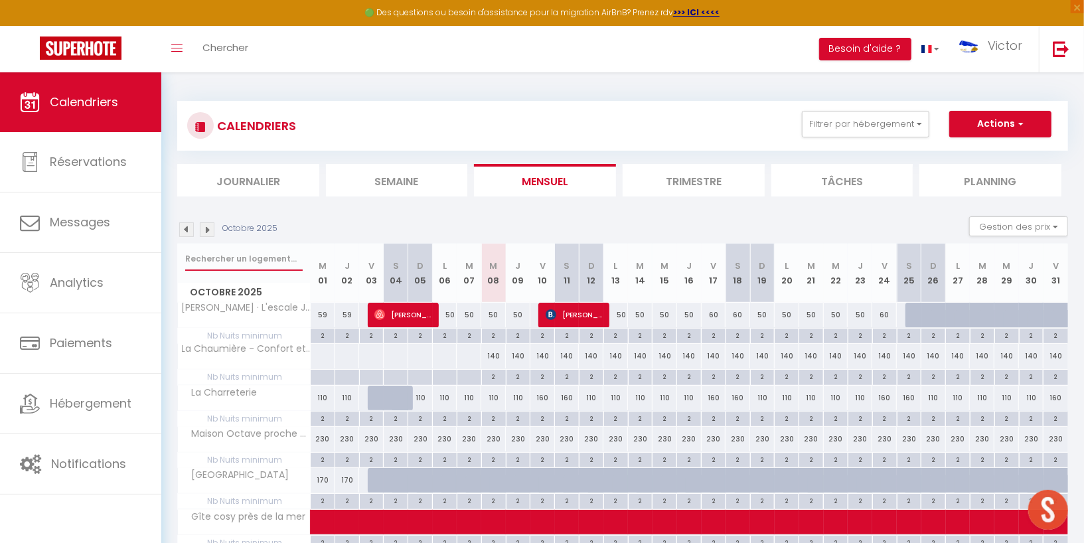
click at [254, 259] on input "text" at bounding box center [243, 259] width 117 height 24
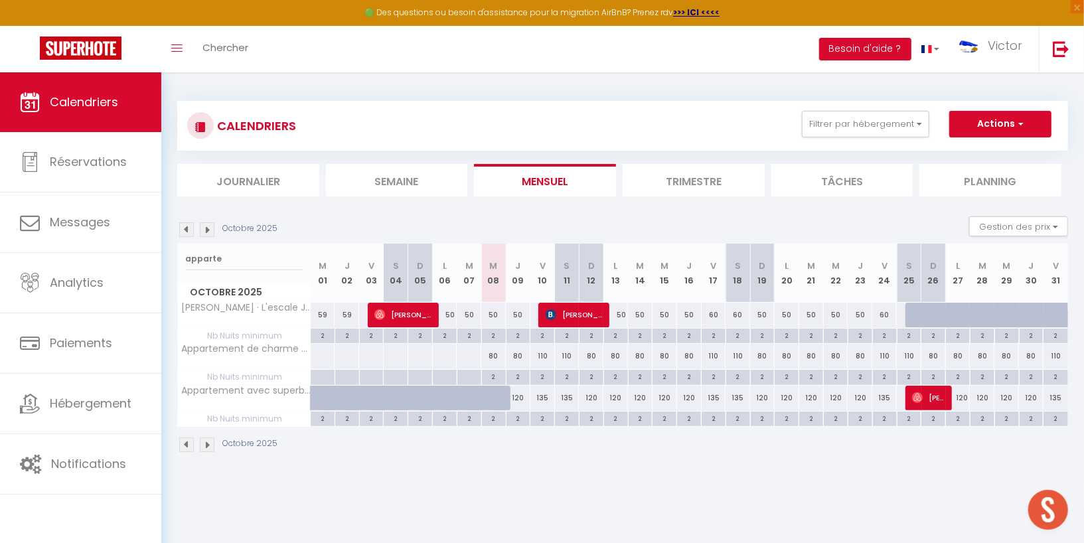
click at [212, 226] on img at bounding box center [207, 229] width 15 height 15
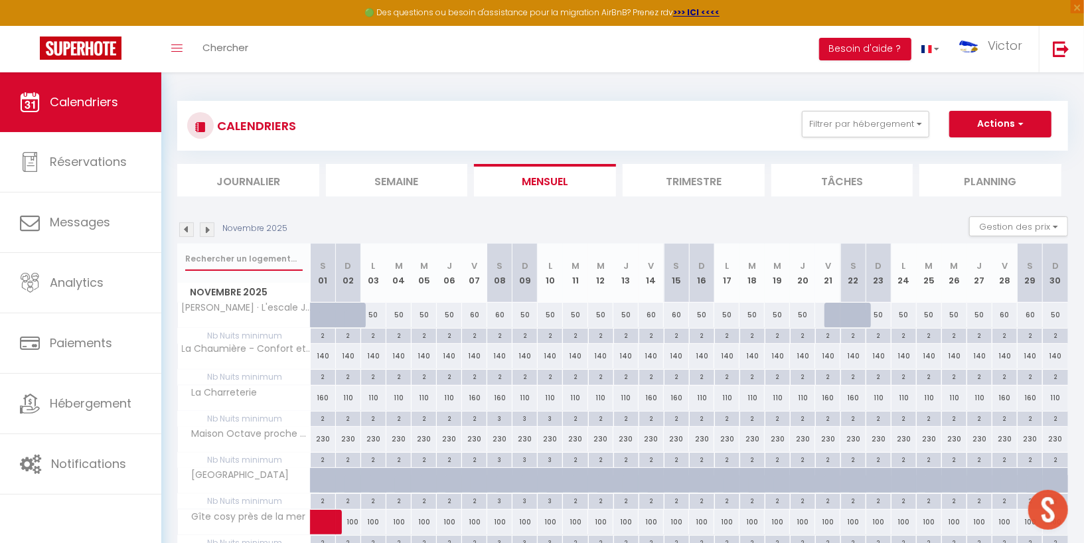
click at [220, 256] on input "text" at bounding box center [243, 259] width 117 height 24
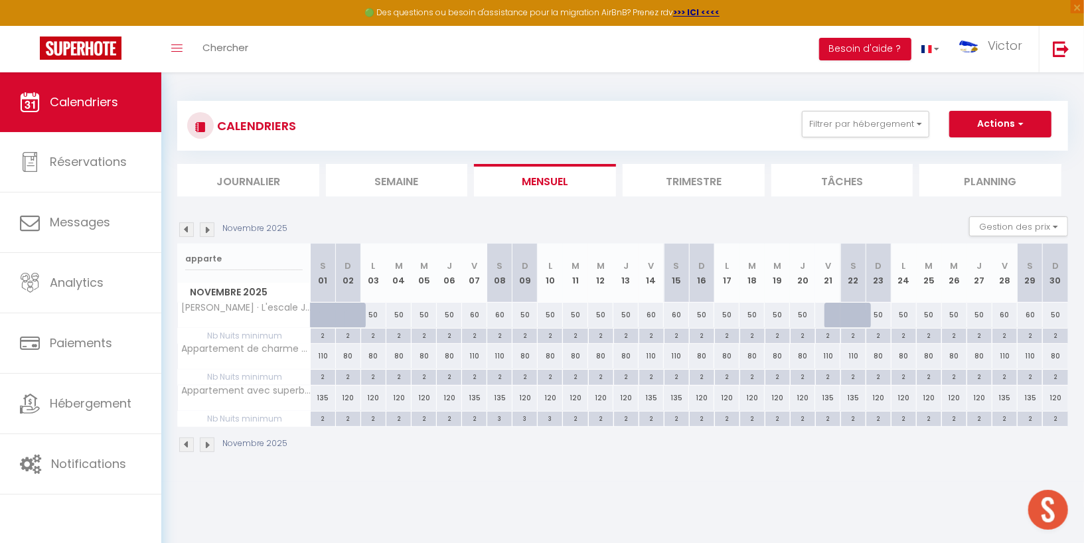
click at [501, 356] on div "110" at bounding box center [499, 356] width 25 height 25
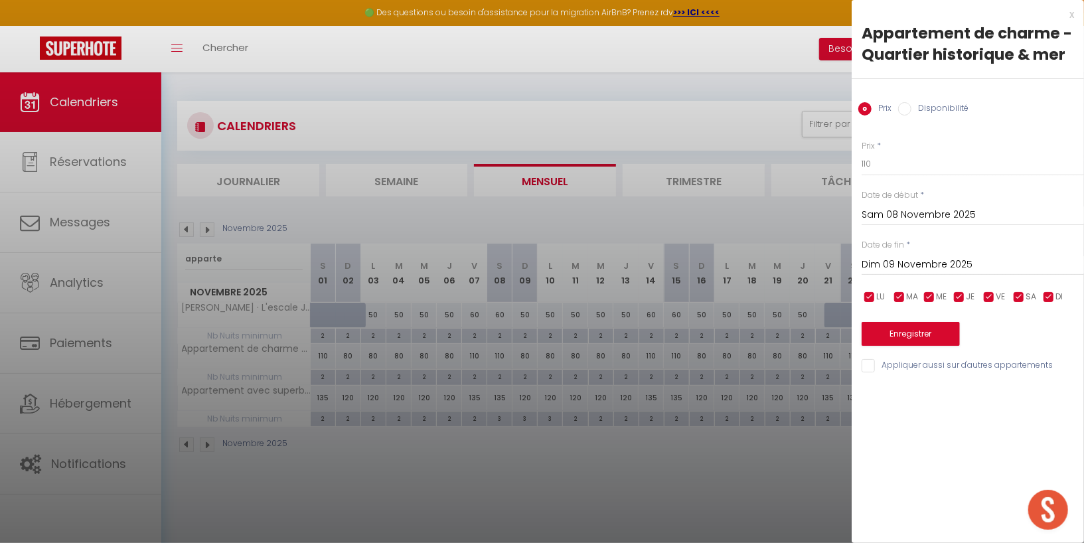
click at [889, 266] on input "Dim 09 Novembre 2025" at bounding box center [973, 264] width 222 height 17
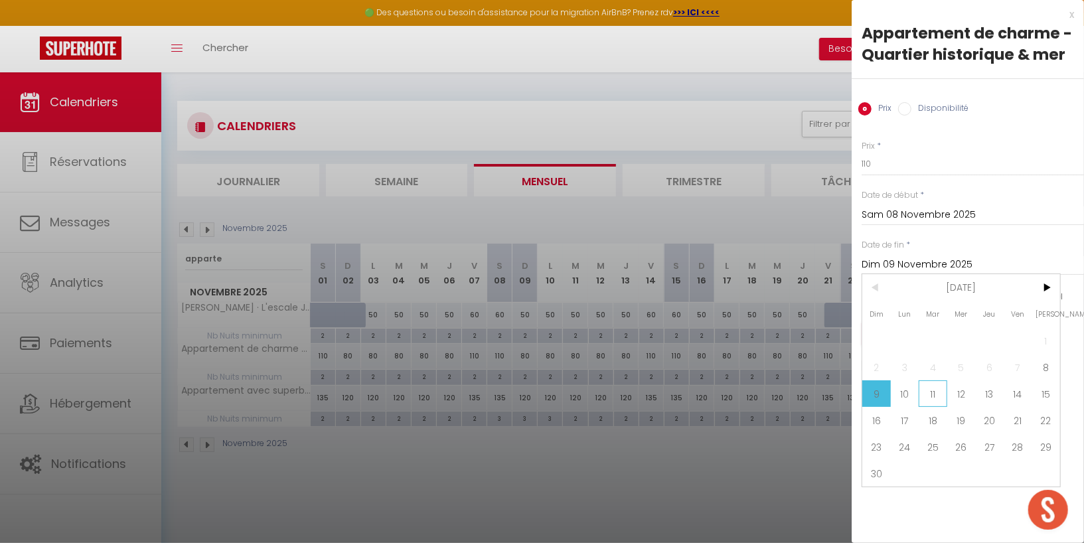
click at [925, 394] on span "11" at bounding box center [933, 393] width 29 height 27
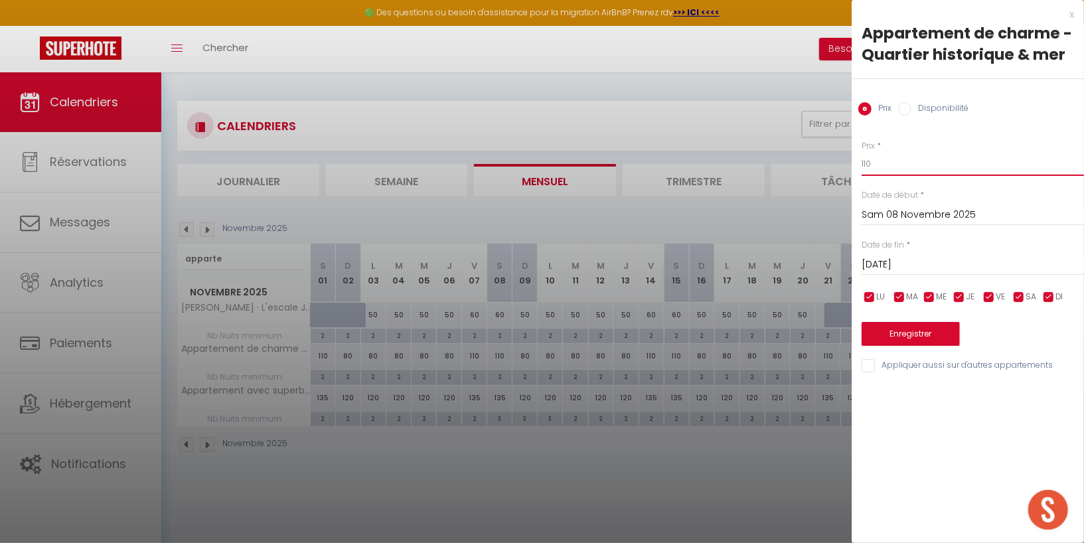
click at [908, 159] on input "110" at bounding box center [973, 164] width 222 height 24
click at [896, 334] on button "Enregistrer" at bounding box center [911, 334] width 98 height 24
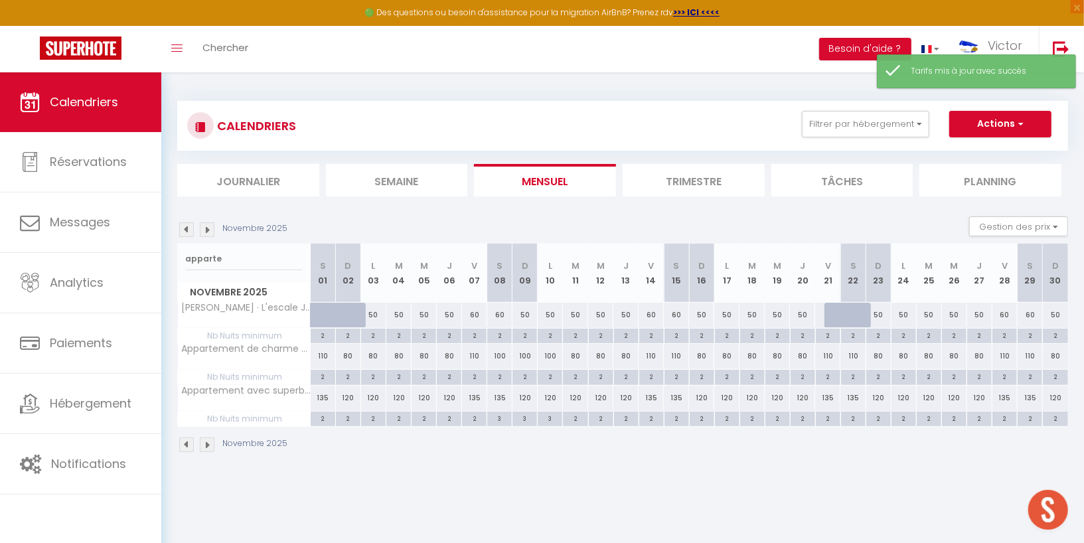
click at [499, 378] on div "2" at bounding box center [499, 376] width 25 height 13
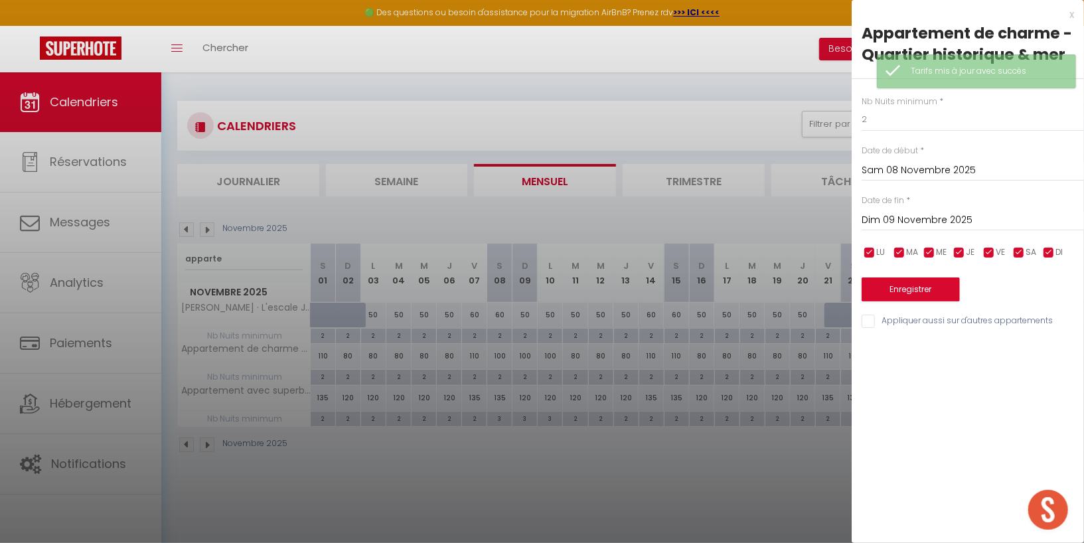
click at [884, 220] on input "Dim 09 Novembre 2025" at bounding box center [973, 220] width 222 height 17
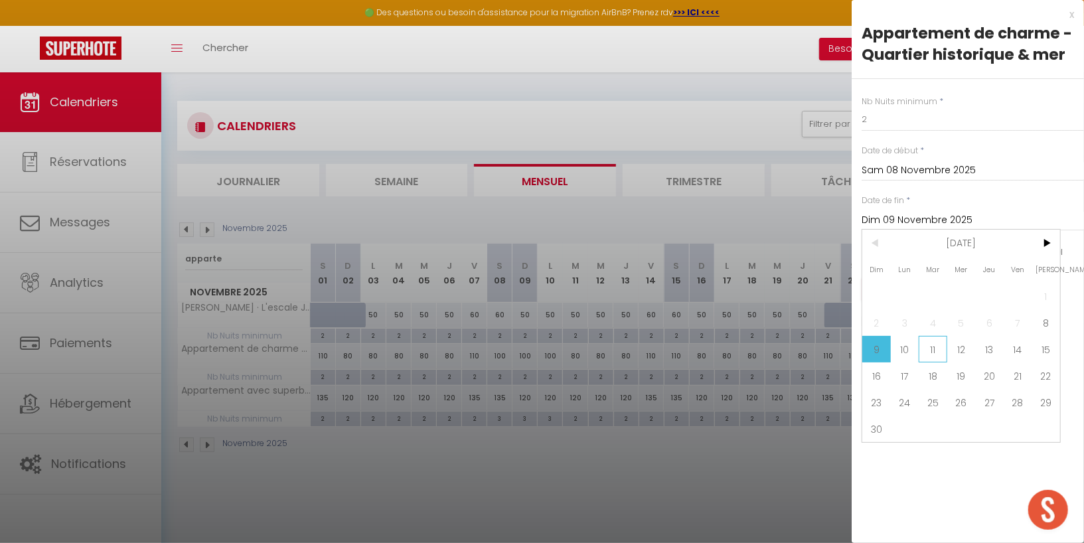
click at [931, 345] on span "11" at bounding box center [933, 349] width 29 height 27
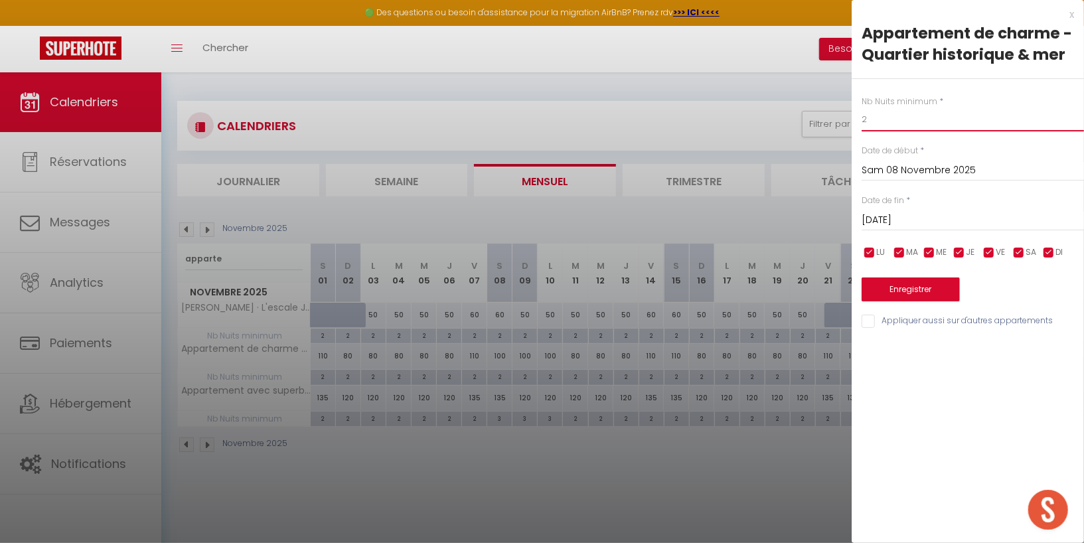
click at [895, 119] on input "2" at bounding box center [973, 120] width 222 height 24
click at [898, 297] on button "Enregistrer" at bounding box center [911, 289] width 98 height 24
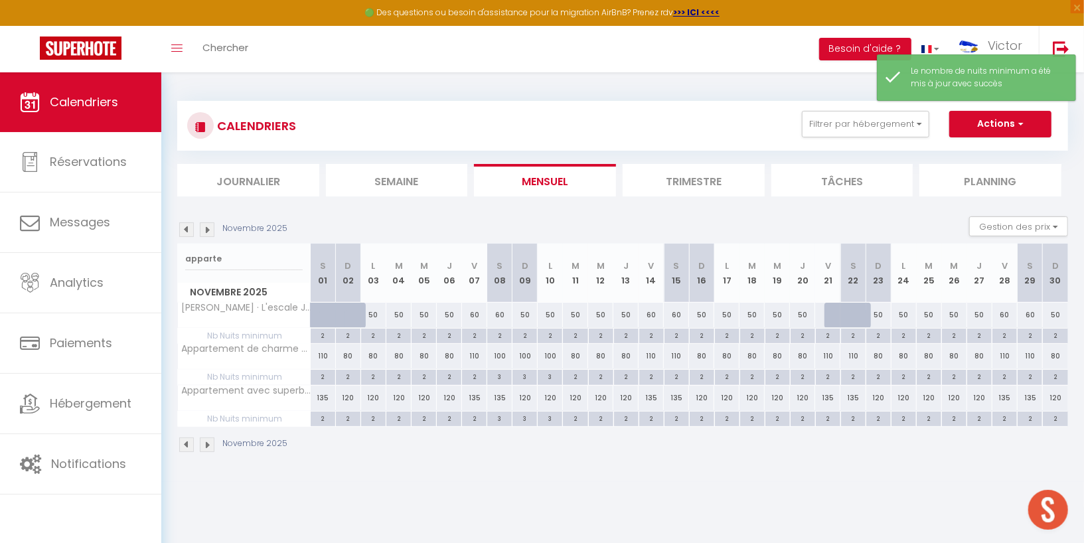
click at [248, 244] on div "apparte" at bounding box center [244, 259] width 132 height 31
click at [244, 265] on input "apparte" at bounding box center [243, 259] width 117 height 24
click at [244, 264] on input "apparte" at bounding box center [243, 259] width 117 height 24
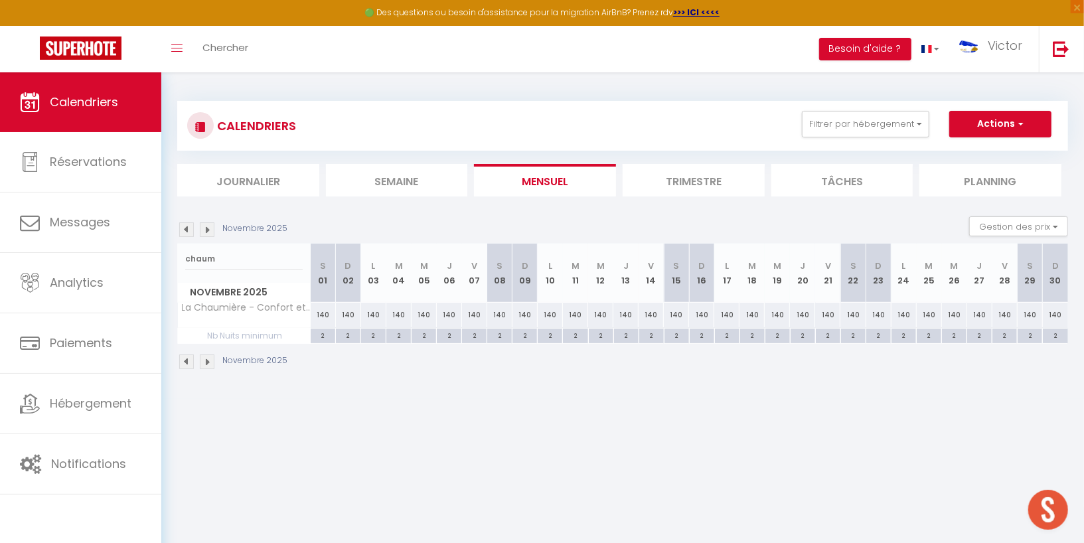
click at [498, 336] on div "2" at bounding box center [499, 335] width 25 height 13
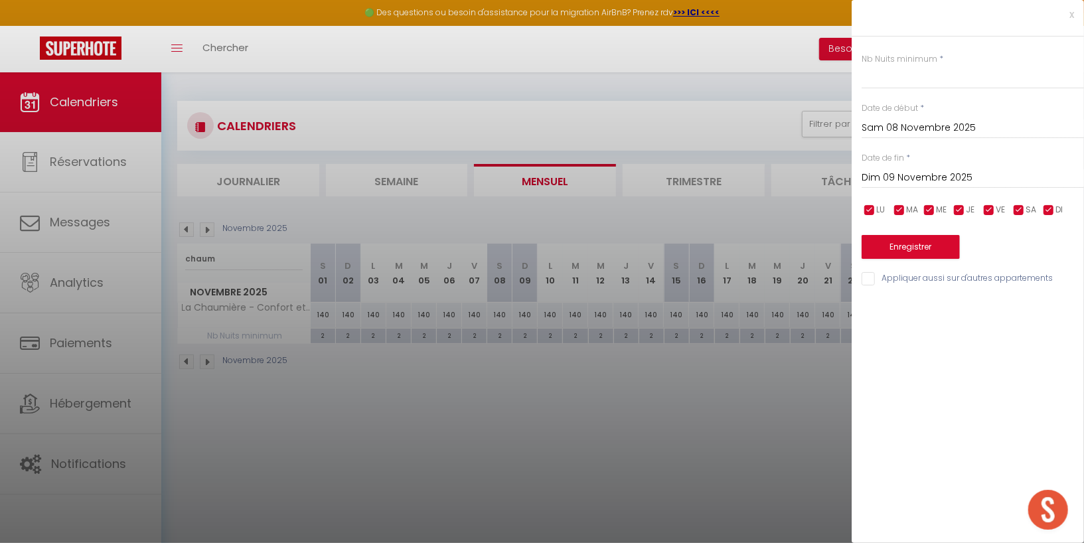
click at [900, 175] on input "Dim 09 Novembre 2025" at bounding box center [973, 177] width 222 height 17
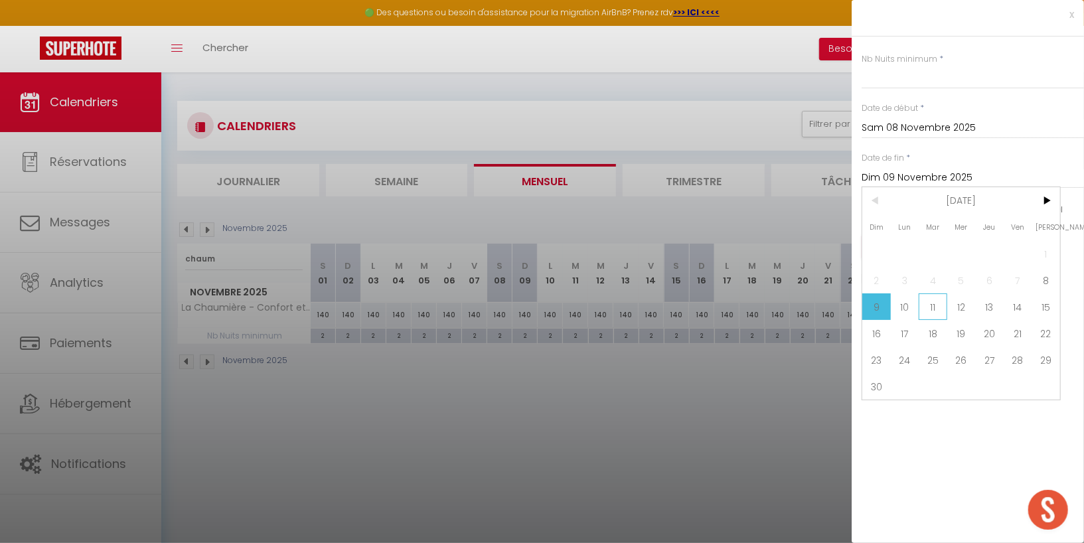
click at [935, 309] on span "11" at bounding box center [933, 306] width 29 height 27
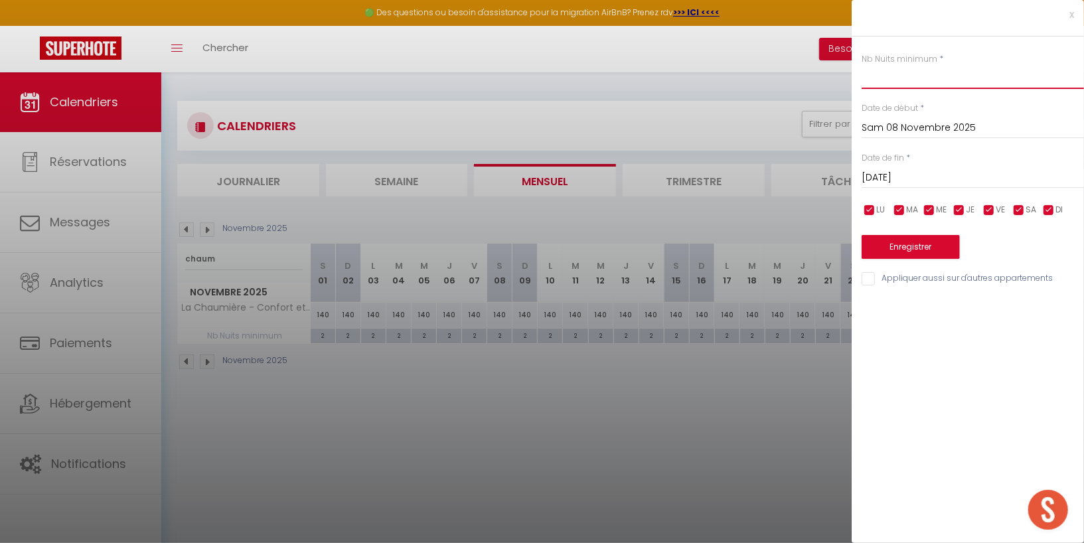
click at [905, 86] on input "text" at bounding box center [973, 77] width 222 height 24
click at [910, 246] on button "Enregistrer" at bounding box center [911, 247] width 98 height 24
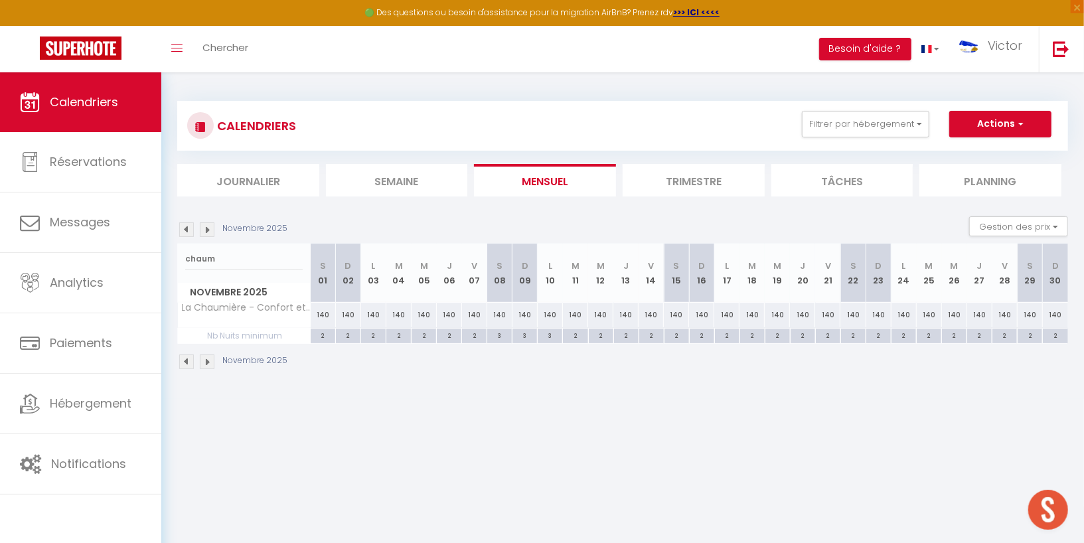
click at [189, 228] on img at bounding box center [186, 229] width 15 height 15
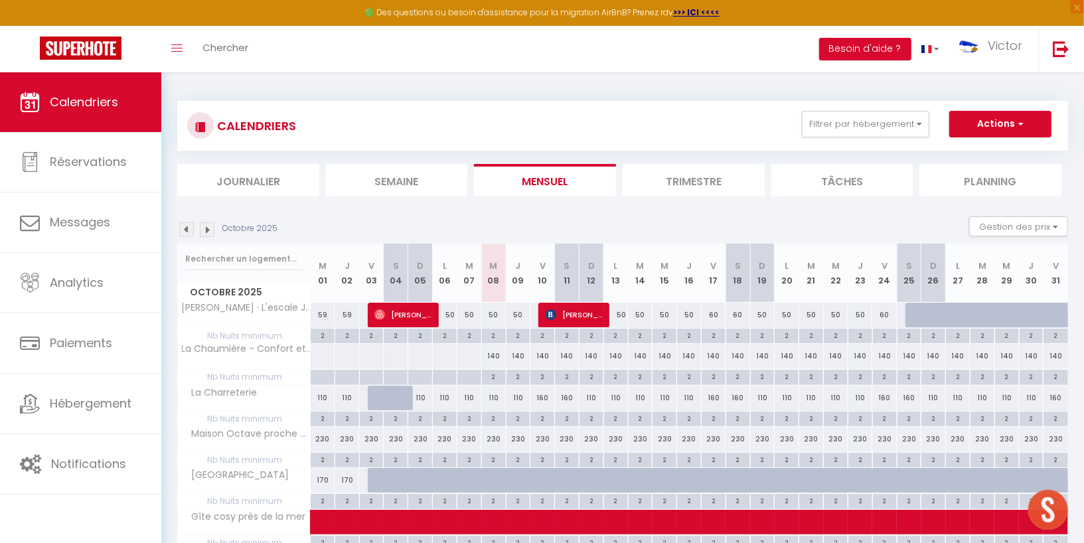
click at [498, 380] on div "2" at bounding box center [494, 376] width 24 height 13
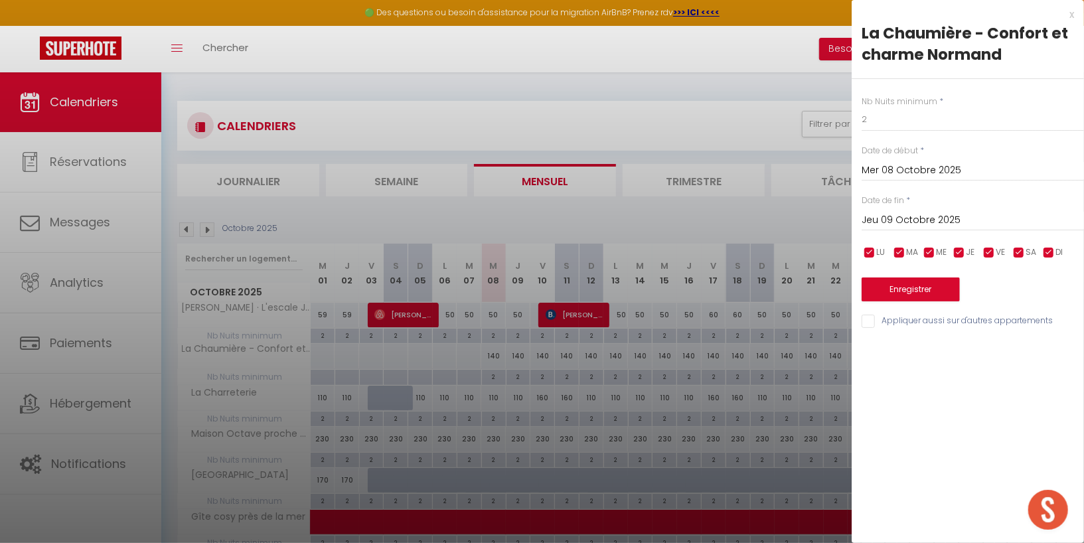
click at [902, 166] on input "Mer 08 Octobre 2025" at bounding box center [973, 170] width 222 height 17
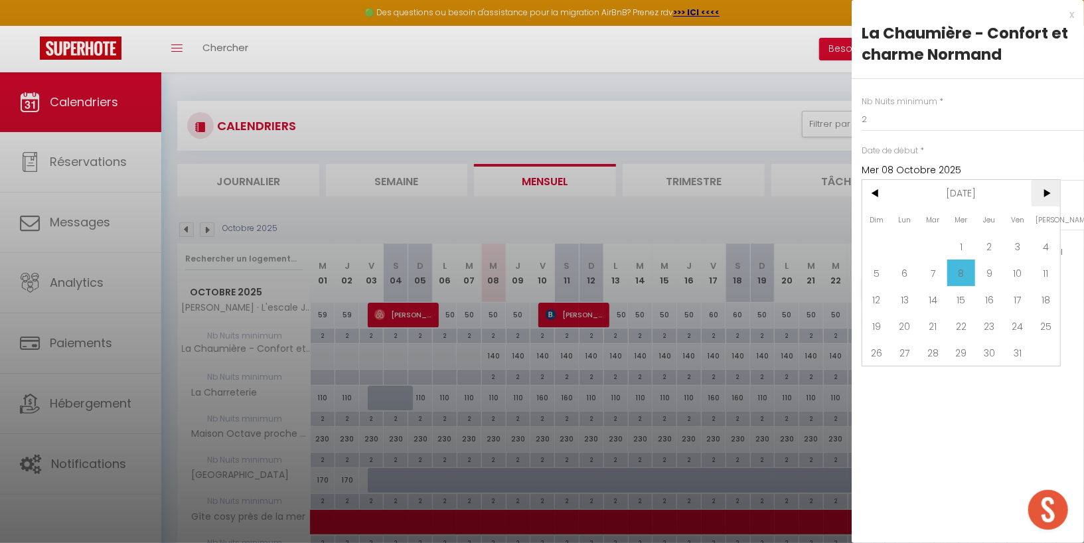
click at [1041, 195] on span ">" at bounding box center [1045, 193] width 29 height 27
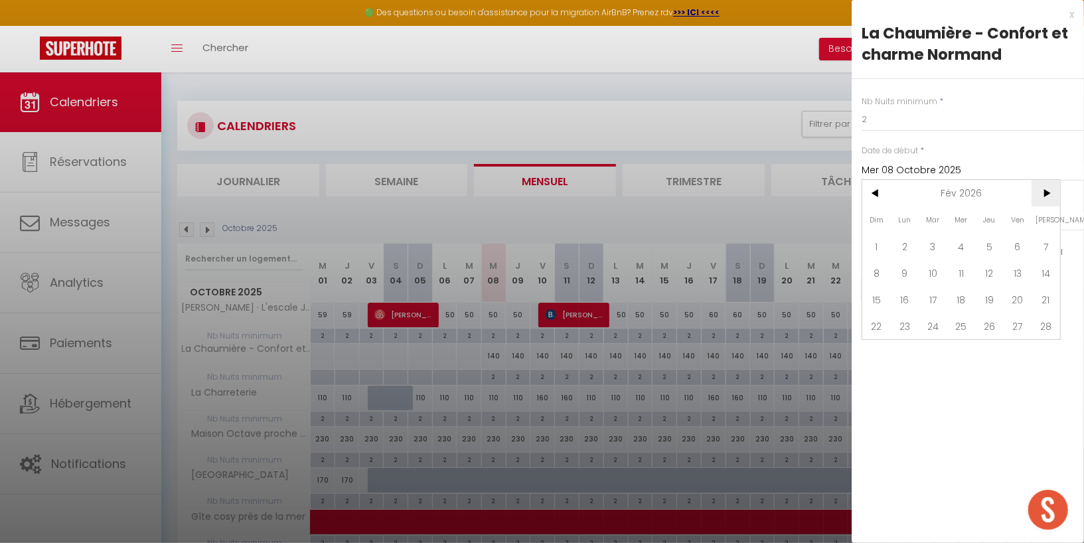
click at [1041, 195] on span ">" at bounding box center [1045, 193] width 29 height 27
click at [1022, 245] on span "3" at bounding box center [1018, 246] width 29 height 27
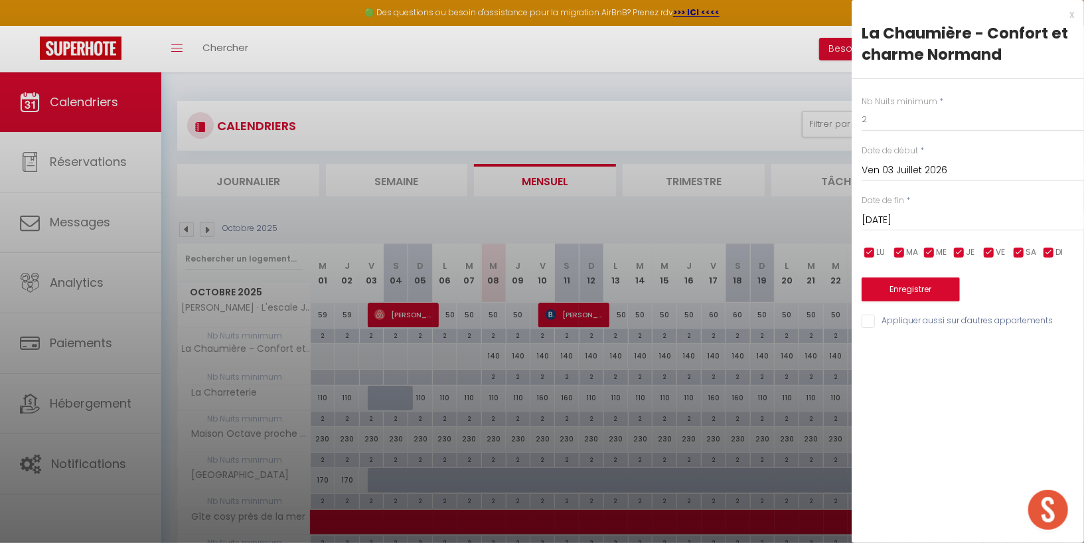
click at [944, 221] on input "Sam 04 Juillet 2026" at bounding box center [973, 220] width 222 height 17
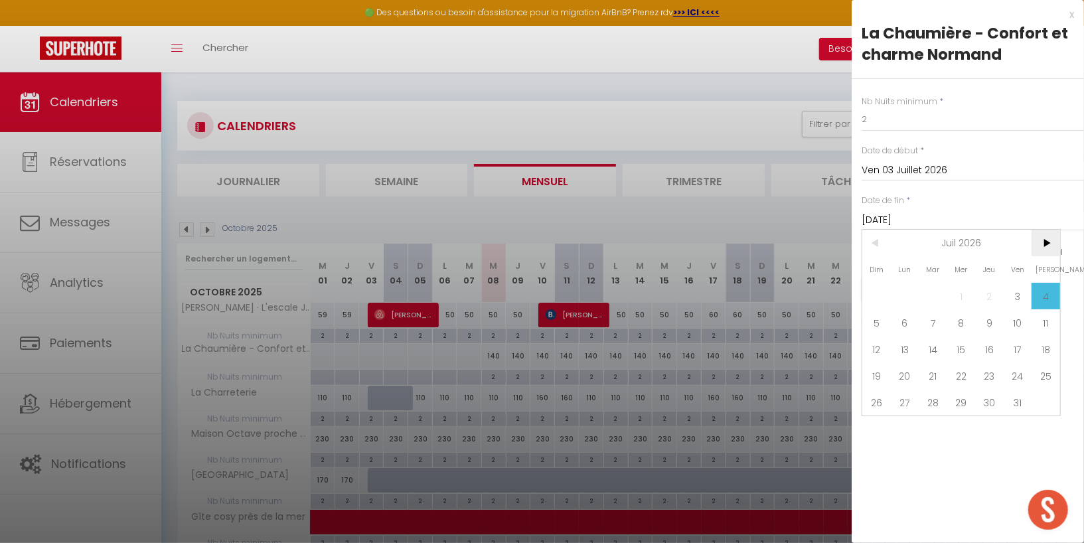
click at [1052, 242] on span ">" at bounding box center [1045, 243] width 29 height 27
click at [900, 431] on span "31" at bounding box center [905, 429] width 29 height 27
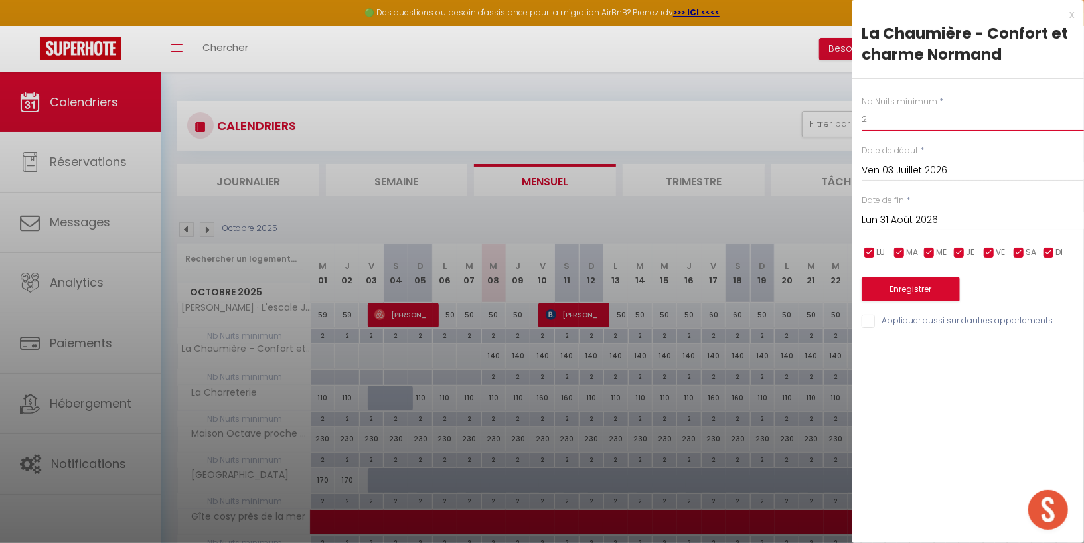
click at [901, 117] on input "2" at bounding box center [973, 120] width 222 height 24
click at [907, 289] on button "Enregistrer" at bounding box center [911, 289] width 98 height 24
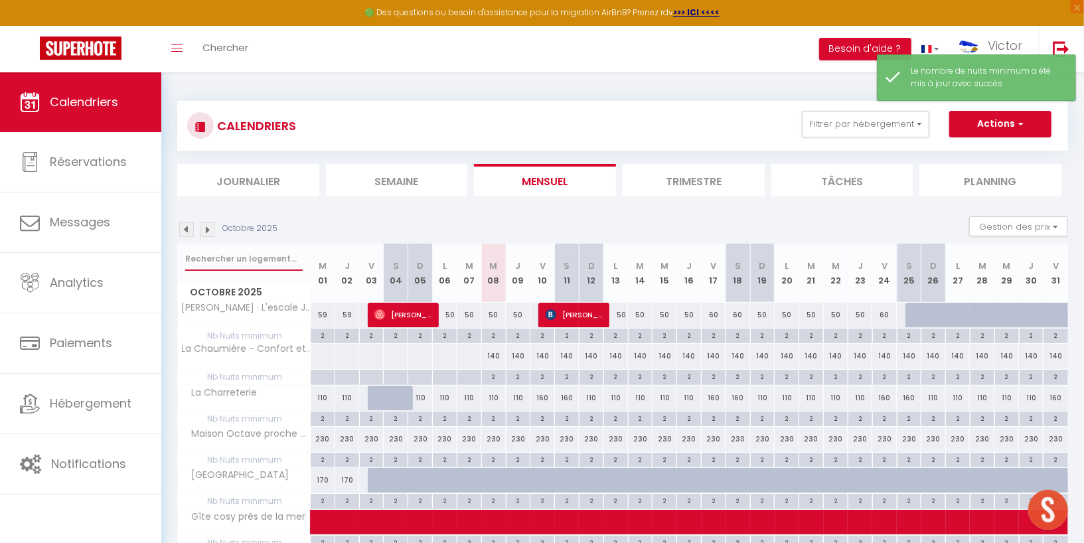
click at [242, 259] on input "text" at bounding box center [243, 259] width 117 height 24
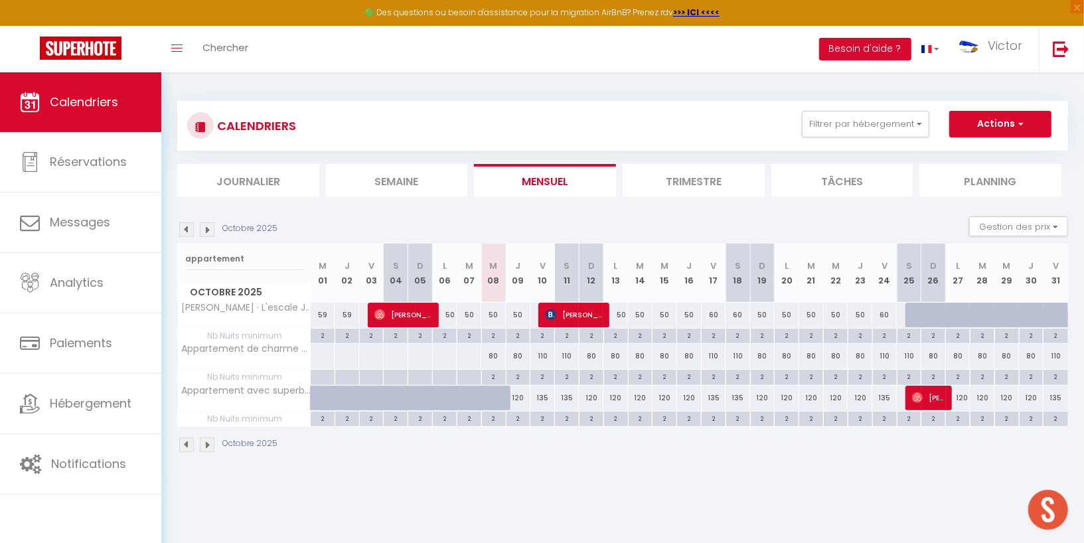
click at [493, 374] on div "2" at bounding box center [494, 376] width 24 height 13
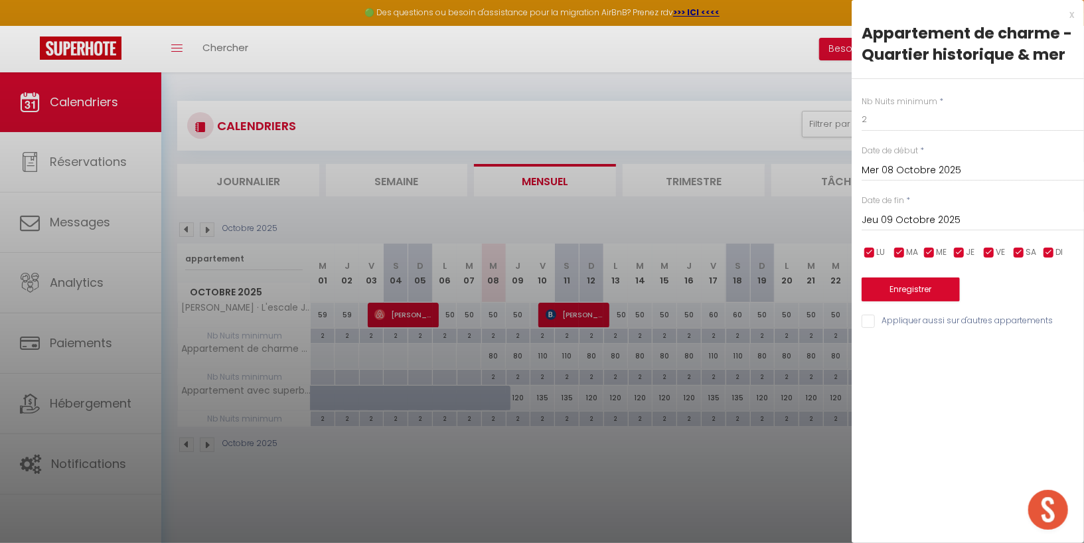
click at [911, 171] on input "Mer 08 Octobre 2025" at bounding box center [973, 170] width 222 height 17
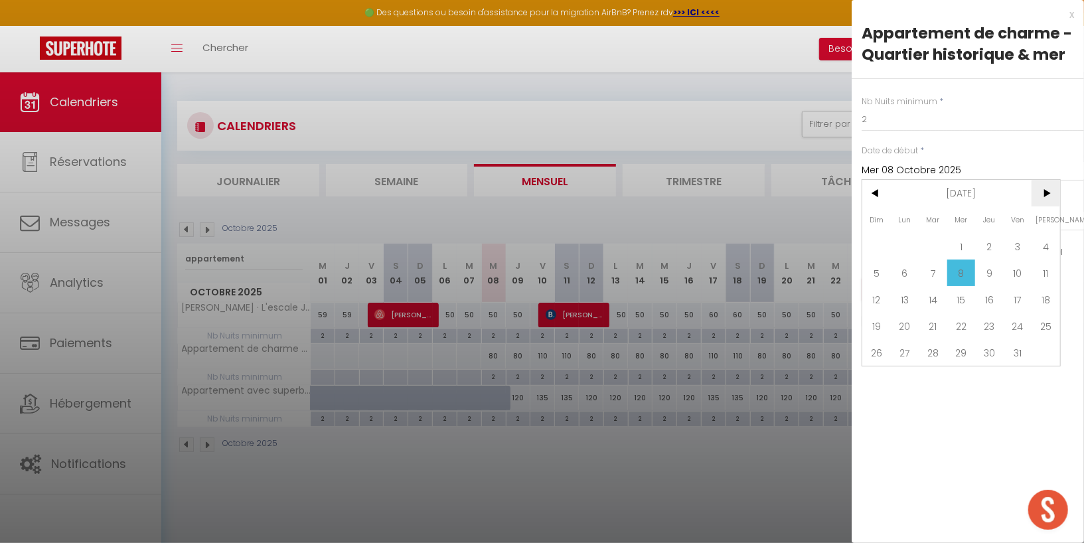
click at [1047, 191] on span ">" at bounding box center [1045, 193] width 29 height 27
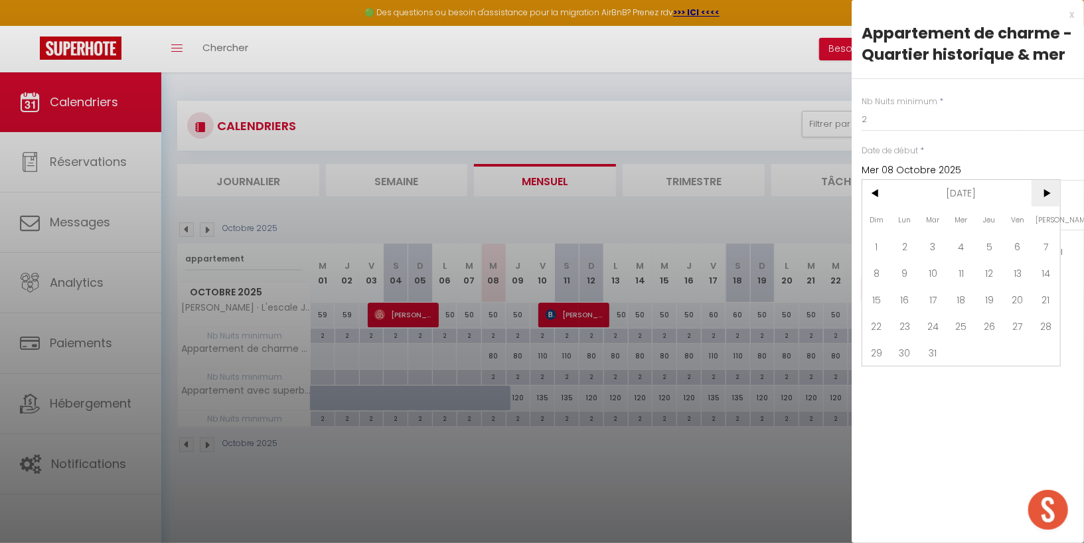
click at [1047, 189] on span ">" at bounding box center [1045, 193] width 29 height 27
click at [1022, 240] on span "3" at bounding box center [1018, 246] width 29 height 27
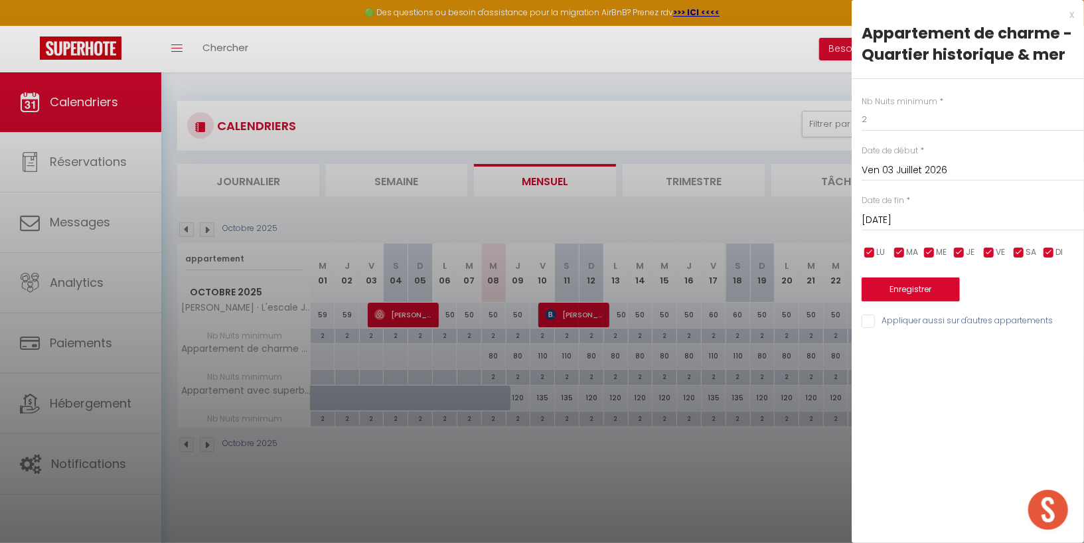
click at [944, 225] on input "Sam 04 Juillet 2026" at bounding box center [973, 220] width 222 height 17
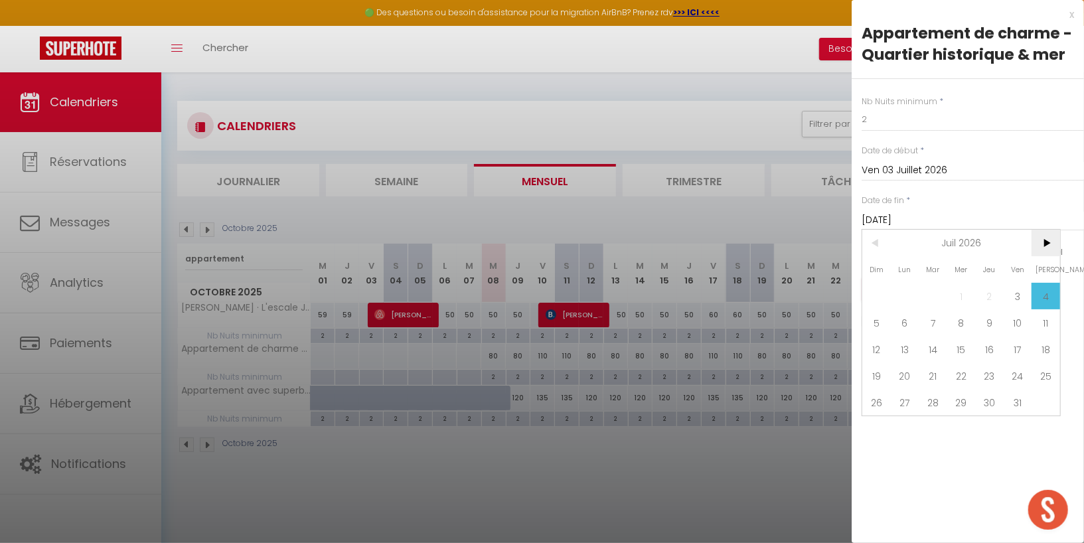
click at [1042, 242] on span ">" at bounding box center [1045, 243] width 29 height 27
click at [903, 430] on span "31" at bounding box center [905, 429] width 29 height 27
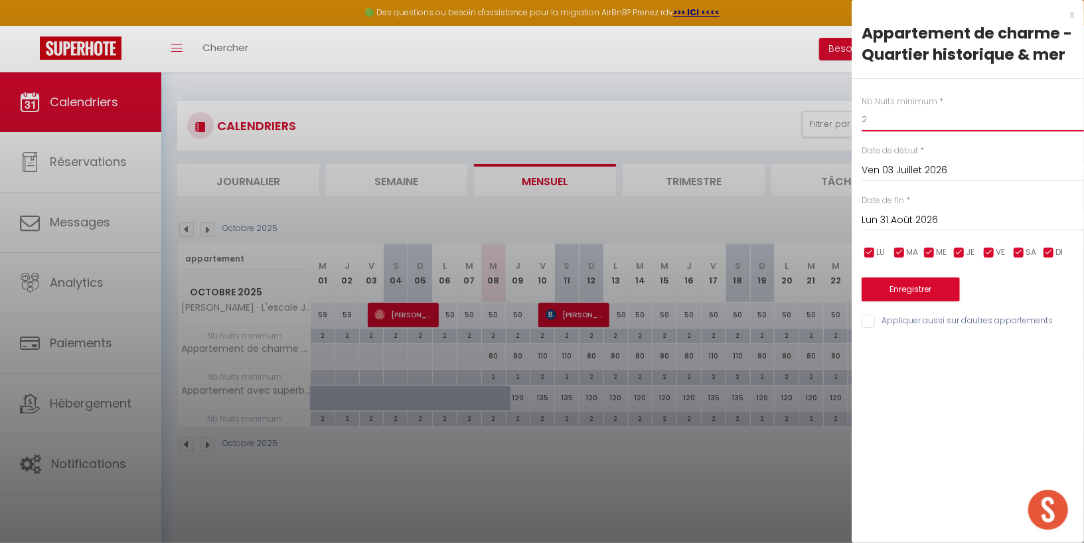
click at [896, 126] on input "2" at bounding box center [973, 120] width 222 height 24
click at [904, 283] on button "Enregistrer" at bounding box center [911, 289] width 98 height 24
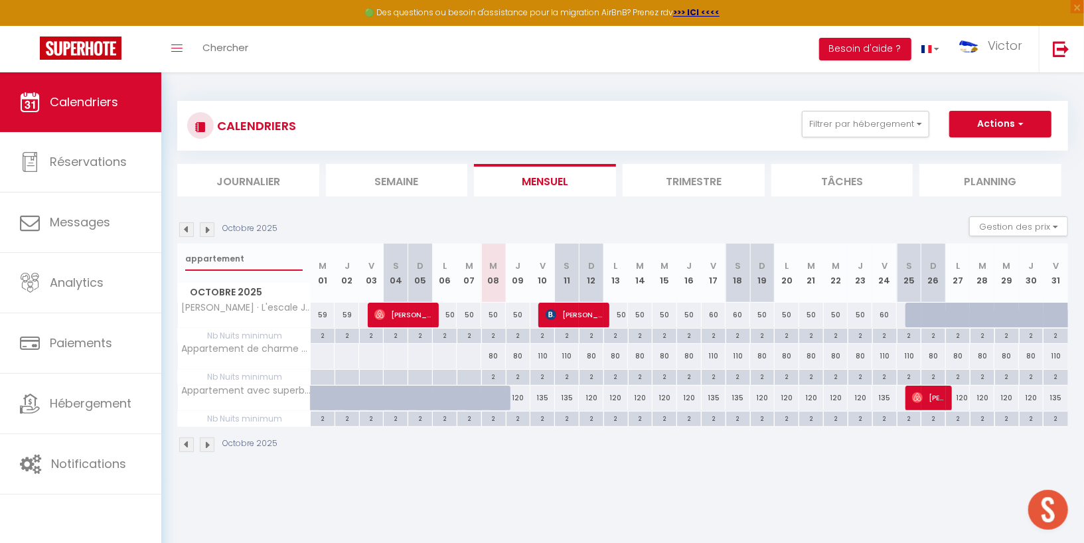
click at [266, 261] on input "appartement" at bounding box center [243, 259] width 117 height 24
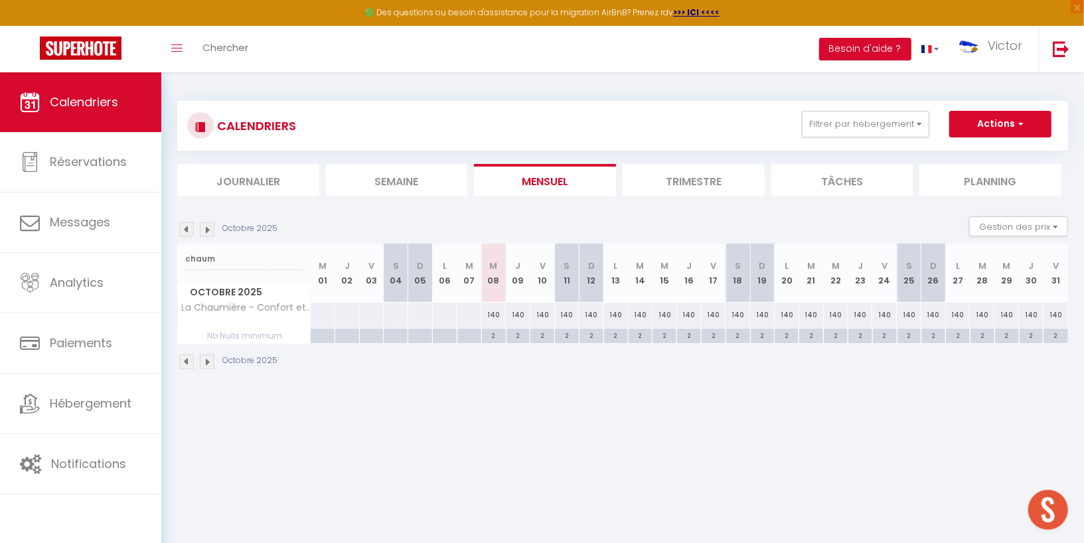
click at [495, 315] on div "140" at bounding box center [493, 315] width 25 height 25
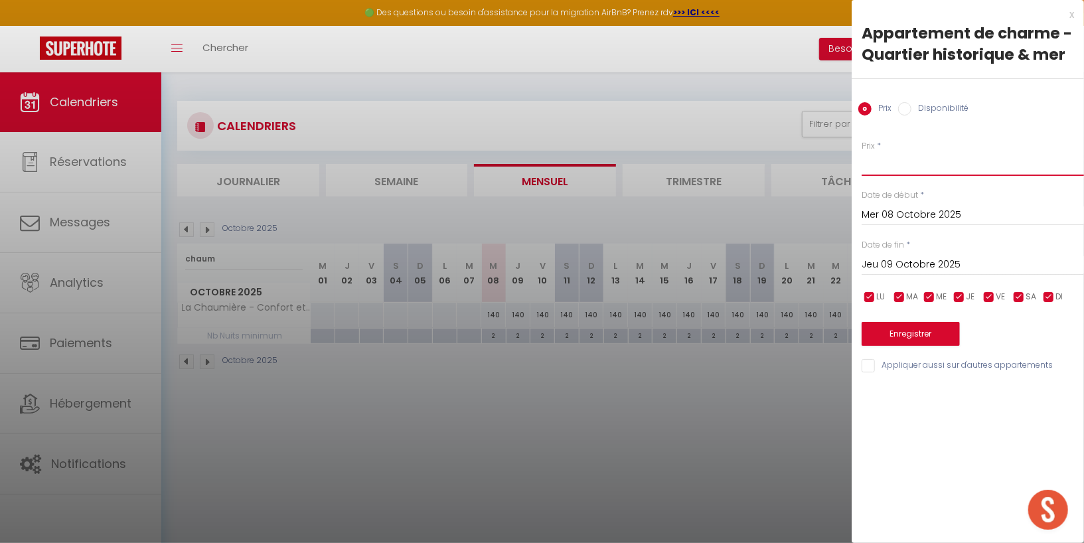
click at [874, 168] on input "Prix" at bounding box center [973, 164] width 222 height 24
click at [907, 259] on input "Jeu 09 Octobre 2025" at bounding box center [973, 264] width 222 height 17
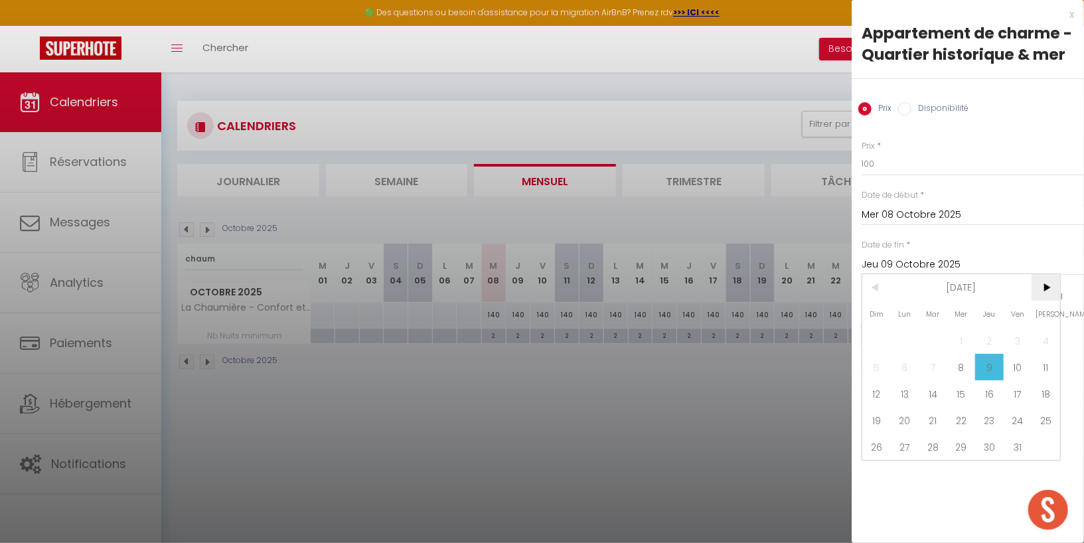
click at [1038, 285] on span ">" at bounding box center [1045, 287] width 29 height 27
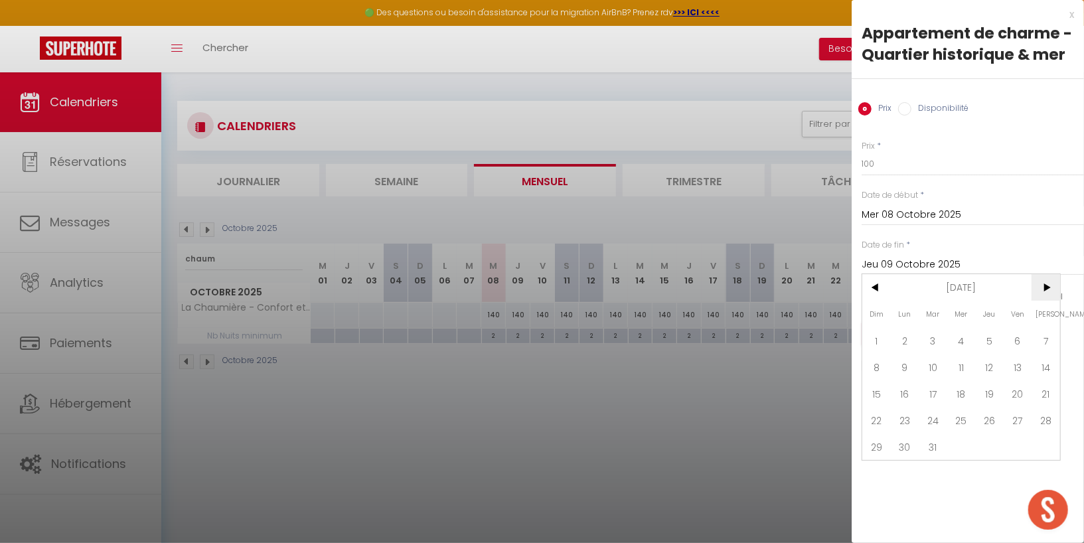
click at [1047, 295] on span ">" at bounding box center [1045, 287] width 29 height 27
click at [1015, 338] on span "3" at bounding box center [1018, 340] width 29 height 27
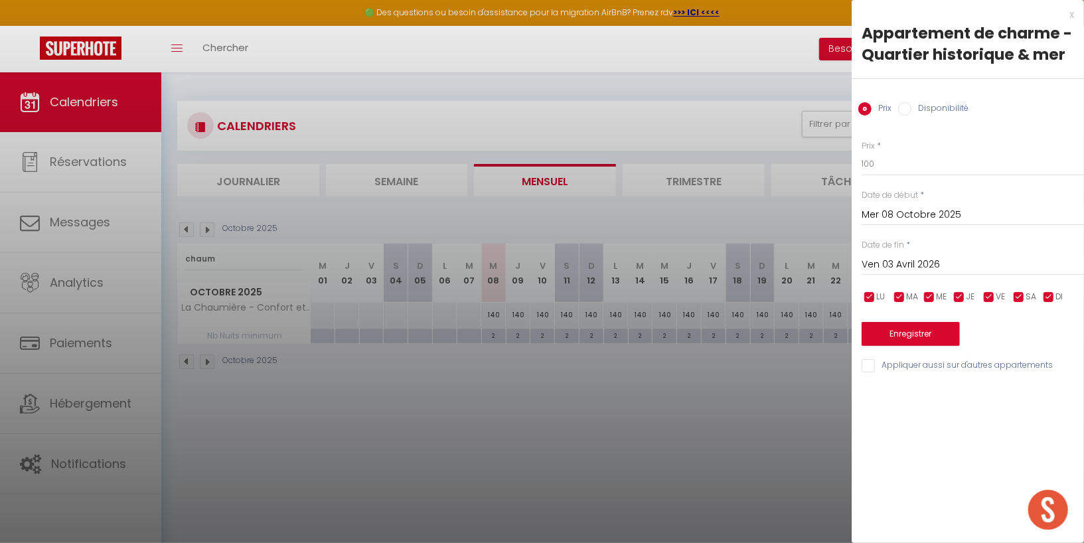
click at [986, 296] on input "checkbox" at bounding box center [988, 297] width 13 height 13
click at [1016, 292] on input "checkbox" at bounding box center [1018, 297] width 13 height 13
click at [913, 332] on button "Enregistrer" at bounding box center [911, 334] width 98 height 24
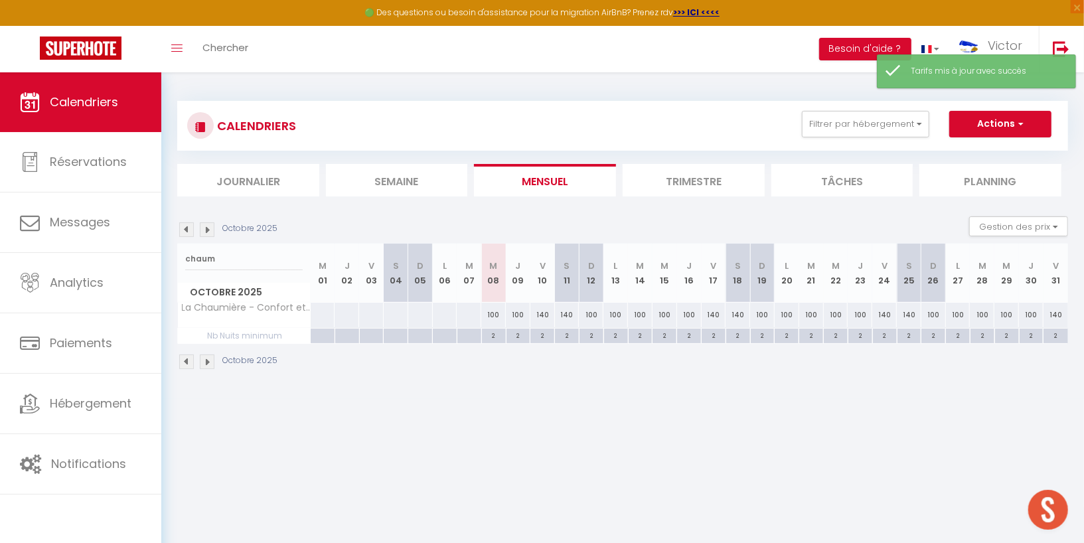
click at [208, 228] on img at bounding box center [207, 229] width 15 height 15
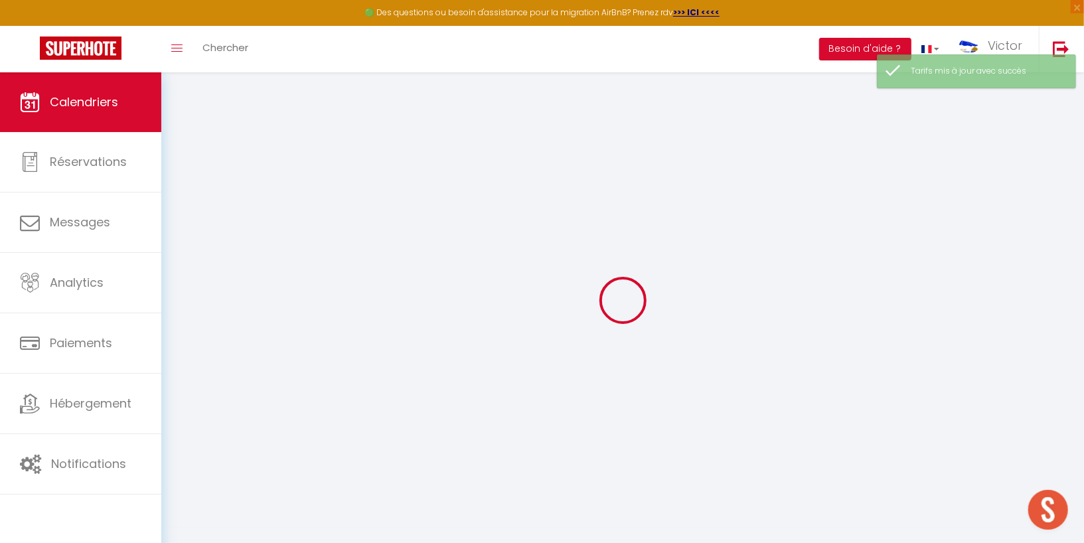
click at [208, 228] on div at bounding box center [622, 299] width 891 height 423
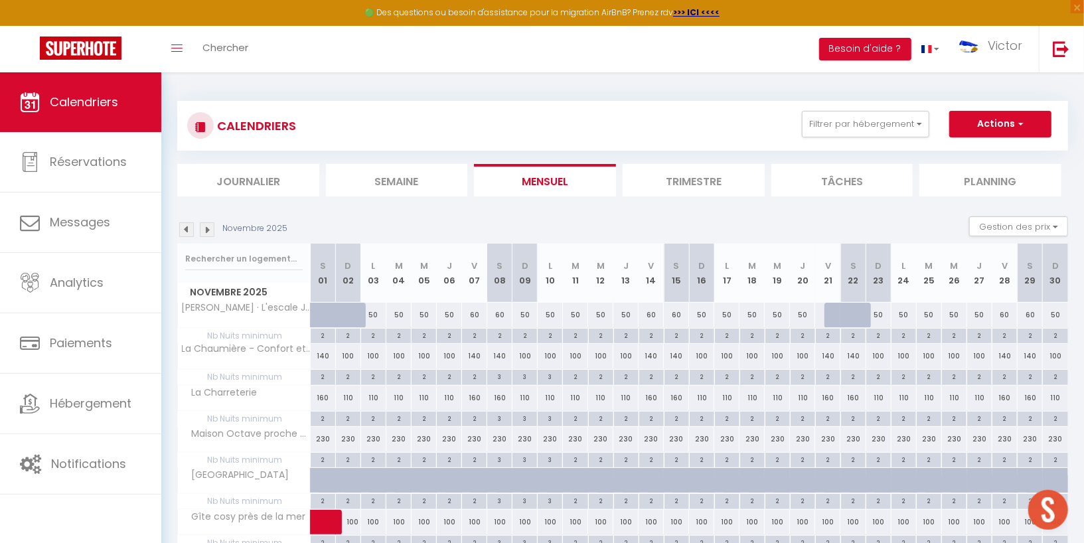
click at [208, 228] on img at bounding box center [207, 229] width 15 height 15
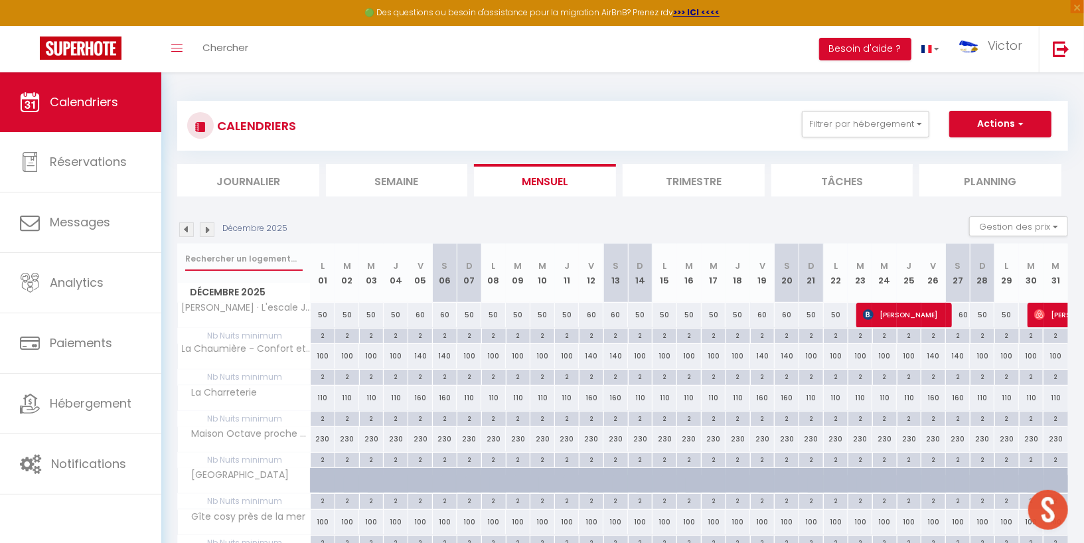
click at [234, 256] on input "text" at bounding box center [243, 259] width 117 height 24
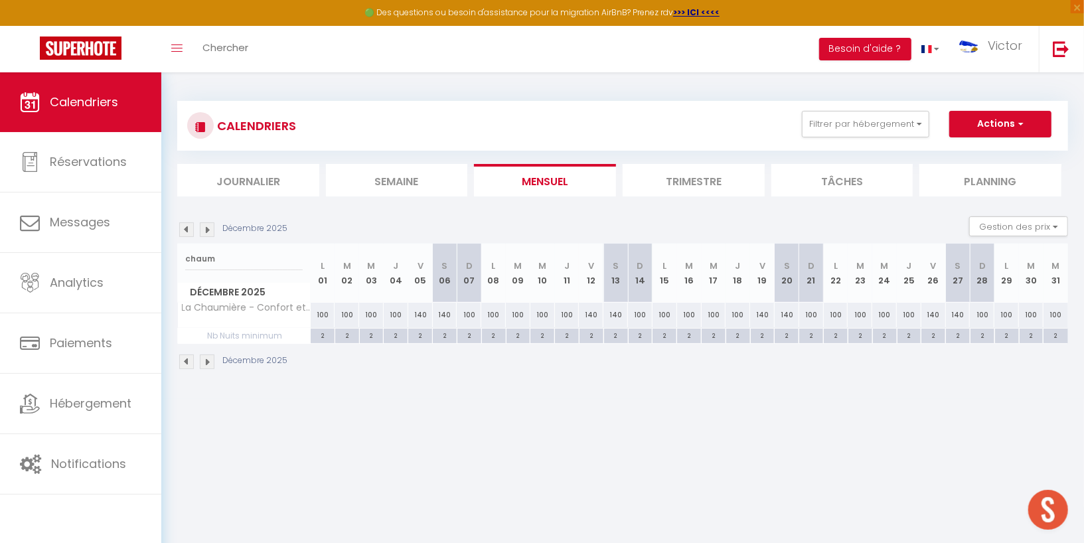
click at [762, 333] on div "2" at bounding box center [763, 335] width 24 height 13
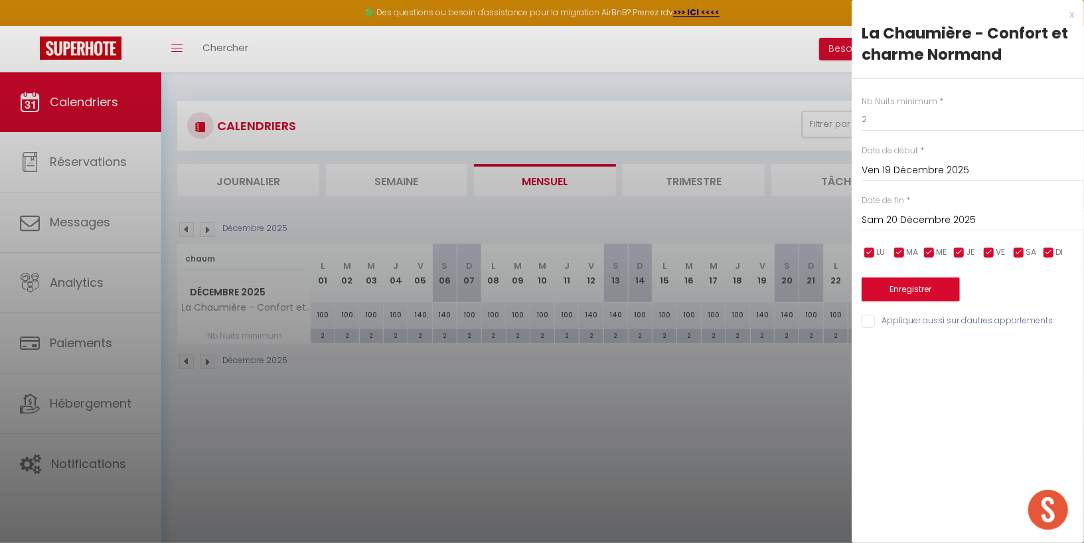
click at [914, 220] on input "Sam 20 Décembre 2025" at bounding box center [973, 220] width 222 height 17
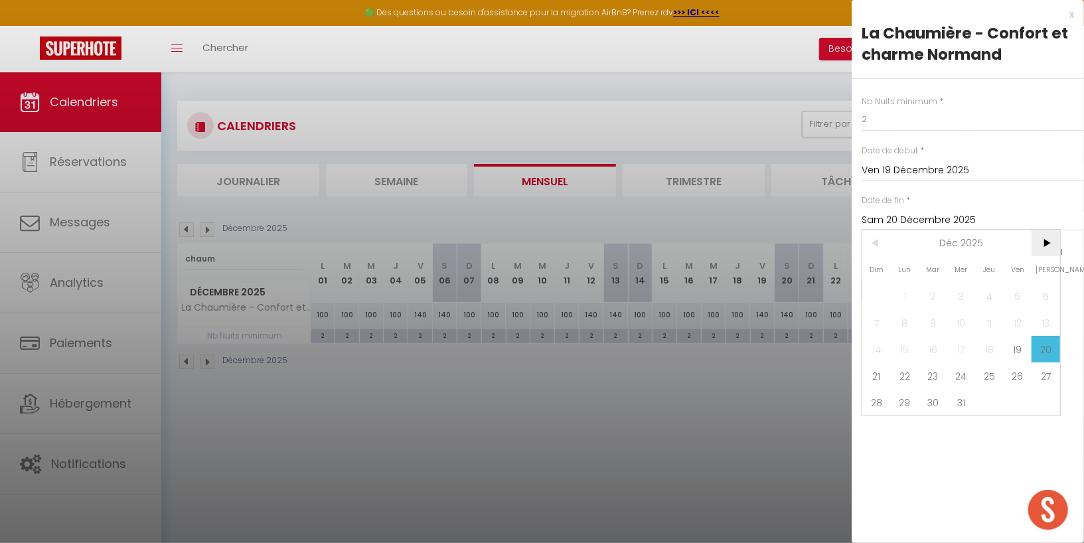
click at [1043, 245] on span ">" at bounding box center [1045, 243] width 29 height 27
click at [878, 313] on span "4" at bounding box center [876, 322] width 29 height 27
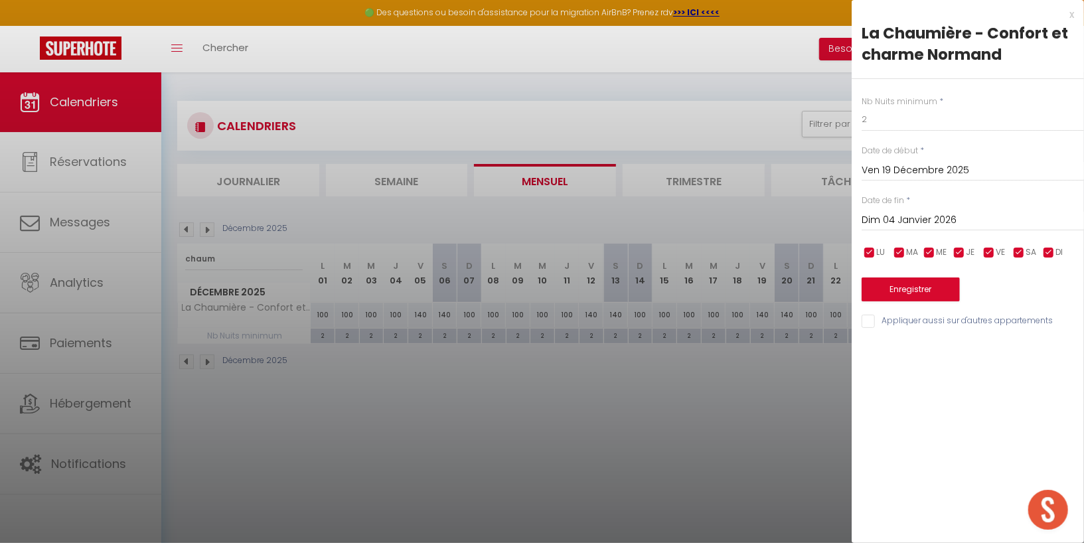
click at [723, 372] on div at bounding box center [542, 271] width 1084 height 543
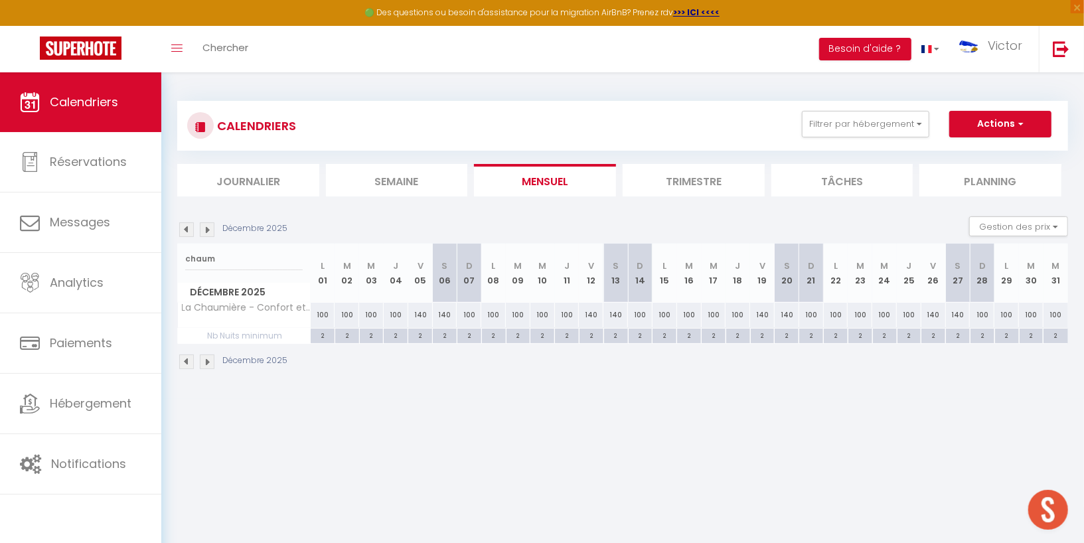
click at [761, 312] on div "140" at bounding box center [762, 315] width 25 height 25
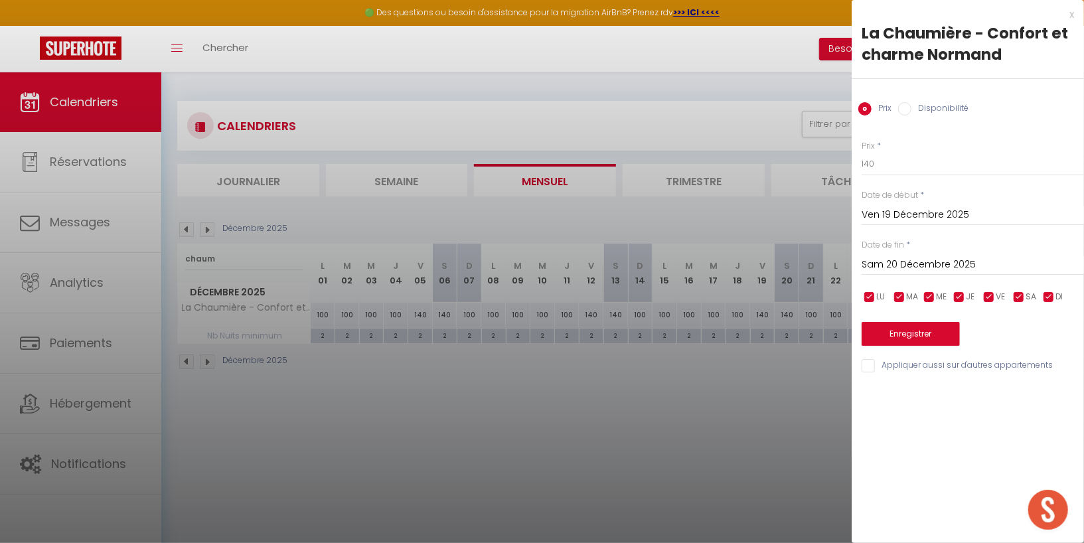
click at [895, 265] on input "Sam 20 Décembre 2025" at bounding box center [973, 264] width 222 height 17
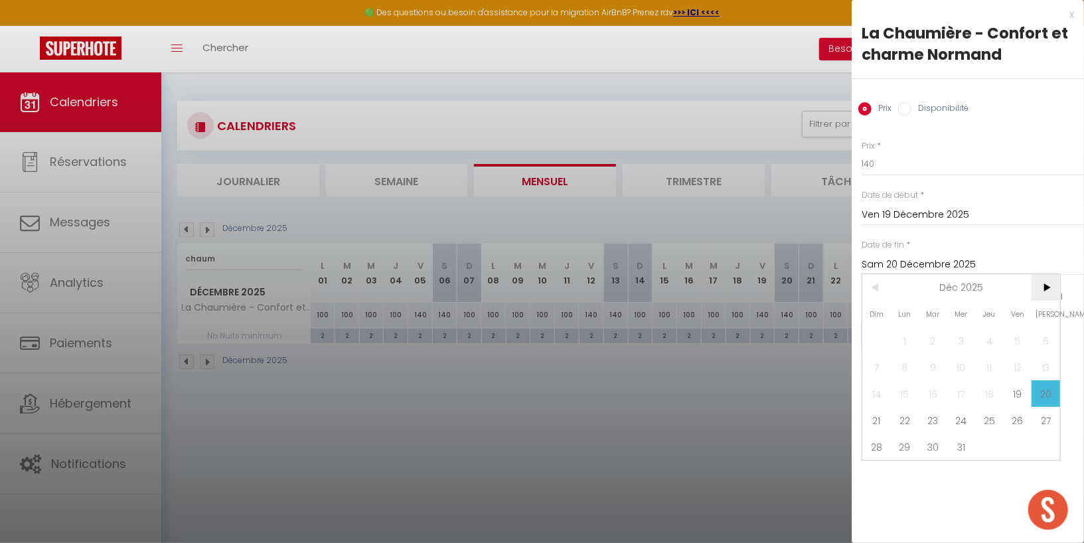
click at [1039, 285] on span ">" at bounding box center [1045, 287] width 29 height 27
click at [879, 367] on span "4" at bounding box center [876, 367] width 29 height 27
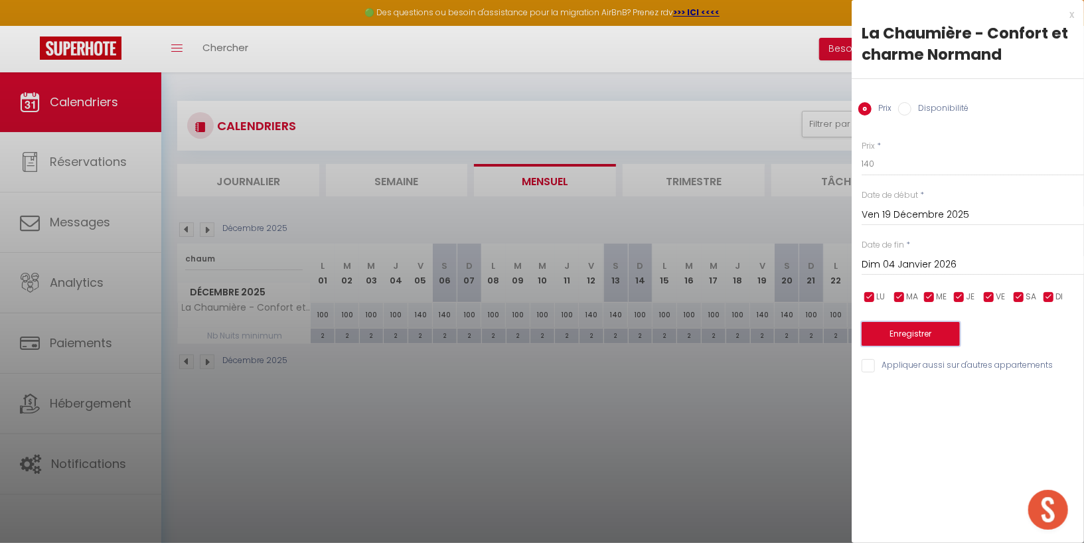
click at [935, 331] on button "Enregistrer" at bounding box center [911, 334] width 98 height 24
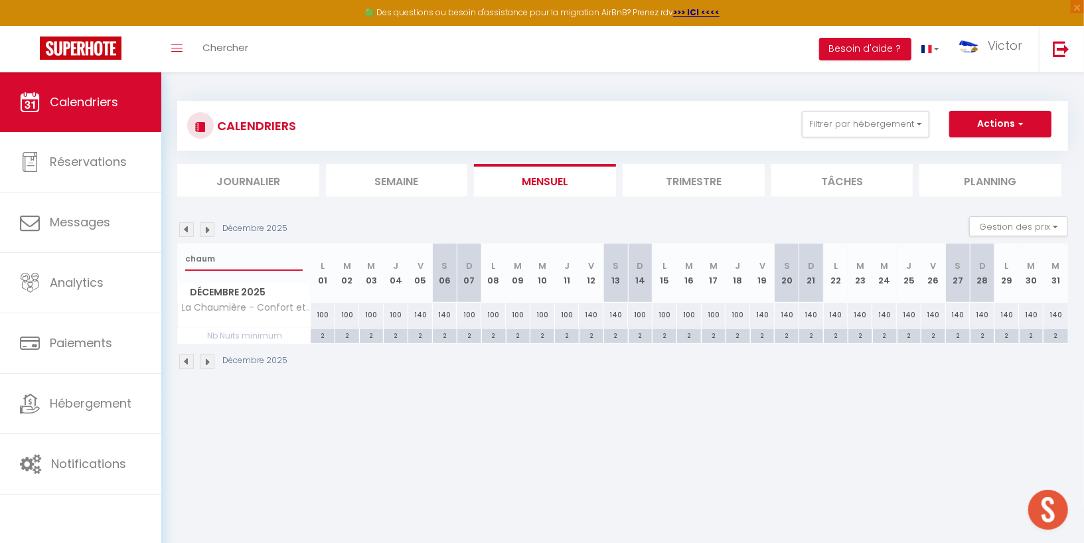
click at [216, 259] on input "chaum" at bounding box center [243, 259] width 117 height 24
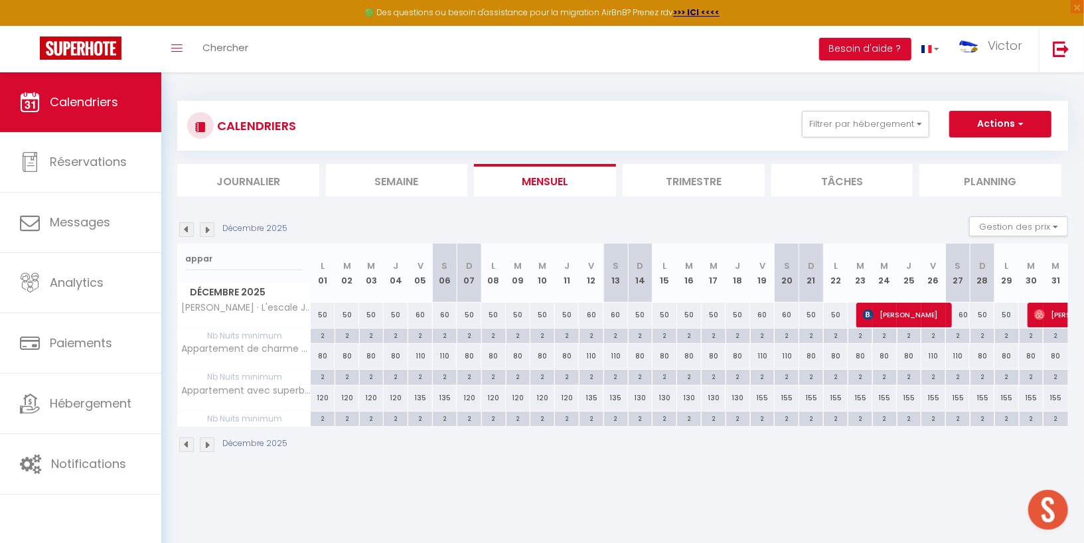
click at [761, 354] on div "110" at bounding box center [762, 356] width 25 height 25
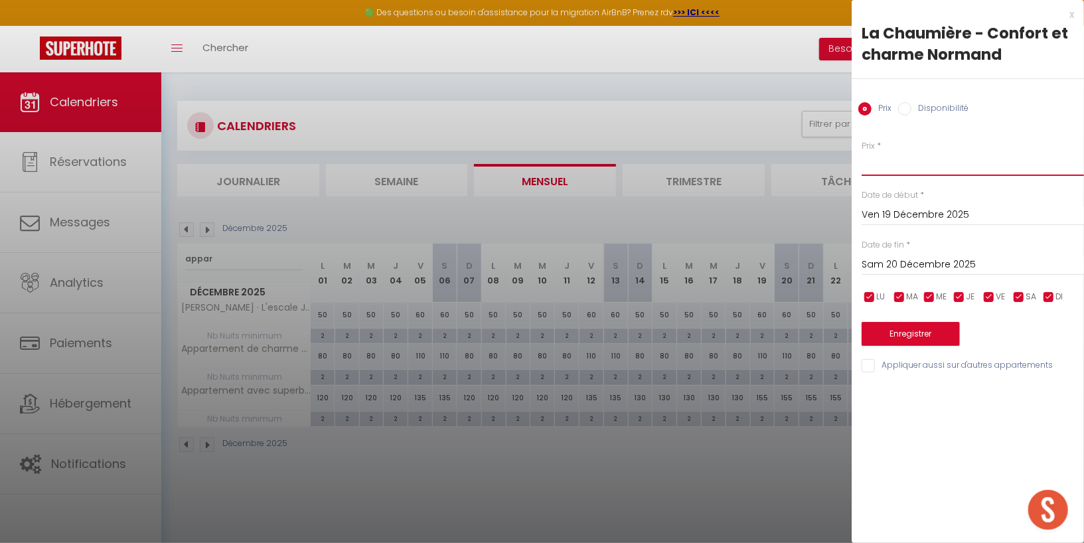
click at [900, 162] on input "Prix" at bounding box center [973, 164] width 222 height 24
click at [887, 257] on input "Sam 20 Décembre 2025" at bounding box center [973, 264] width 222 height 17
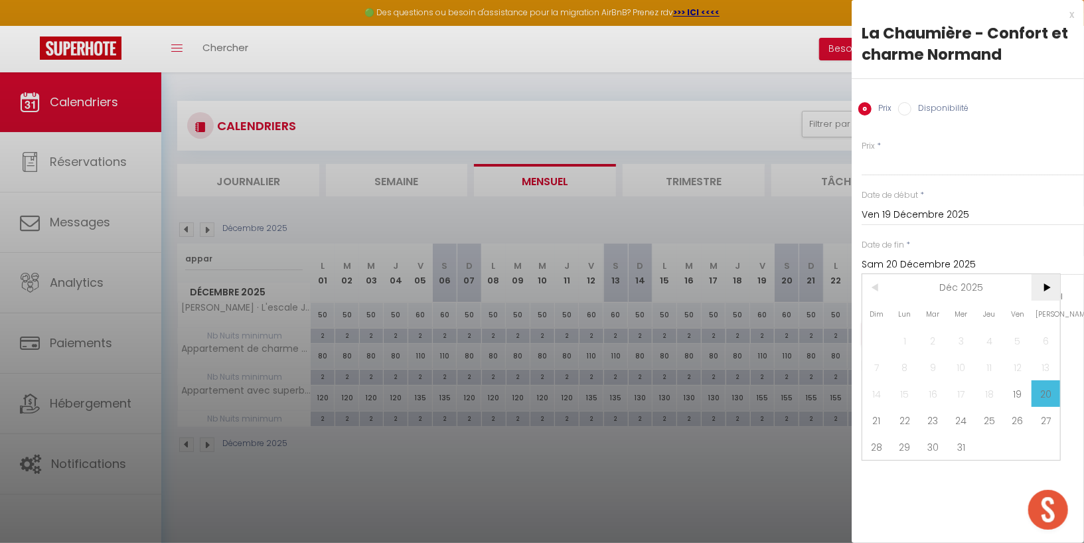
click at [1044, 282] on span ">" at bounding box center [1045, 287] width 29 height 27
click at [868, 360] on span "4" at bounding box center [876, 367] width 29 height 27
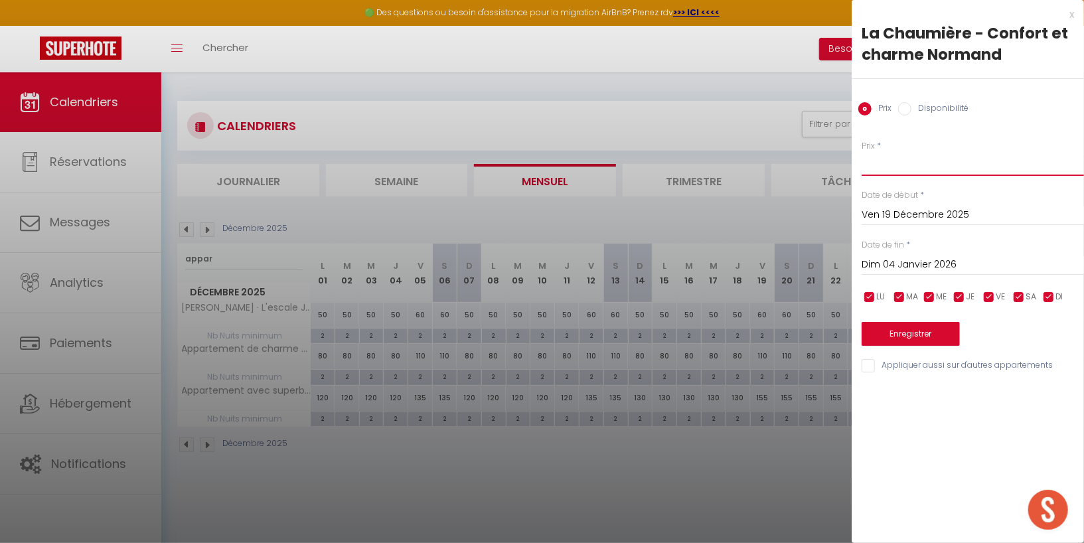
click at [909, 169] on input "Prix" at bounding box center [973, 164] width 222 height 24
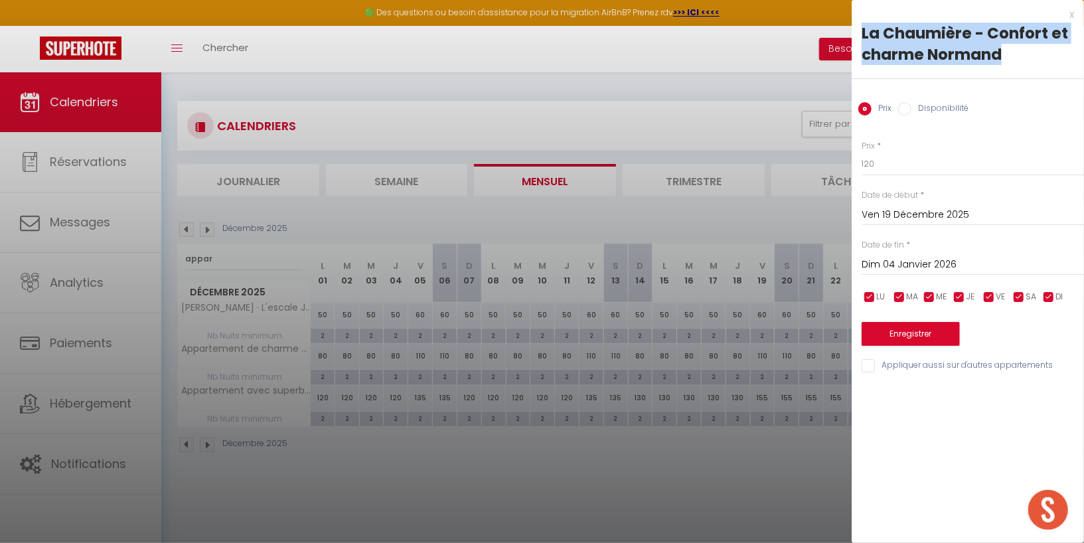
drag, startPoint x: 1010, startPoint y: 60, endPoint x: 857, endPoint y: 39, distance: 154.0
click at [857, 39] on div "La Chaumière - Confort et charme Normand" at bounding box center [968, 51] width 232 height 56
copy div "La Chaumière - Confort et charme Normand"
click at [910, 334] on button "Enregistrer" at bounding box center [911, 334] width 98 height 24
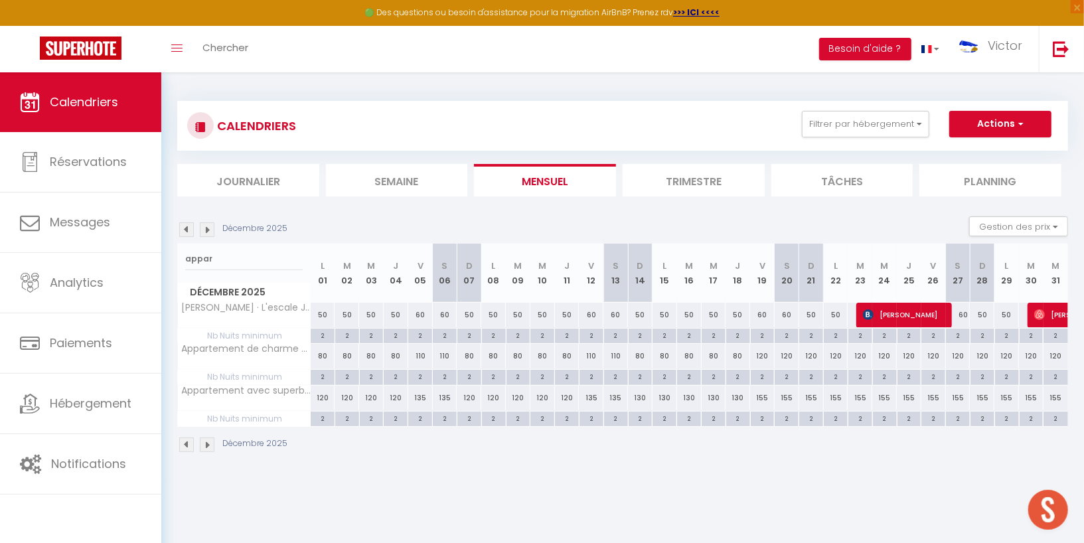
click at [836, 223] on div "Décembre 2025 Gestion des prix Nb Nuits minimum Règles Disponibilité" at bounding box center [622, 229] width 891 height 27
click at [186, 228] on img at bounding box center [186, 229] width 15 height 15
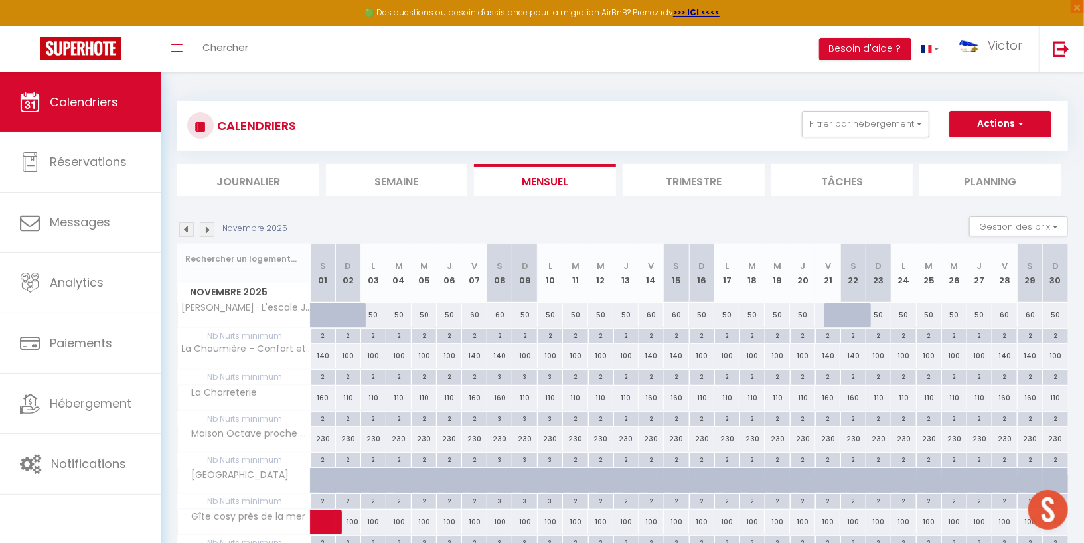
click at [186, 228] on img at bounding box center [186, 229] width 15 height 15
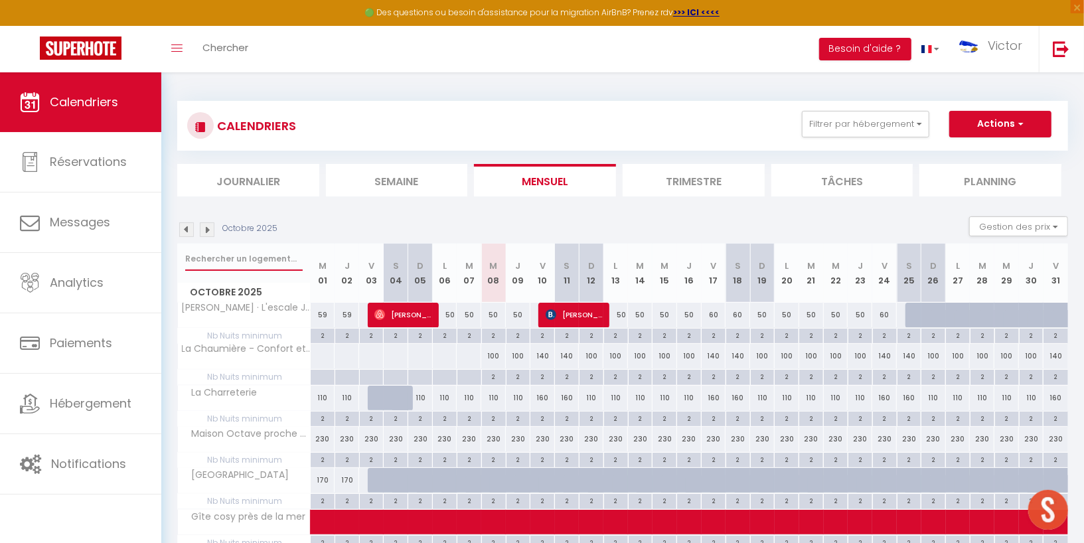
click at [211, 258] on input "text" at bounding box center [243, 259] width 117 height 24
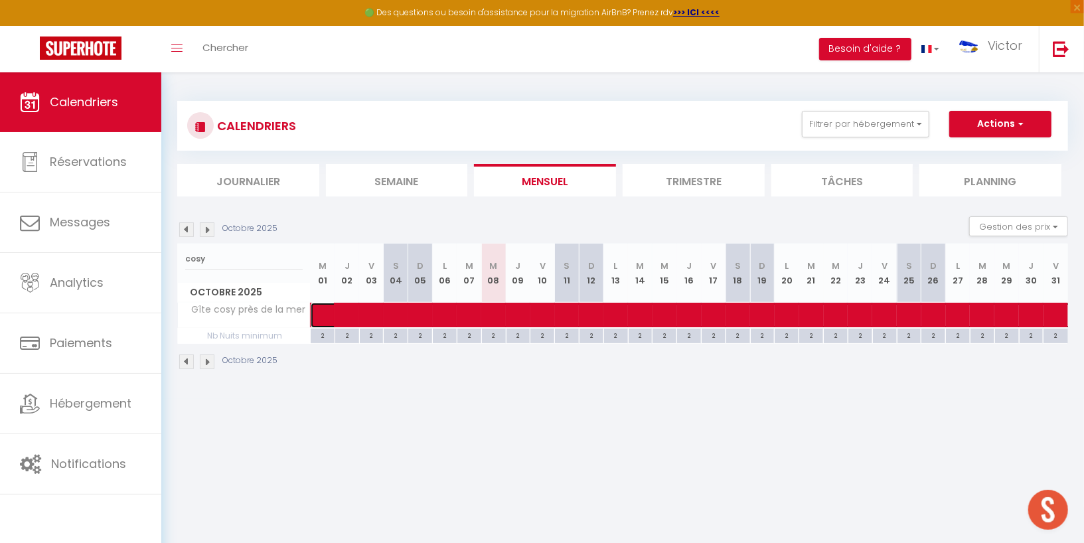
click at [388, 315] on span at bounding box center [814, 315] width 977 height 25
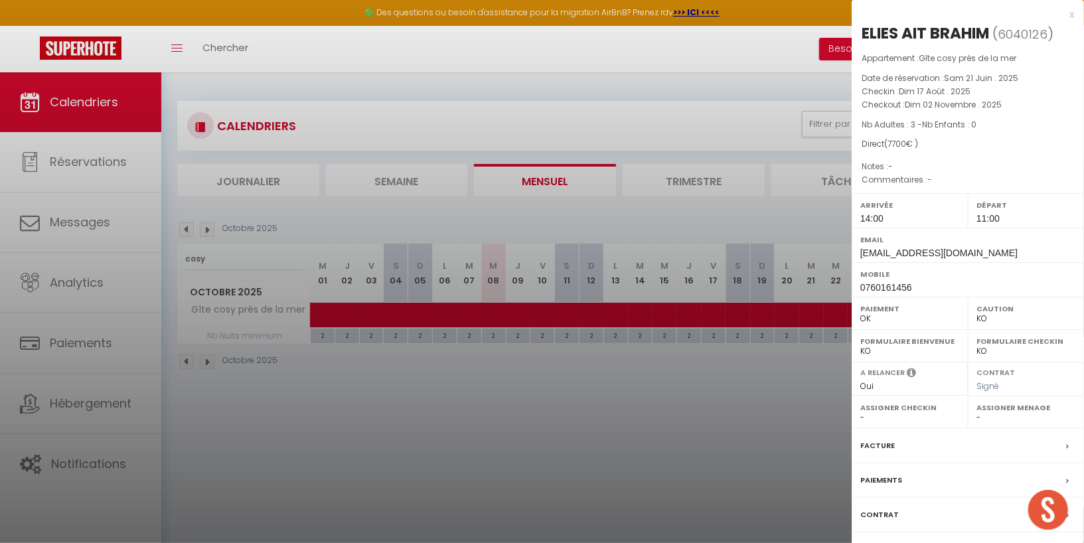
click at [886, 508] on label "Contrat" at bounding box center [879, 515] width 38 height 14
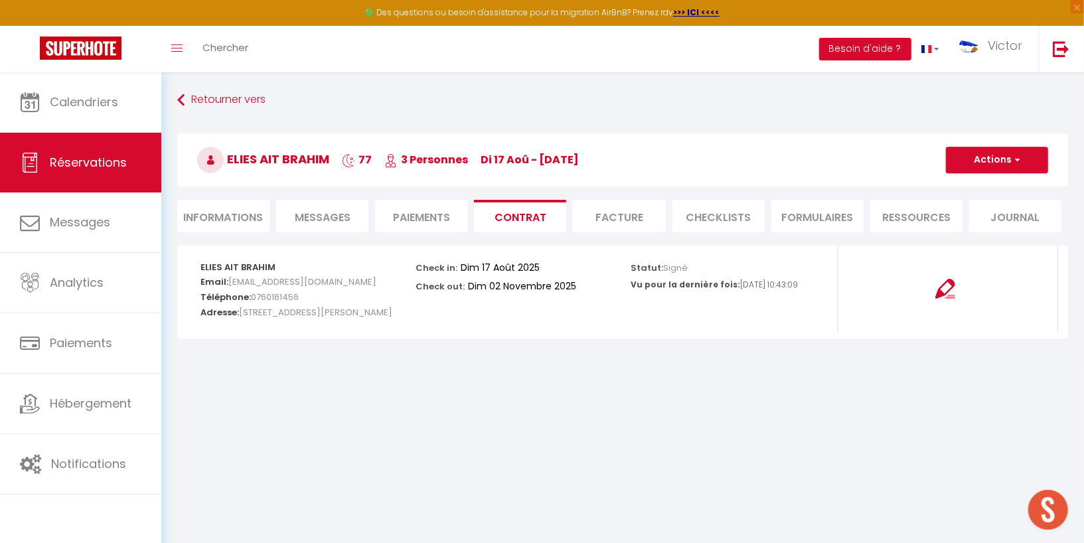
click at [219, 210] on li "Informations" at bounding box center [223, 216] width 92 height 33
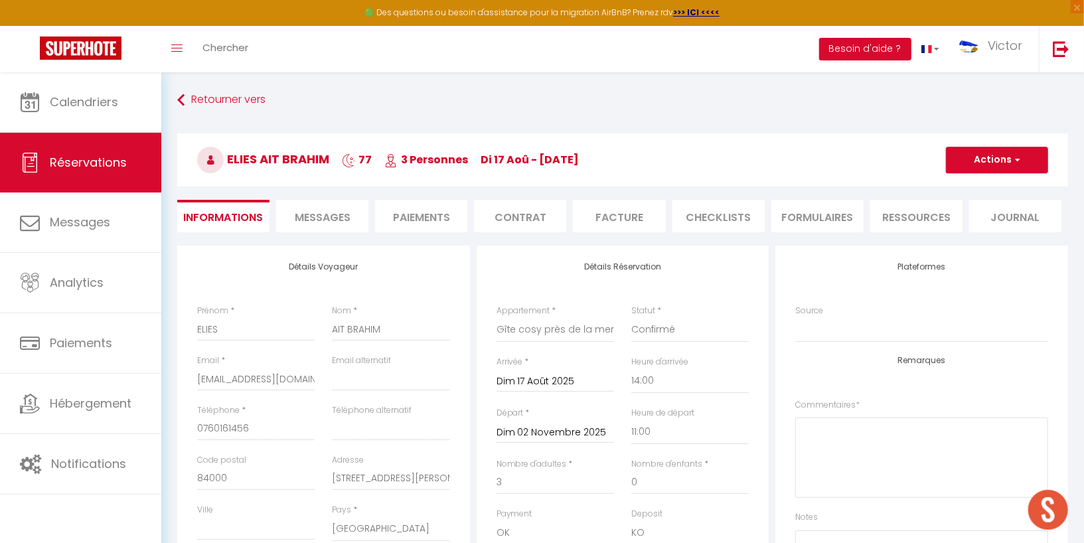
click at [519, 432] on input "Dim 02 Novembre 2025" at bounding box center [555, 432] width 117 height 17
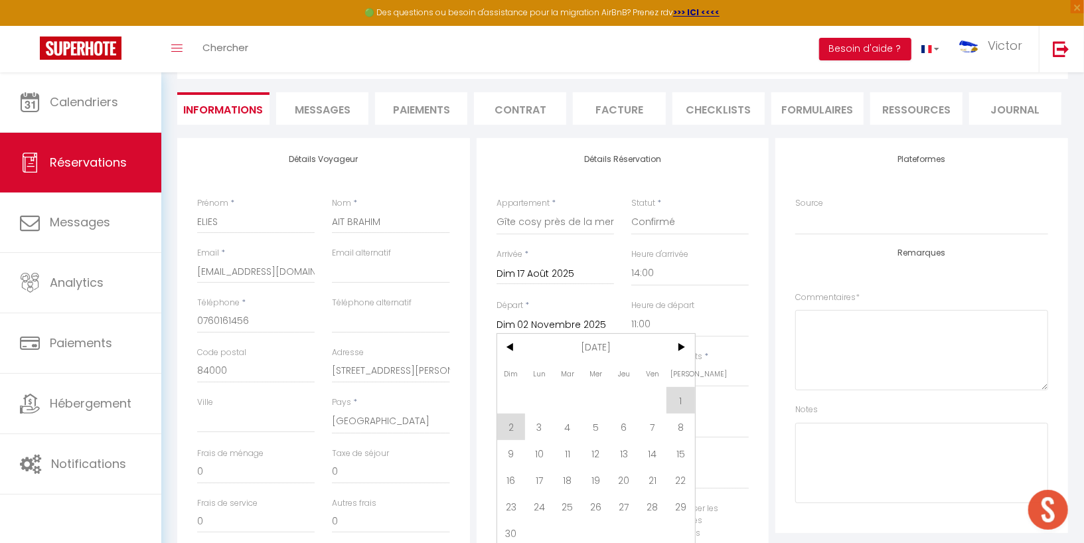
scroll to position [109, 0]
click at [684, 423] on span "8" at bounding box center [680, 425] width 29 height 27
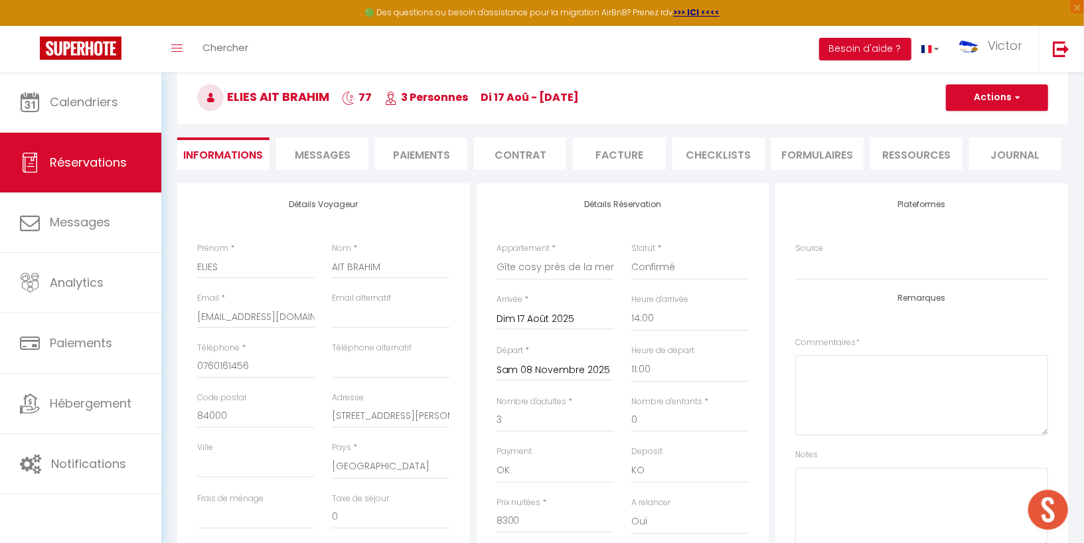
scroll to position [0, 0]
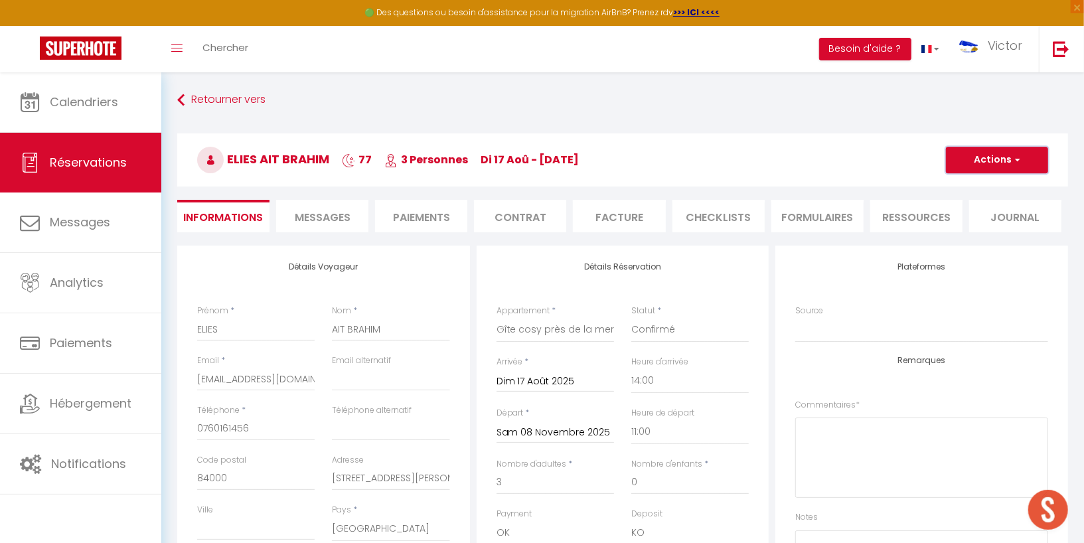
click at [1011, 160] on button "Actions" at bounding box center [997, 160] width 102 height 27
click at [998, 189] on link "Enregistrer" at bounding box center [983, 189] width 105 height 17
